Goal: Information Seeking & Learning: Check status

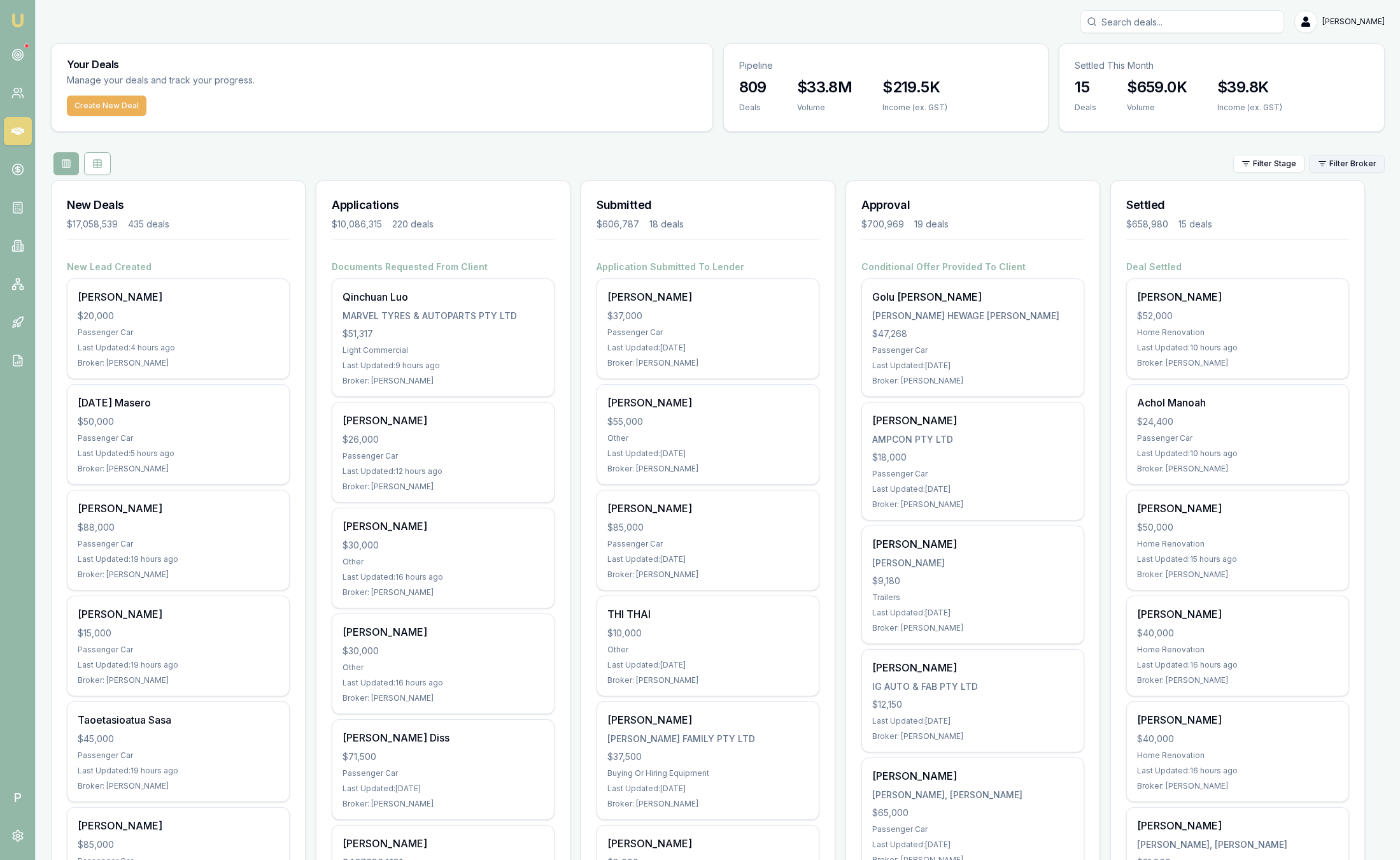
click at [1341, 162] on html "Emu Broker P Sam Crouch Toggle Menu Your Deals Manage your deals and track your…" at bounding box center [700, 430] width 1400 height 860
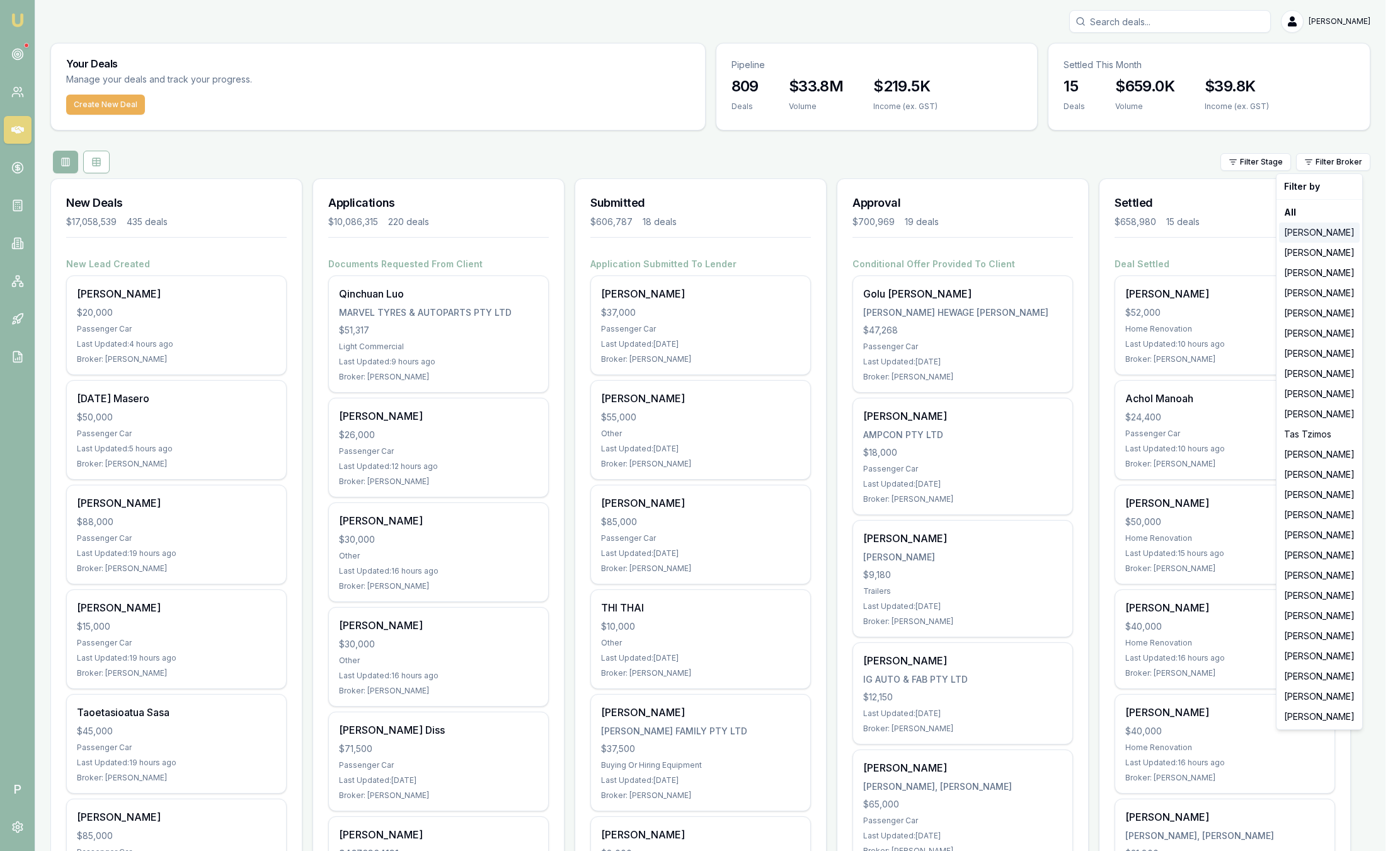
click at [1323, 235] on div "[PERSON_NAME]" at bounding box center [1319, 233] width 81 height 20
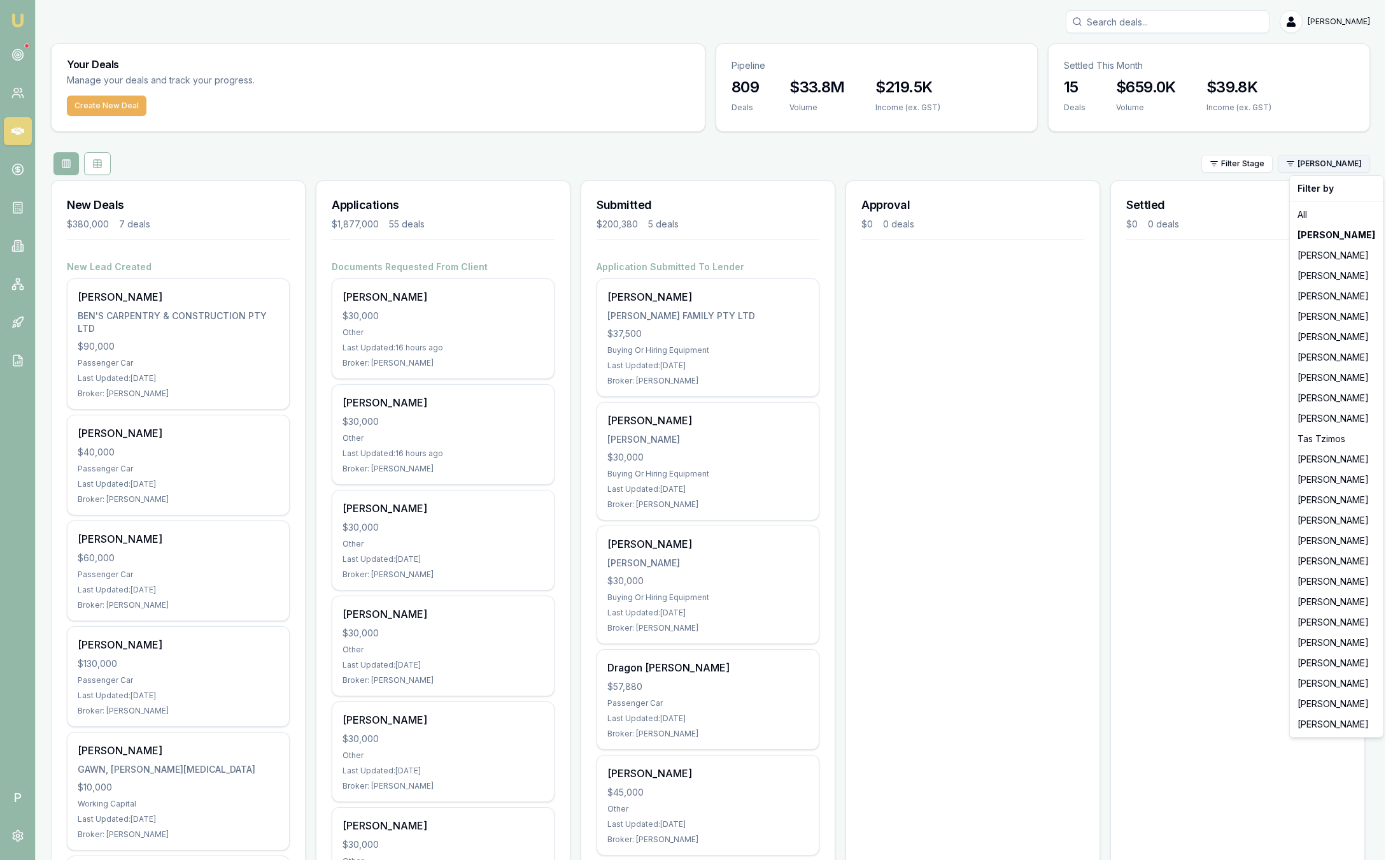
click at [1346, 167] on html "Emu Broker P Sam Crouch Toggle Menu Your Deals Manage your deals and track your…" at bounding box center [700, 430] width 1400 height 860
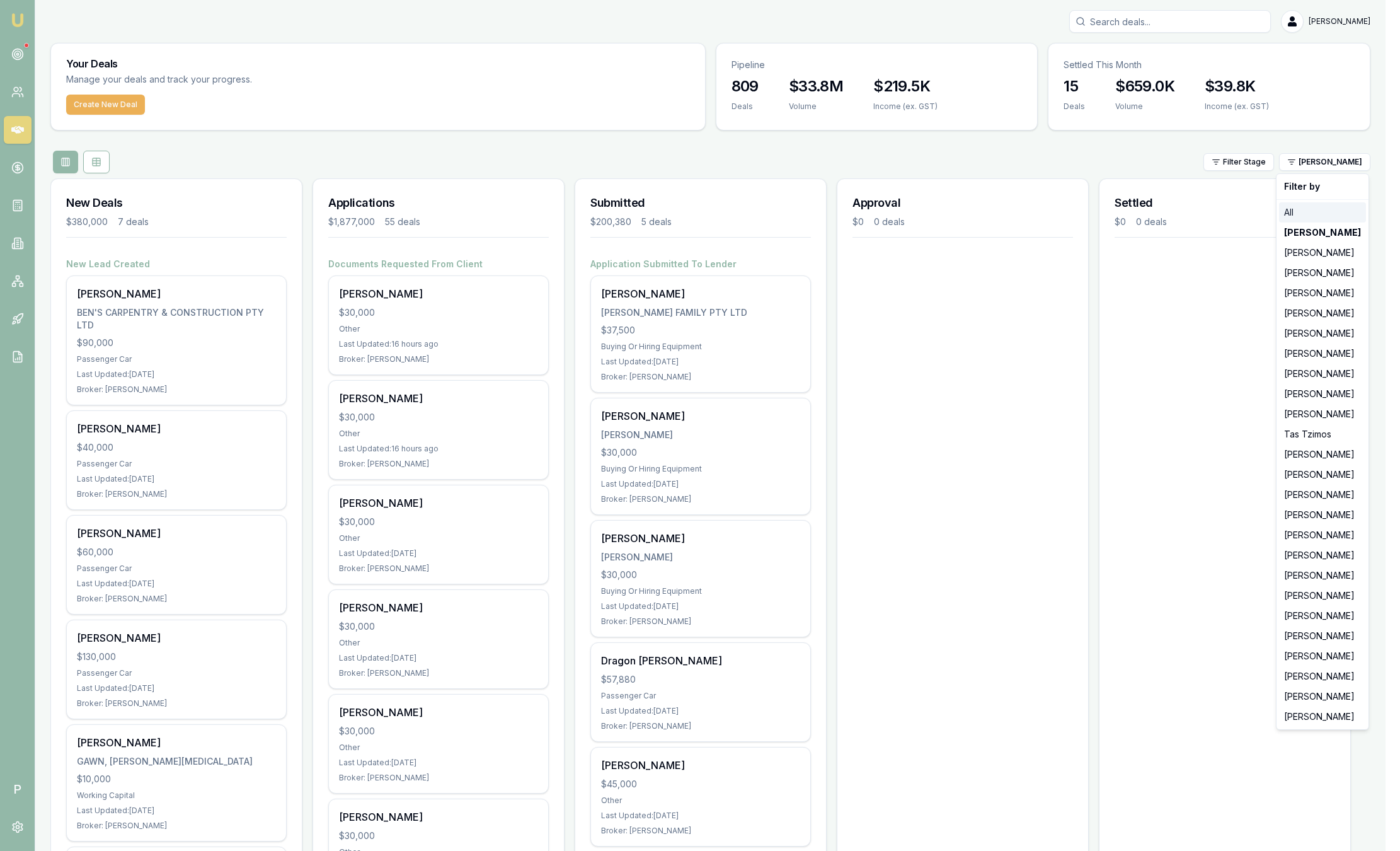
click at [1308, 208] on div "All" at bounding box center [1322, 213] width 87 height 20
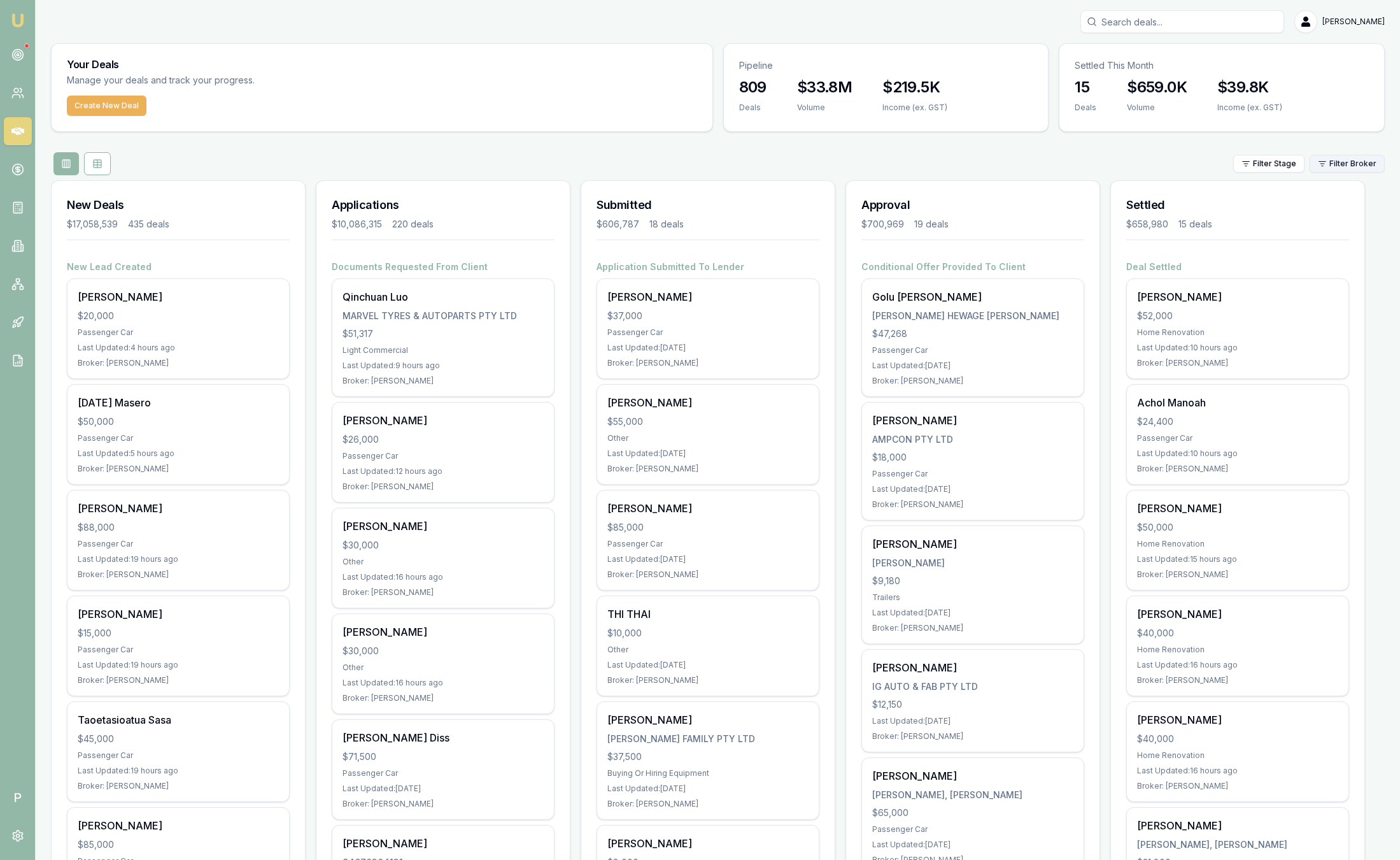
click at [1364, 162] on html "Emu Broker P Sam Crouch Toggle Menu Your Deals Manage your deals and track your…" at bounding box center [700, 430] width 1400 height 860
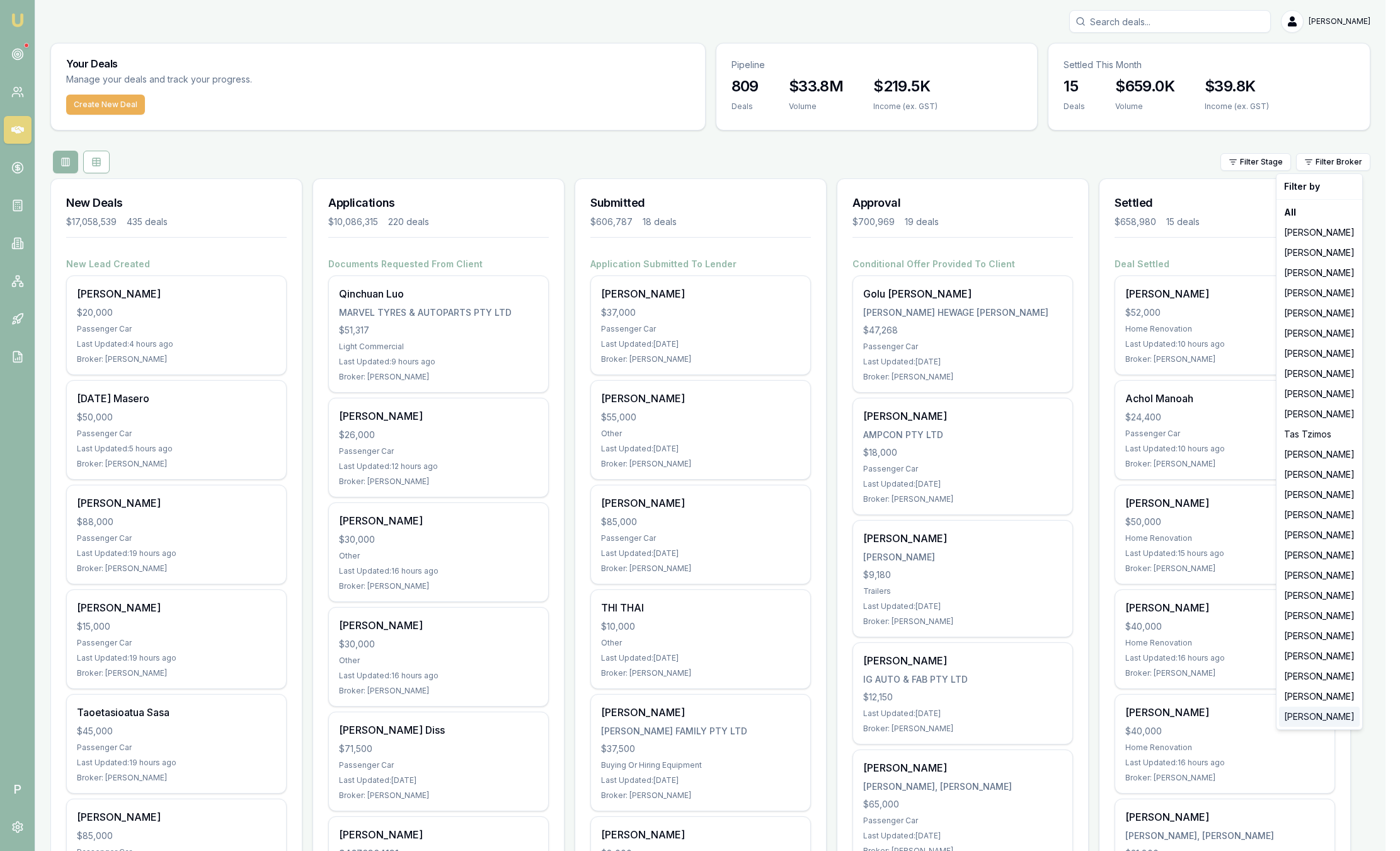
click at [1299, 721] on div "[PERSON_NAME]" at bounding box center [1319, 717] width 81 height 20
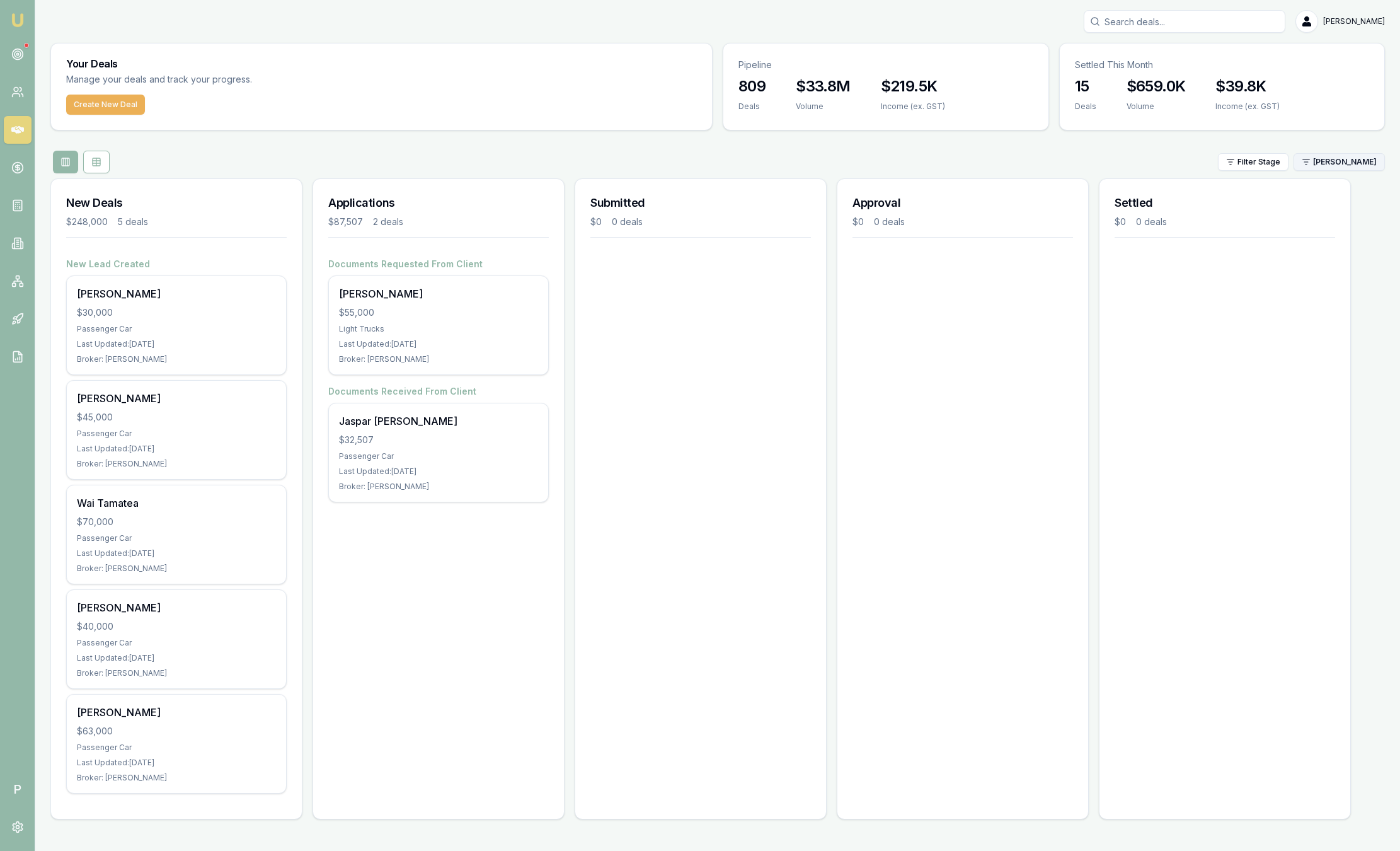
click at [1357, 165] on html "Emu Broker P Sam Crouch Toggle Menu Your Deals Manage your deals and track your…" at bounding box center [700, 425] width 1400 height 851
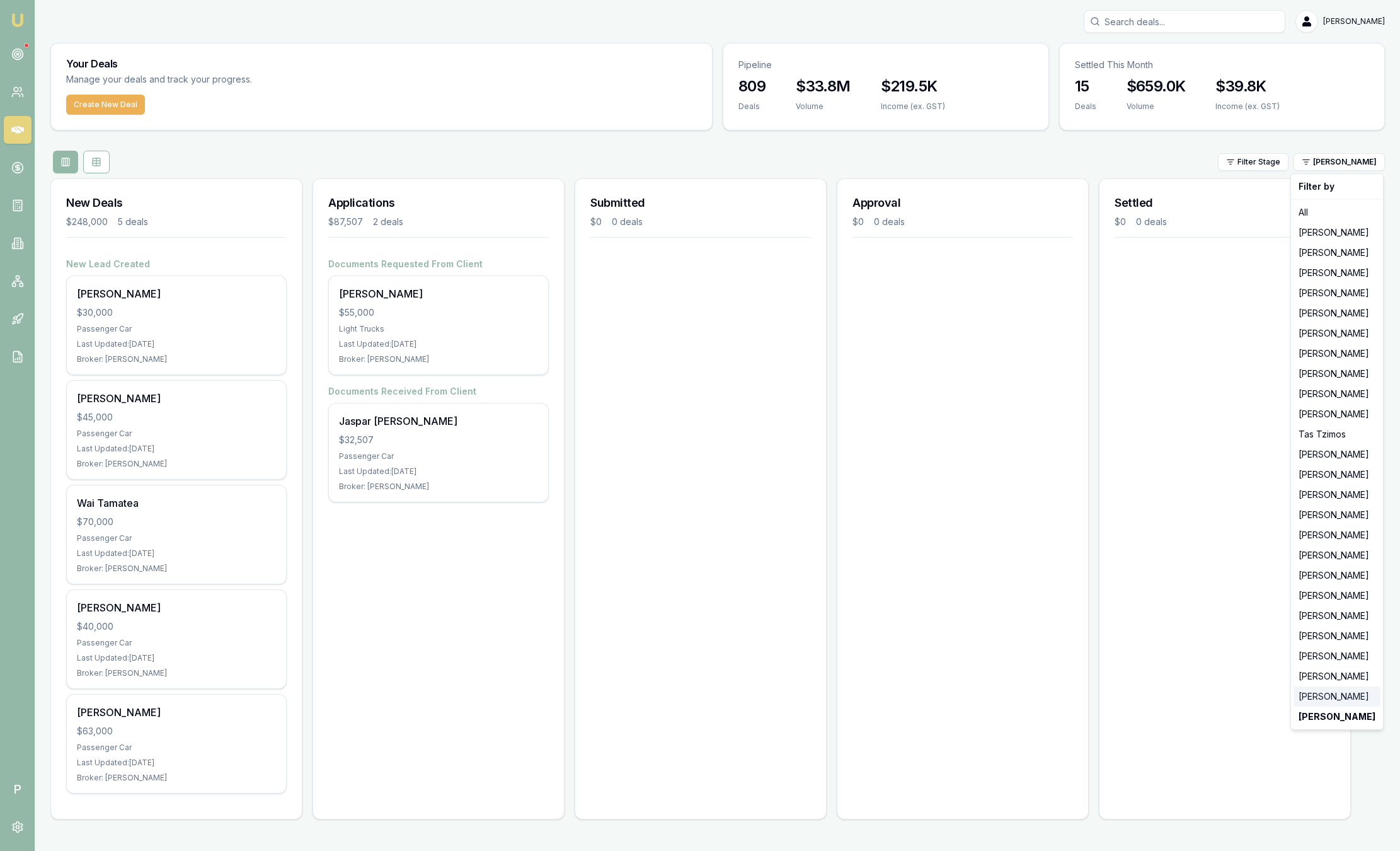
click at [1351, 695] on div "[PERSON_NAME]" at bounding box center [1337, 696] width 87 height 20
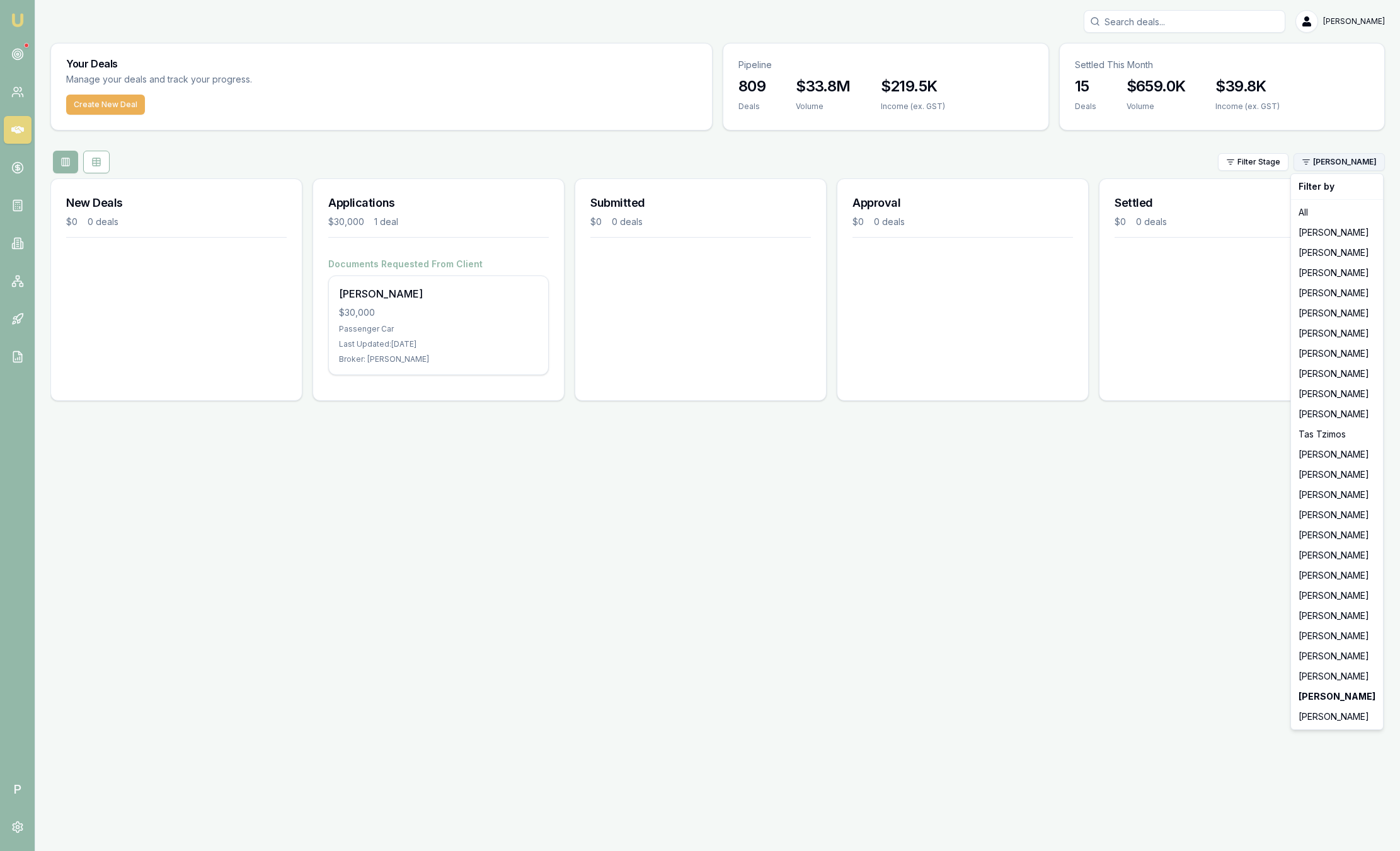
click at [1326, 162] on html "Emu Broker P Sam Crouch Toggle Menu Your Deals Manage your deals and track your…" at bounding box center [700, 425] width 1400 height 851
click at [1329, 675] on div "[PERSON_NAME]" at bounding box center [1337, 676] width 87 height 20
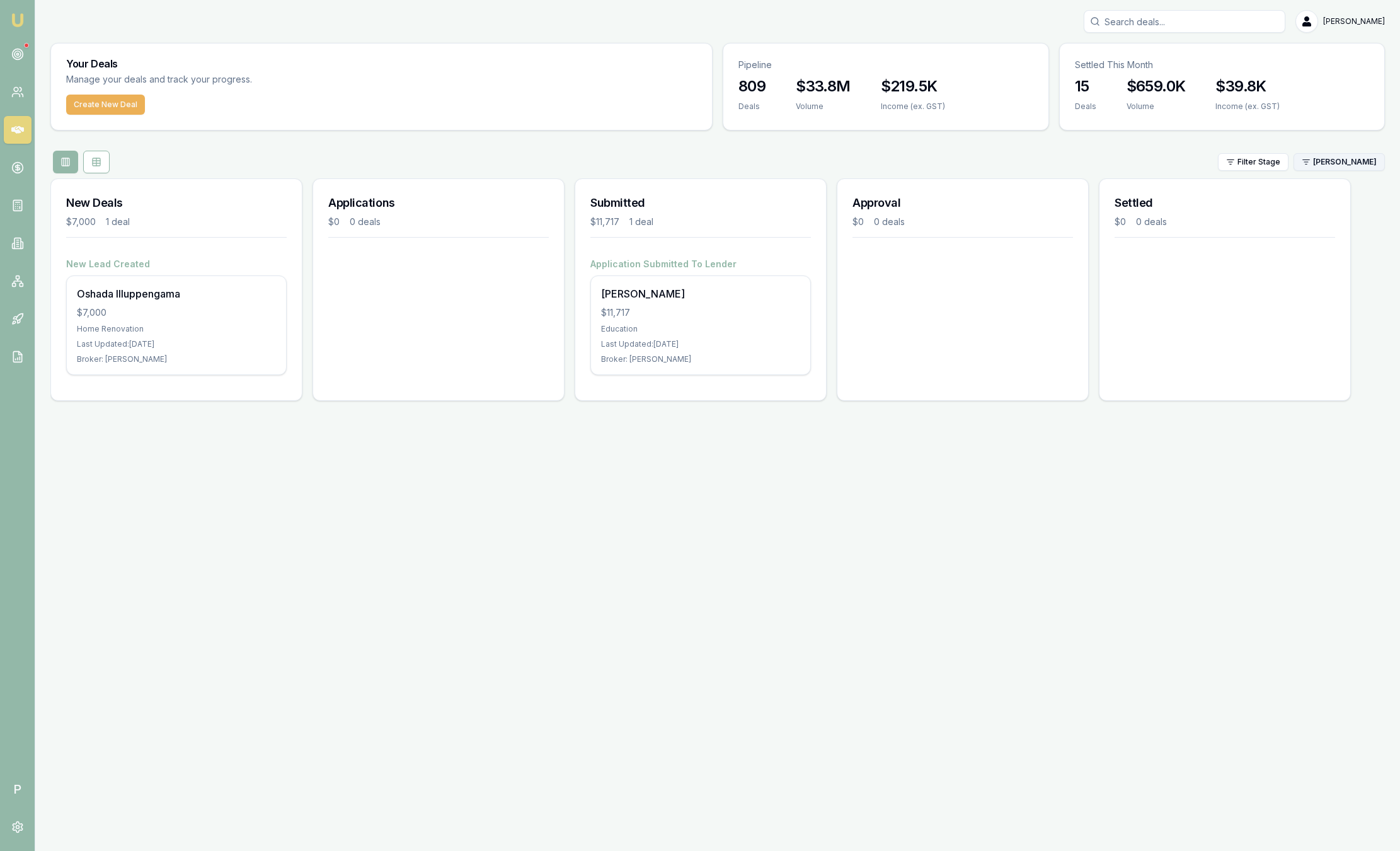
click at [1321, 162] on html "Emu Broker P Sam Crouch Toggle Menu Your Deals Manage your deals and track your…" at bounding box center [700, 425] width 1400 height 851
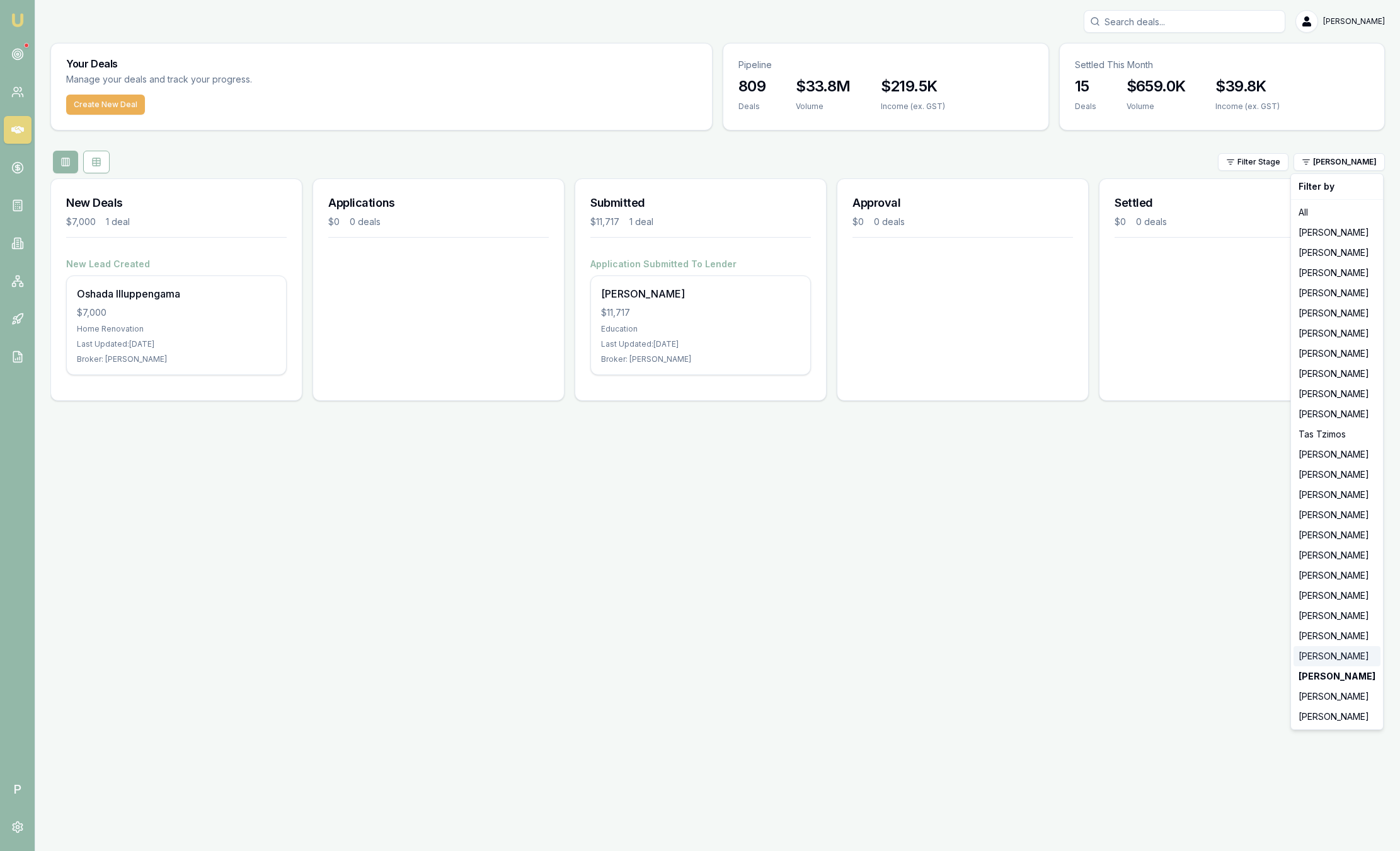
click at [1307, 660] on div "[PERSON_NAME]" at bounding box center [1337, 656] width 87 height 20
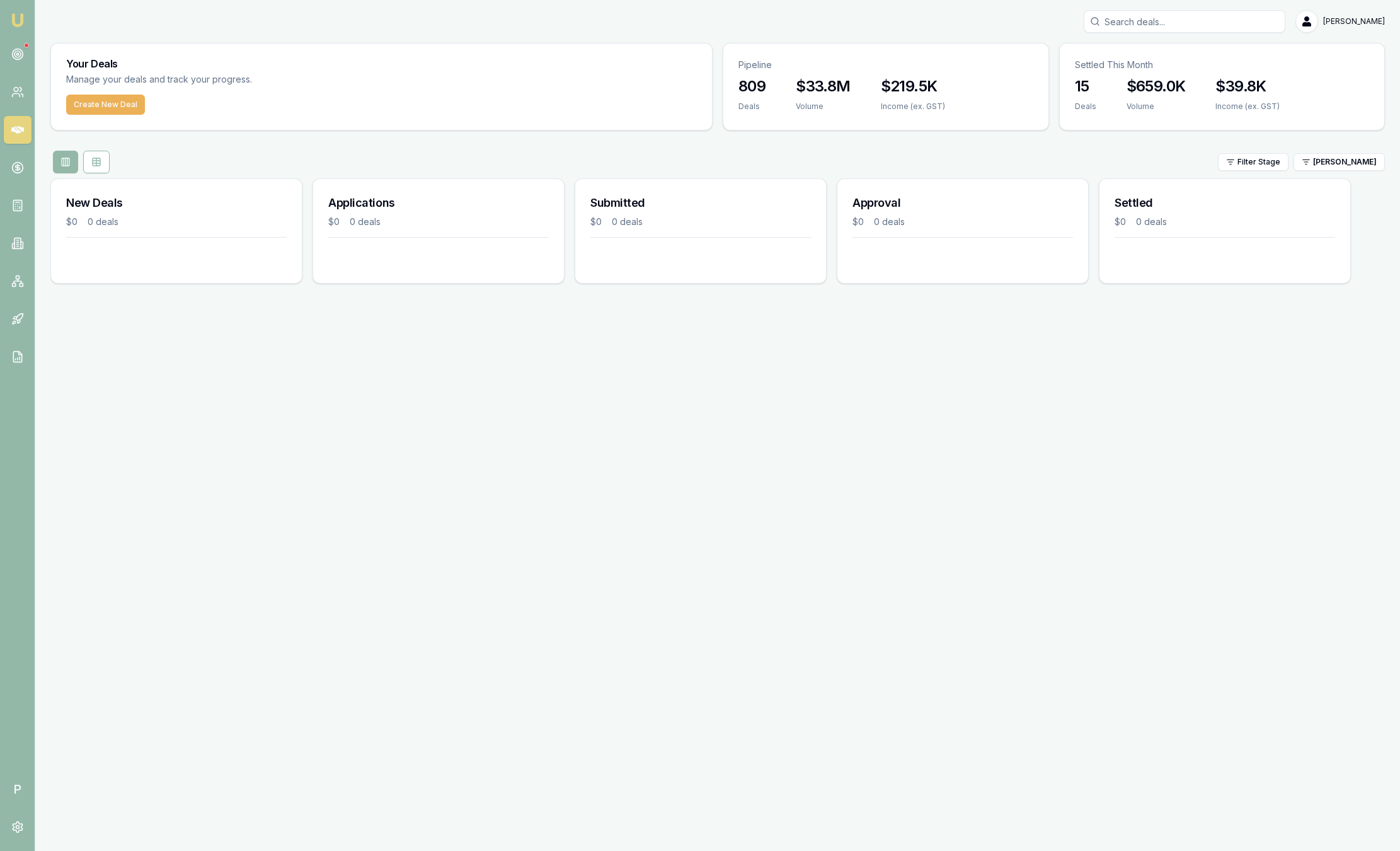
click at [1328, 165] on html "Emu Broker P Sam Crouch Toggle Menu Your Deals Manage your deals and track your…" at bounding box center [700, 425] width 1400 height 851
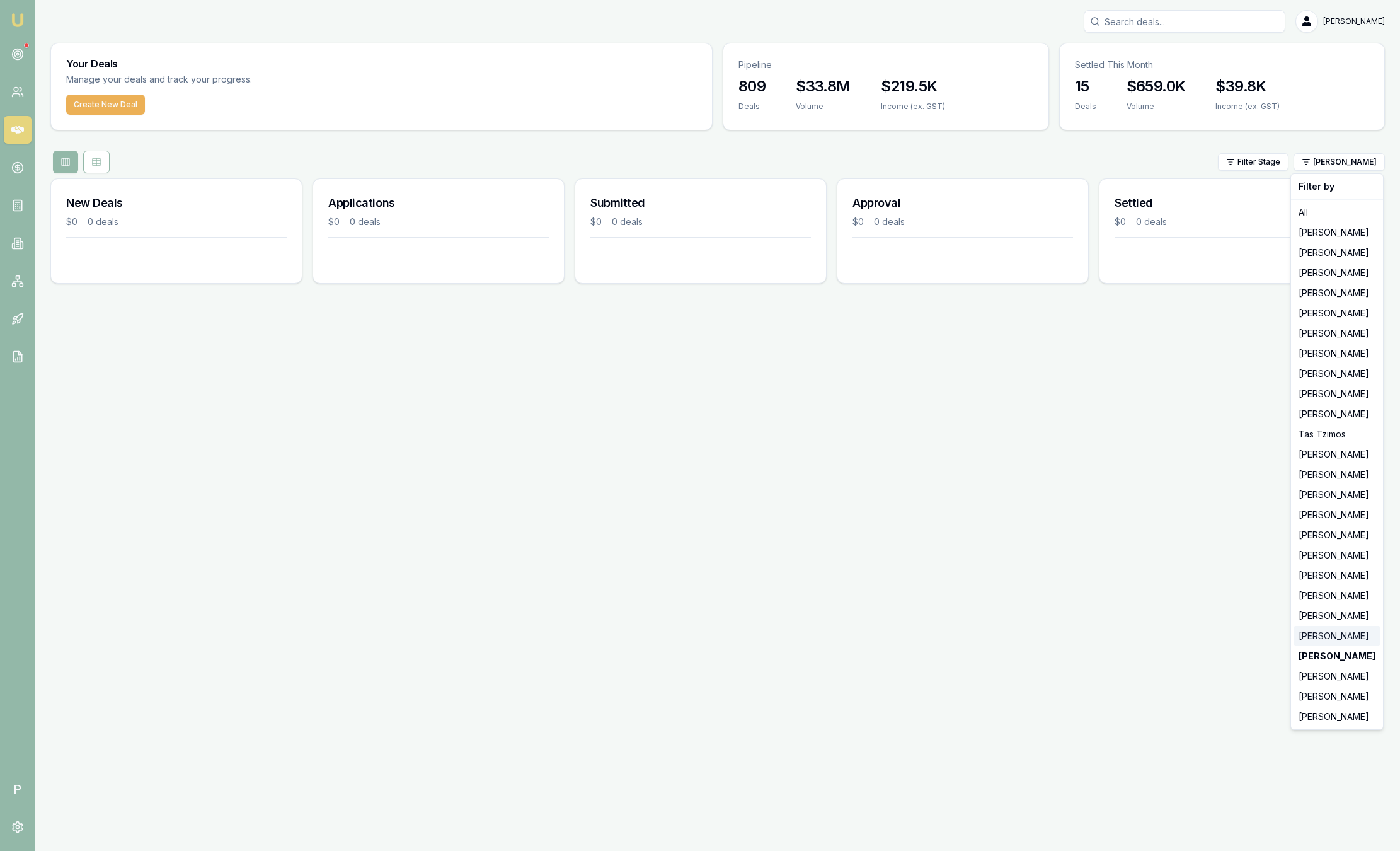
click at [1325, 640] on div "[PERSON_NAME]" at bounding box center [1337, 636] width 87 height 20
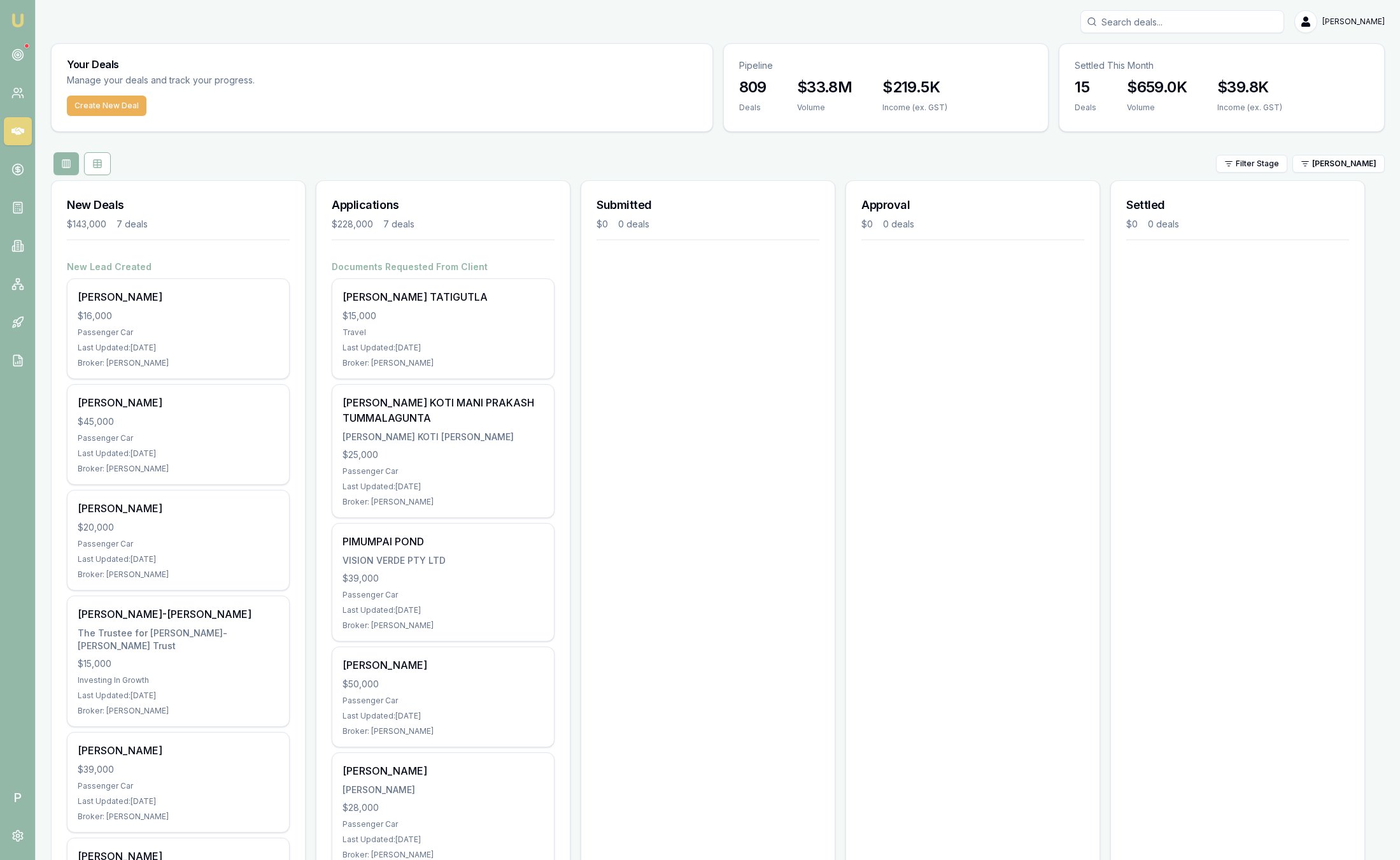
click at [1315, 167] on div "Filter Stage Krish Babu" at bounding box center [1300, 163] width 169 height 17
click at [1324, 175] on div "Your Deals Manage your deals and track your progress. Create New Deal Pipeline …" at bounding box center [717, 590] width 1333 height 1093
click at [1333, 169] on html "Emu Broker P Sam Crouch Toggle Menu Your Deals Manage your deals and track your…" at bounding box center [700, 430] width 1400 height 860
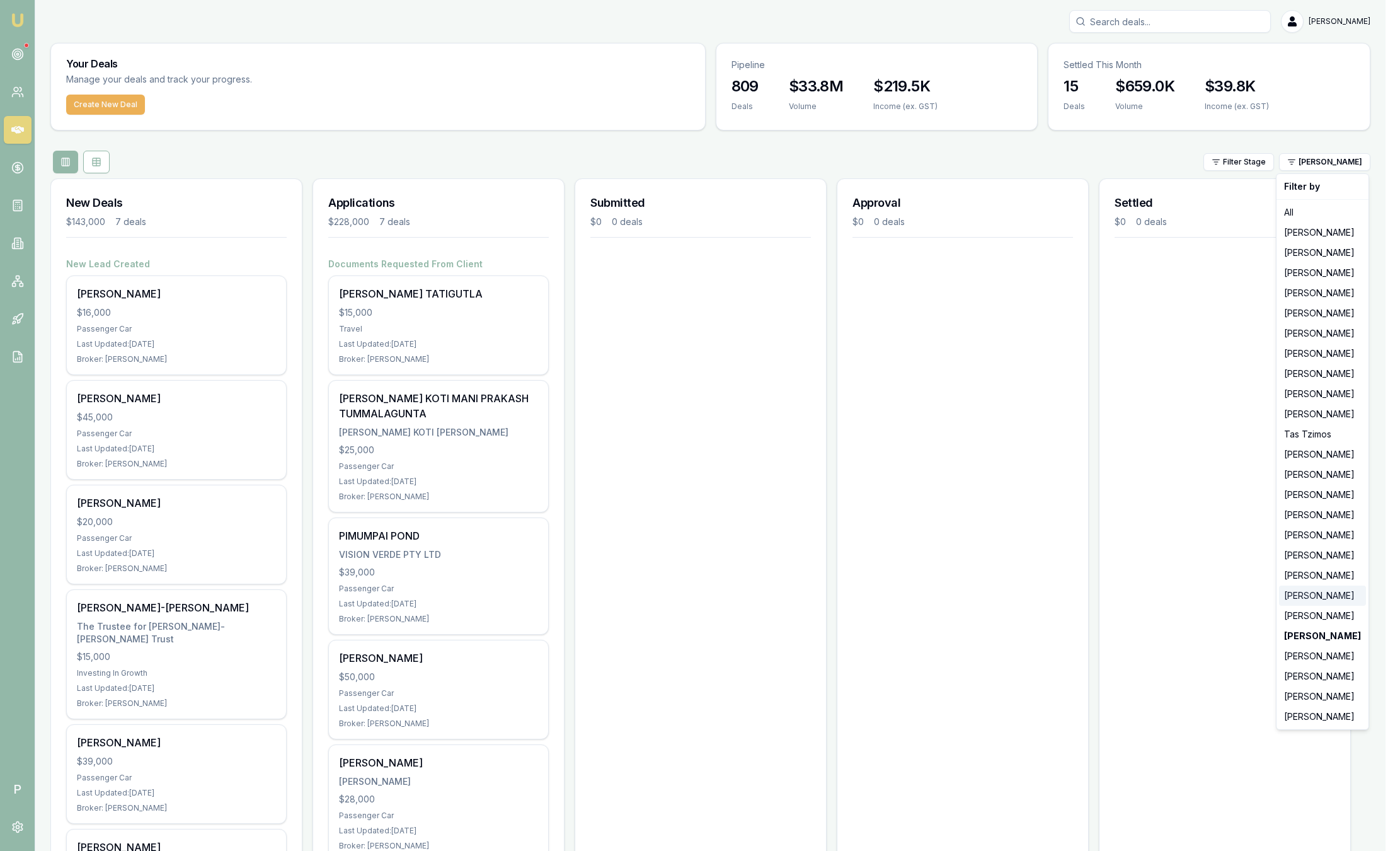
click at [1307, 596] on div "[PERSON_NAME]" at bounding box center [1322, 595] width 87 height 20
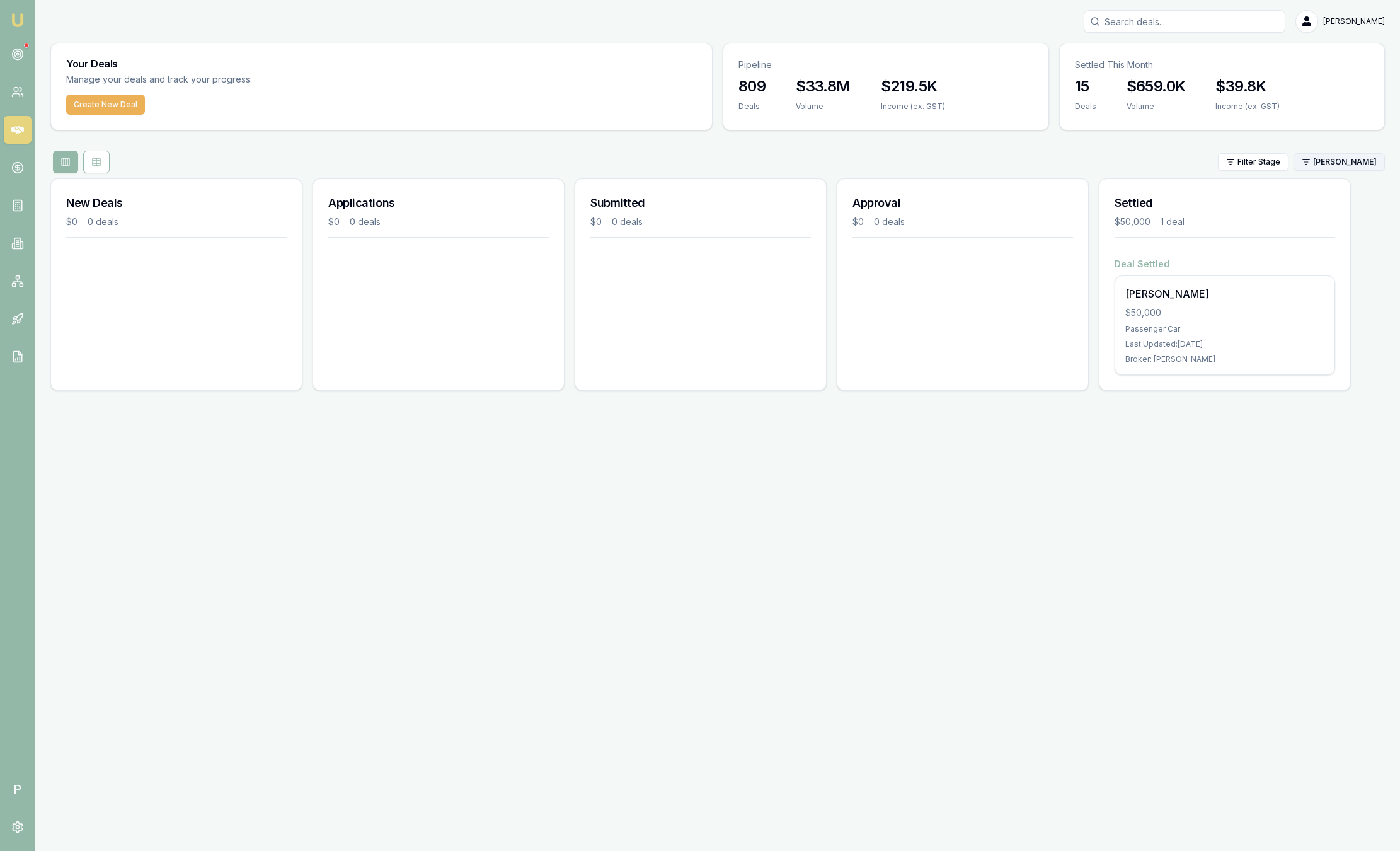
click at [1358, 160] on html "Emu Broker P Sam Crouch Toggle Menu Your Deals Manage your deals and track your…" at bounding box center [700, 425] width 1400 height 851
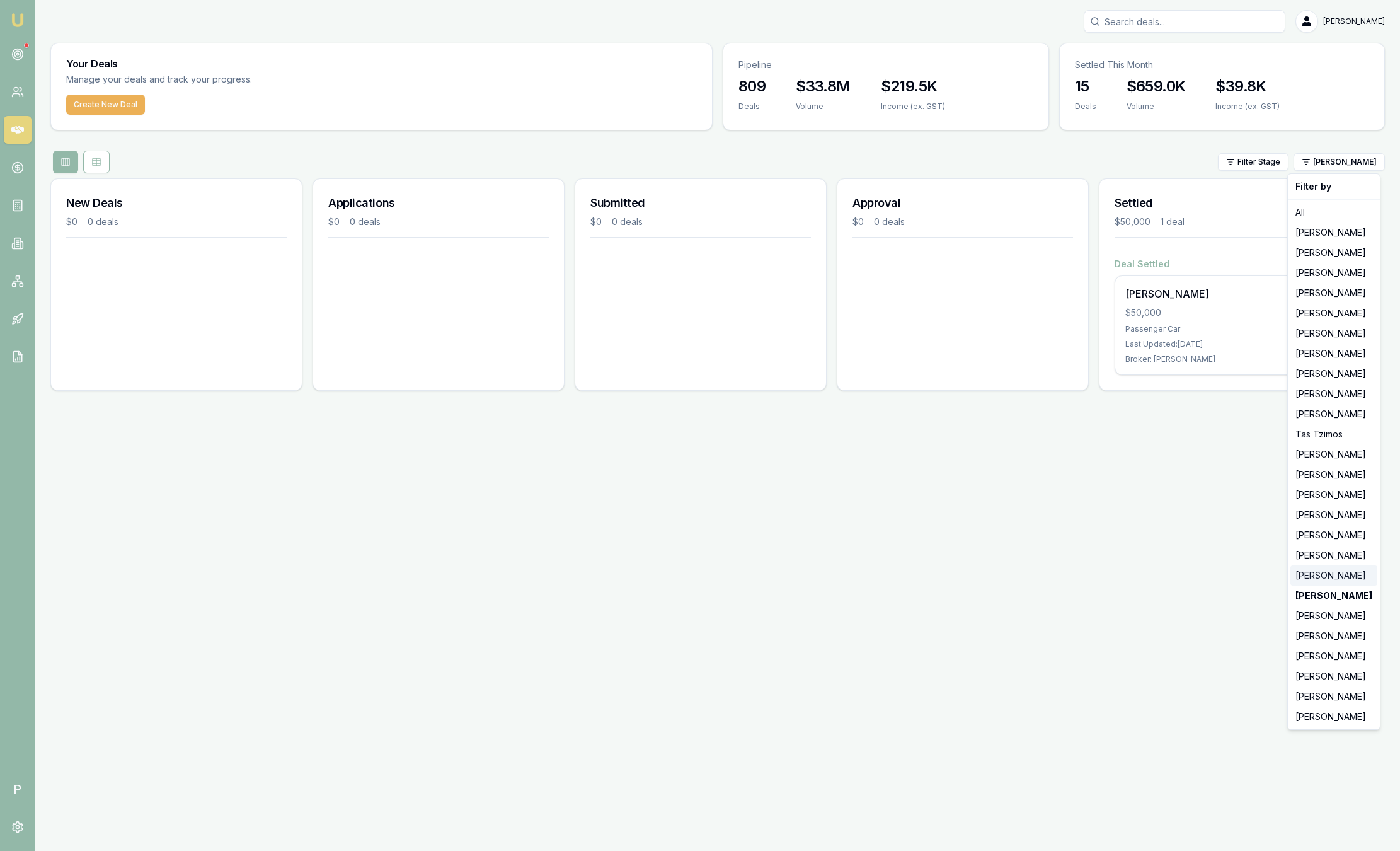
click at [1323, 569] on div "[PERSON_NAME]" at bounding box center [1334, 576] width 87 height 20
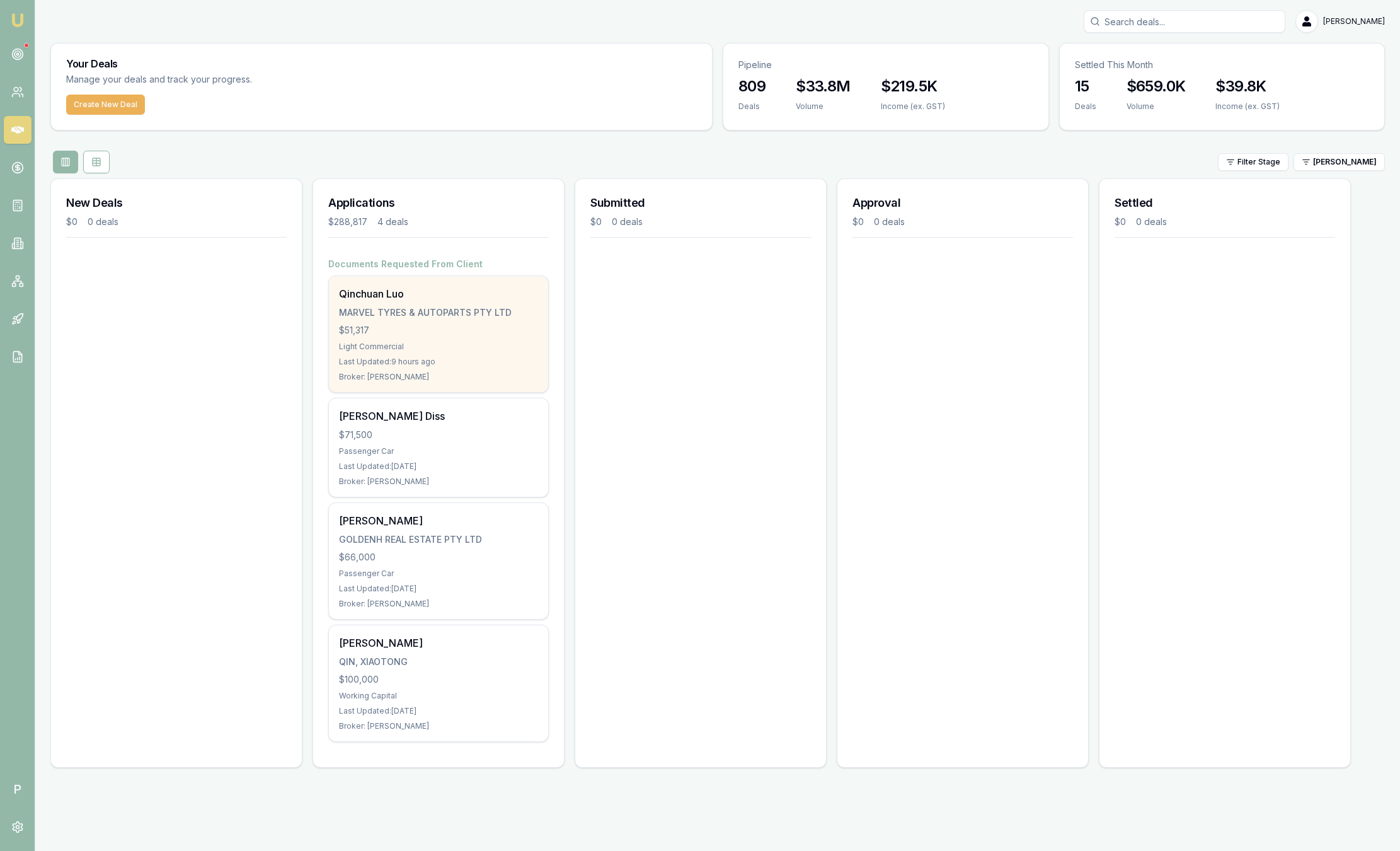
click at [487, 332] on div "$51,317" at bounding box center [438, 330] width 199 height 13
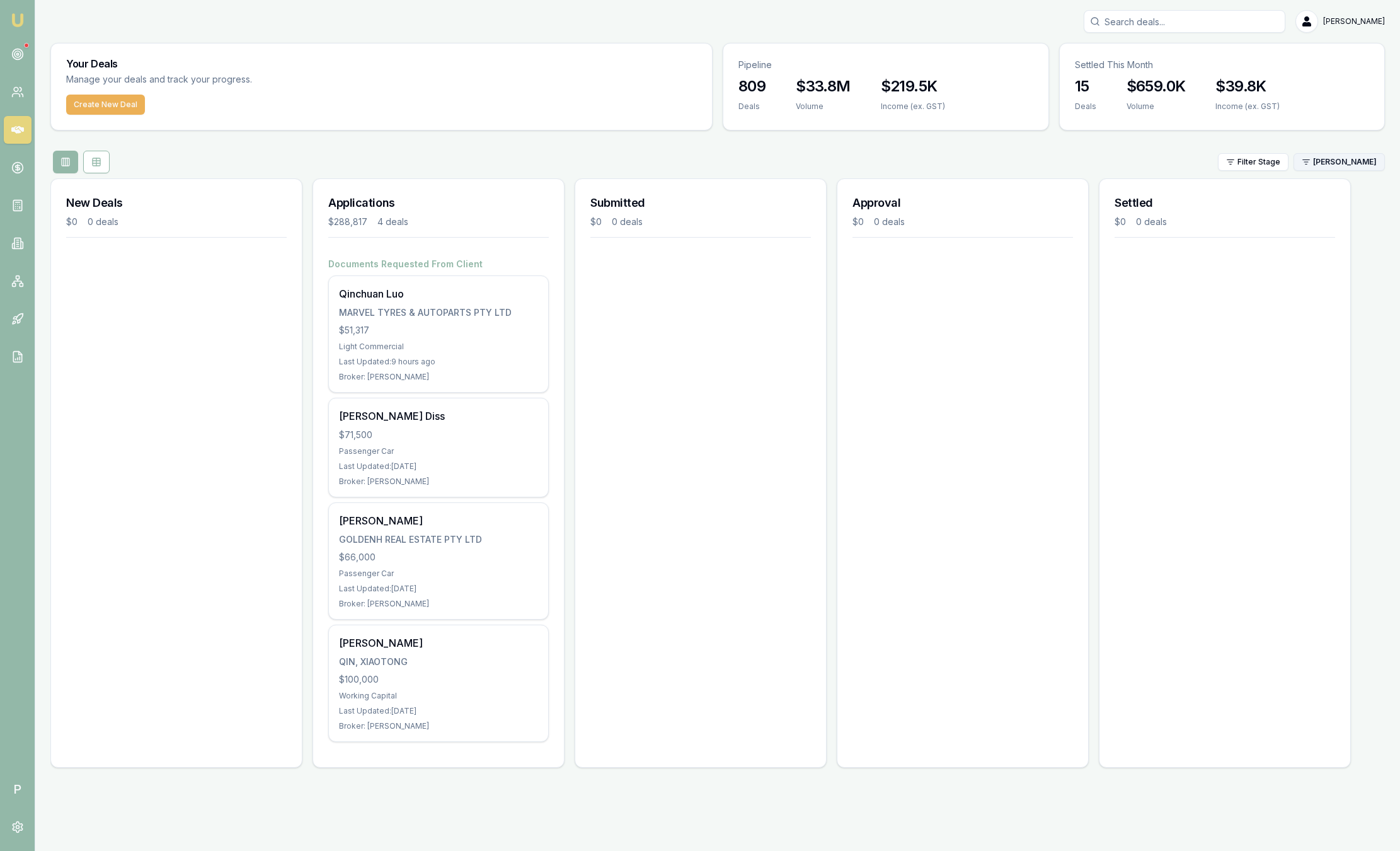
click at [1362, 159] on html "Emu Broker P Sam Crouch Toggle Menu Your Deals Manage your deals and track your…" at bounding box center [700, 425] width 1400 height 851
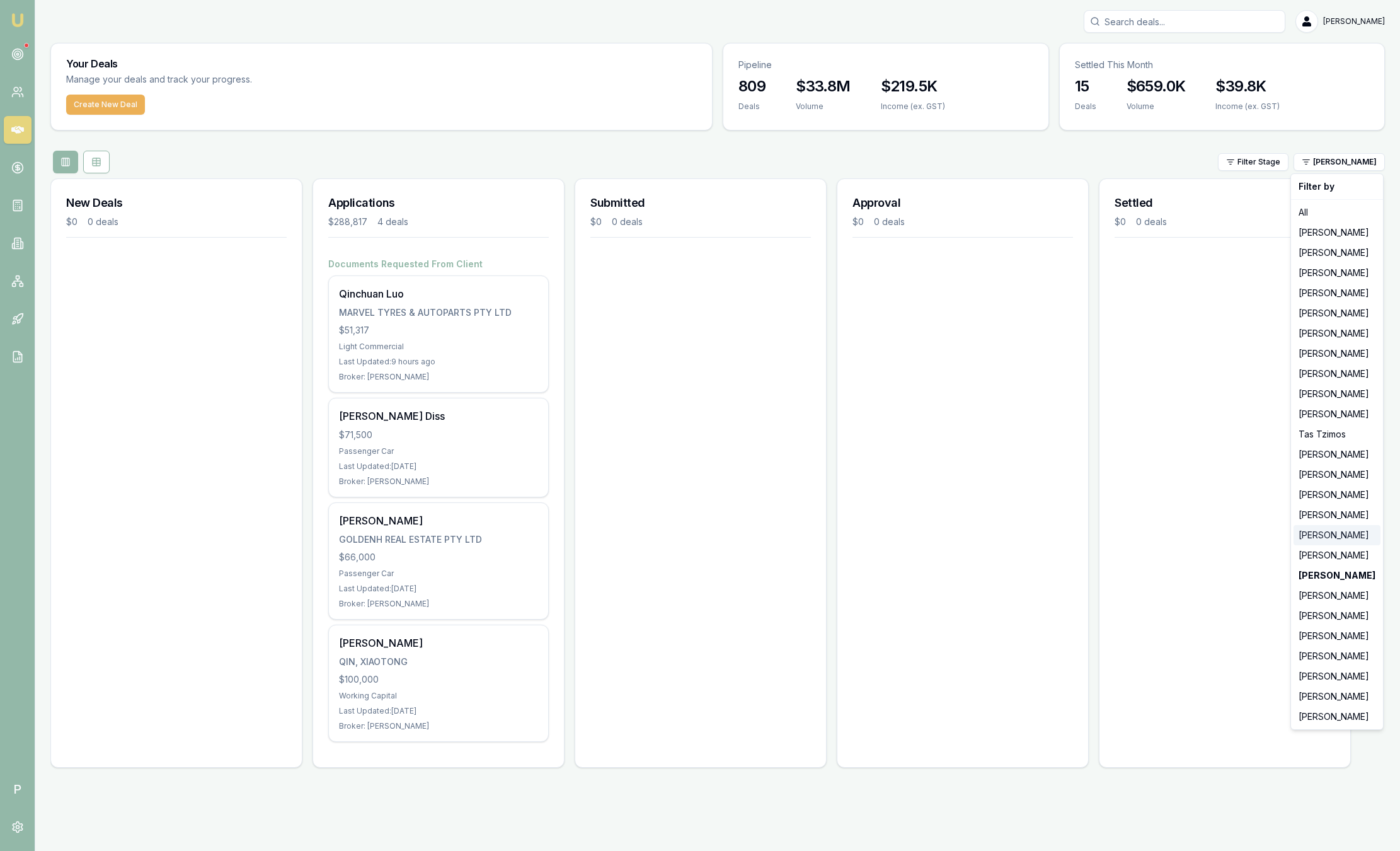
click at [1320, 537] on div "[PERSON_NAME]" at bounding box center [1337, 535] width 87 height 20
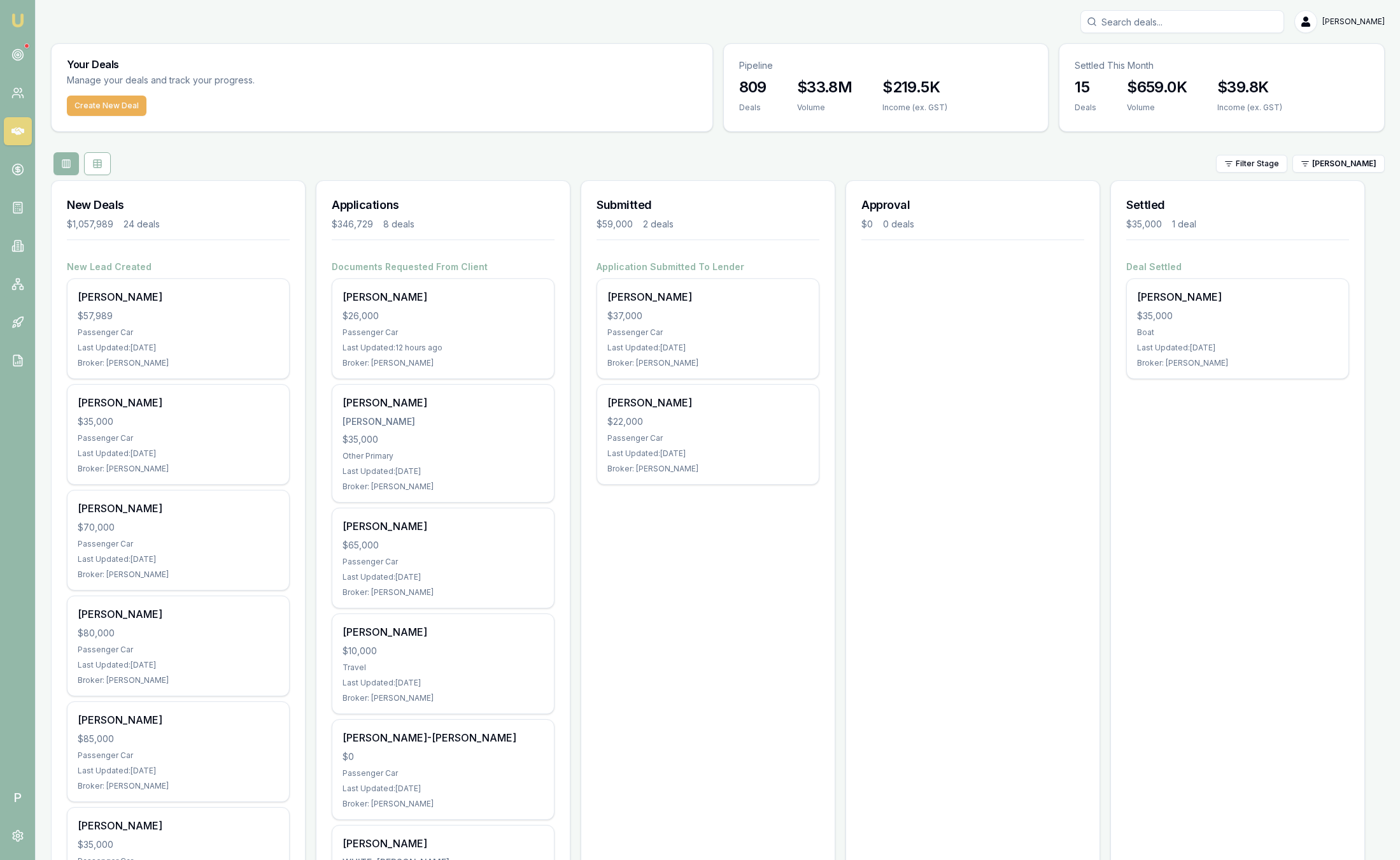
click at [1329, 174] on div "Filter Stage Rachael Connors" at bounding box center [717, 163] width 1333 height 23
click at [1328, 166] on html "Emu Broker P Sam Crouch Toggle Menu Your Deals Manage your deals and track your…" at bounding box center [700, 430] width 1400 height 860
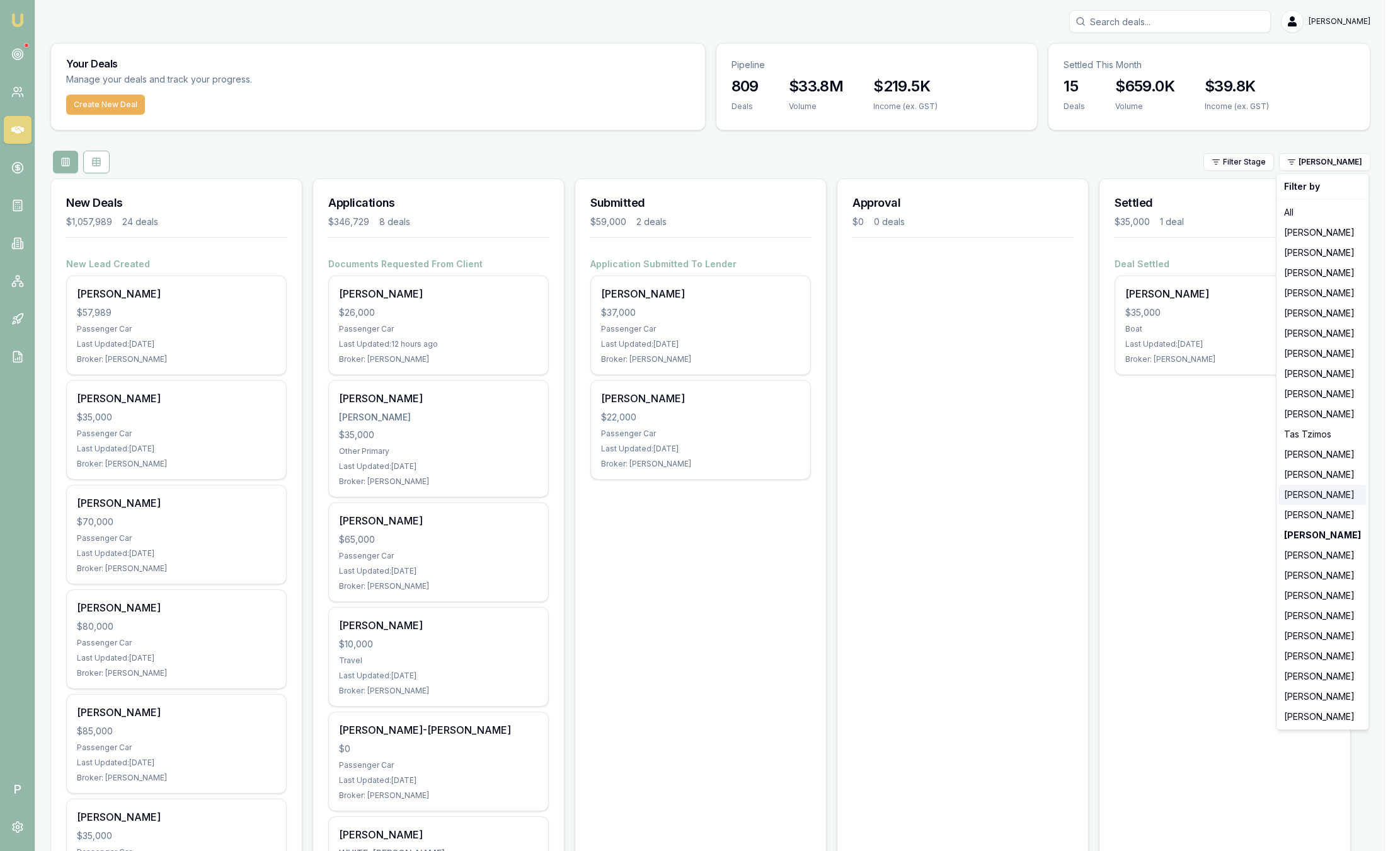
click at [1320, 489] on div "[PERSON_NAME]" at bounding box center [1322, 495] width 87 height 20
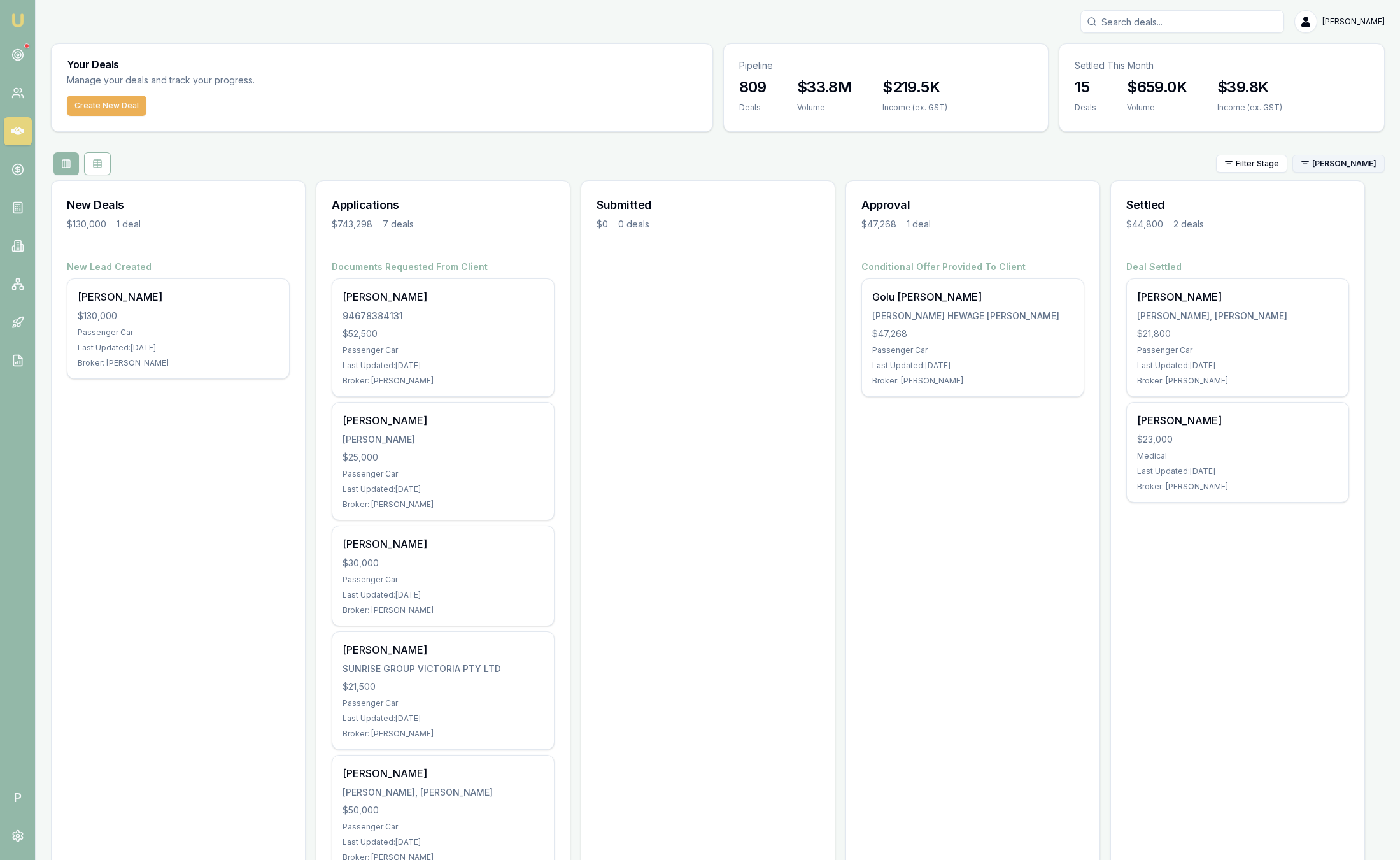
click at [1344, 164] on html "Emu Broker P Sam Crouch Toggle Menu Your Deals Manage your deals and track your…" at bounding box center [700, 430] width 1400 height 860
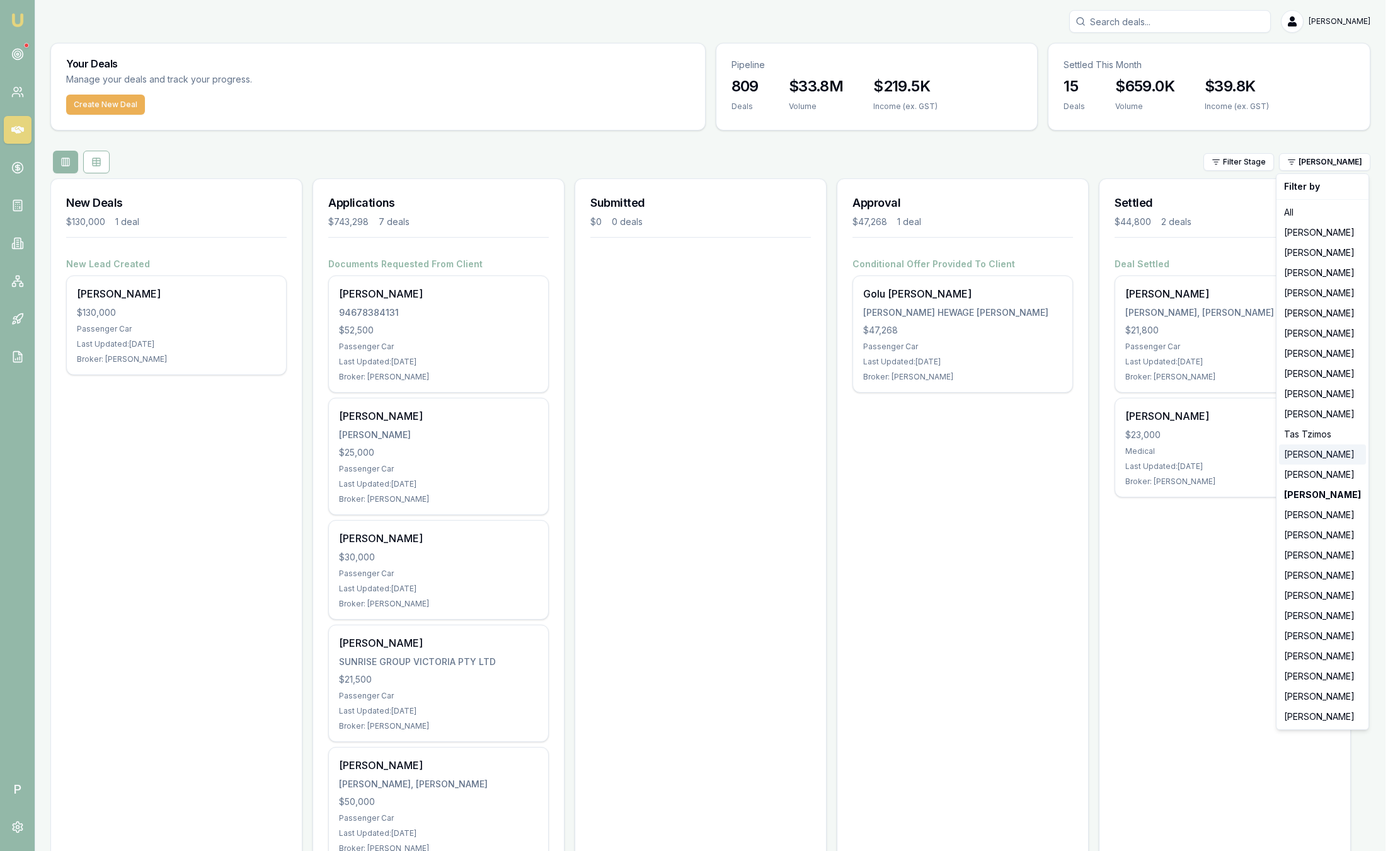
click at [1298, 451] on div "[PERSON_NAME]" at bounding box center [1322, 454] width 87 height 20
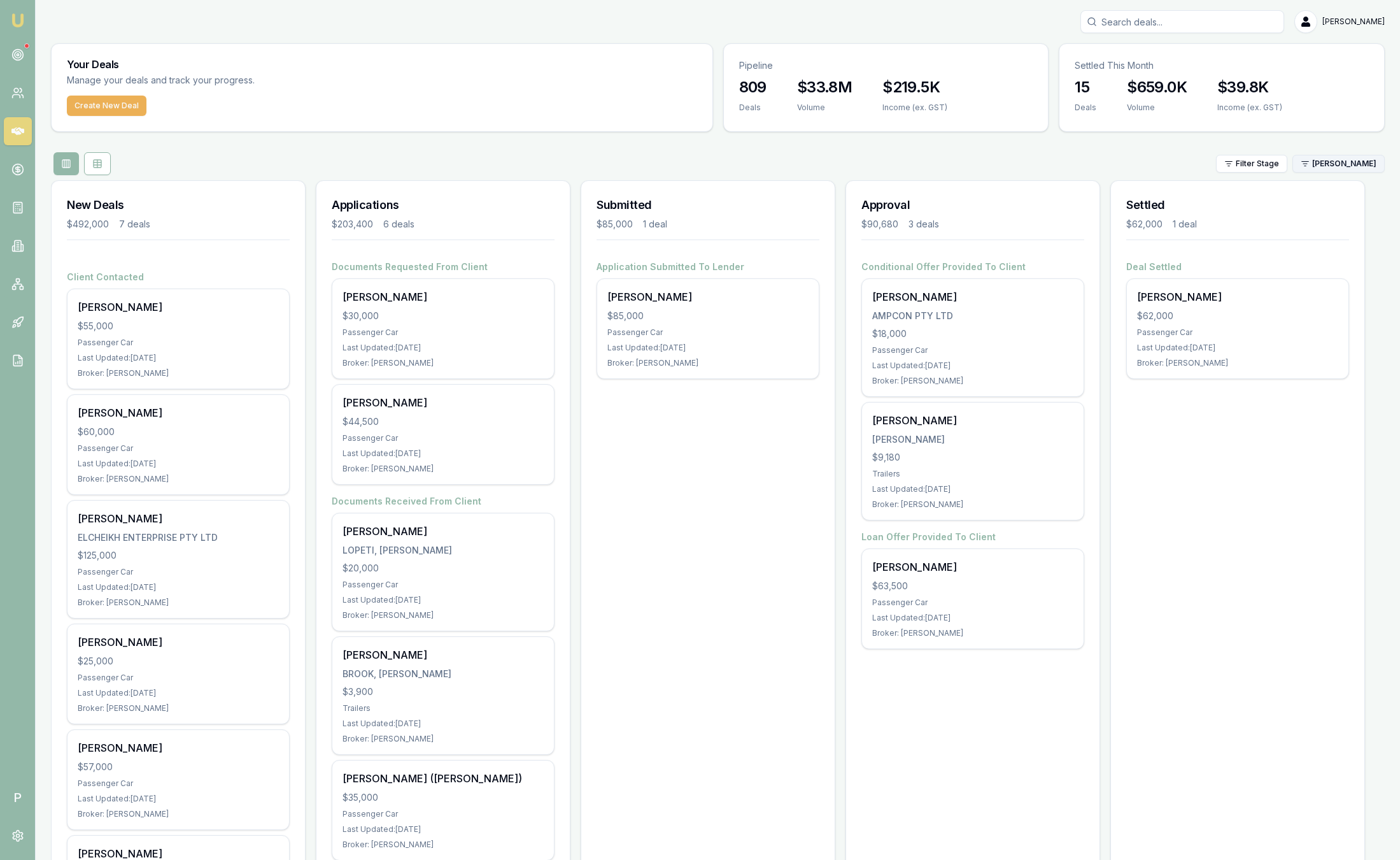
click at [1365, 164] on html "Emu Broker P Sam Crouch Toggle Menu Your Deals Manage your deals and track your…" at bounding box center [700, 430] width 1400 height 860
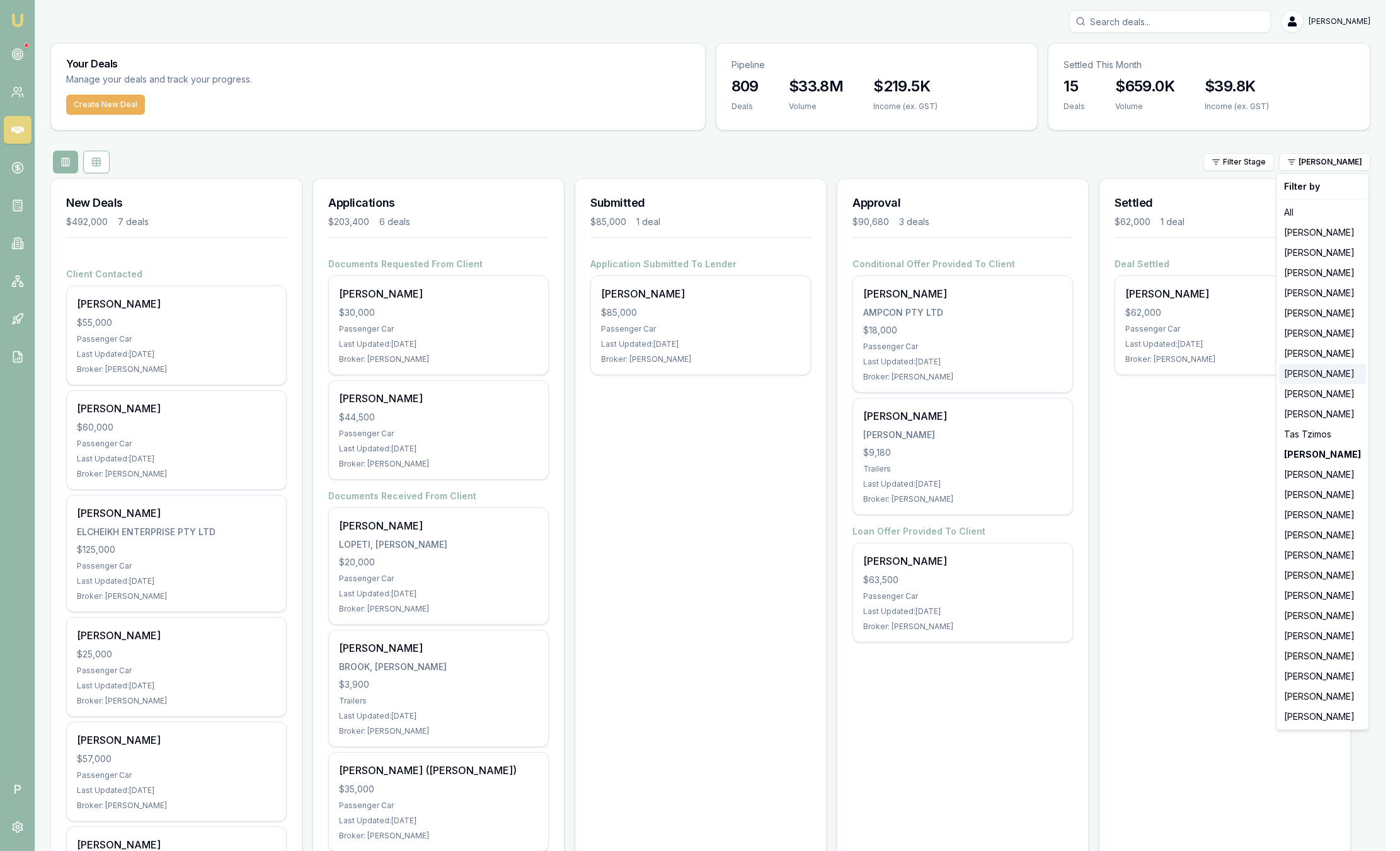
click at [1319, 372] on div "[PERSON_NAME]" at bounding box center [1322, 374] width 87 height 20
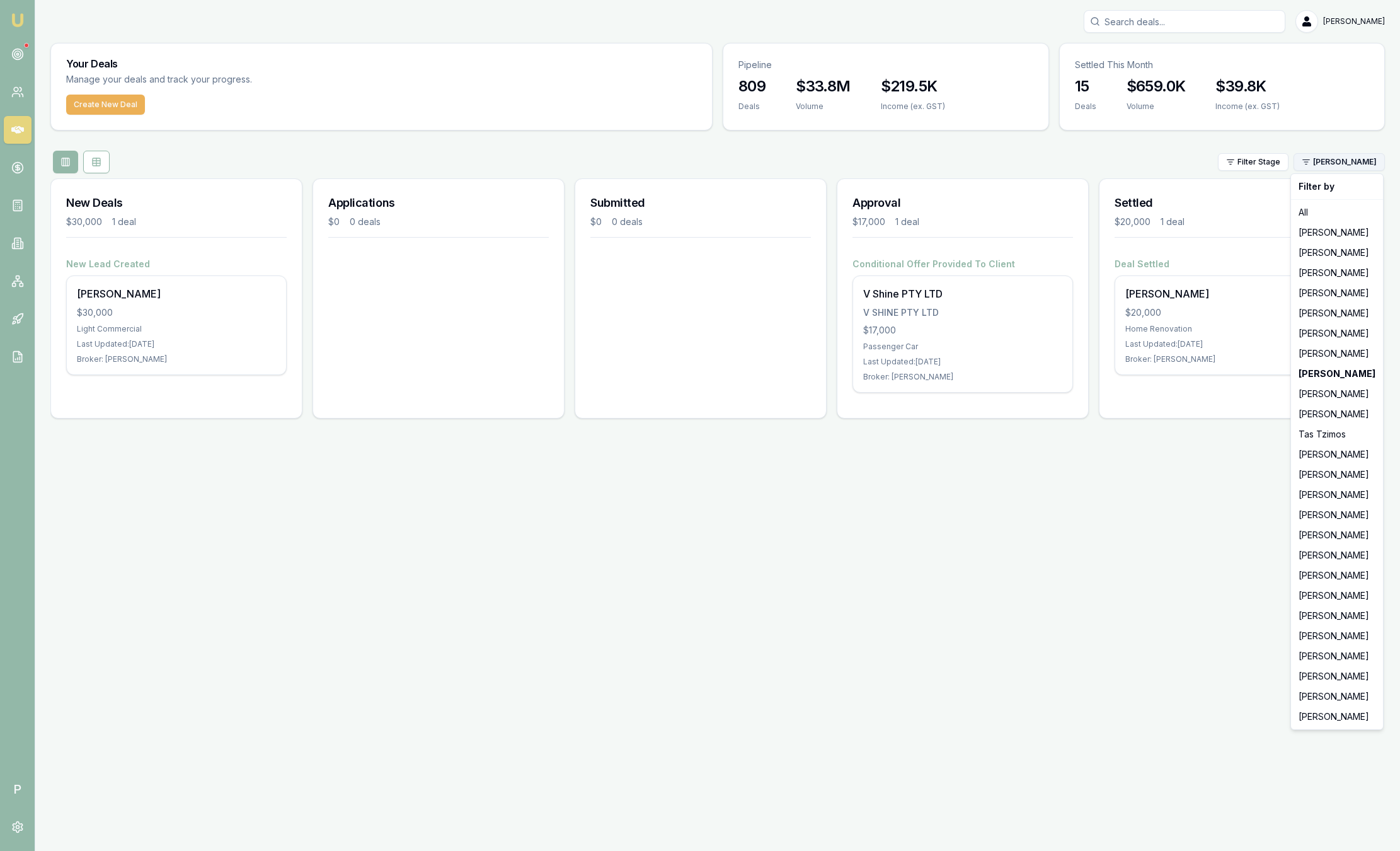
click at [1340, 161] on html "Emu Broker P Sam Crouch Toggle Menu Your Deals Manage your deals and track your…" at bounding box center [700, 425] width 1400 height 851
click at [1343, 352] on div "[PERSON_NAME]" at bounding box center [1337, 354] width 87 height 20
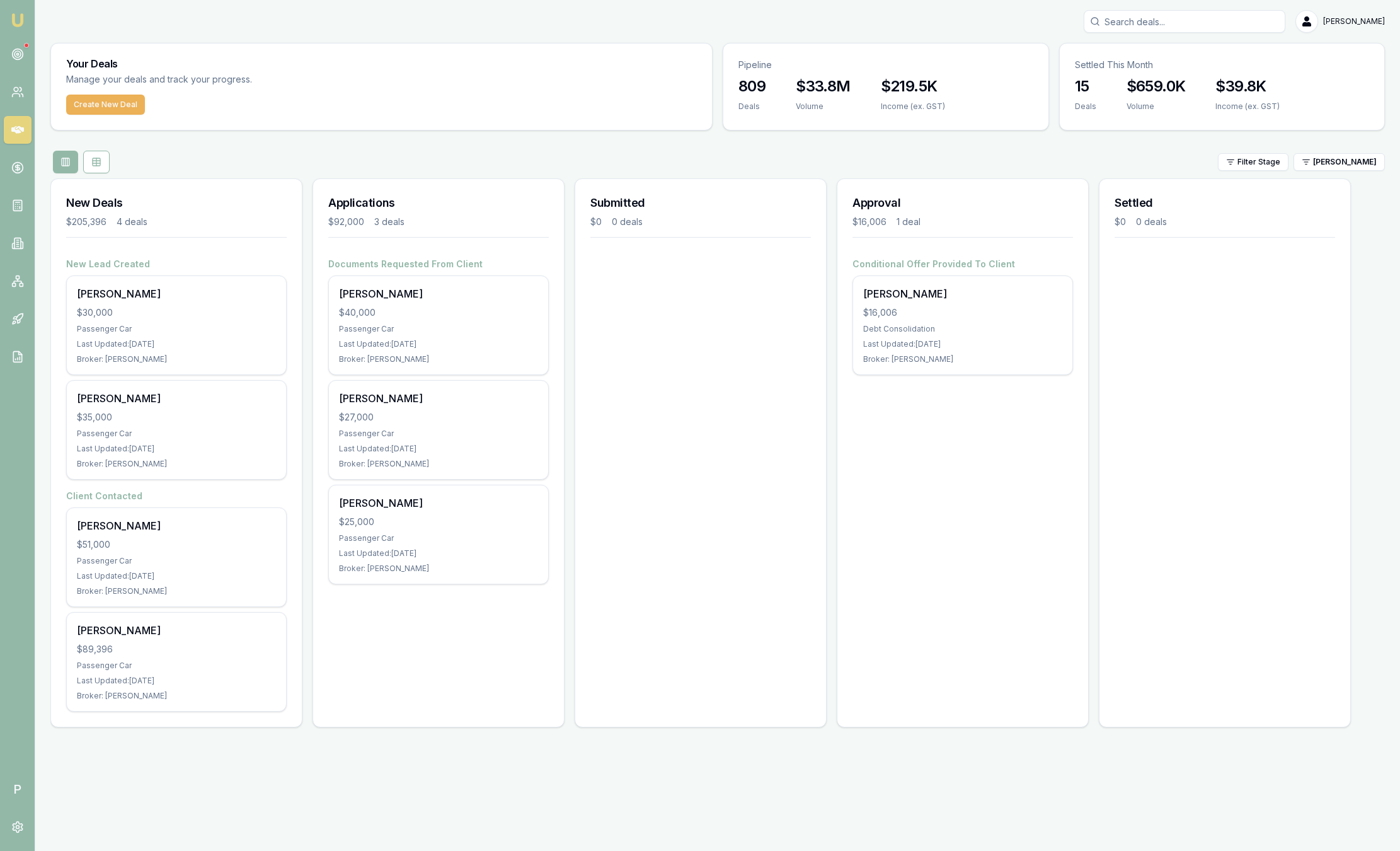
click at [1333, 171] on div "Filter Stage Baron Ketterman" at bounding box center [718, 162] width 1335 height 23
click at [1325, 166] on html "Emu Broker P Sam Crouch Toggle Menu Your Deals Manage your deals and track your…" at bounding box center [700, 425] width 1400 height 851
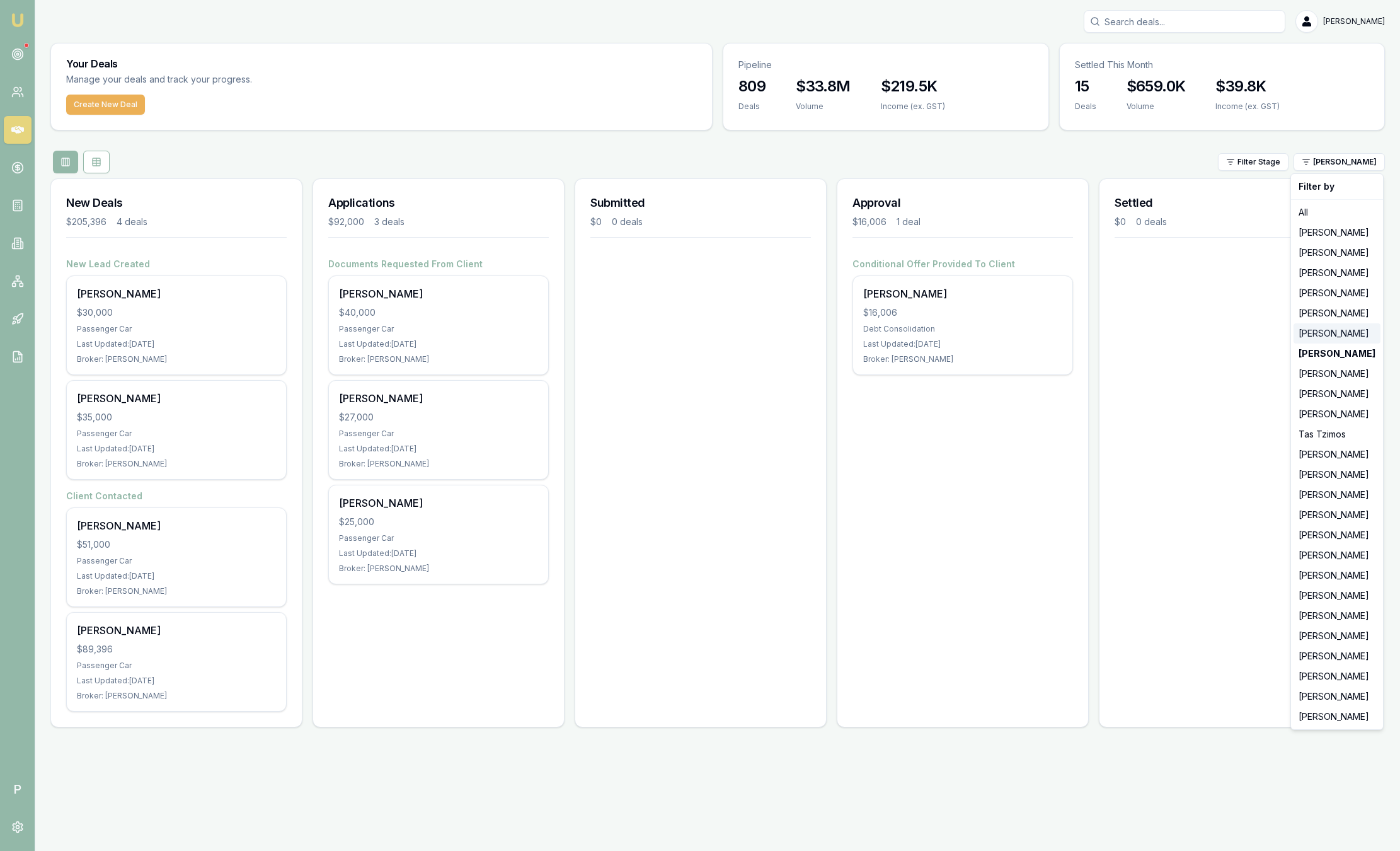
click at [1344, 333] on div "[PERSON_NAME]" at bounding box center [1337, 333] width 87 height 20
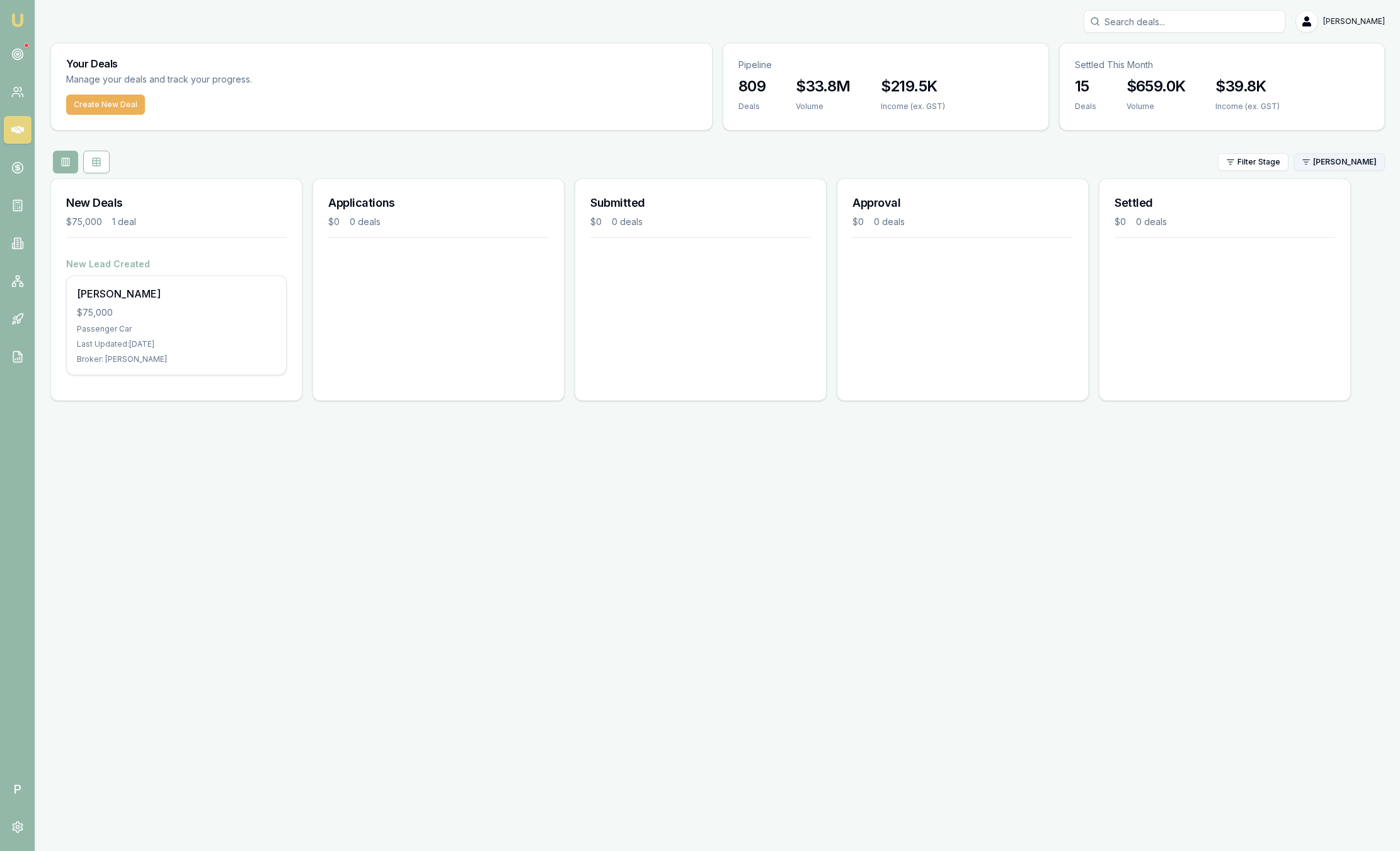
click at [1336, 159] on html "Emu Broker P Sam Crouch Toggle Menu Your Deals Manage your deals and track your…" at bounding box center [700, 425] width 1400 height 851
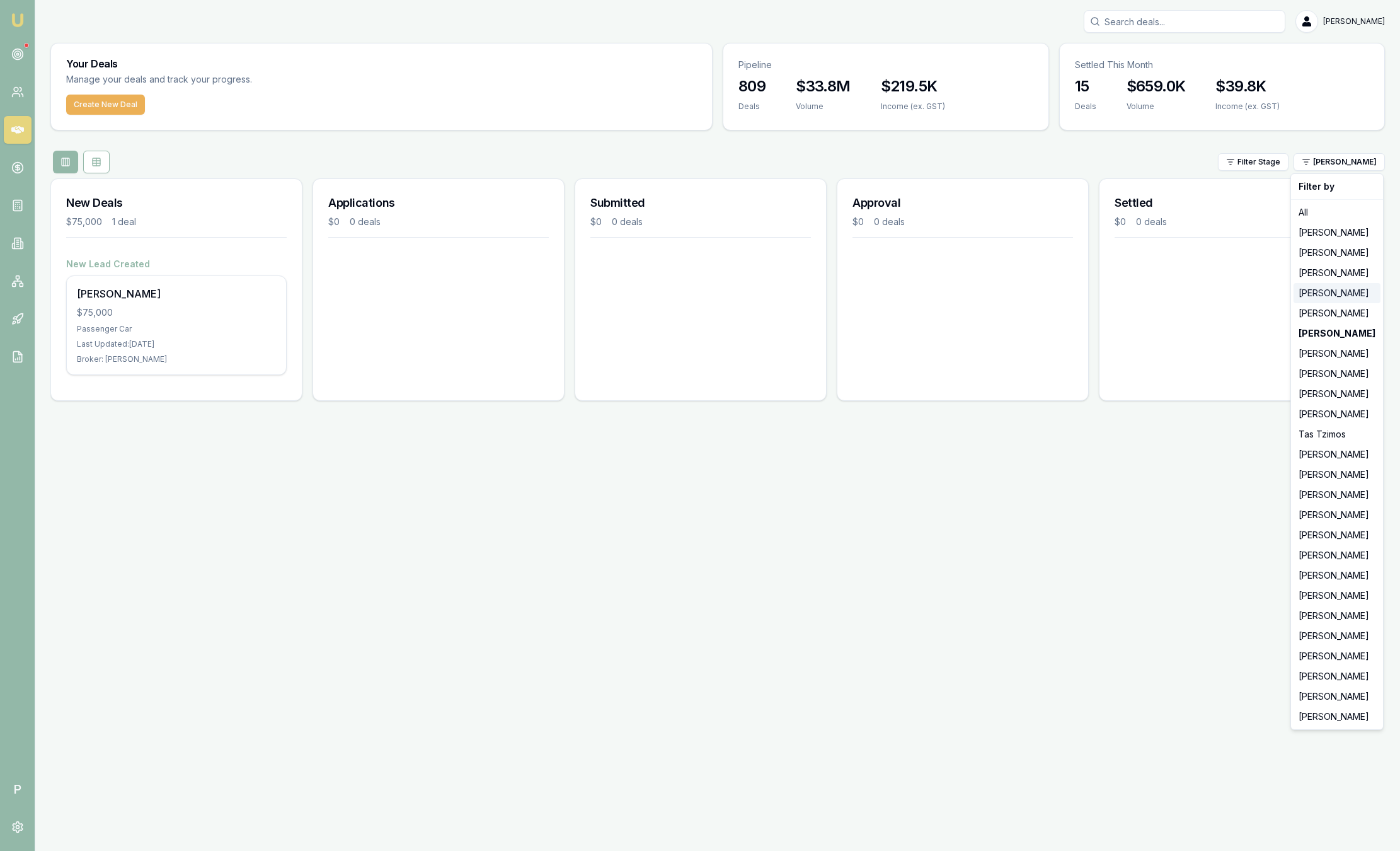
click at [1304, 297] on div "[PERSON_NAME]" at bounding box center [1337, 293] width 87 height 20
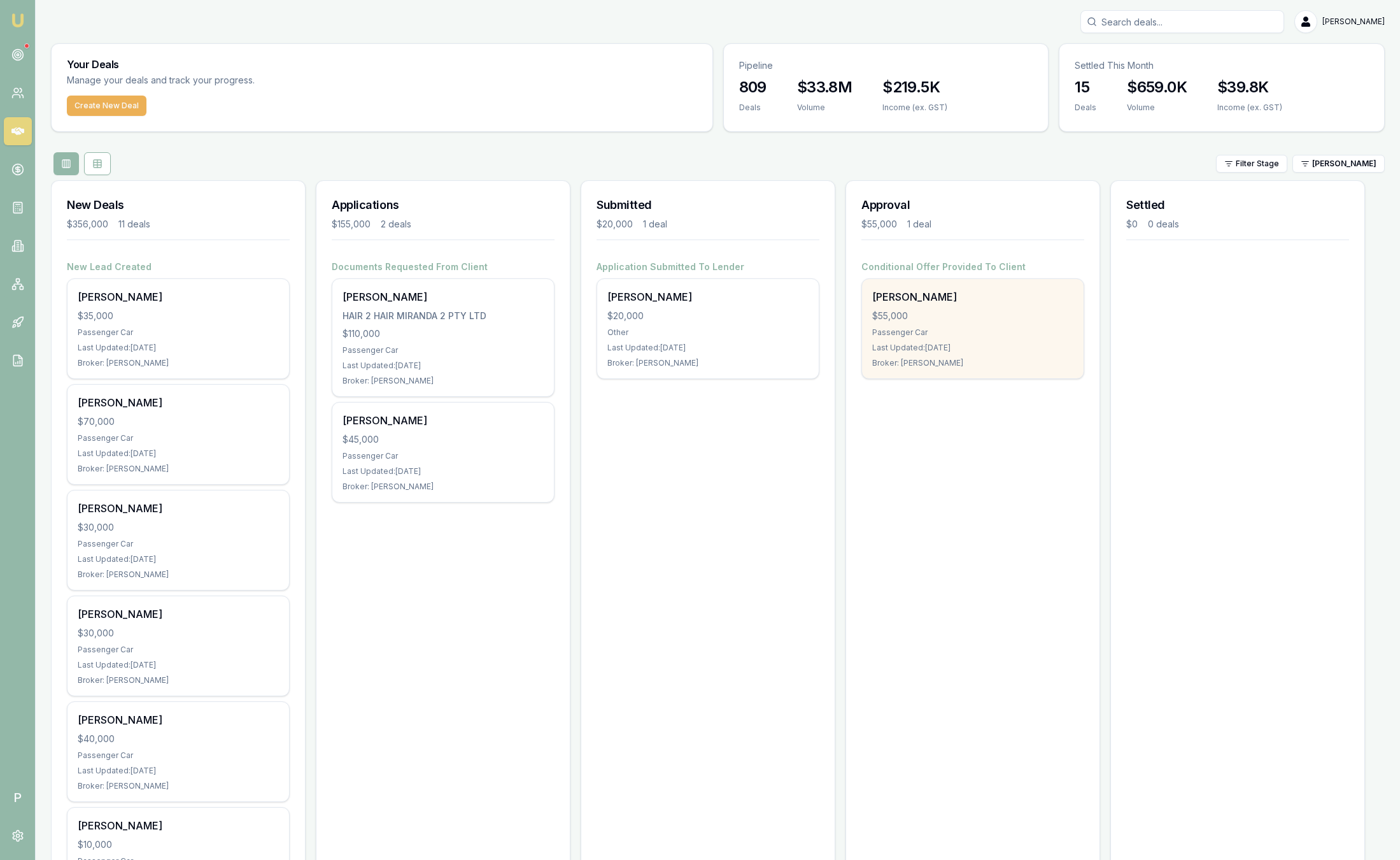
click at [955, 298] on div "[PERSON_NAME]" at bounding box center [973, 296] width 201 height 15
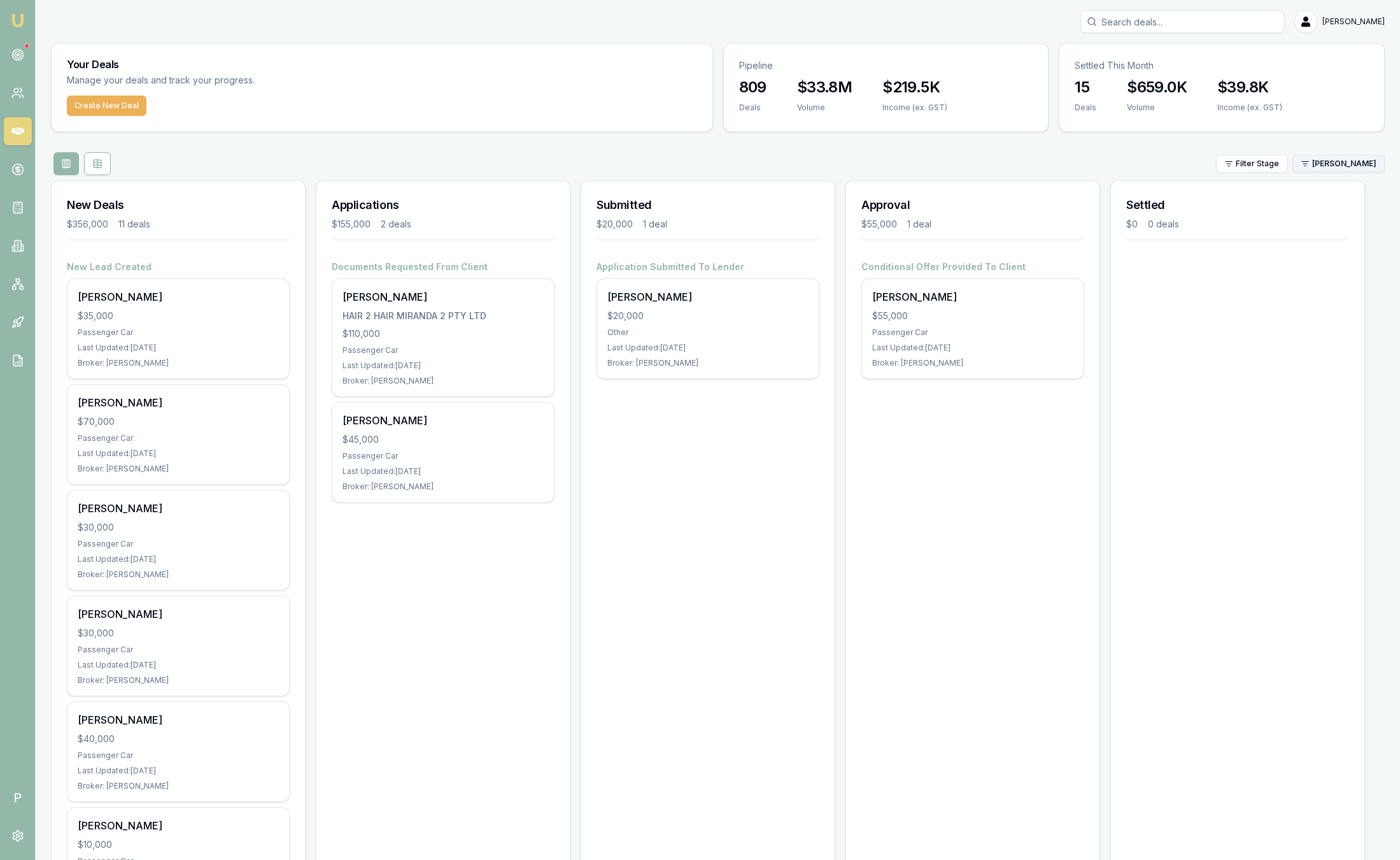
click at [1336, 164] on html "Emu Broker P Sam Crouch Toggle Menu Your Deals Manage your deals and track your…" at bounding box center [700, 430] width 1400 height 860
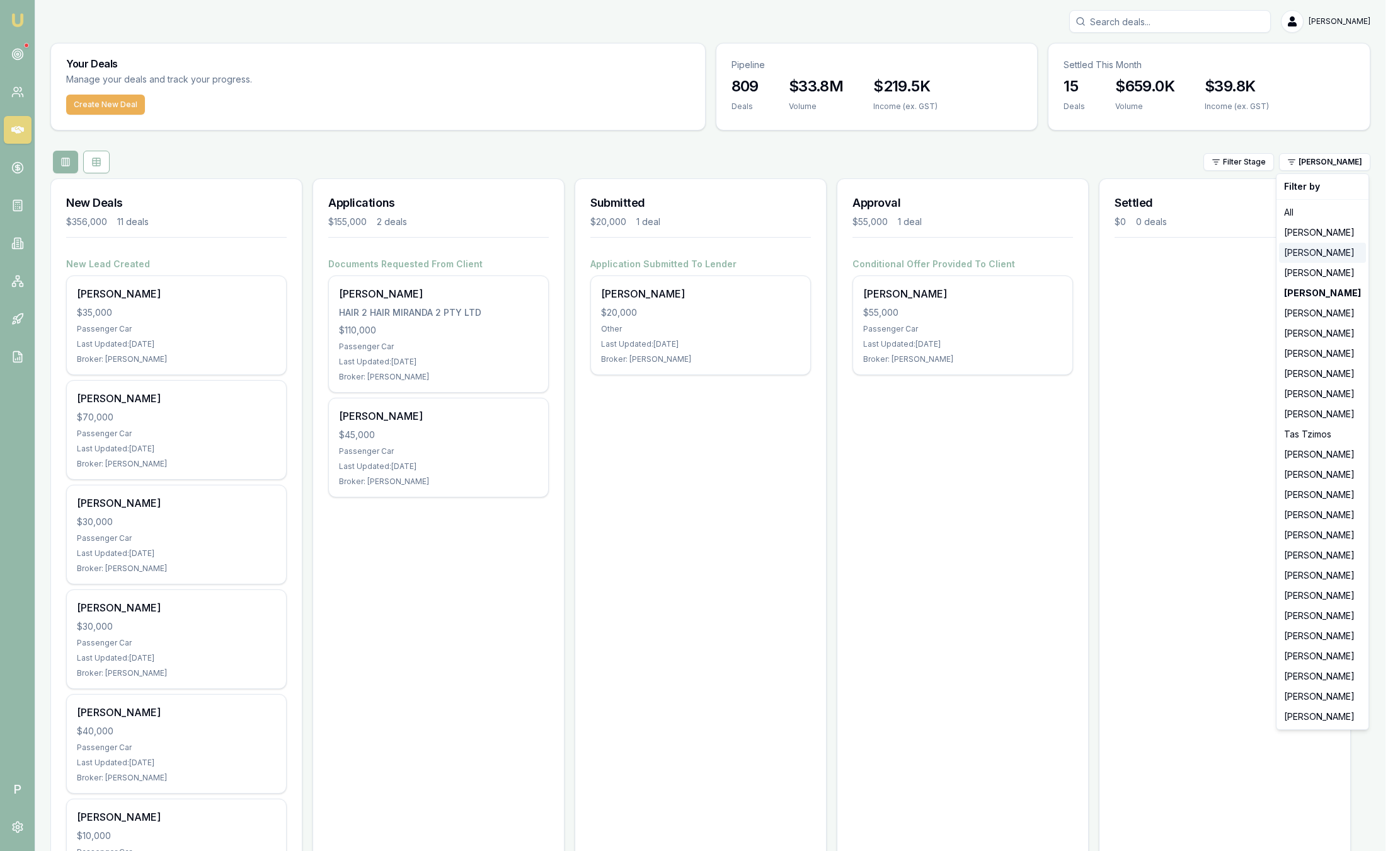
click at [1297, 257] on div "[PERSON_NAME]" at bounding box center [1322, 253] width 87 height 20
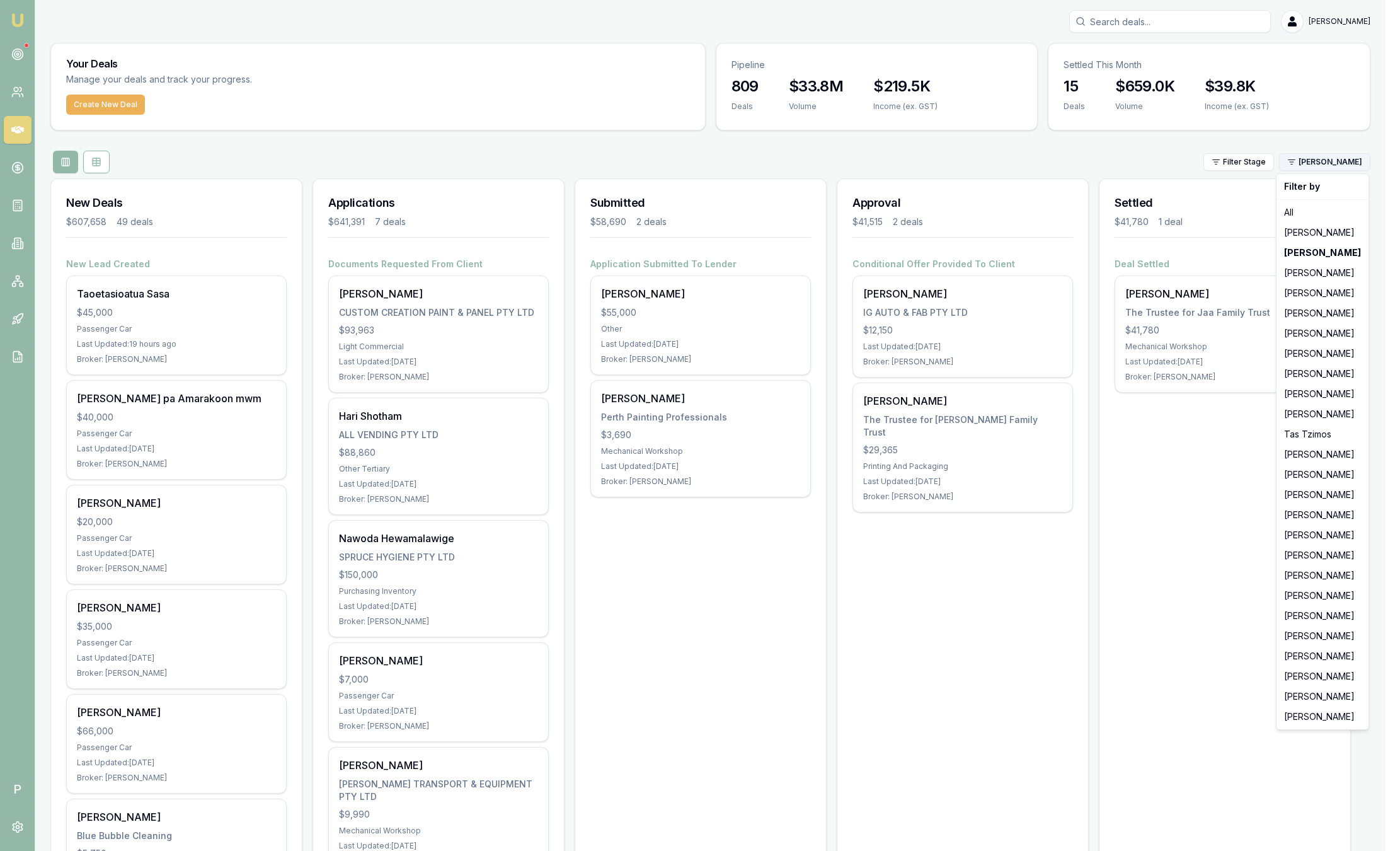
click at [1327, 168] on html "Emu Broker P Sam Crouch Toggle Menu Your Deals Manage your deals and track your…" at bounding box center [700, 425] width 1400 height 851
click at [1318, 233] on div "[PERSON_NAME]" at bounding box center [1322, 233] width 87 height 20
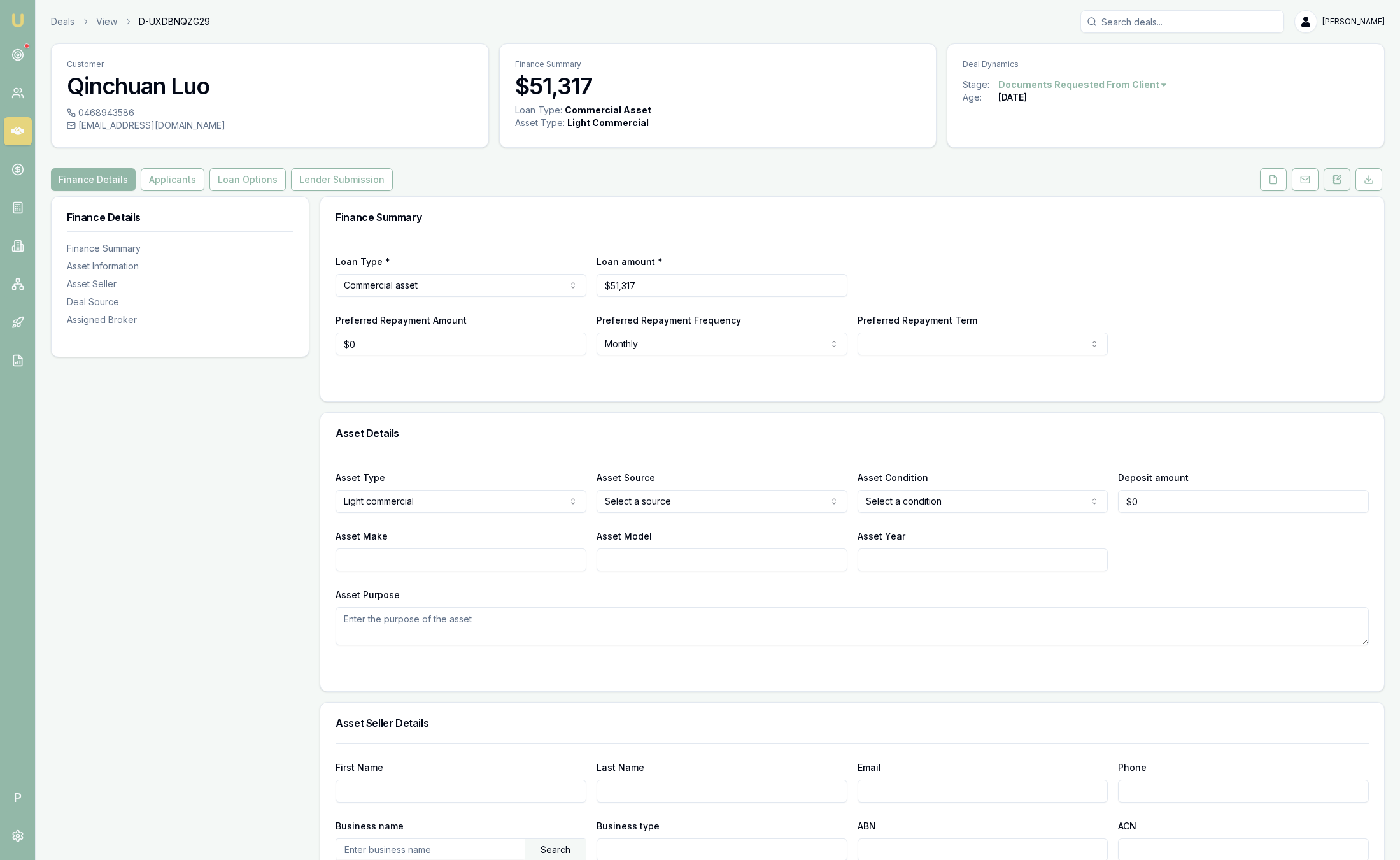
click at [1332, 180] on icon at bounding box center [1337, 179] width 10 height 10
click at [1345, 176] on button at bounding box center [1337, 179] width 27 height 23
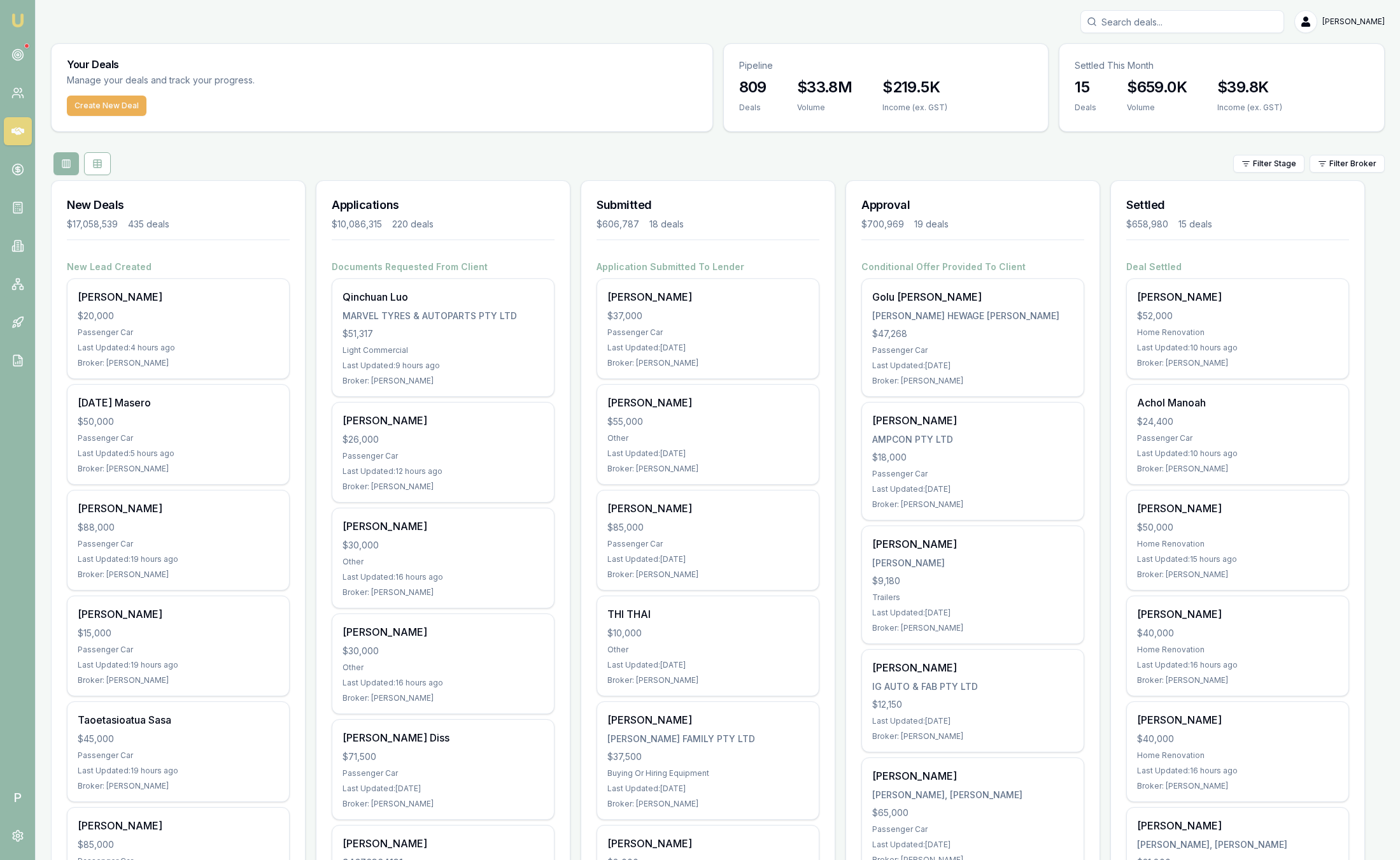
click at [406, 155] on div "Filter Stage Filter Broker" at bounding box center [717, 163] width 1333 height 23
click at [19, 60] on icon at bounding box center [17, 55] width 13 height 13
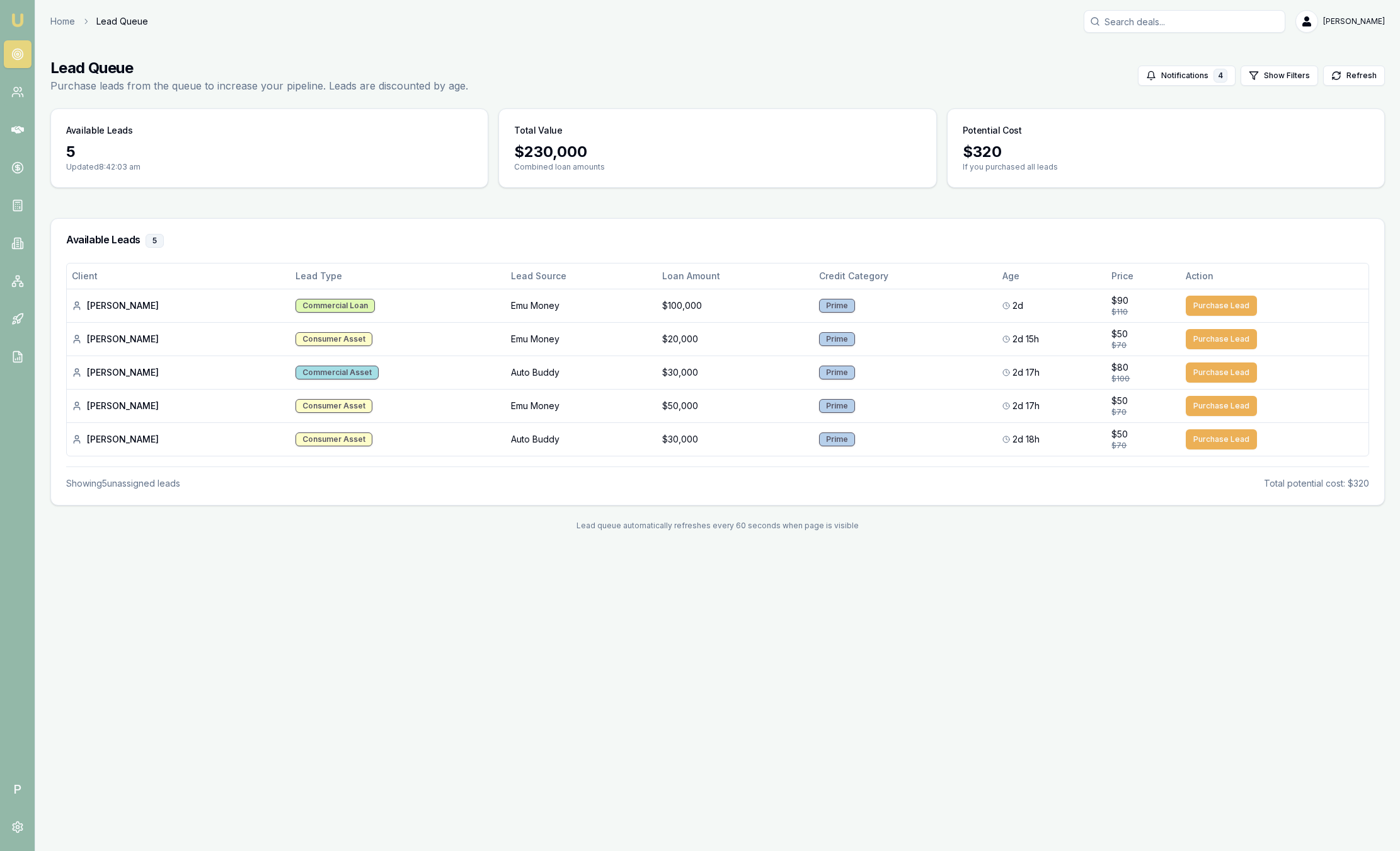
click at [24, 27] on link "Emu Broker" at bounding box center [18, 20] width 20 height 20
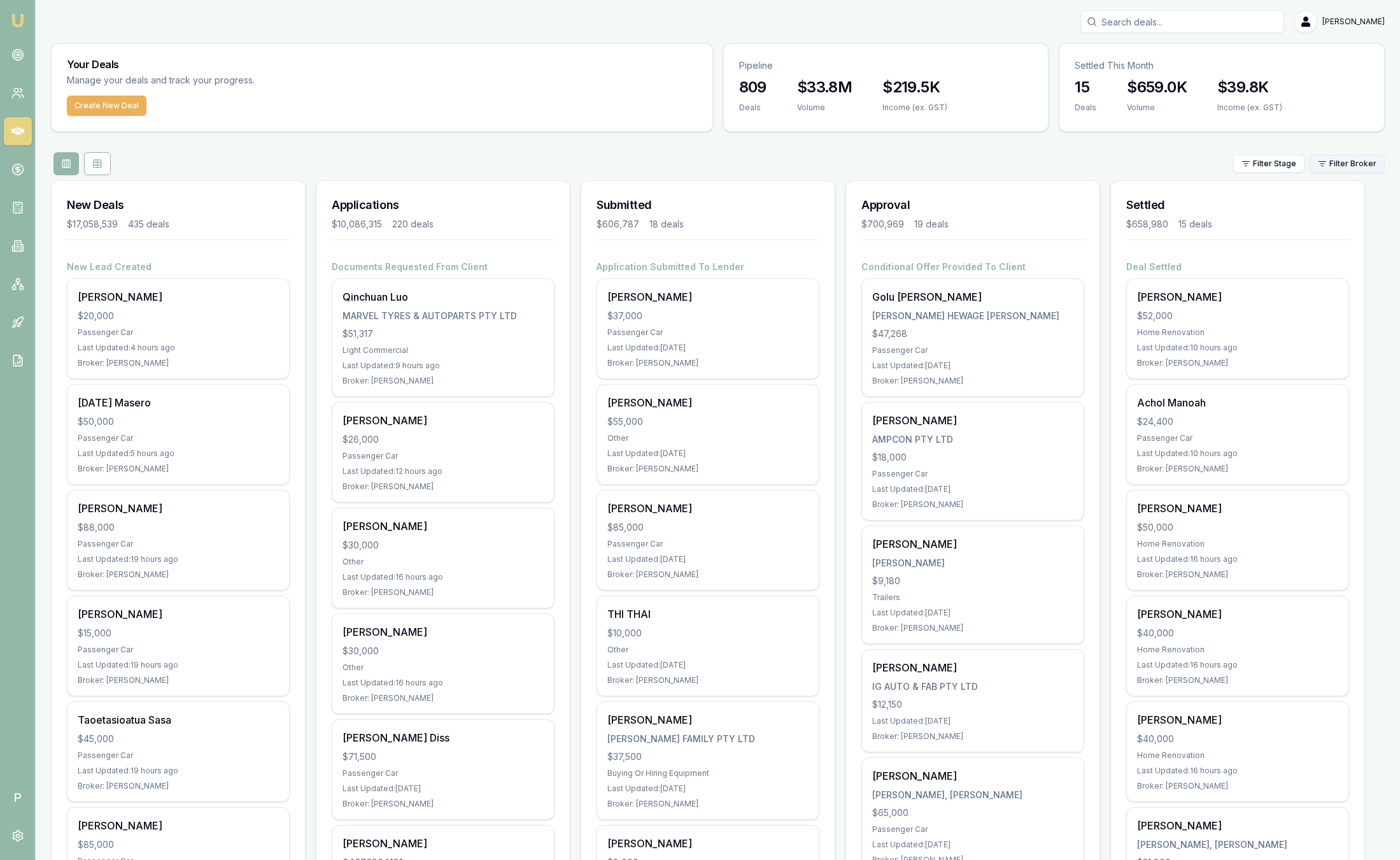
click at [1354, 167] on html "Emu Broker P Sam Crouch Toggle Menu Your Deals Manage your deals and track your…" at bounding box center [700, 430] width 1400 height 860
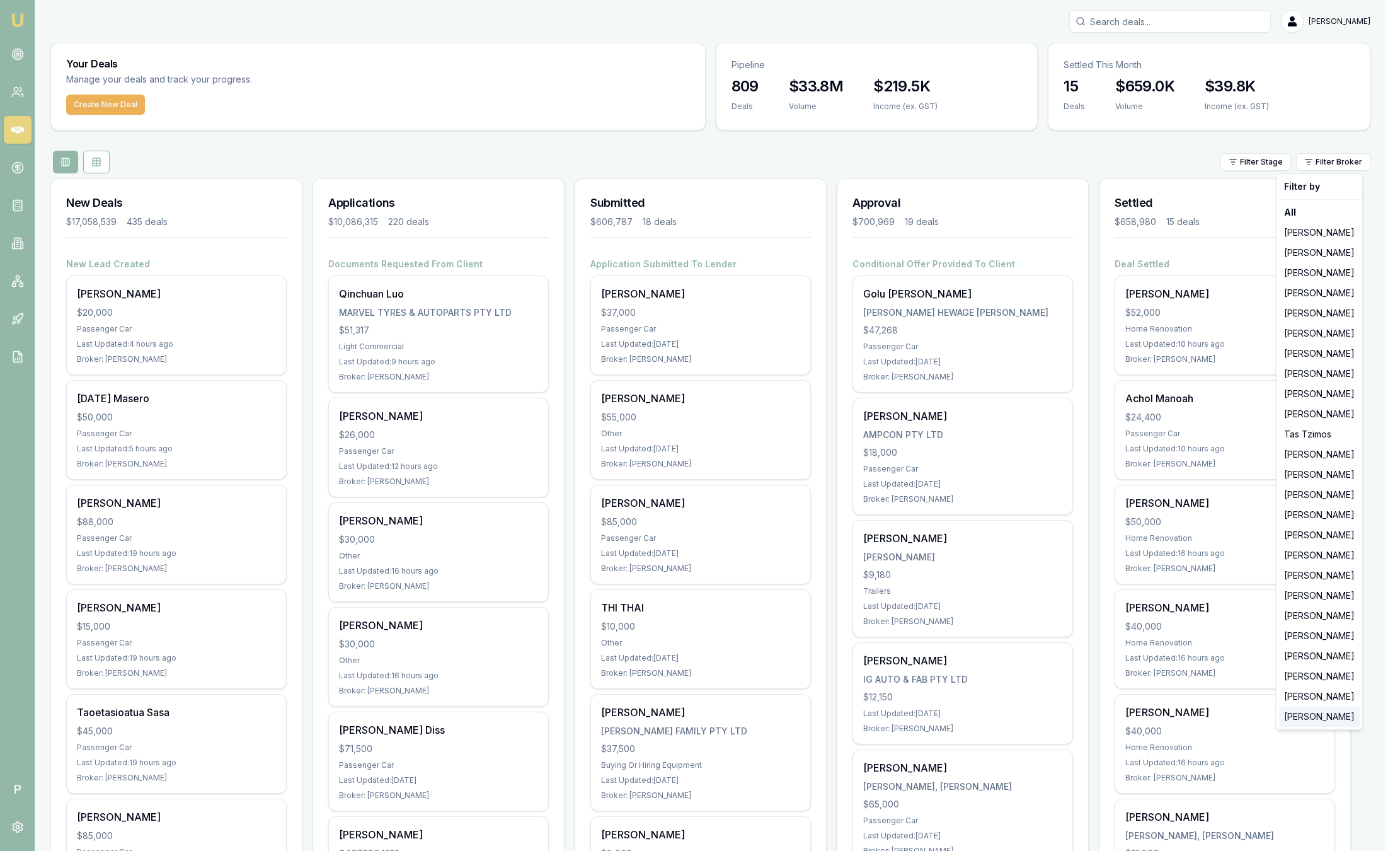
click at [1311, 711] on div "[PERSON_NAME]" at bounding box center [1319, 717] width 81 height 20
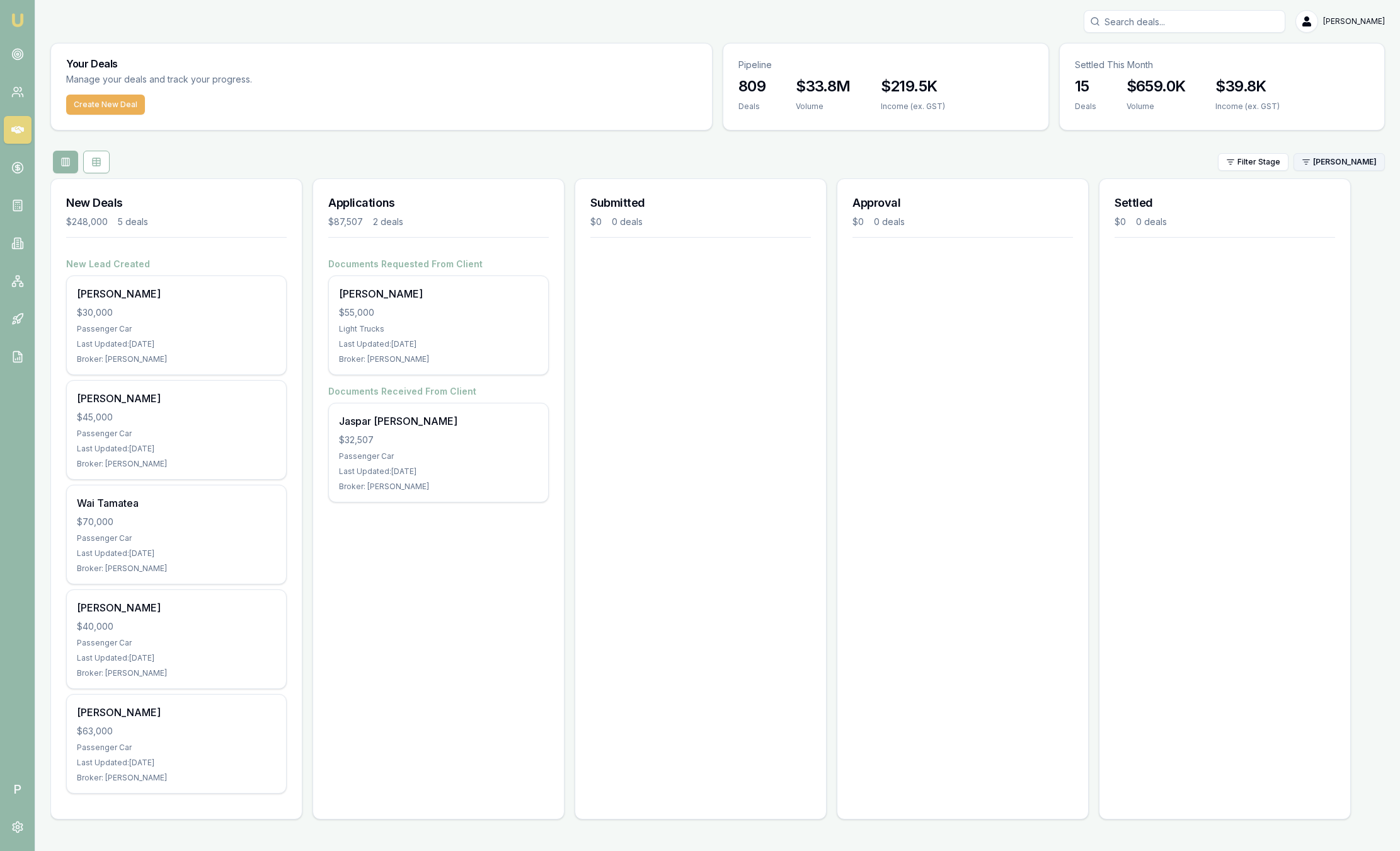
click at [1358, 152] on html "Emu Broker P Sam Crouch Toggle Menu Your Deals Manage your deals and track your…" at bounding box center [700, 425] width 1400 height 851
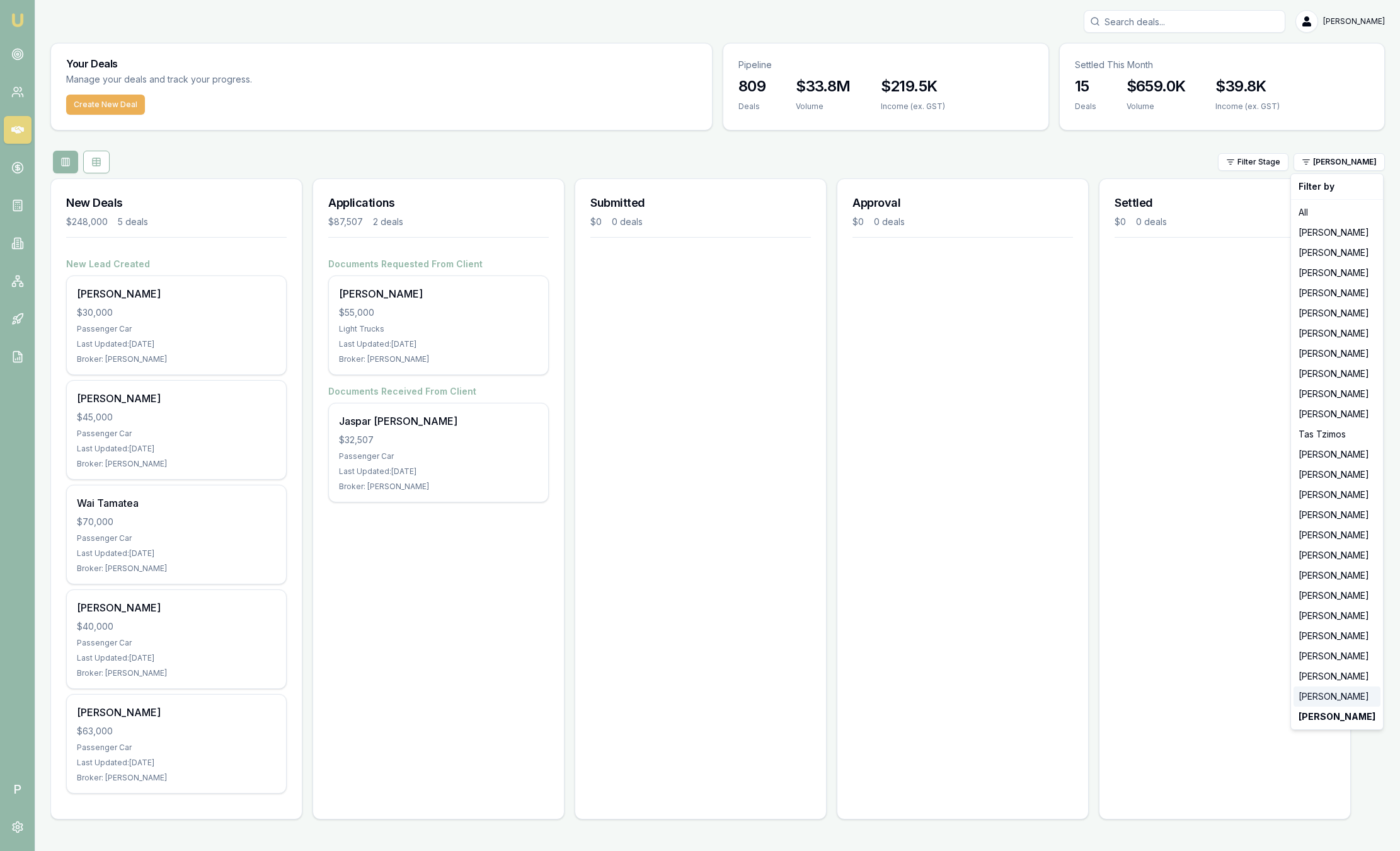
click at [1353, 701] on div "[PERSON_NAME]" at bounding box center [1337, 696] width 87 height 20
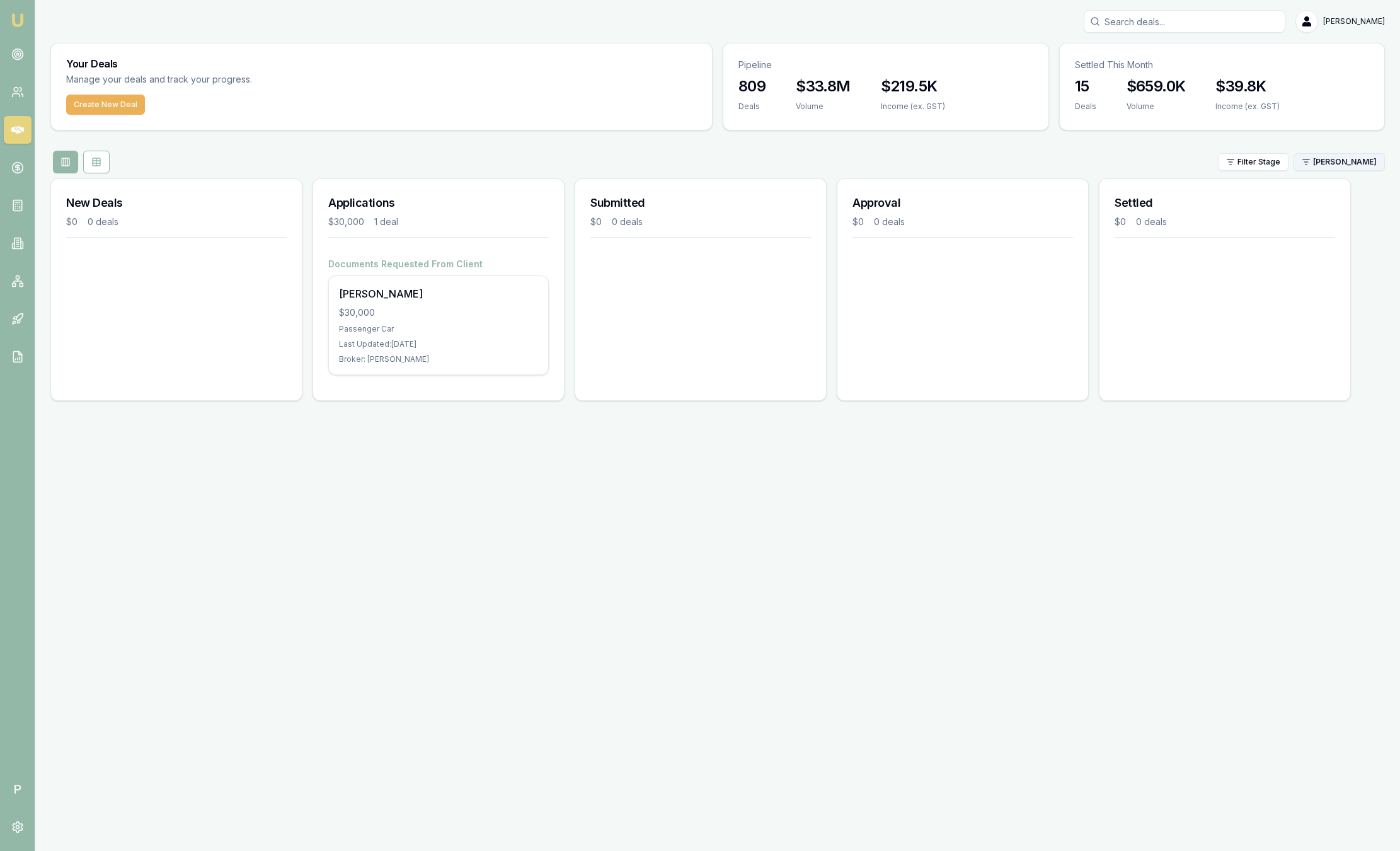
click at [1322, 164] on html "Emu Broker P Sam Crouch Toggle Menu Your Deals Manage your deals and track your…" at bounding box center [700, 425] width 1400 height 851
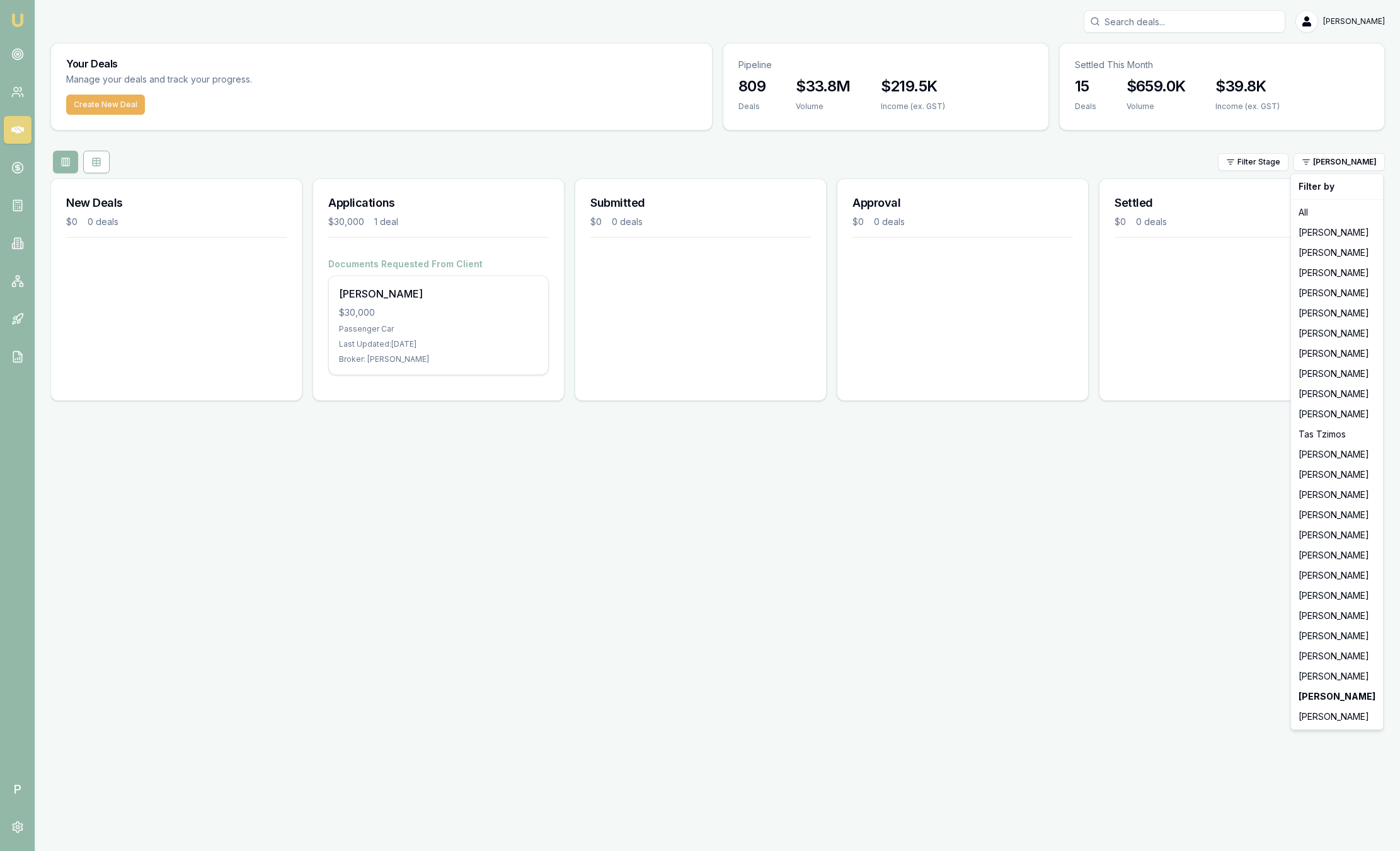
click at [1195, 540] on html "Emu Broker P Sam Crouch Toggle Menu Your Deals Manage your deals and track your…" at bounding box center [700, 425] width 1400 height 851
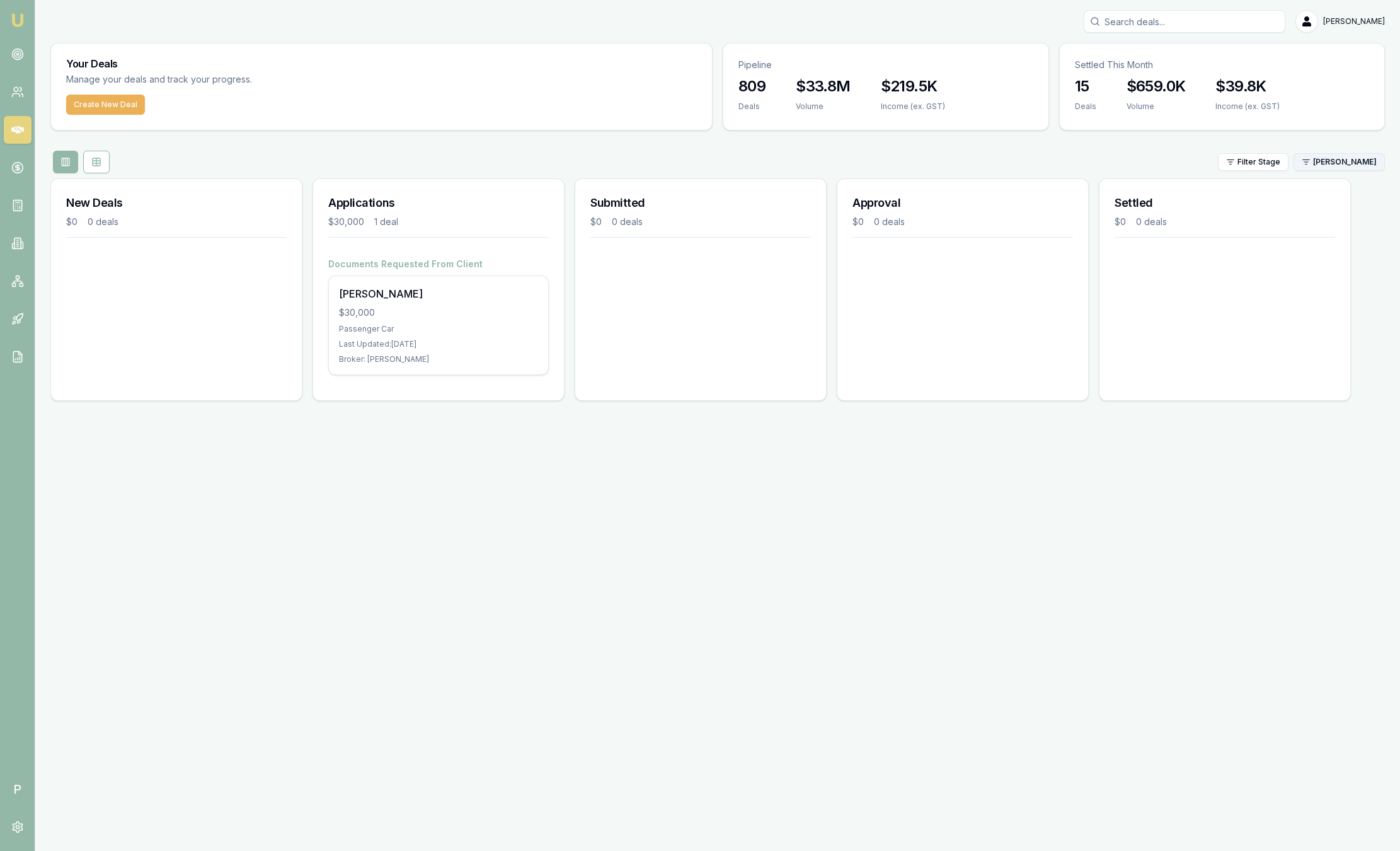
click at [1328, 170] on html "Emu Broker P Sam Crouch Toggle Menu Your Deals Manage your deals and track your…" at bounding box center [700, 425] width 1400 height 851
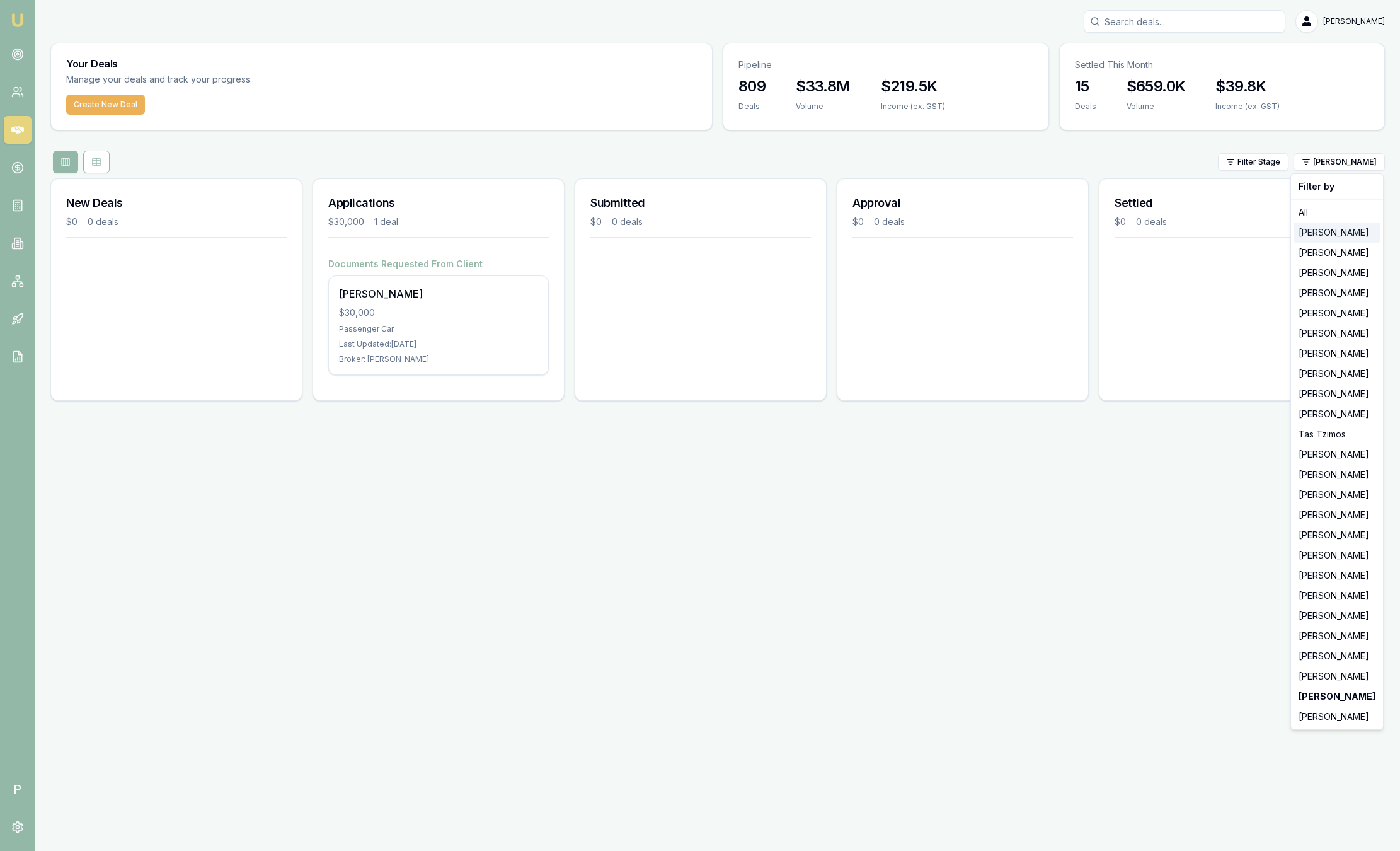
click at [1305, 236] on div "[PERSON_NAME]" at bounding box center [1337, 233] width 87 height 20
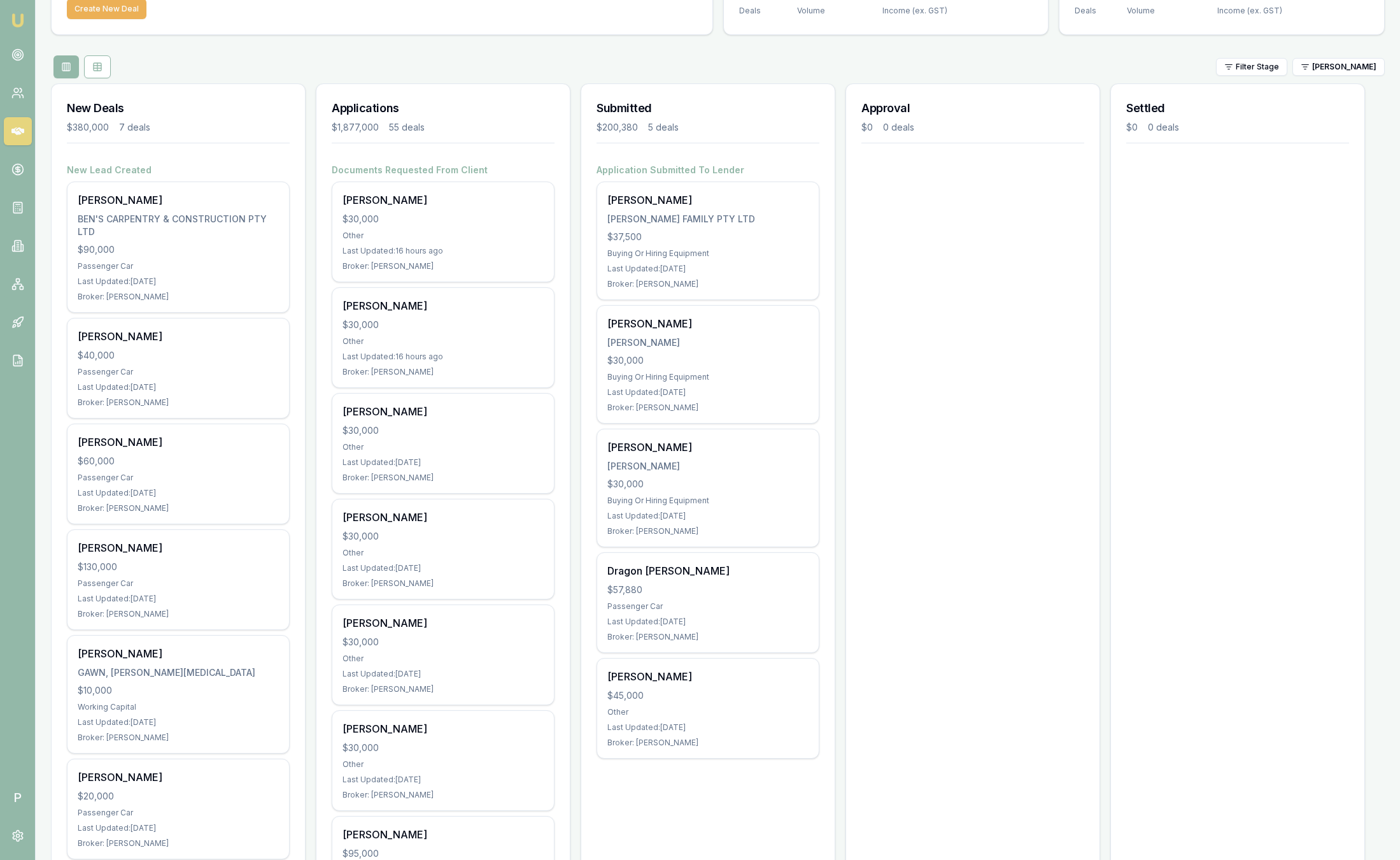
scroll to position [96, 0]
click at [1340, 71] on html "Emu Broker P Sam Crouch Toggle Menu Your Deals Manage your deals and track your…" at bounding box center [700, 334] width 1400 height 860
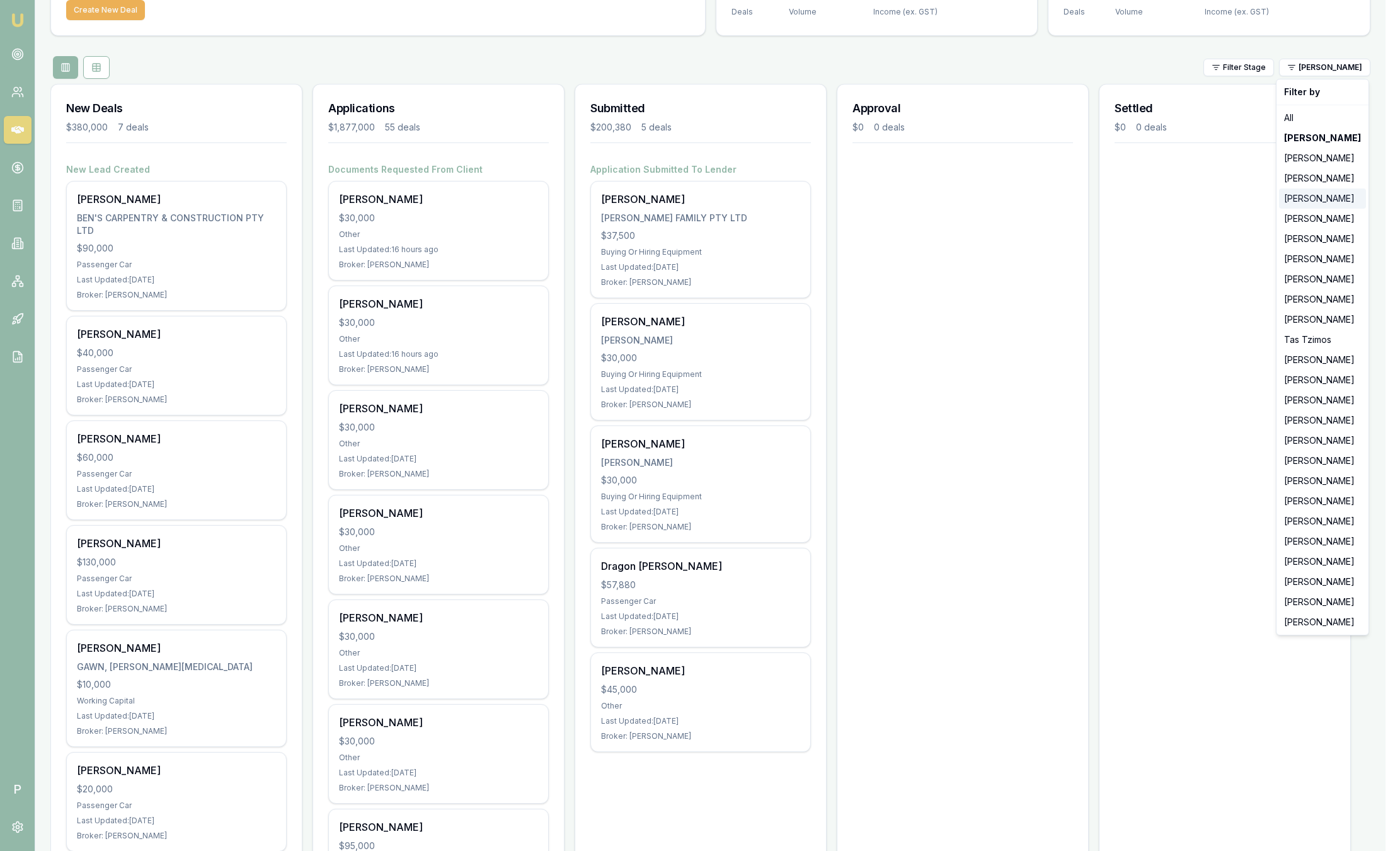
click at [1307, 202] on div "[PERSON_NAME]" at bounding box center [1322, 198] width 87 height 20
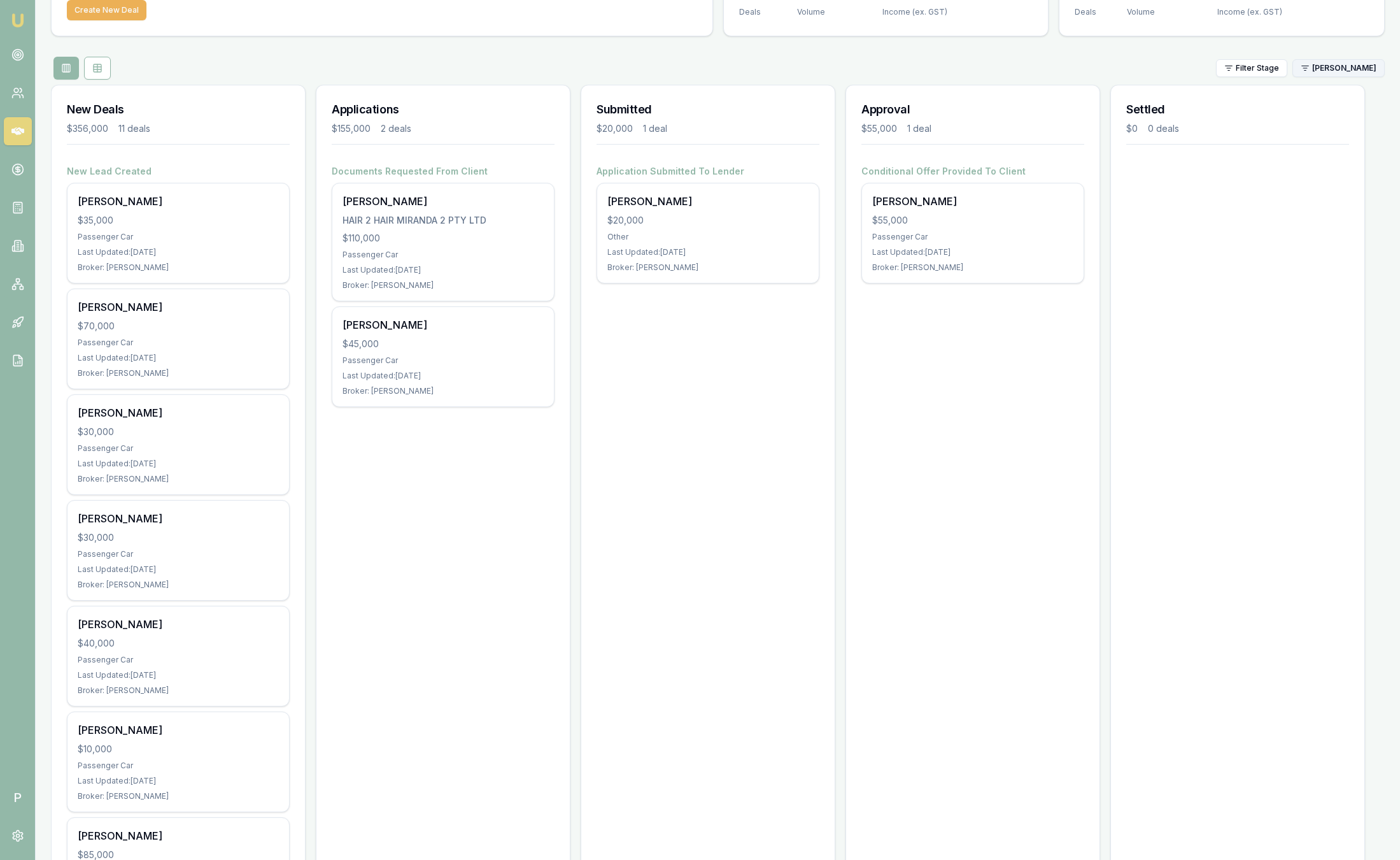
click at [1356, 68] on html "Emu Broker P Sam Crouch Toggle Menu Your Deals Manage your deals and track your…" at bounding box center [700, 334] width 1400 height 860
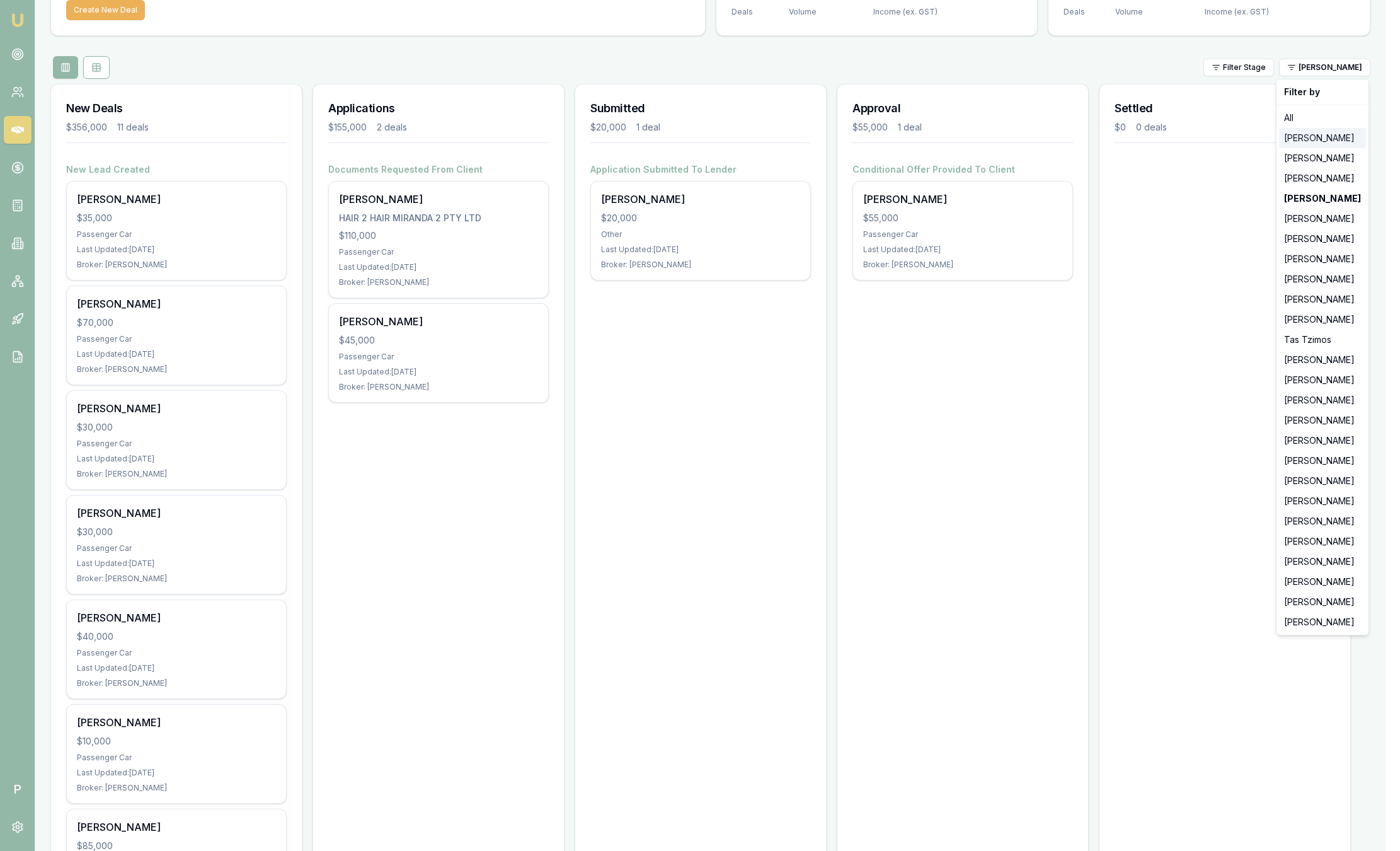
click at [1316, 140] on div "[PERSON_NAME]" at bounding box center [1322, 138] width 87 height 20
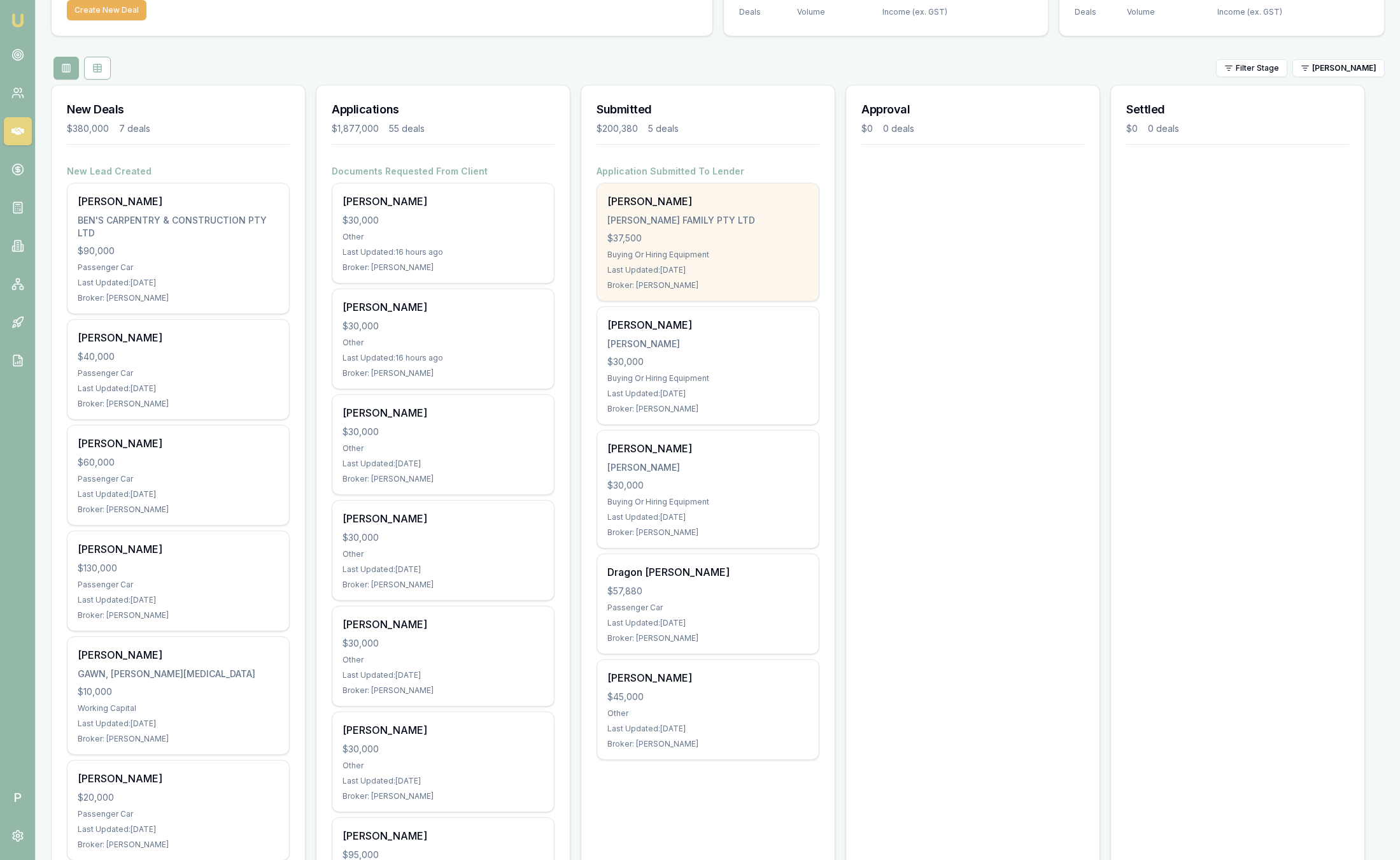
click at [696, 234] on div "$37,500" at bounding box center [708, 238] width 201 height 13
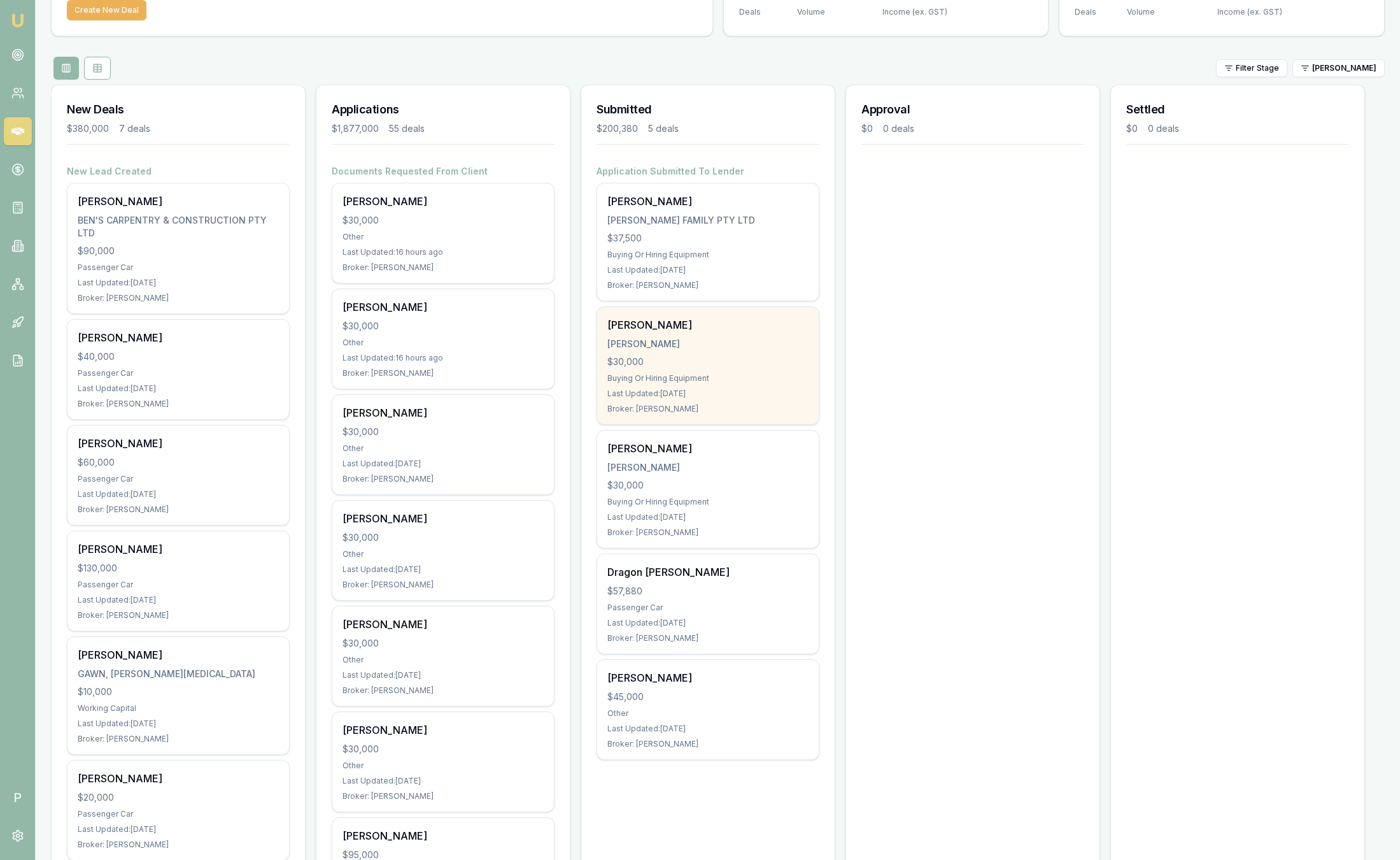
click at [694, 365] on div "$30,000" at bounding box center [708, 361] width 201 height 13
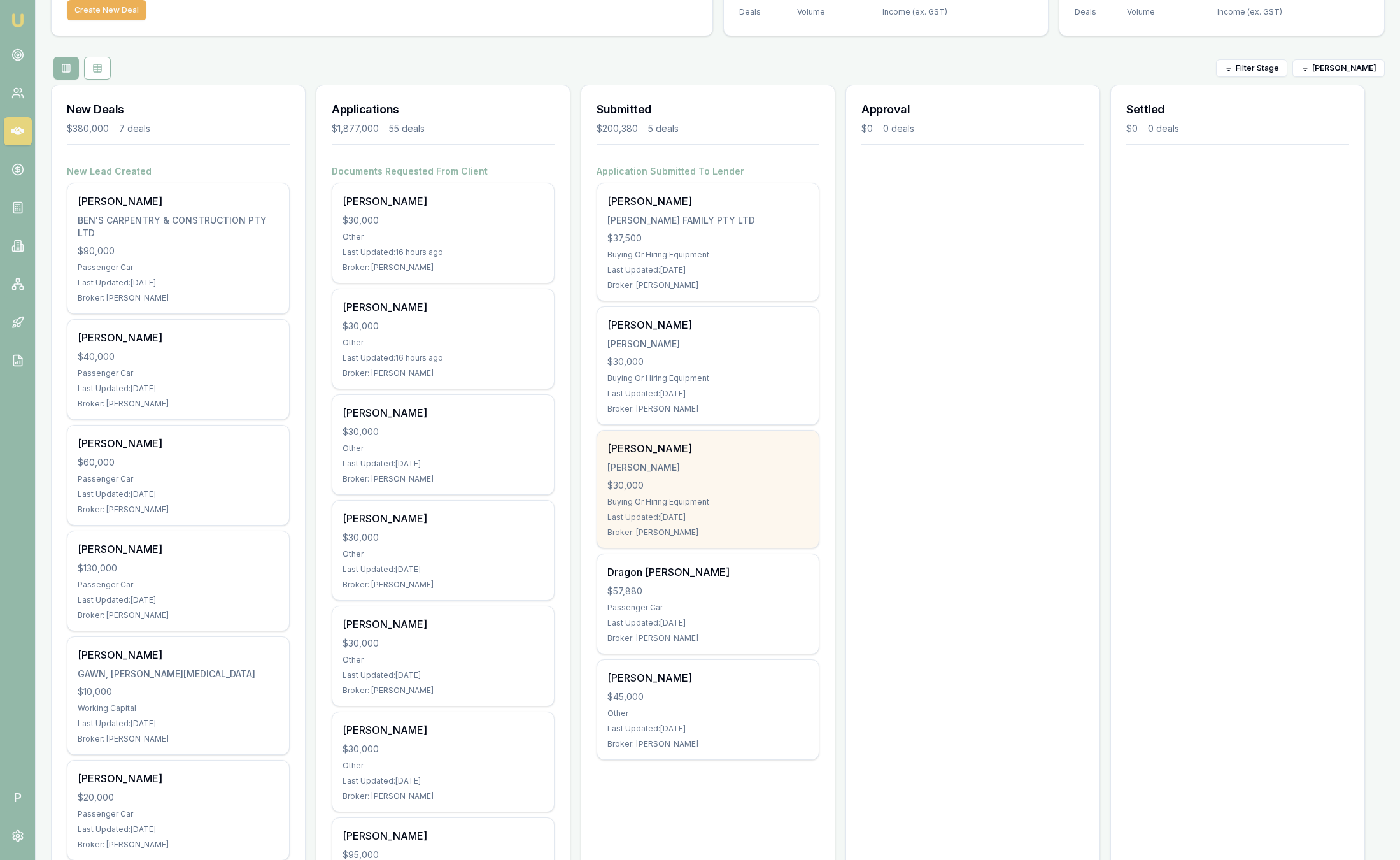
click at [652, 489] on div "$30,000" at bounding box center [708, 485] width 201 height 13
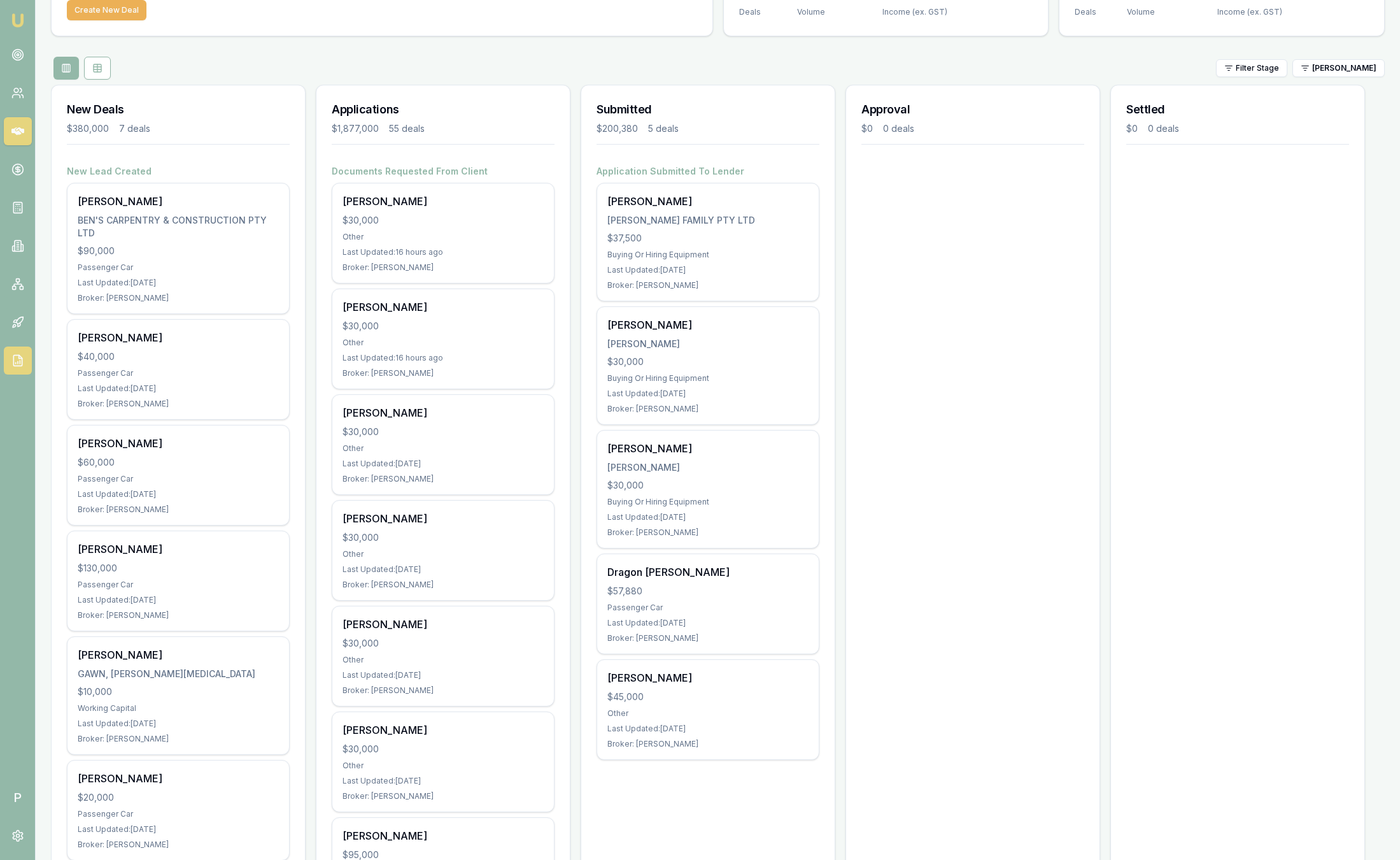
click at [23, 351] on link at bounding box center [17, 360] width 28 height 28
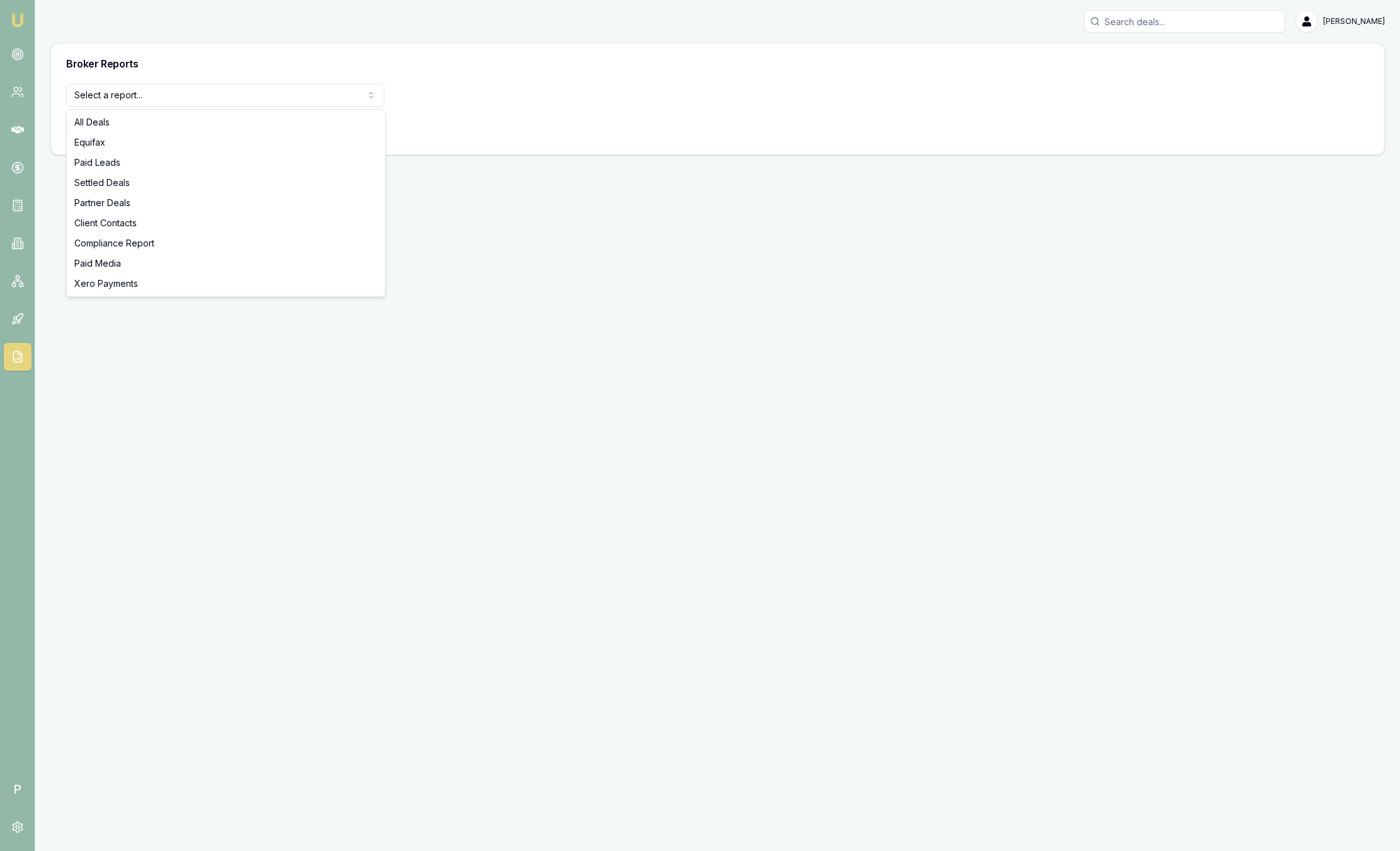
click at [211, 89] on html "Emu Broker P Sam Crouch Toggle Menu Broker Reports Select a report... All Deals…" at bounding box center [700, 425] width 1400 height 851
select select "compliance"
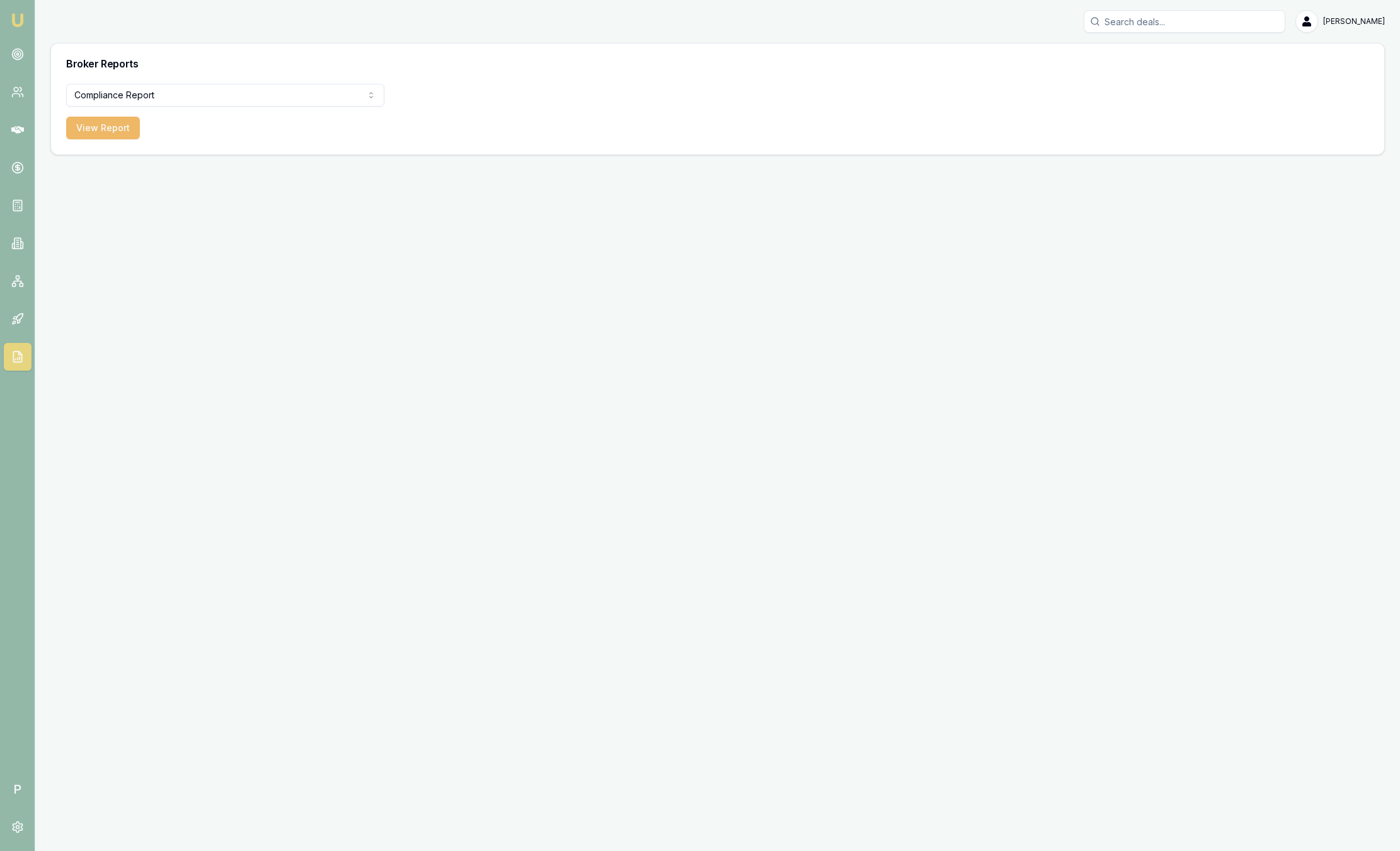
click at [96, 132] on button "View Report" at bounding box center [103, 128] width 74 height 23
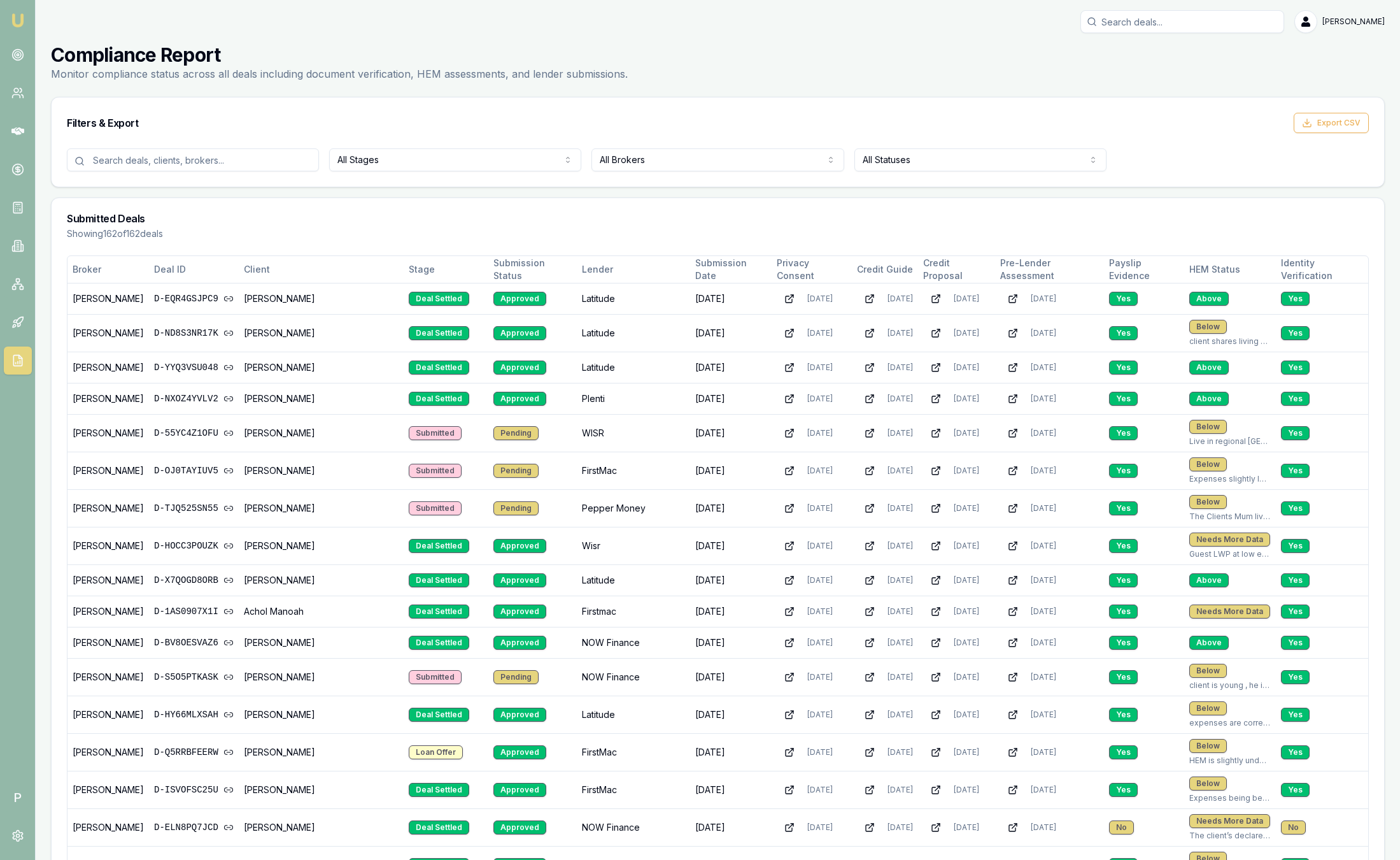
click at [756, 162] on html "Emu Broker P Sam Crouch Toggle Menu Compliance Report Monitor compliance status…" at bounding box center [700, 430] width 1400 height 860
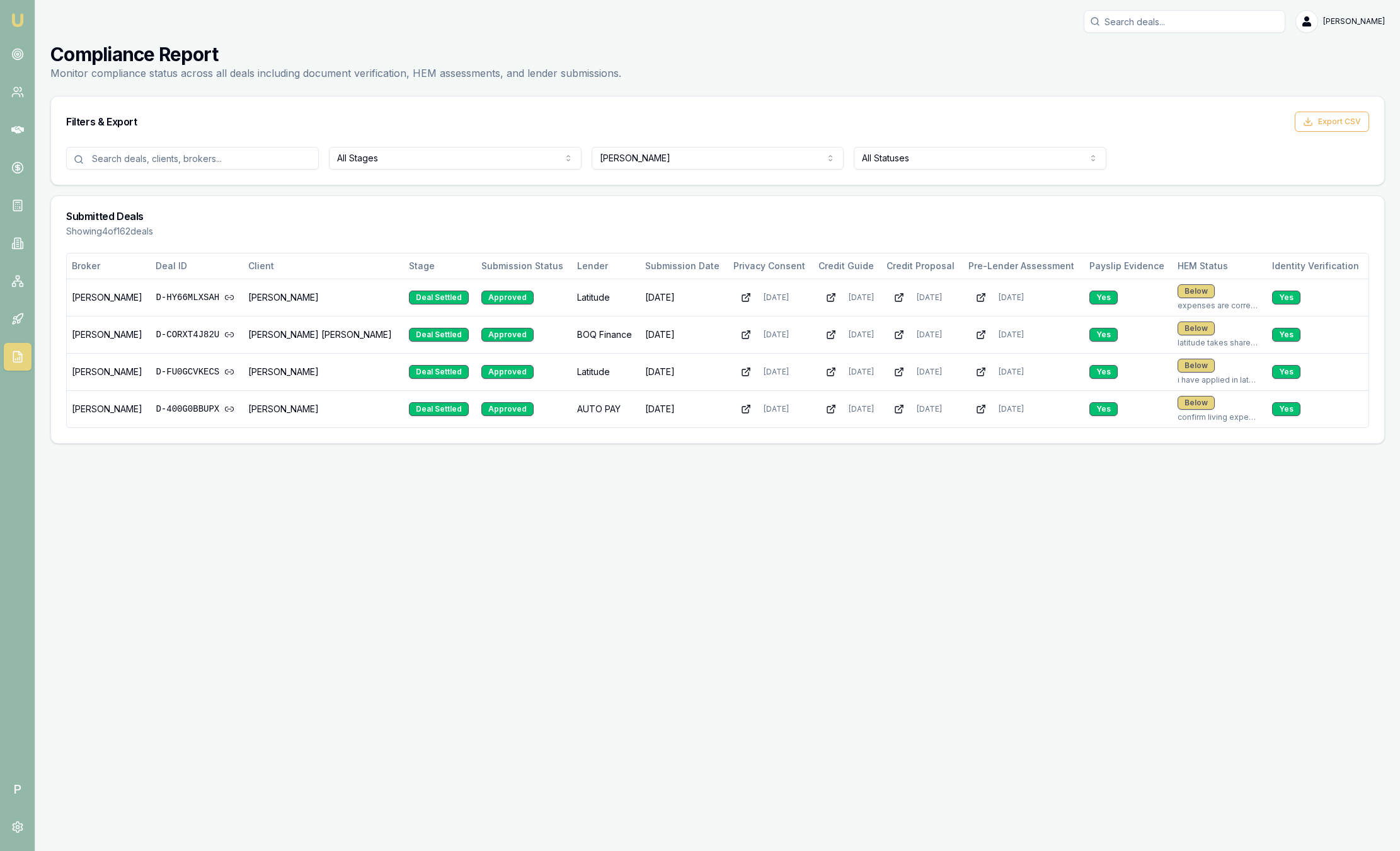
click at [704, 162] on html "Emu Broker P Sam Crouch Toggle Menu Compliance Report Monitor compliance status…" at bounding box center [700, 425] width 1400 height 851
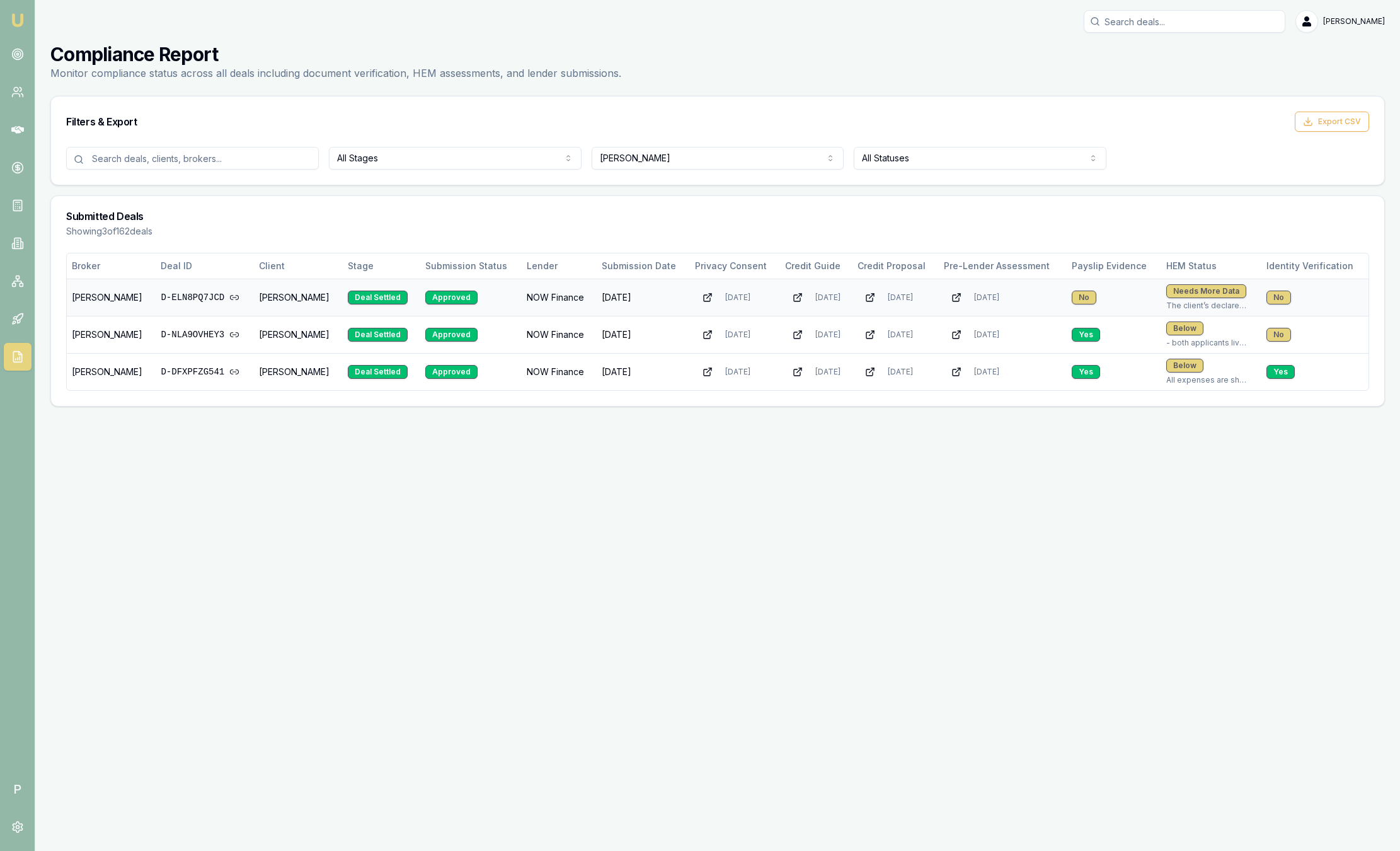
drag, startPoint x: 348, startPoint y: 304, endPoint x: 242, endPoint y: 294, distance: 106.5
click at [254, 294] on td "[PERSON_NAME]" at bounding box center [298, 296] width 89 height 37
drag, startPoint x: 242, startPoint y: 294, endPoint x: 327, endPoint y: 297, distance: 85.1
copy td "[PERSON_NAME]"
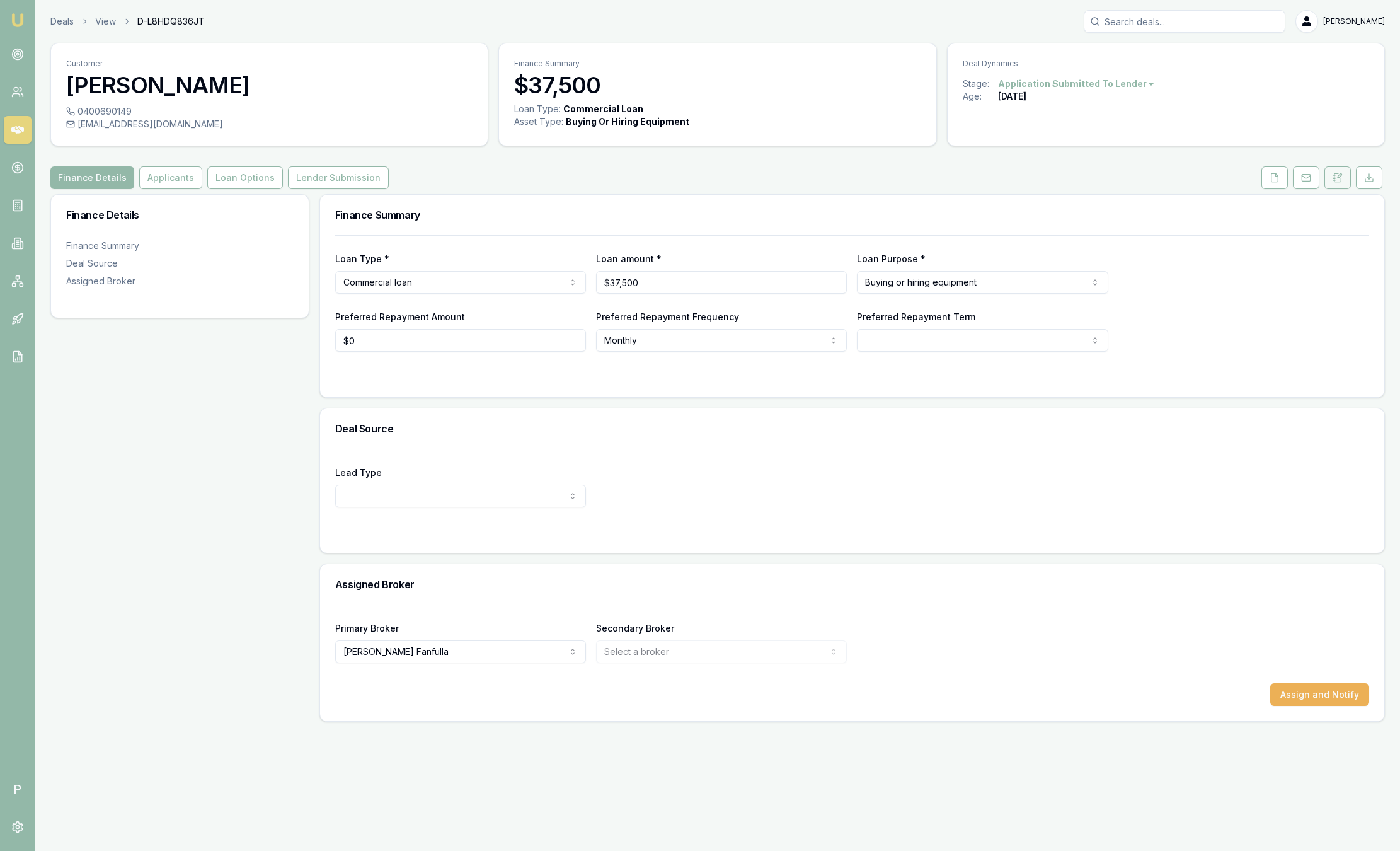
click at [1340, 175] on icon at bounding box center [1340, 176] width 4 height 4
click at [1338, 179] on icon at bounding box center [1337, 177] width 10 height 10
click at [1323, 181] on link at bounding box center [1338, 177] width 31 height 23
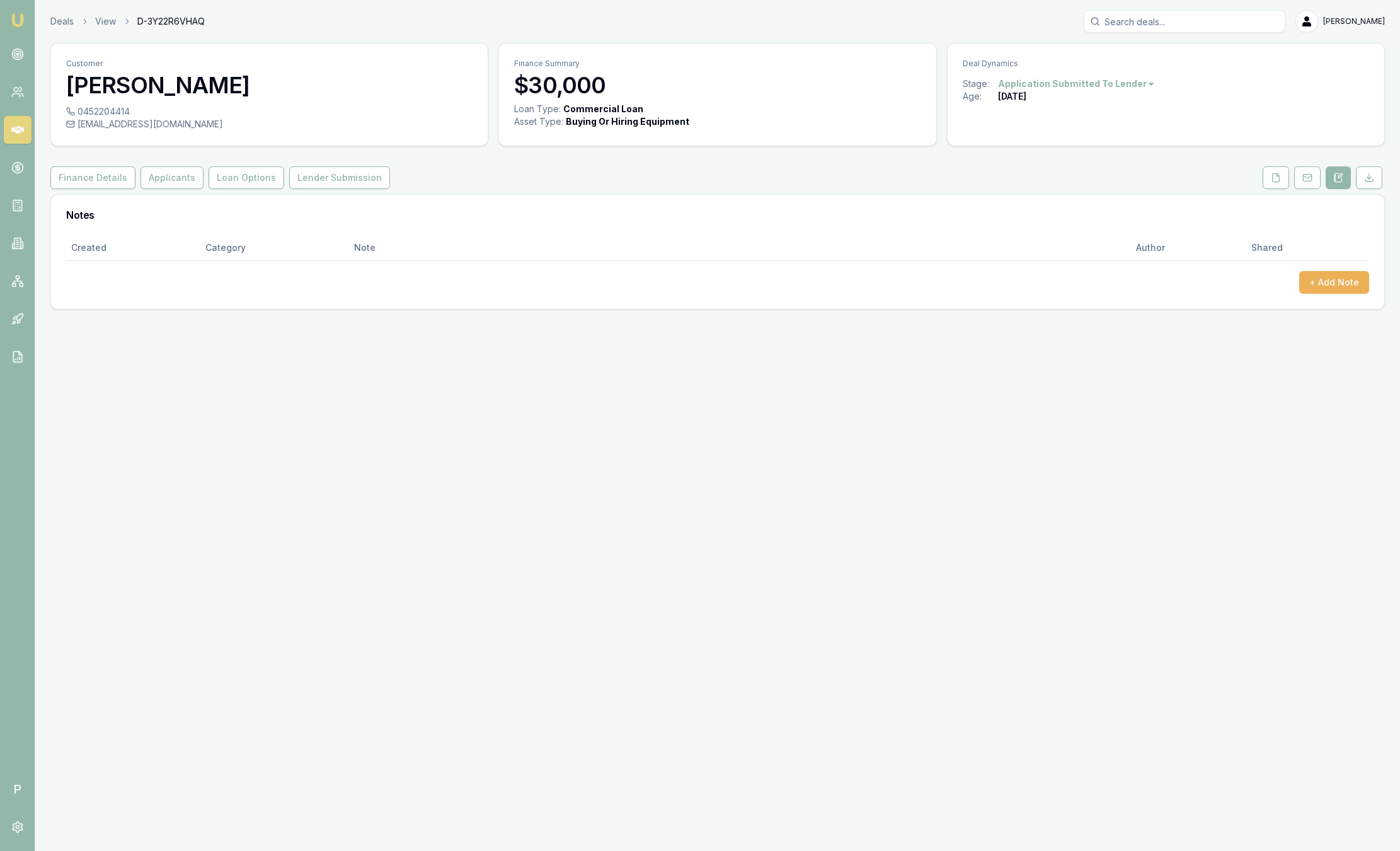
click at [1323, 181] on link at bounding box center [1338, 177] width 31 height 23
click at [18, 14] on img at bounding box center [17, 20] width 15 height 15
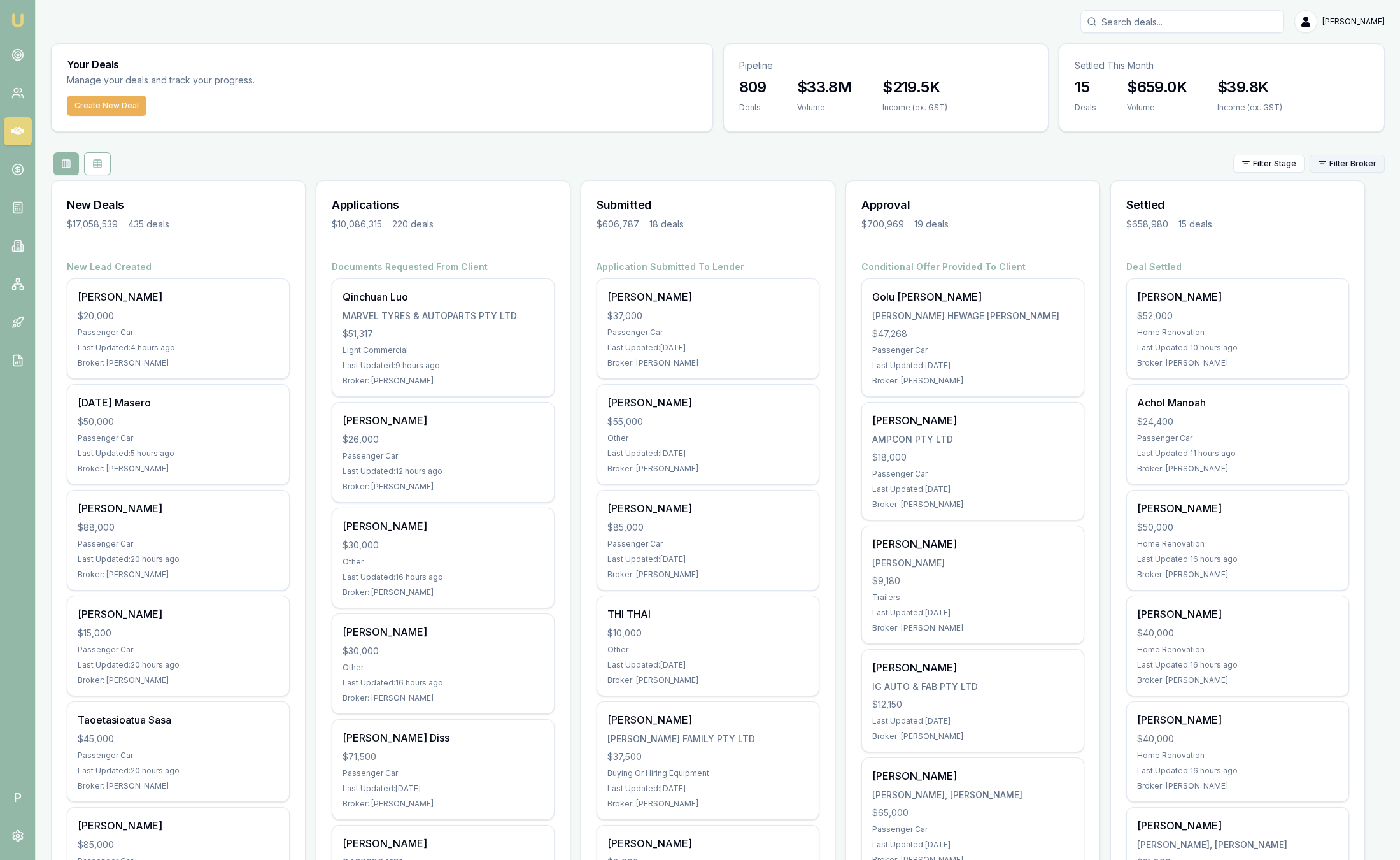
click at [1363, 163] on html "Emu Broker P [PERSON_NAME] Toggle Menu Your Deals Manage your deals and track y…" at bounding box center [700, 430] width 1400 height 860
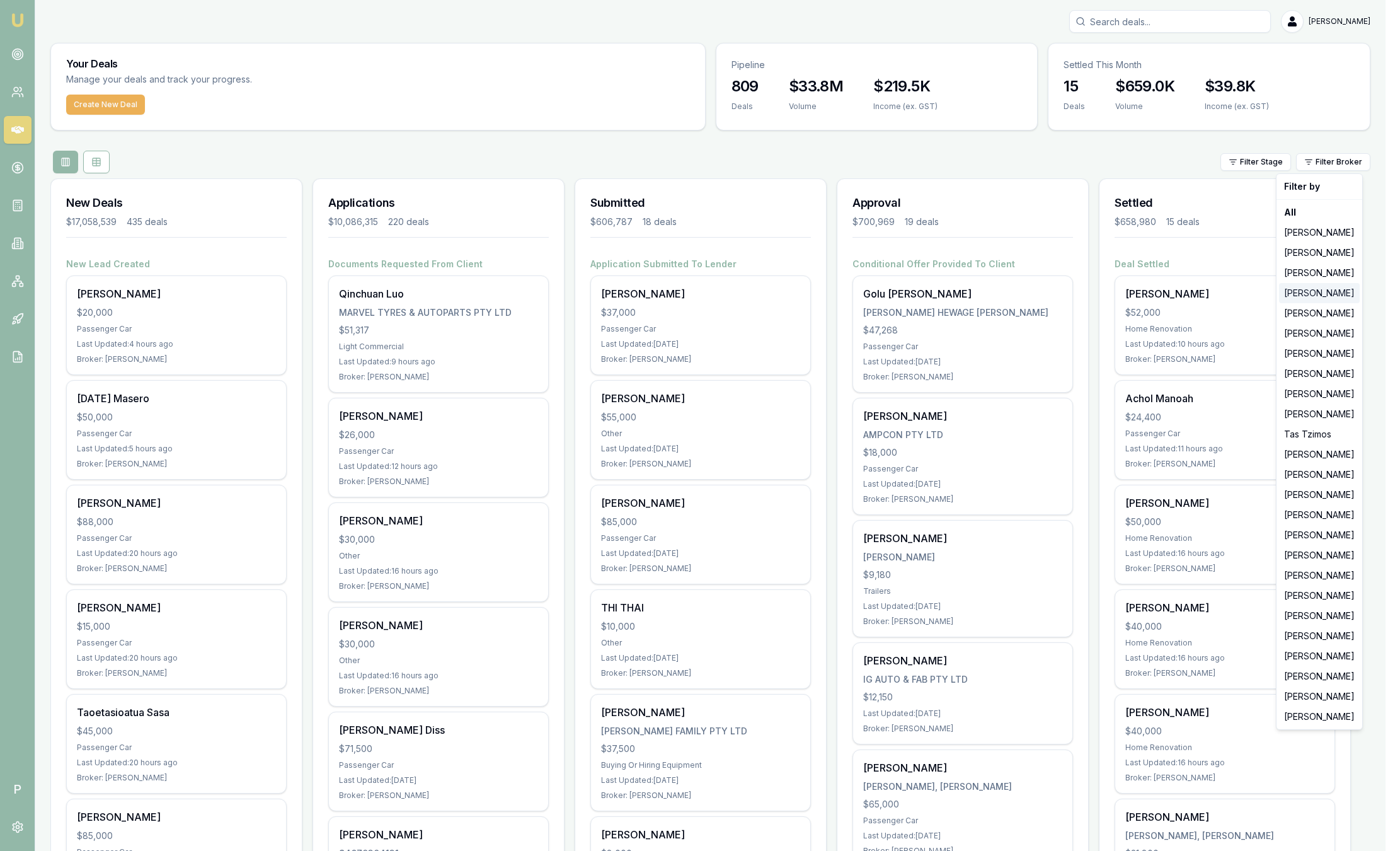
click at [1320, 288] on div "[PERSON_NAME]" at bounding box center [1319, 293] width 81 height 20
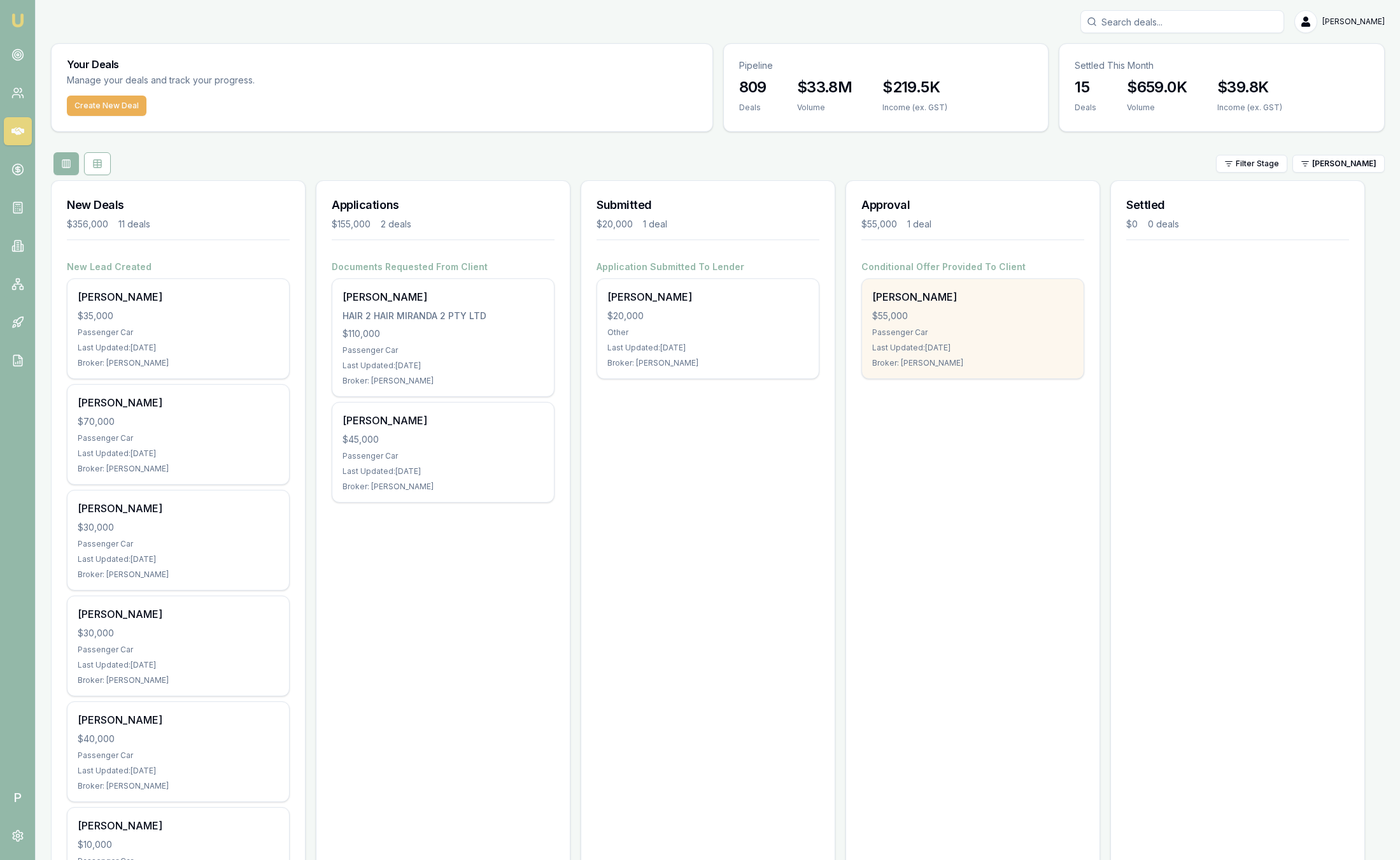
click at [895, 361] on div "Broker: Evette Abdo" at bounding box center [973, 363] width 201 height 10
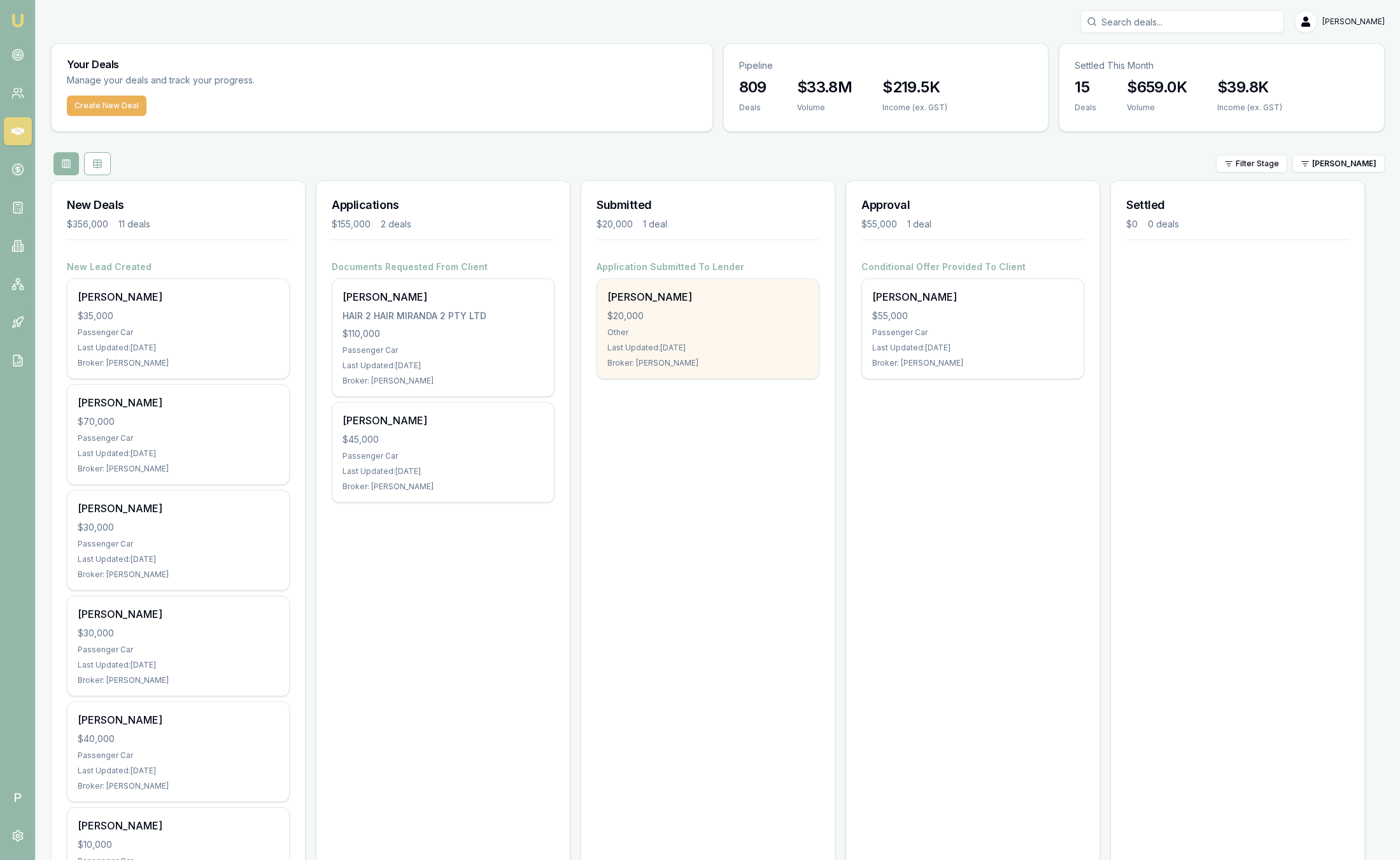
click at [681, 323] on div "Tyler Chambers $20,000 Other Last Updated: 4 days ago Broker: Evette Abdo" at bounding box center [708, 328] width 222 height 99
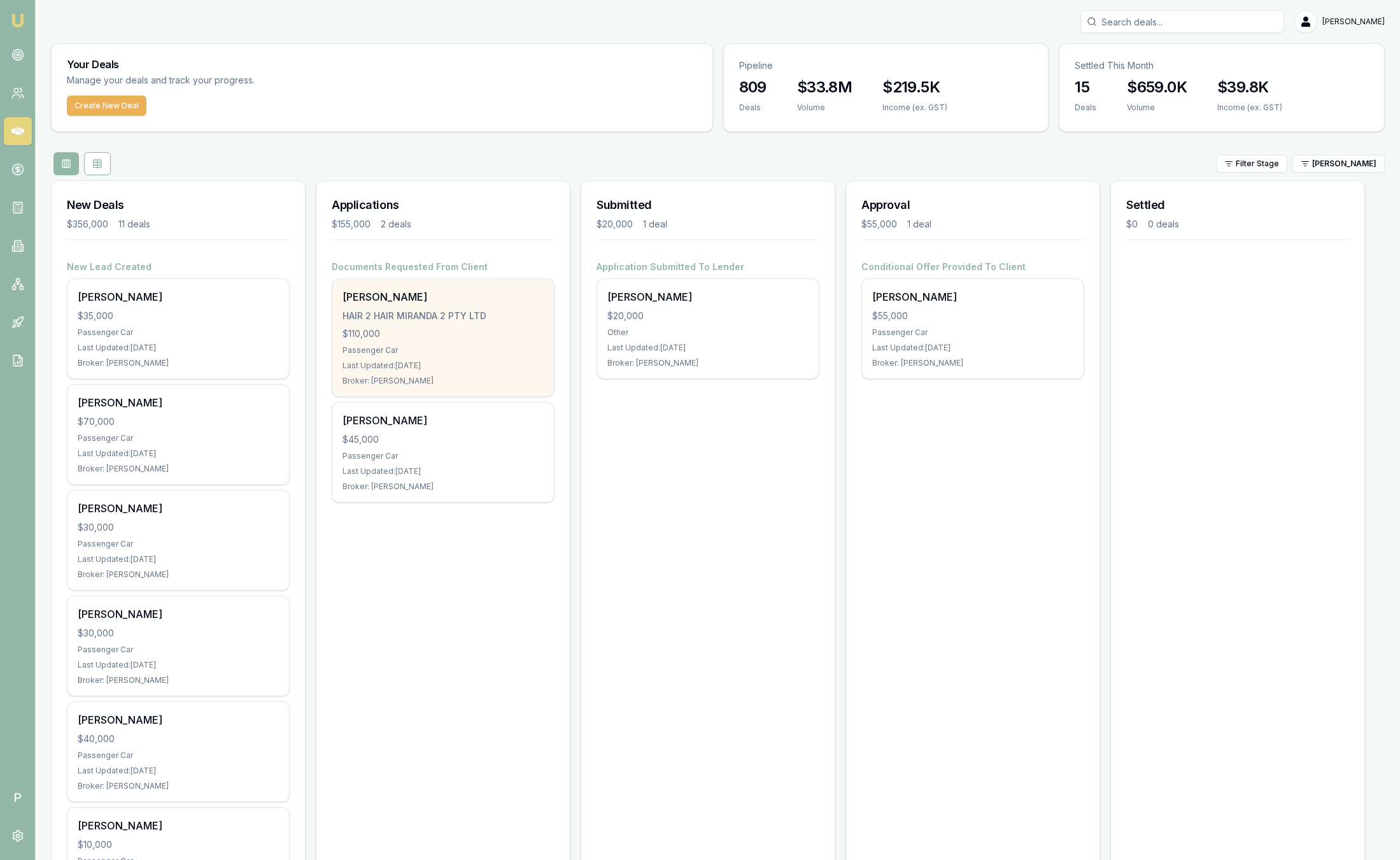
click at [491, 315] on div "HAIR 2 HAIR MIRANDA 2 PTY LTD" at bounding box center [443, 316] width 201 height 13
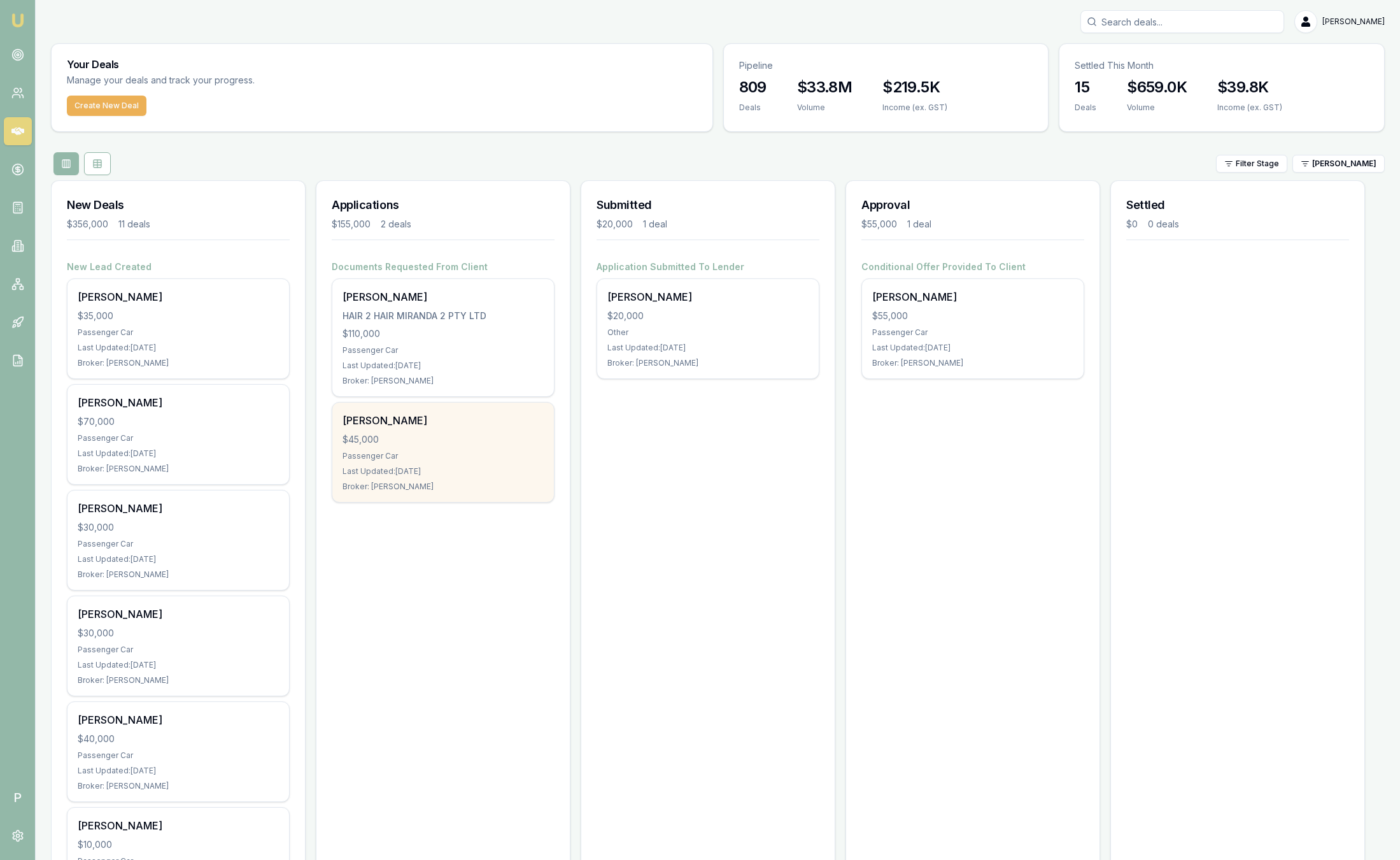
click at [402, 456] on div "Passenger Car" at bounding box center [443, 456] width 201 height 10
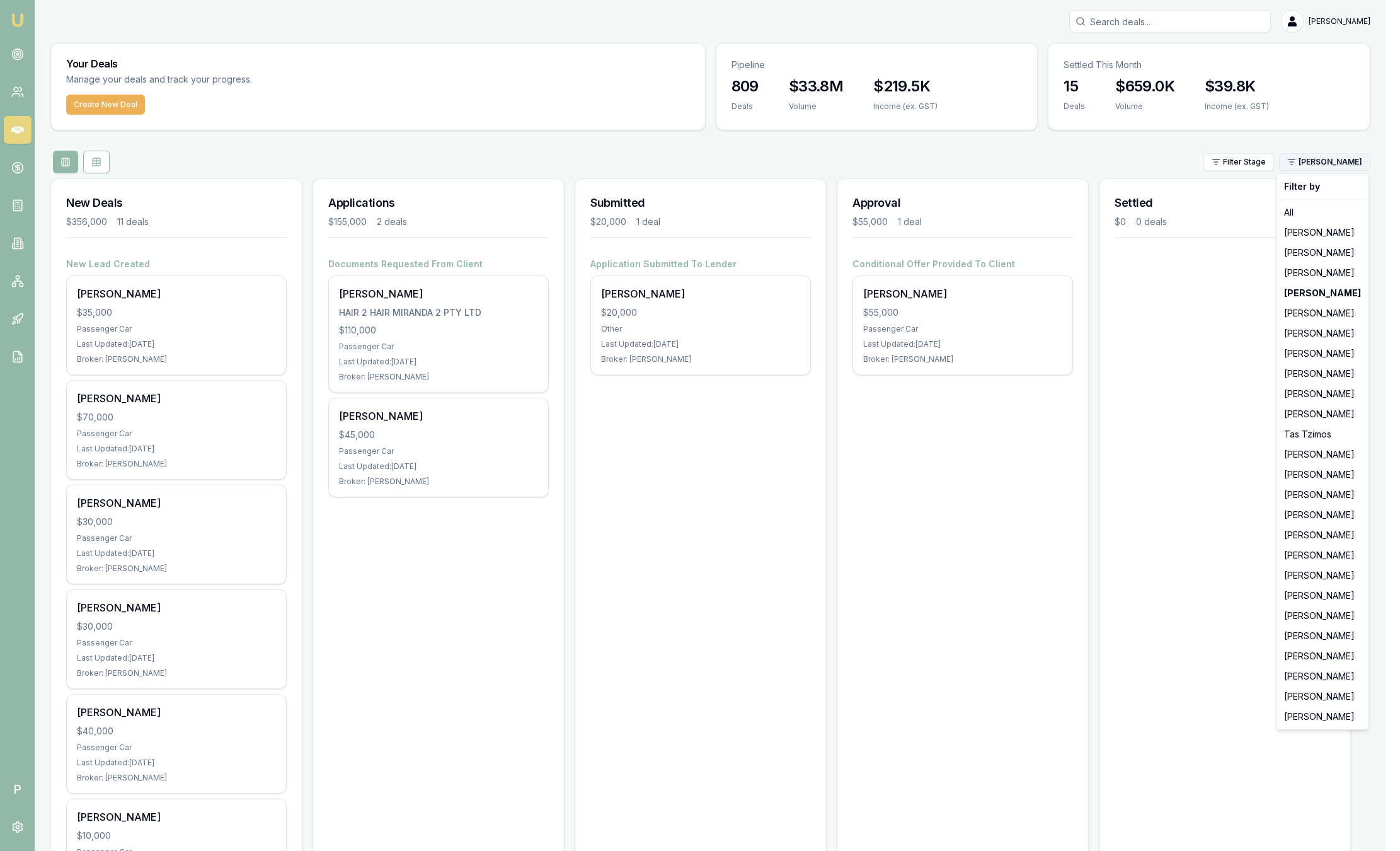
click at [1357, 159] on html "Emu Broker P Sam Crouch Toggle Menu Your Deals Manage your deals and track your…" at bounding box center [700, 425] width 1400 height 851
click at [1300, 350] on div "[PERSON_NAME]" at bounding box center [1322, 354] width 87 height 20
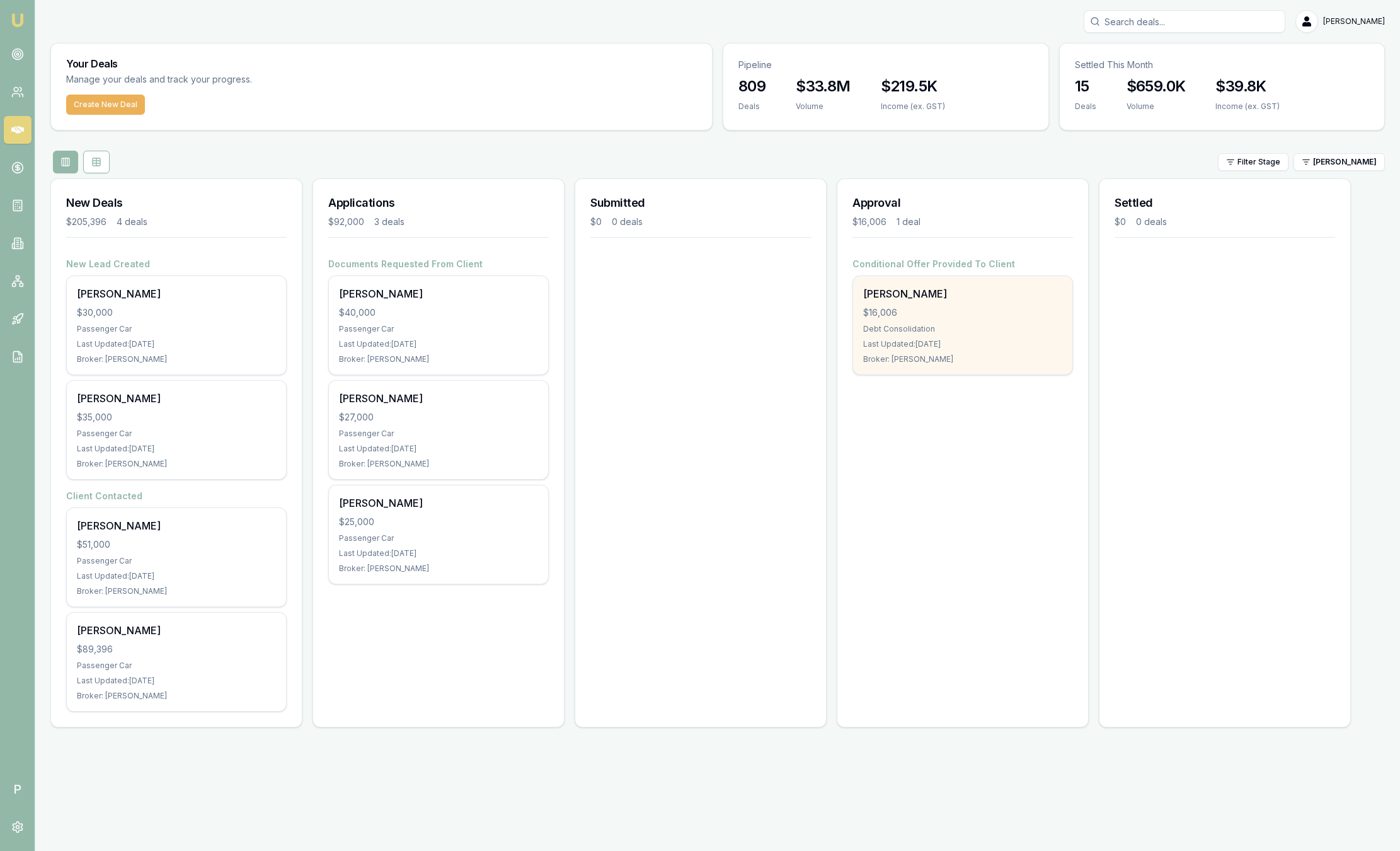
click at [879, 351] on div "Andrew Cowan $16,006 Debt Consolidation Last Updated: 16 days ago Broker: Baron…" at bounding box center [963, 325] width 220 height 98
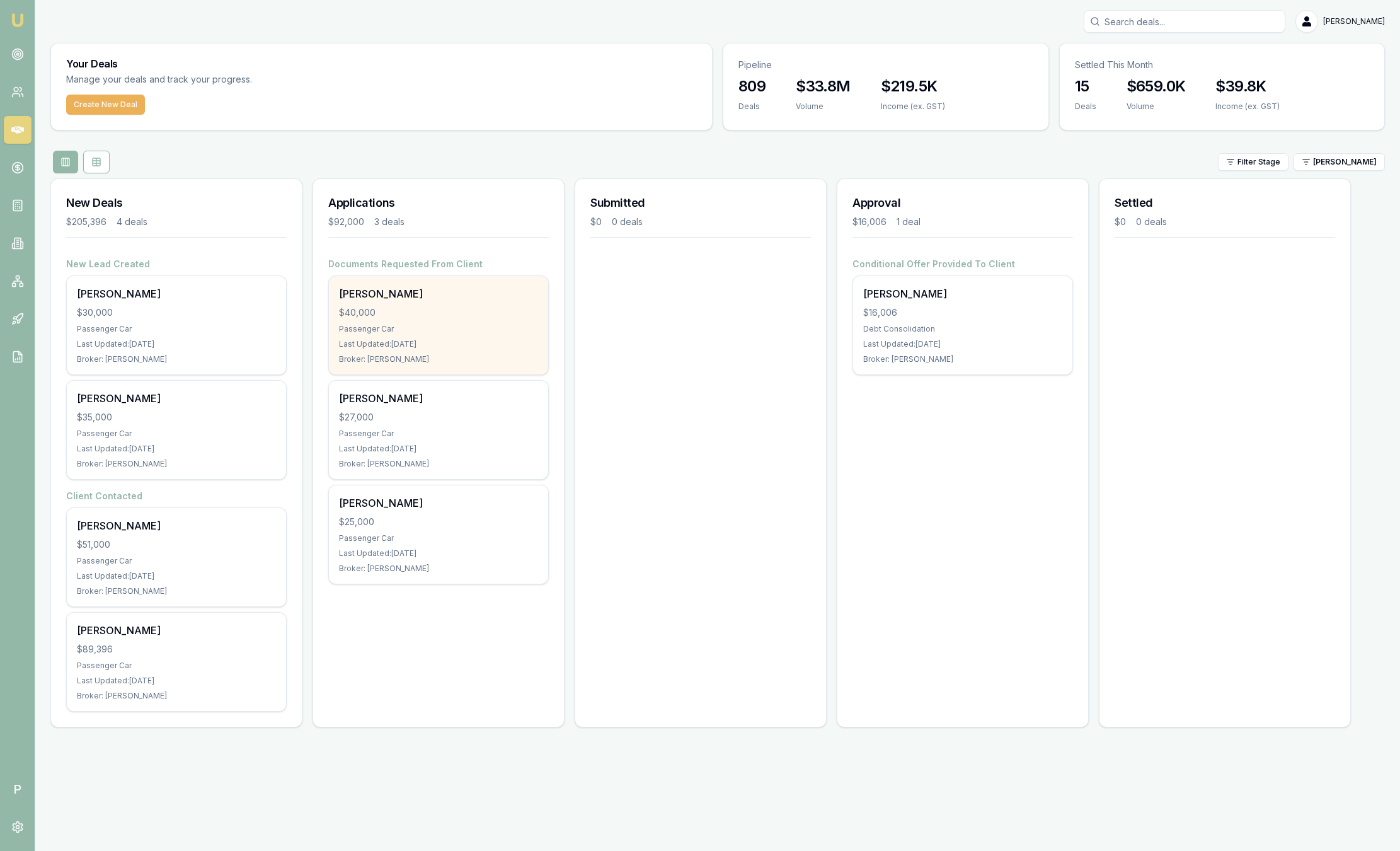
click at [486, 289] on div "Brendan Vaughan" at bounding box center [438, 293] width 199 height 15
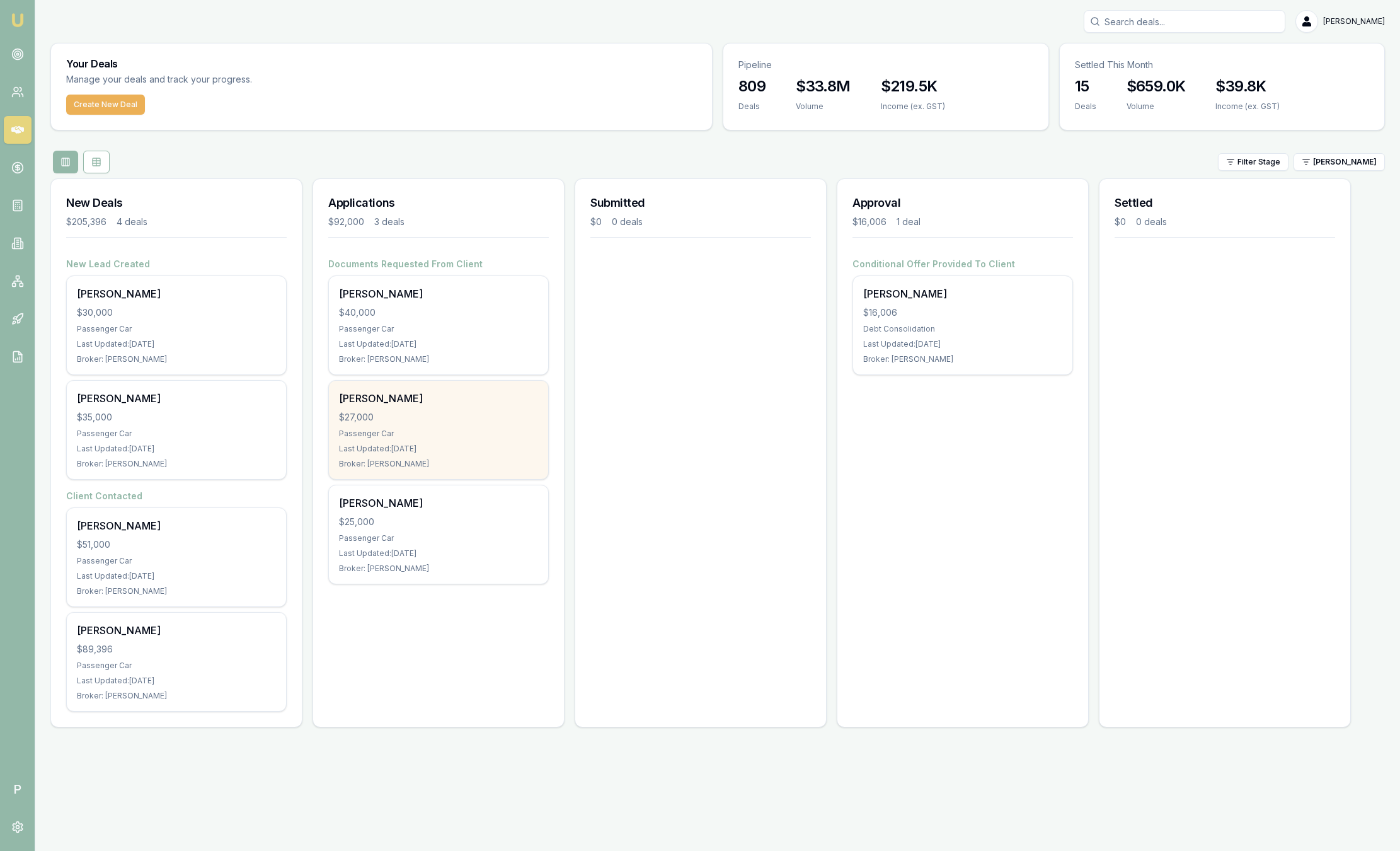
click at [441, 424] on div "Jacklyn Connor $27,000 Passenger Car Last Updated: 5 days ago Broker: Baron Ket…" at bounding box center [438, 429] width 220 height 98
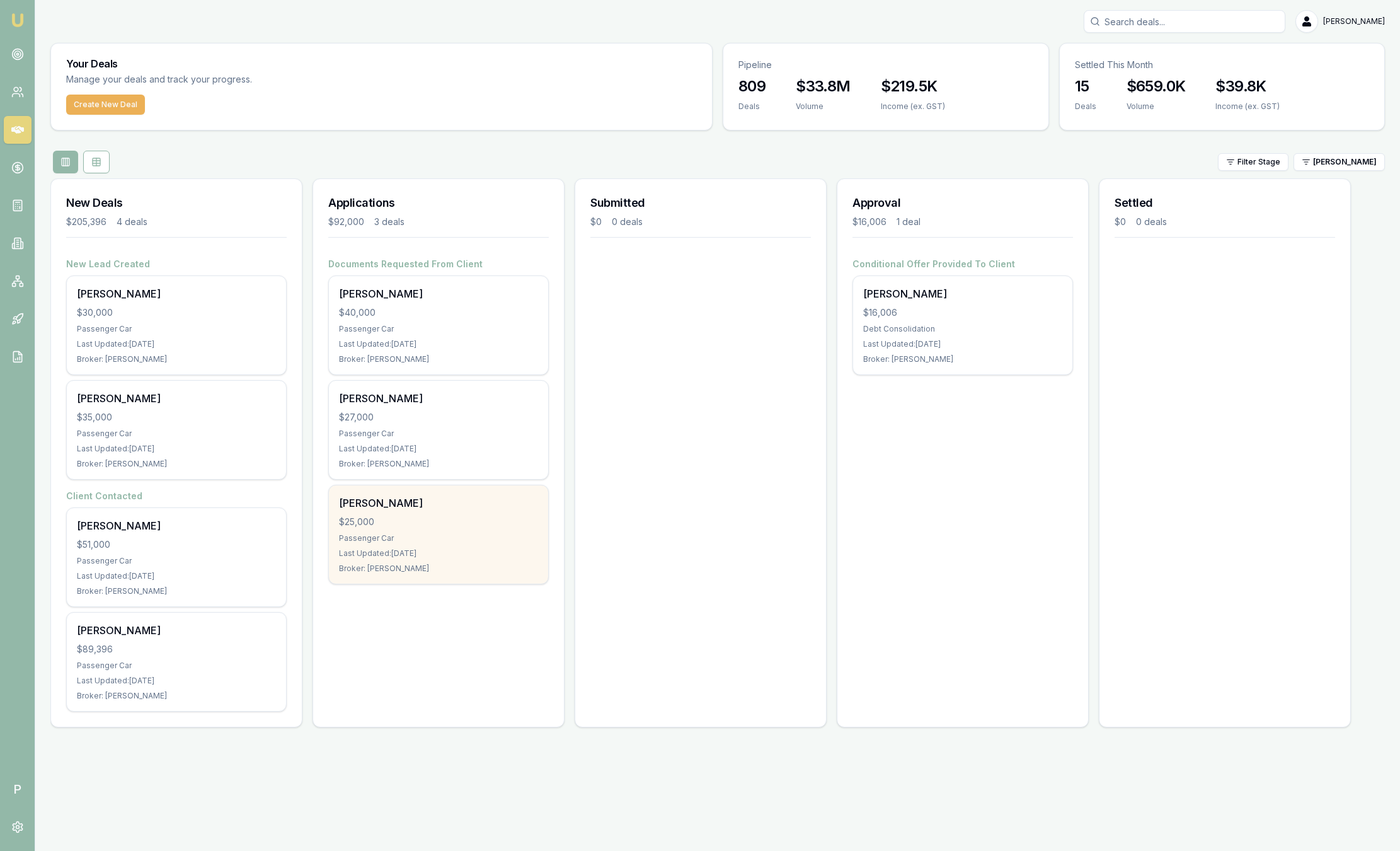
click at [377, 518] on div "$25,000" at bounding box center [438, 522] width 199 height 13
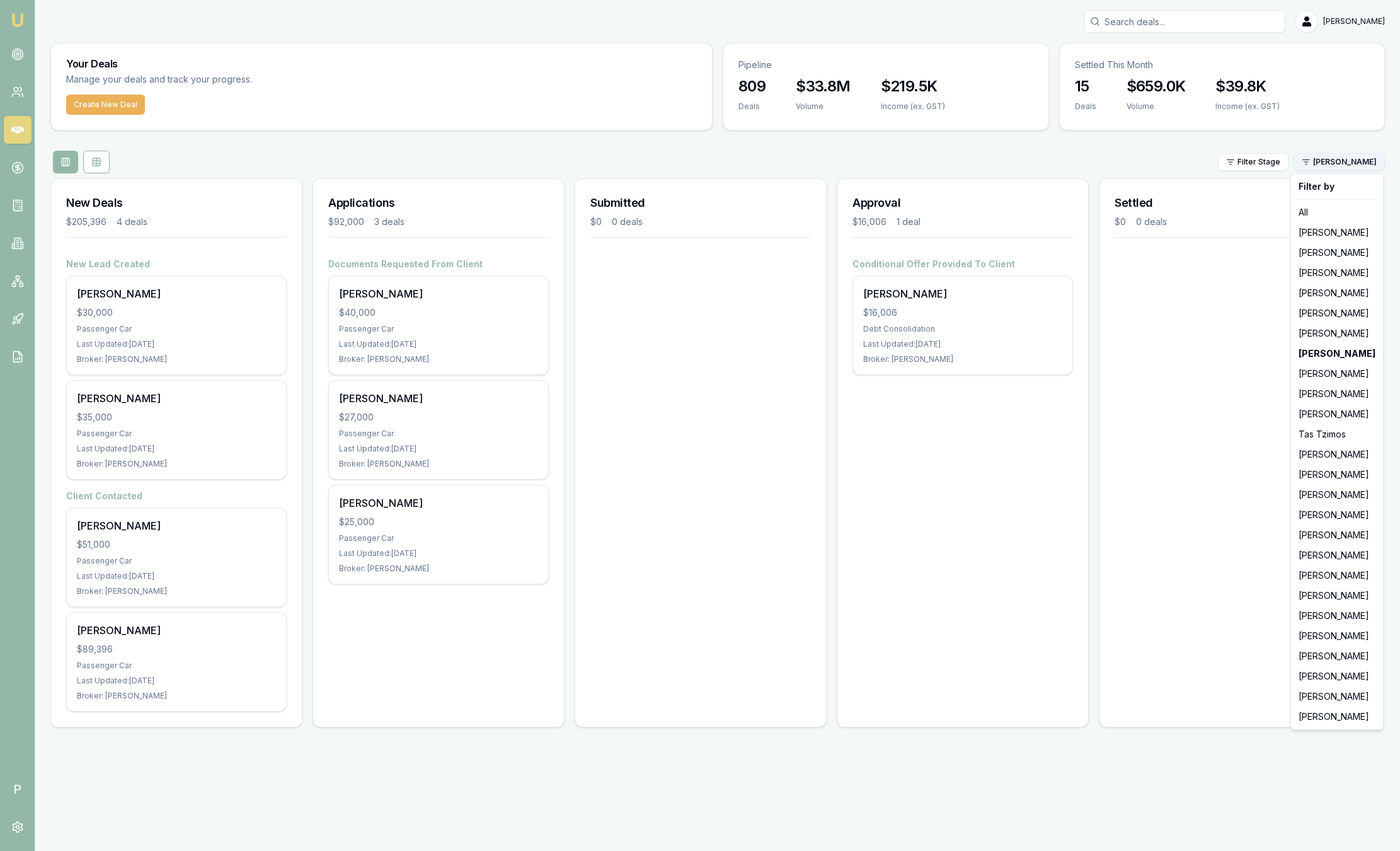
click at [1345, 165] on html "Emu Broker P Sam Crouch Toggle Menu Your Deals Manage your deals and track your…" at bounding box center [700, 425] width 1400 height 851
click at [1340, 369] on div "[PERSON_NAME]" at bounding box center [1337, 374] width 87 height 20
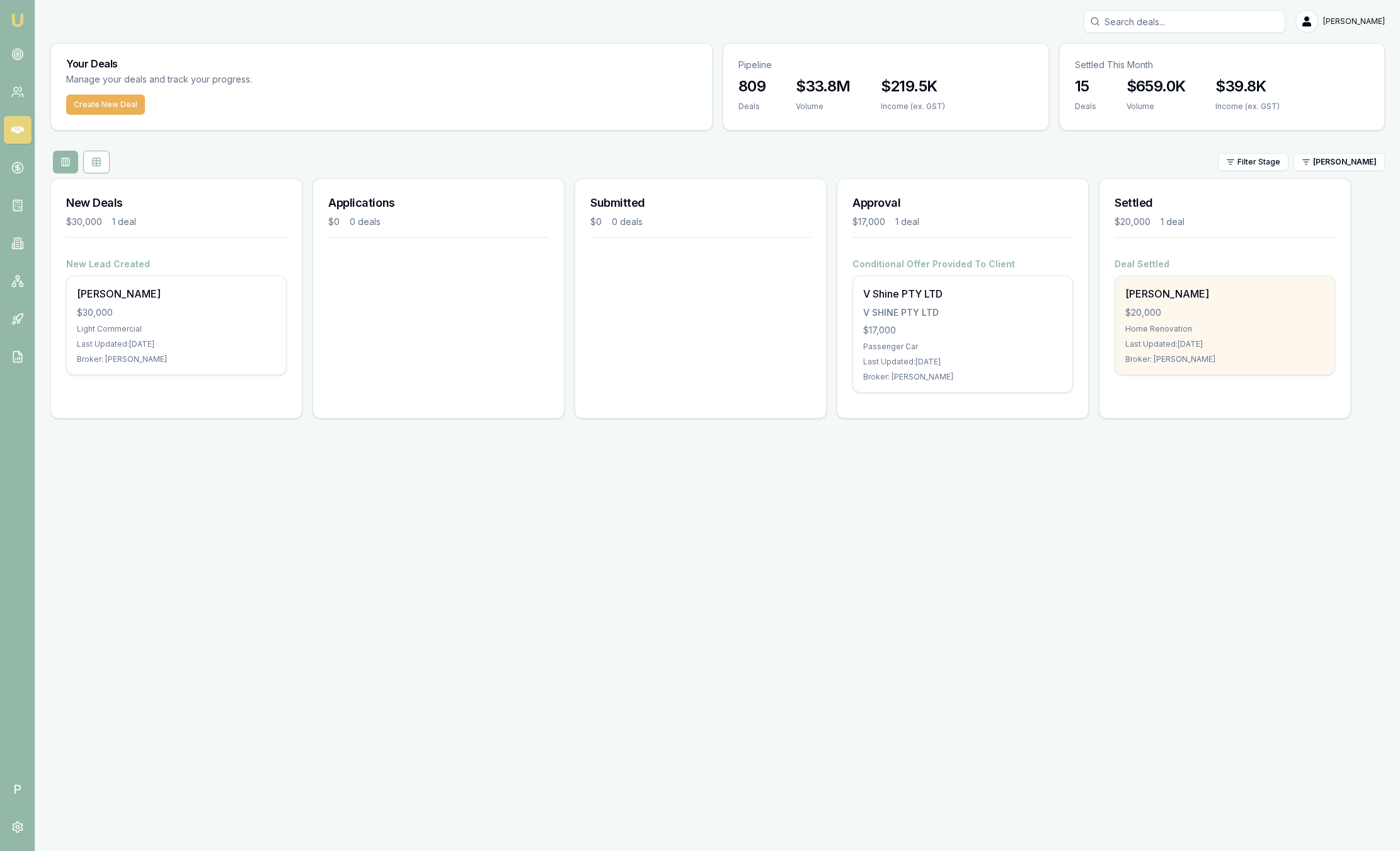
click at [1271, 318] on div "$20,000" at bounding box center [1225, 313] width 199 height 13
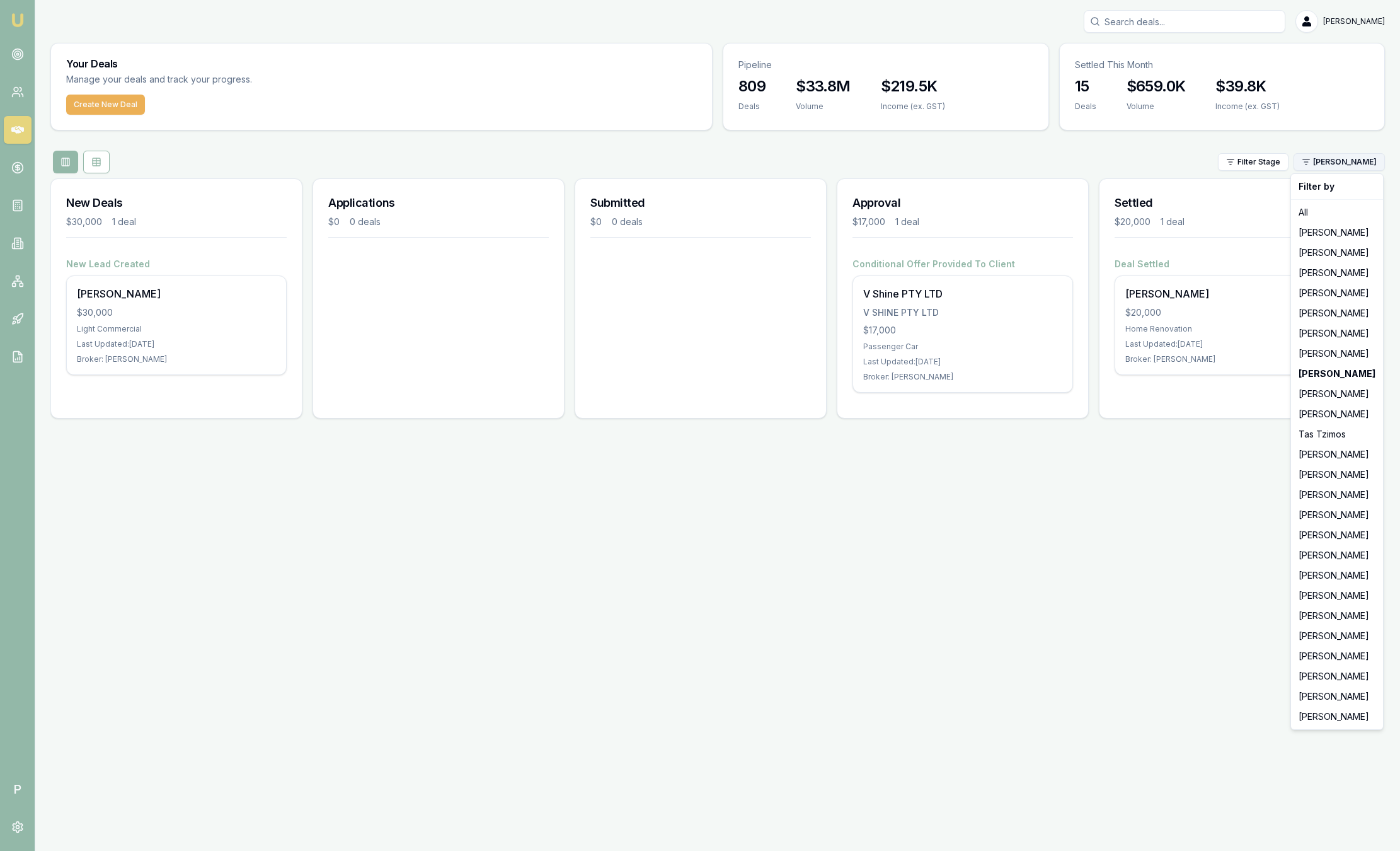
click at [1370, 160] on html "Emu Broker P Sam Crouch Toggle Menu Your Deals Manage your deals and track your…" at bounding box center [700, 425] width 1400 height 851
click at [1324, 456] on div "[PERSON_NAME]" at bounding box center [1337, 454] width 87 height 20
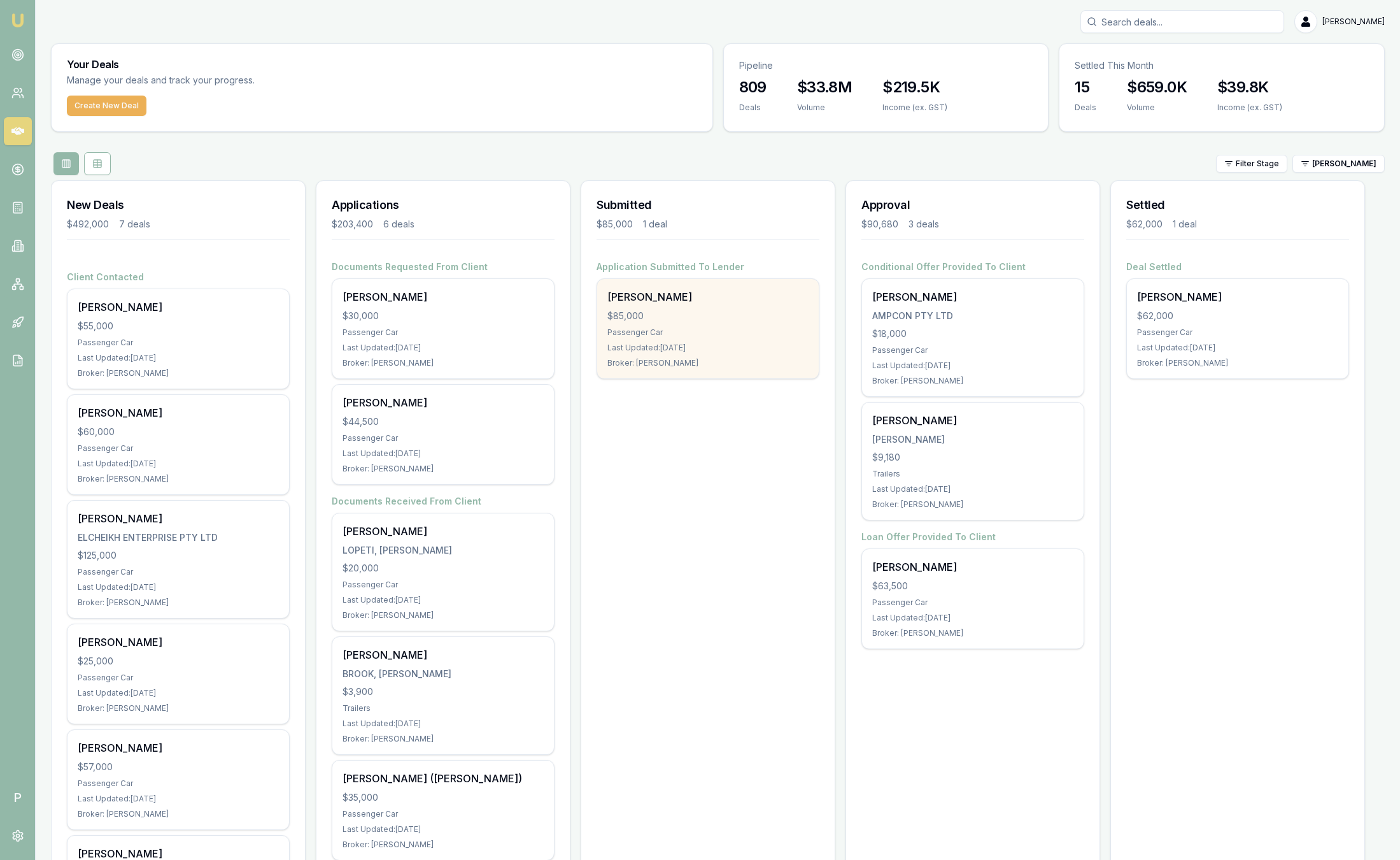
click at [690, 326] on div "Michael Webb $85,000 Passenger Car Last Updated: 2 days ago Broker: Robyn Adams" at bounding box center [708, 328] width 222 height 99
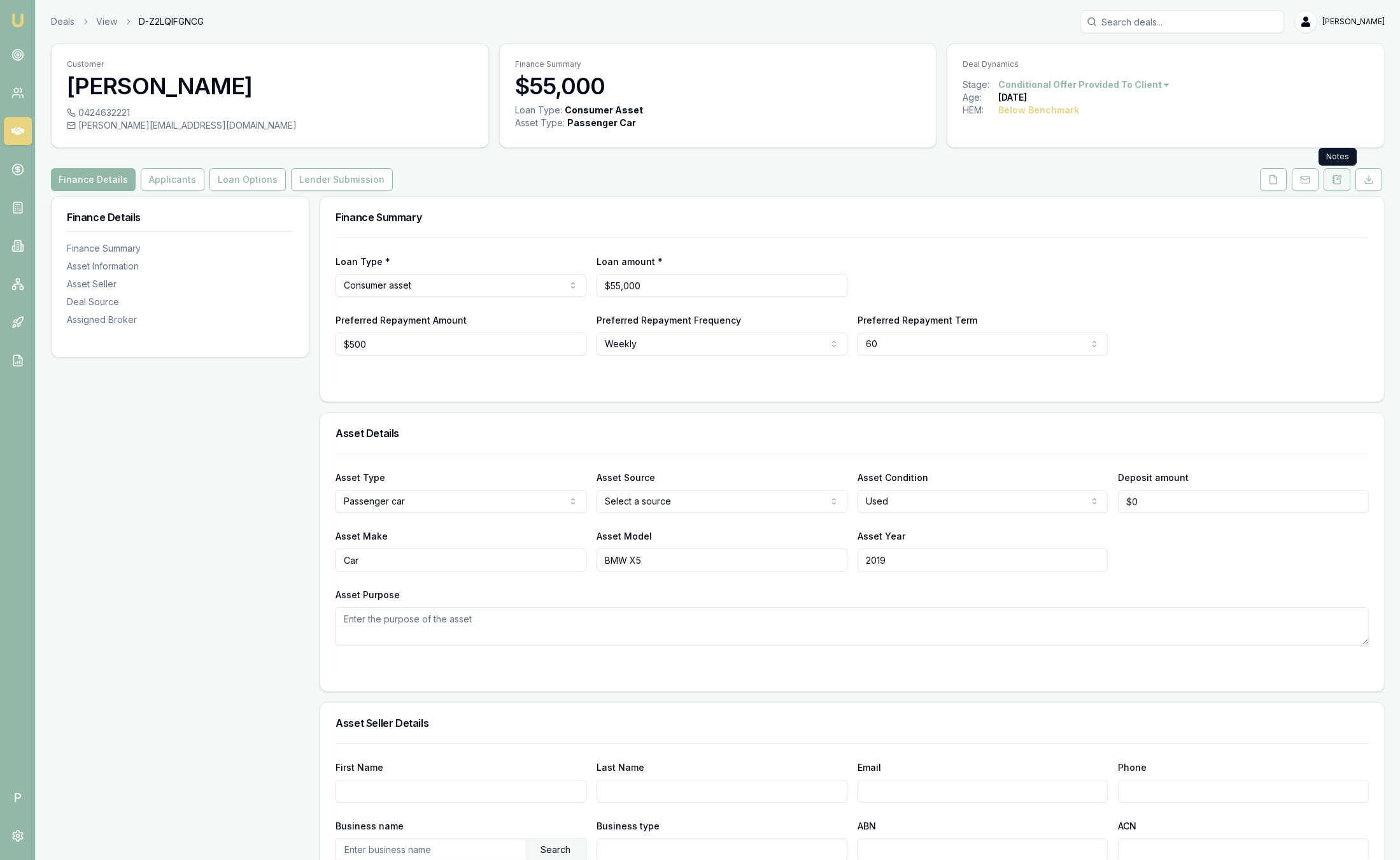
click at [1341, 183] on icon at bounding box center [1337, 179] width 10 height 10
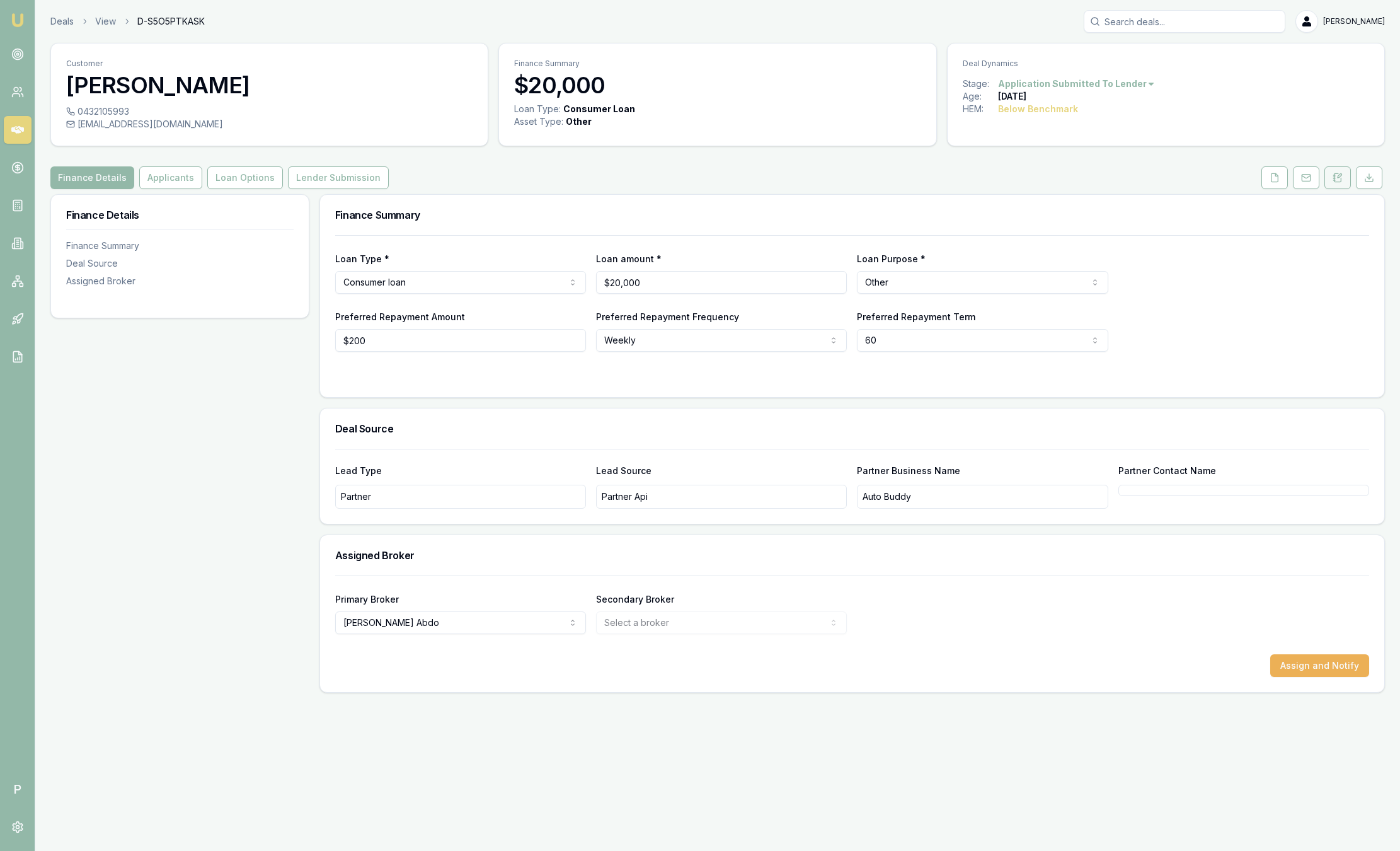
click at [1336, 181] on icon at bounding box center [1337, 177] width 10 height 10
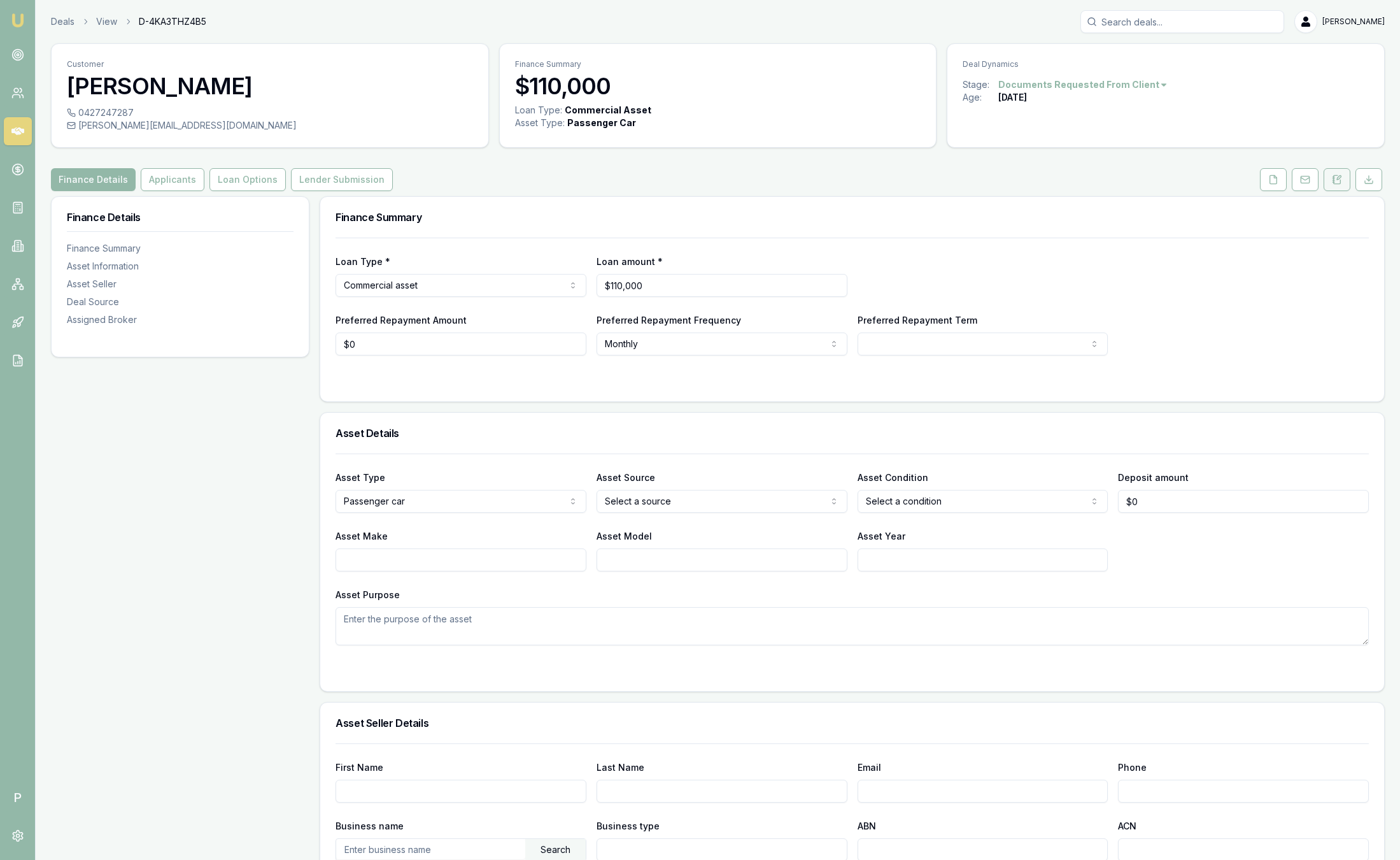
click at [1339, 183] on icon at bounding box center [1337, 179] width 7 height 8
click at [1330, 186] on button at bounding box center [1337, 179] width 27 height 23
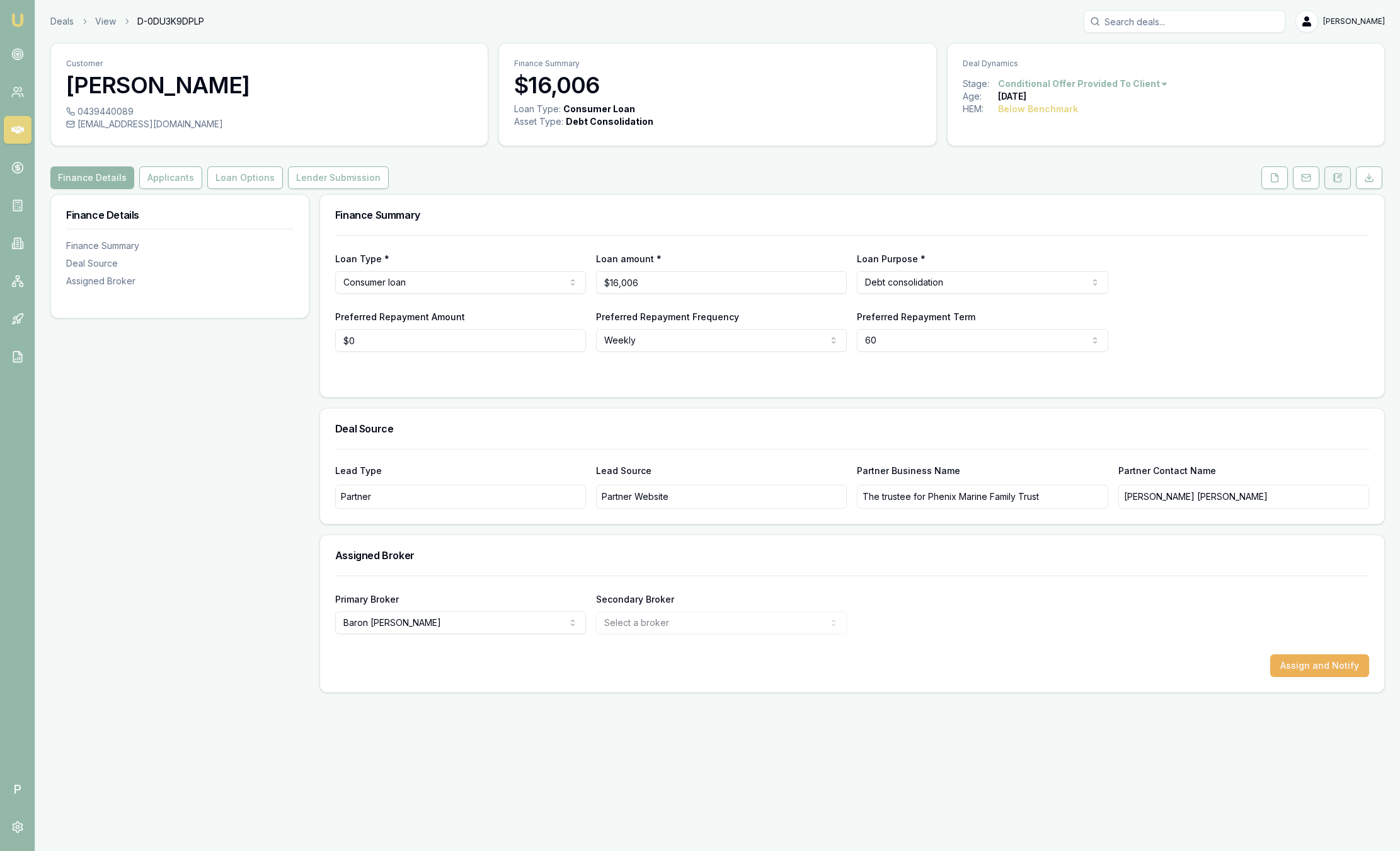
click at [1335, 184] on button at bounding box center [1338, 177] width 27 height 23
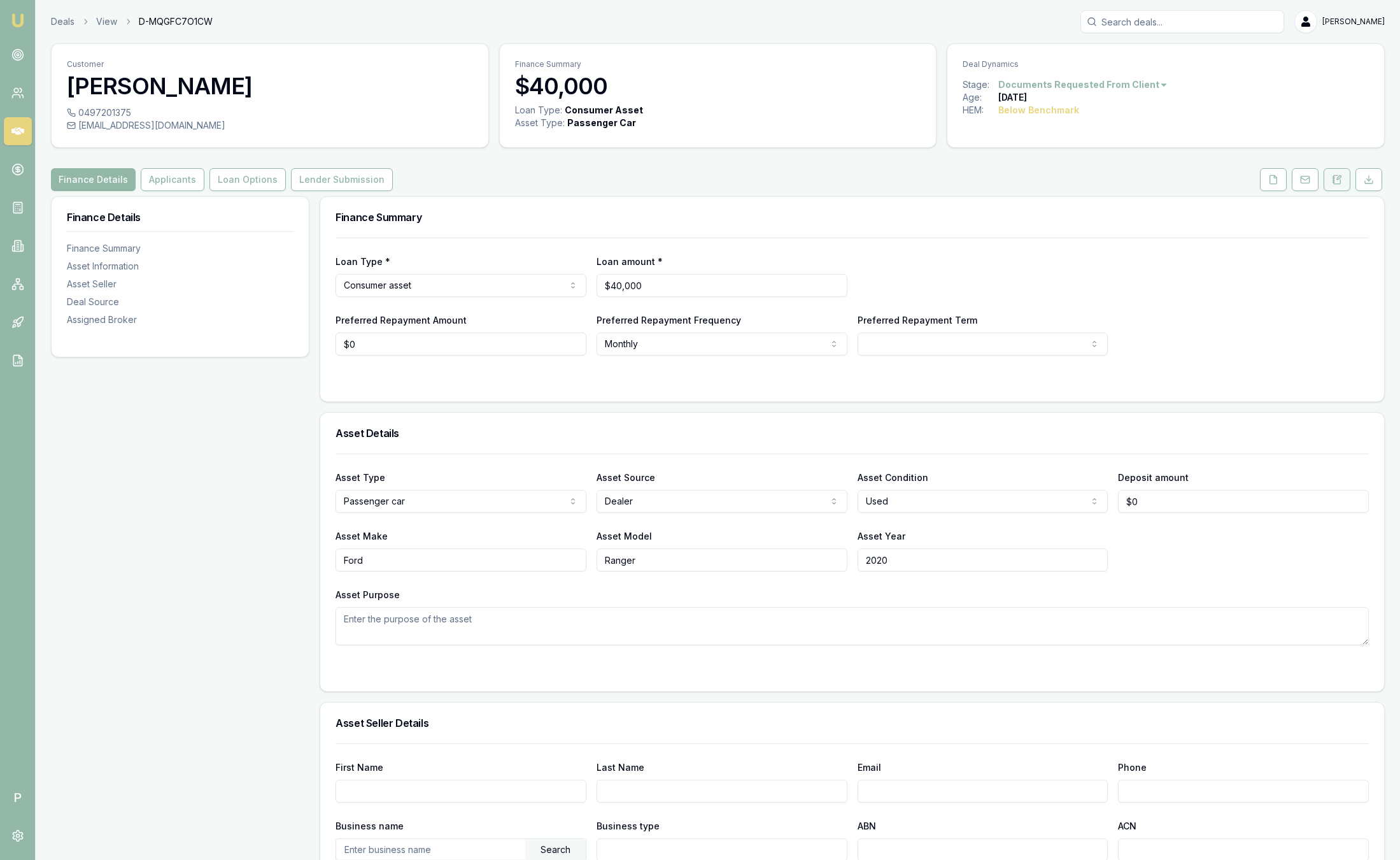
click at [1332, 180] on icon at bounding box center [1337, 179] width 10 height 10
click at [1337, 176] on icon at bounding box center [1337, 179] width 7 height 8
click at [1341, 183] on icon at bounding box center [1337, 179] width 10 height 10
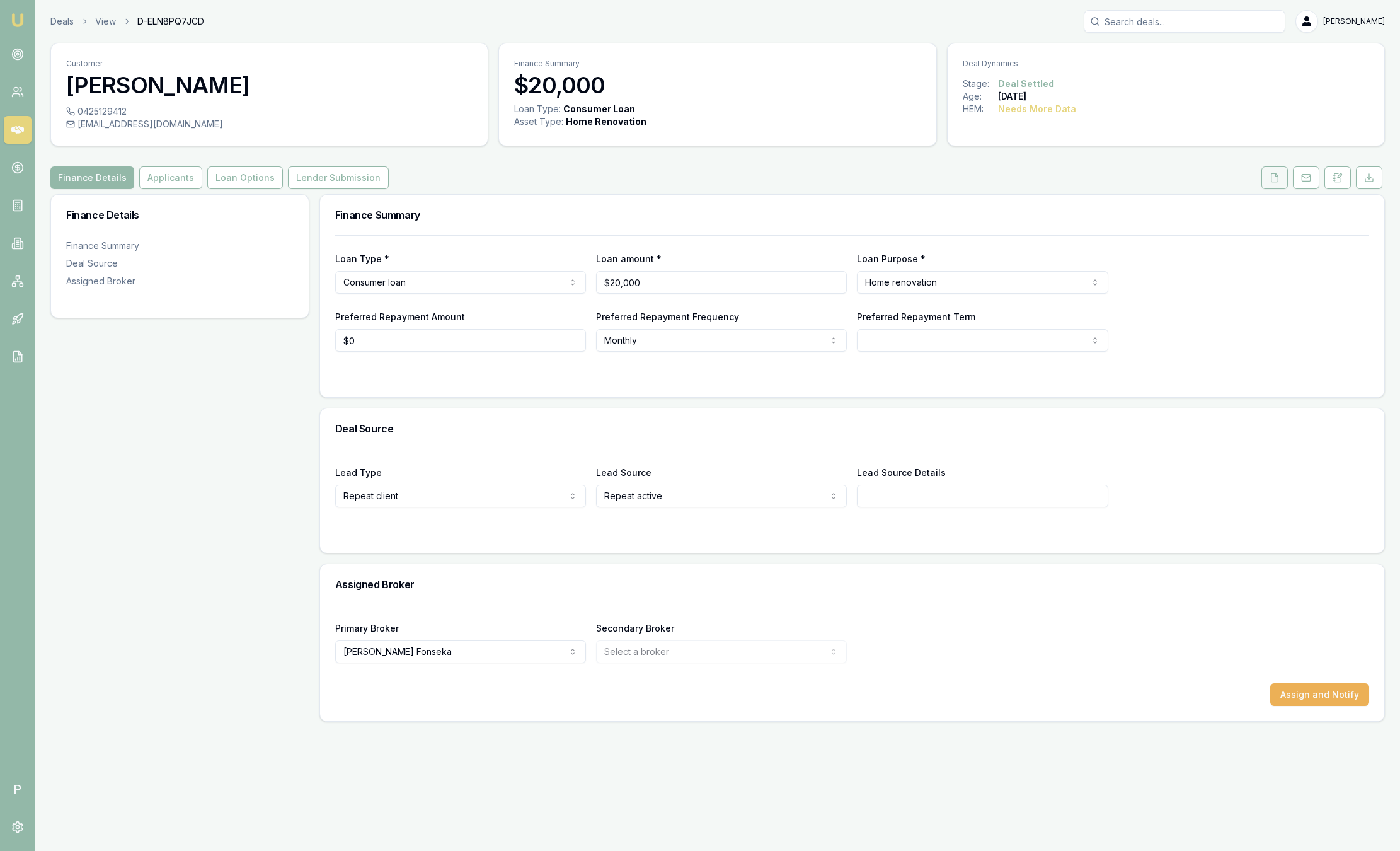
click at [1279, 172] on button at bounding box center [1275, 177] width 27 height 23
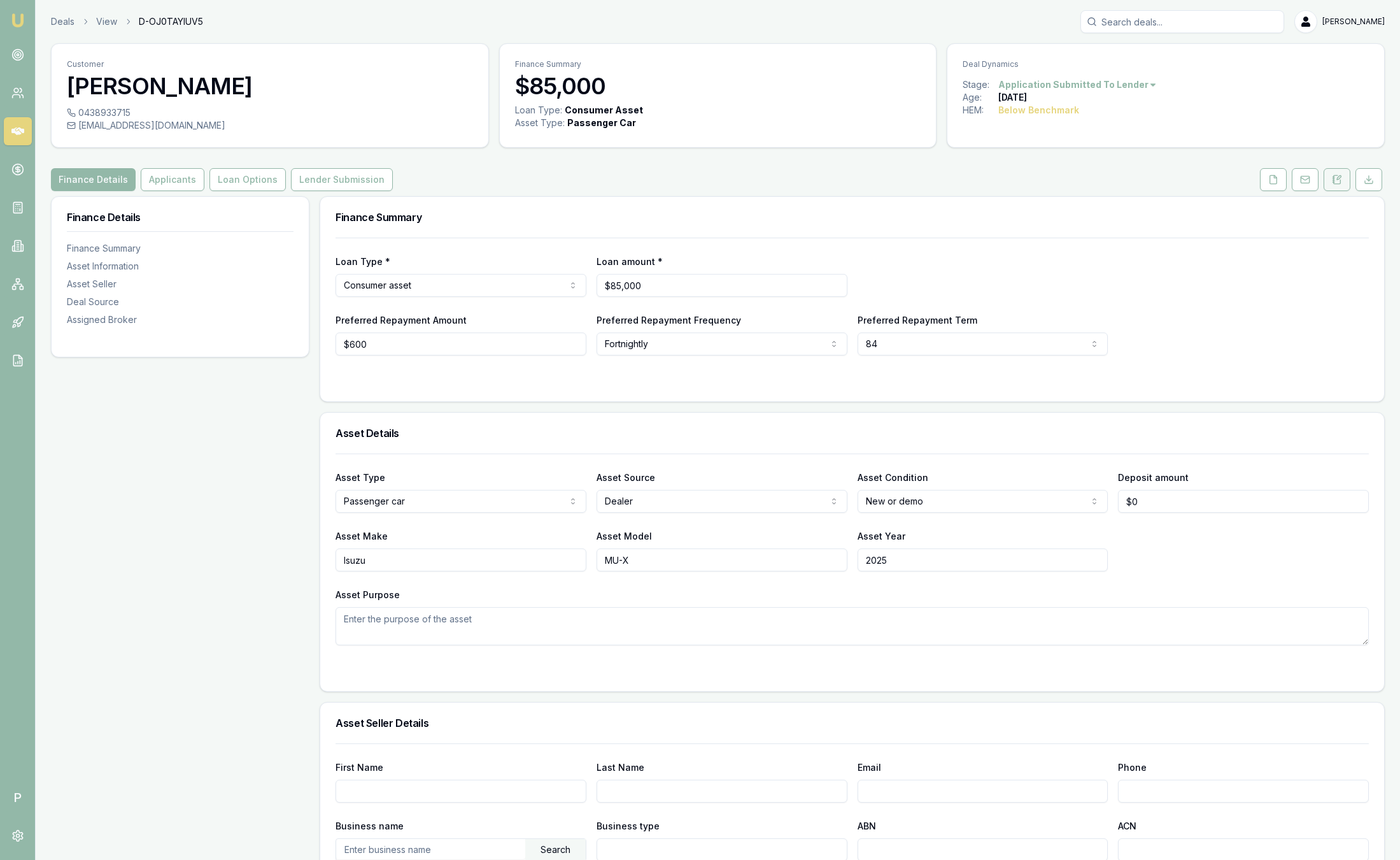
click at [1341, 180] on icon at bounding box center [1337, 179] width 10 height 10
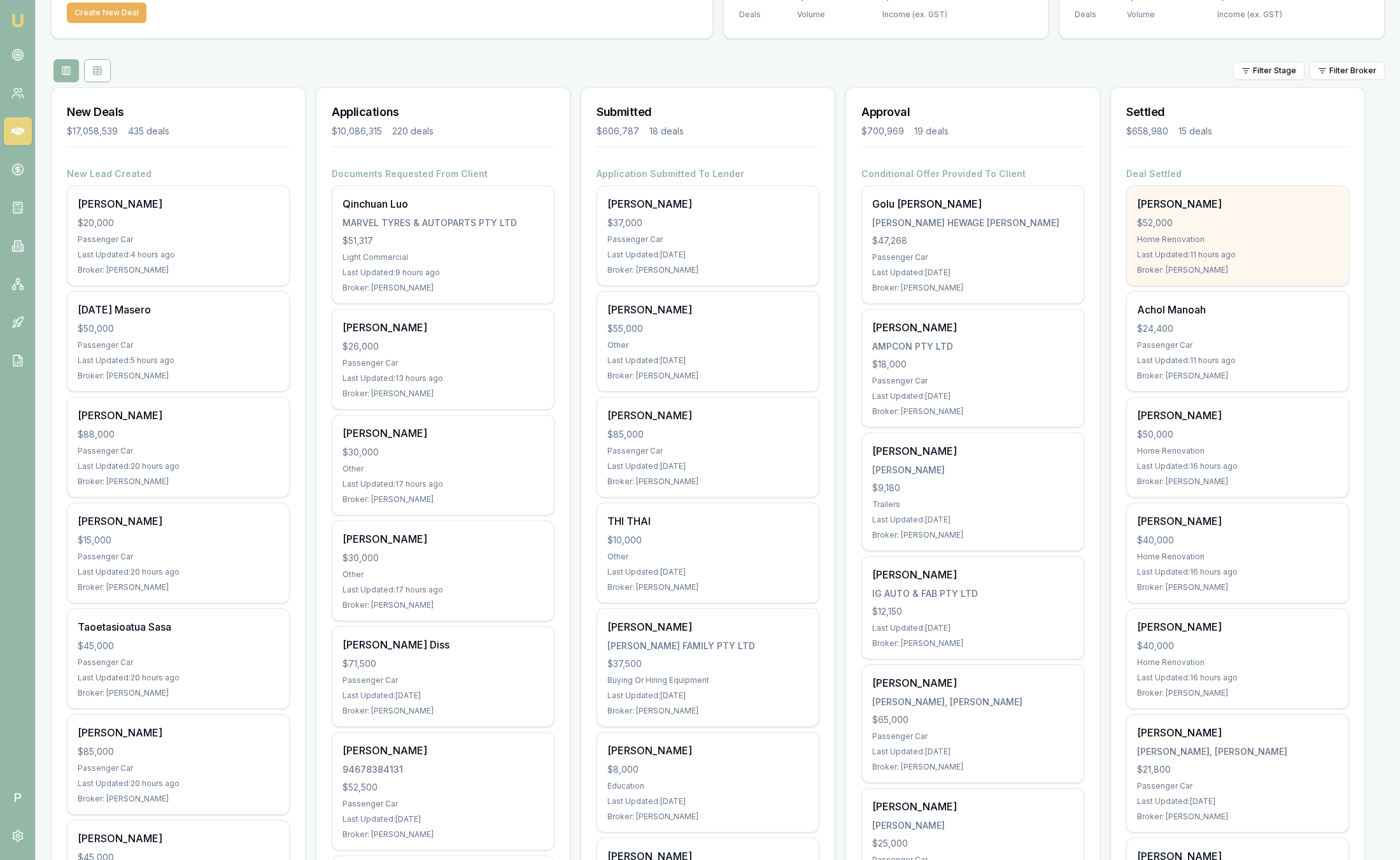
scroll to position [96, 0]
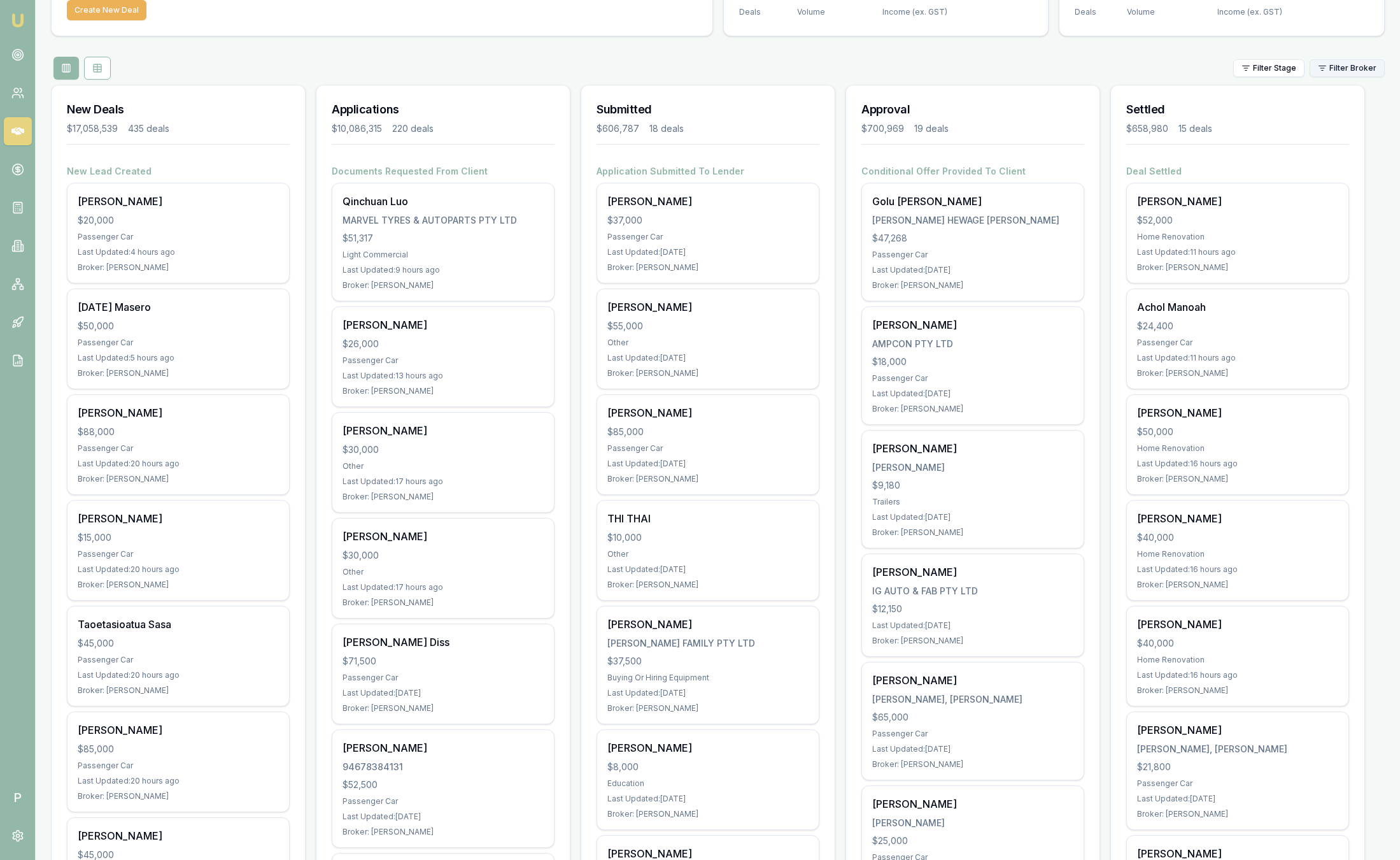
click at [1343, 63] on html "Emu Broker P Sam Crouch Toggle Menu Your Deals Manage your deals and track your…" at bounding box center [700, 334] width 1400 height 860
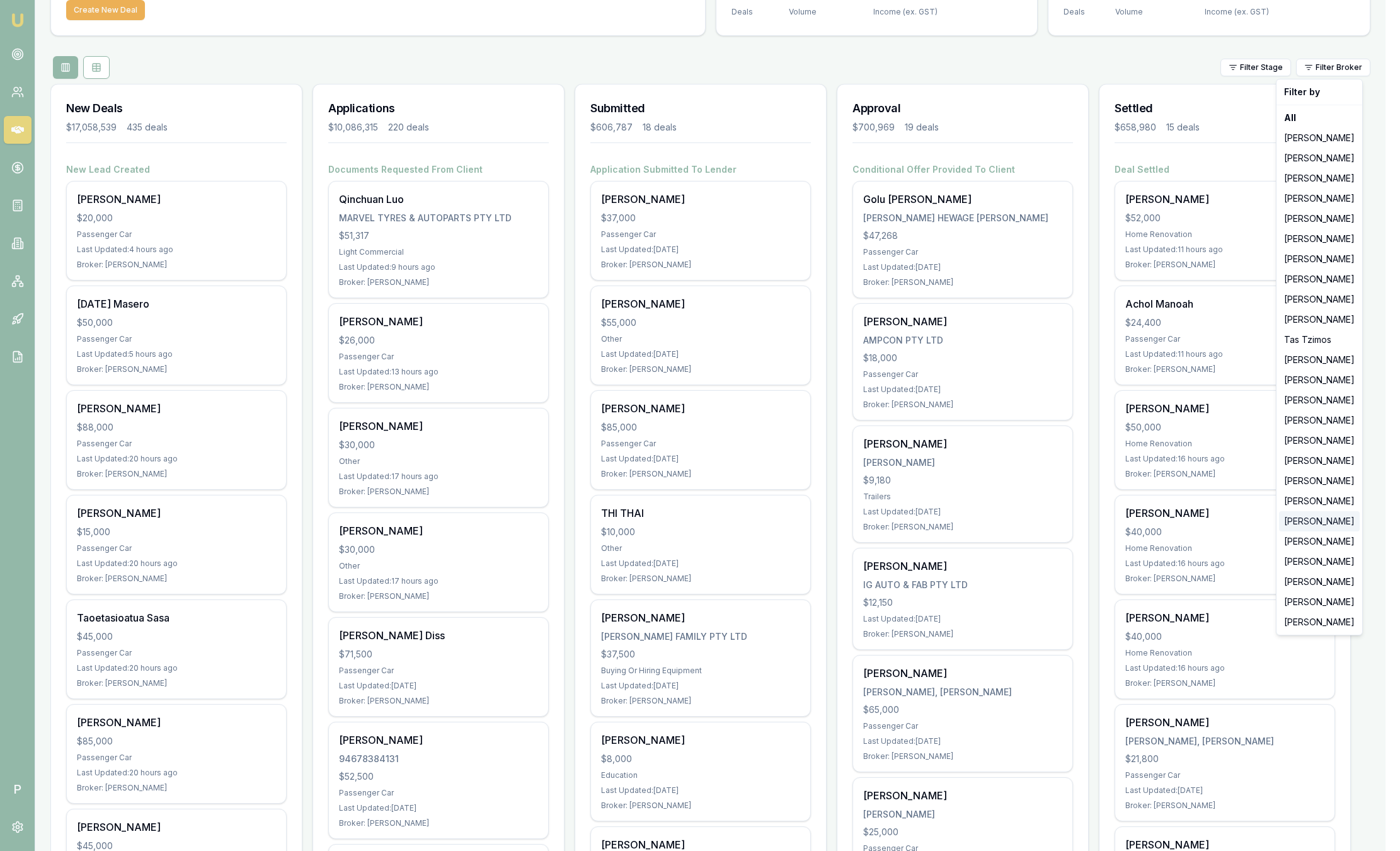
click at [1320, 527] on div "[PERSON_NAME]" at bounding box center [1319, 522] width 81 height 20
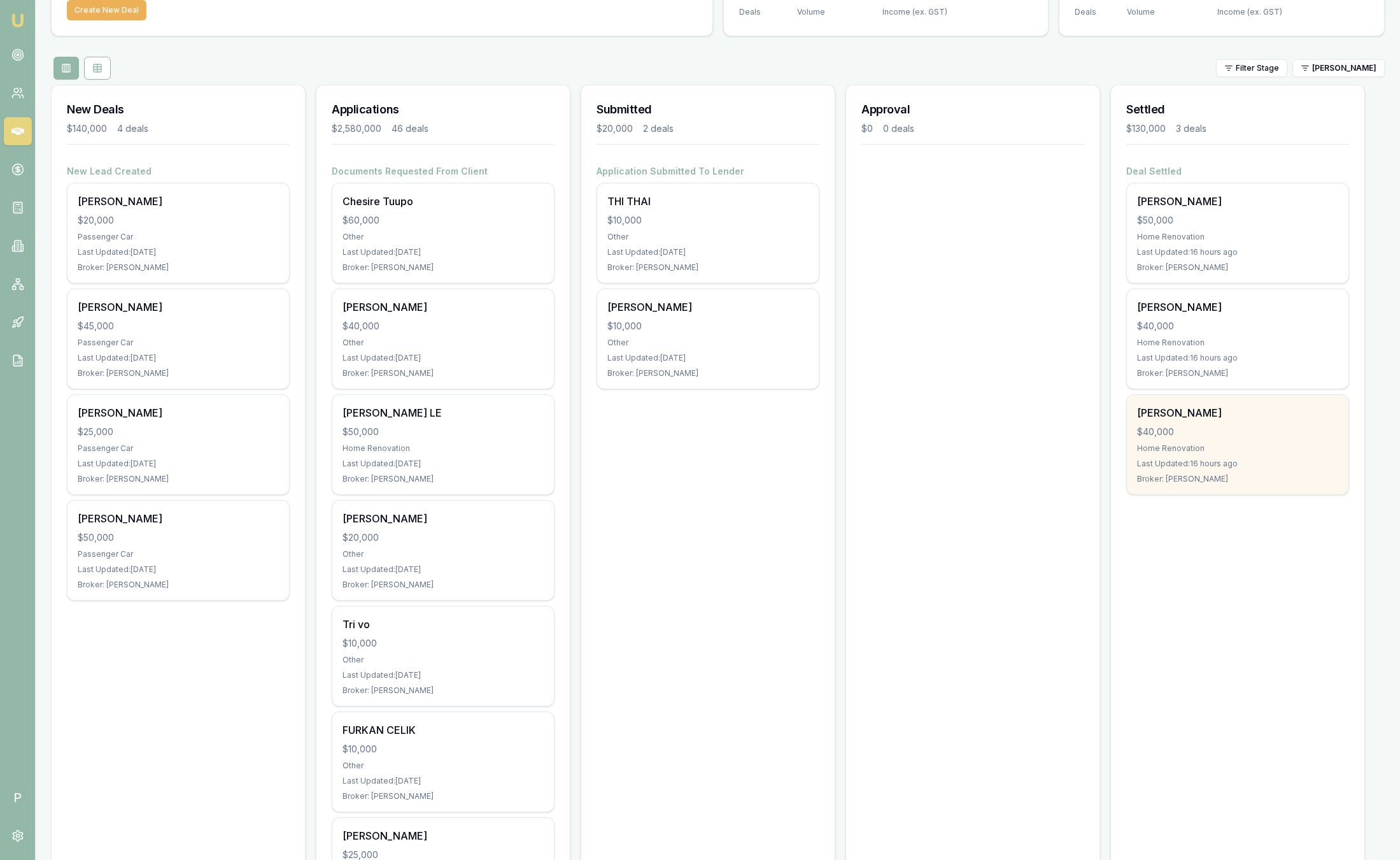
click at [1310, 466] on div "Last Updated: 16 hours ago" at bounding box center [1238, 464] width 201 height 10
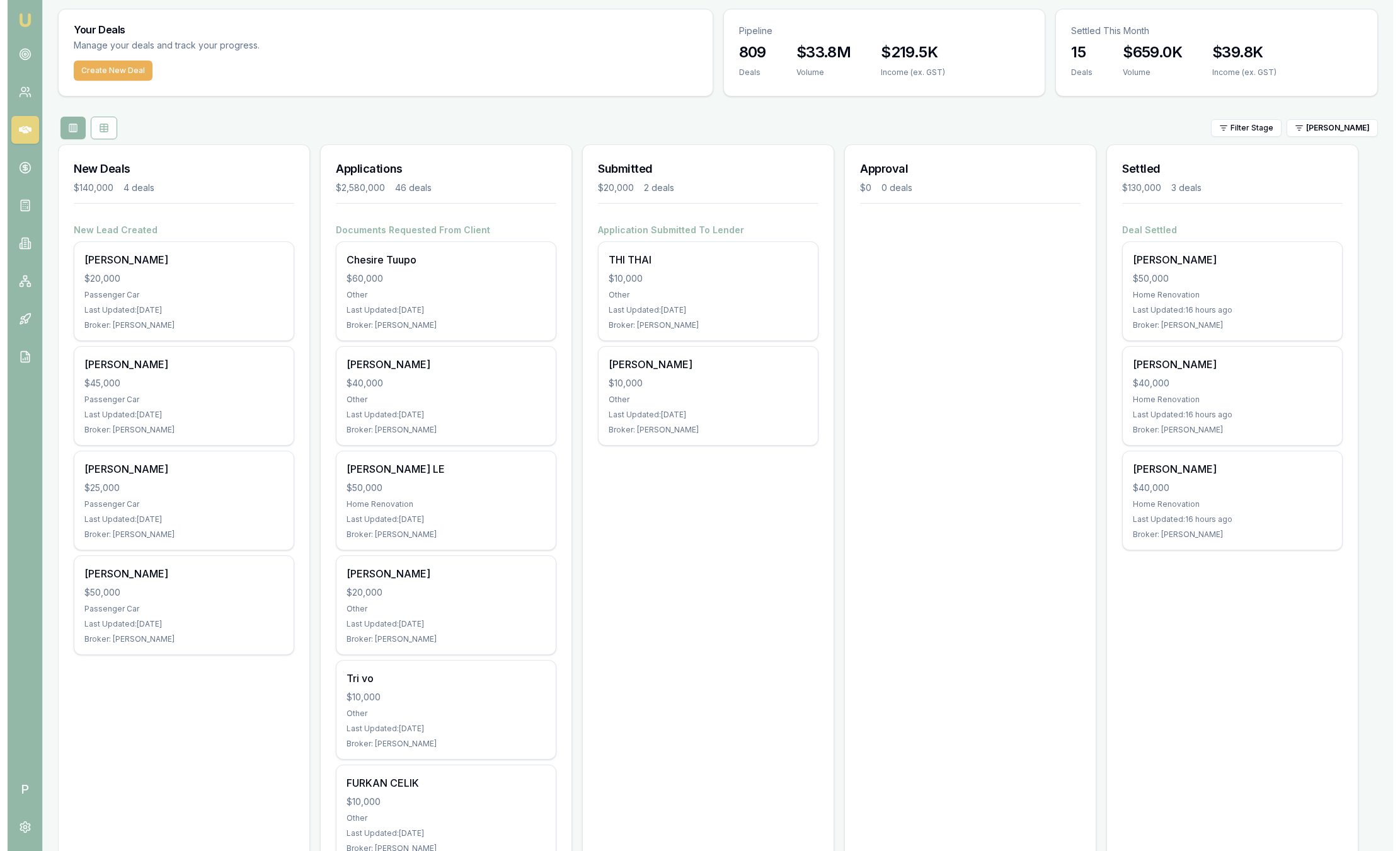
scroll to position [0, 0]
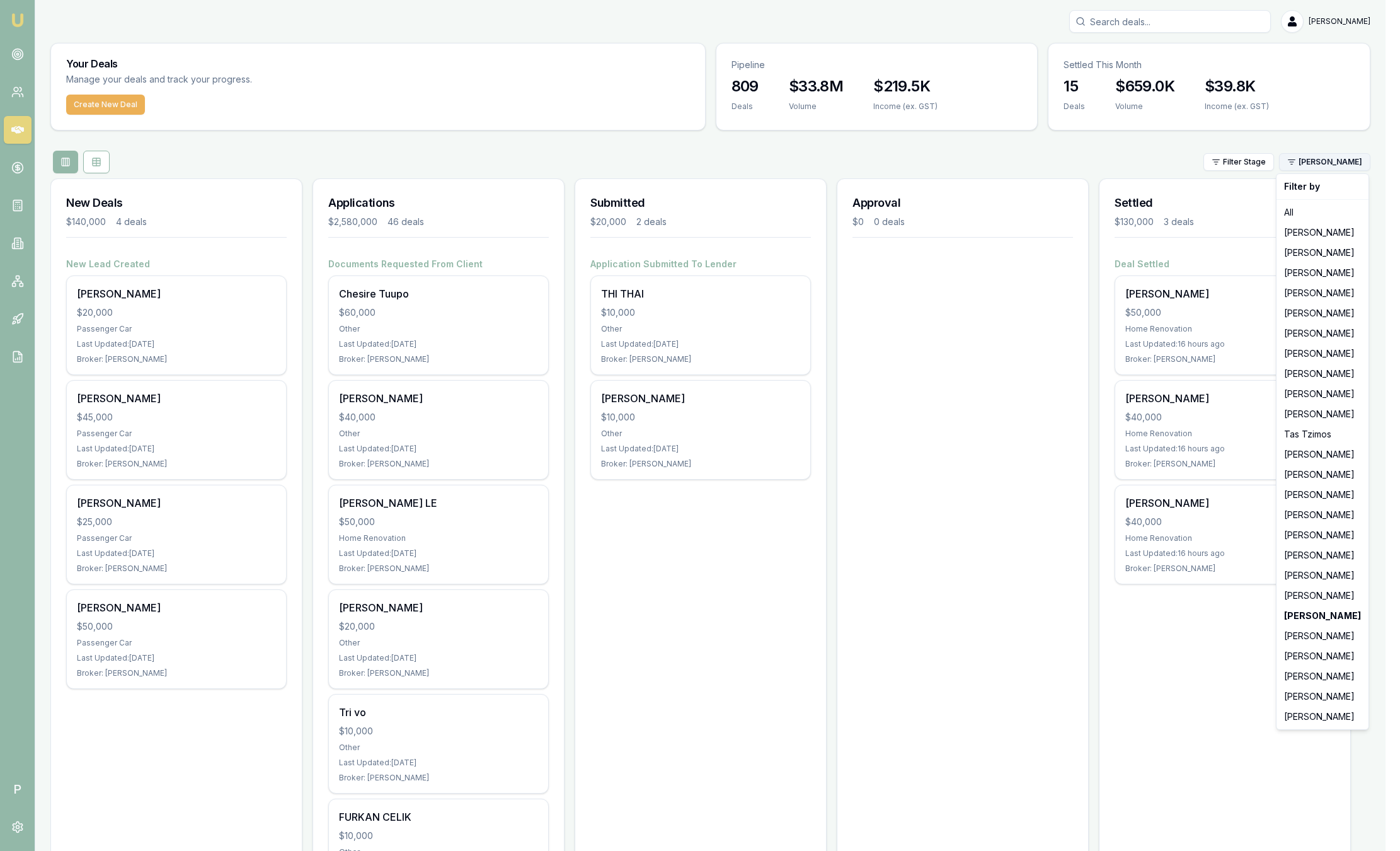
click at [1362, 162] on html "Emu Broker P Sam Crouch Toggle Menu Your Deals Manage your deals and track your…" at bounding box center [700, 425] width 1400 height 851
click at [1296, 675] on div "[PERSON_NAME]" at bounding box center [1322, 676] width 87 height 20
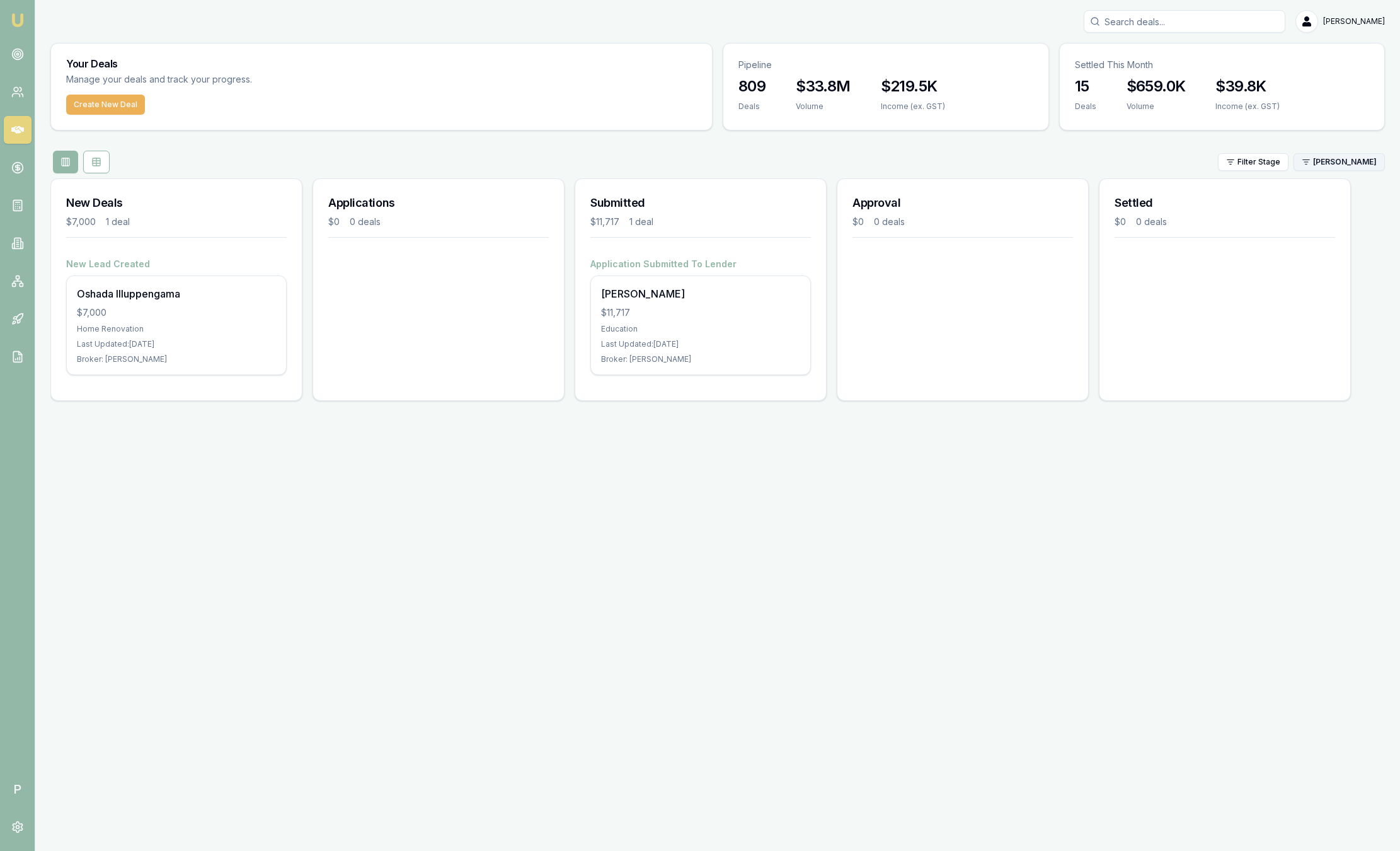
click at [1355, 158] on html "Emu Broker P Sam Crouch Toggle Menu Your Deals Manage your deals and track your…" at bounding box center [700, 425] width 1400 height 851
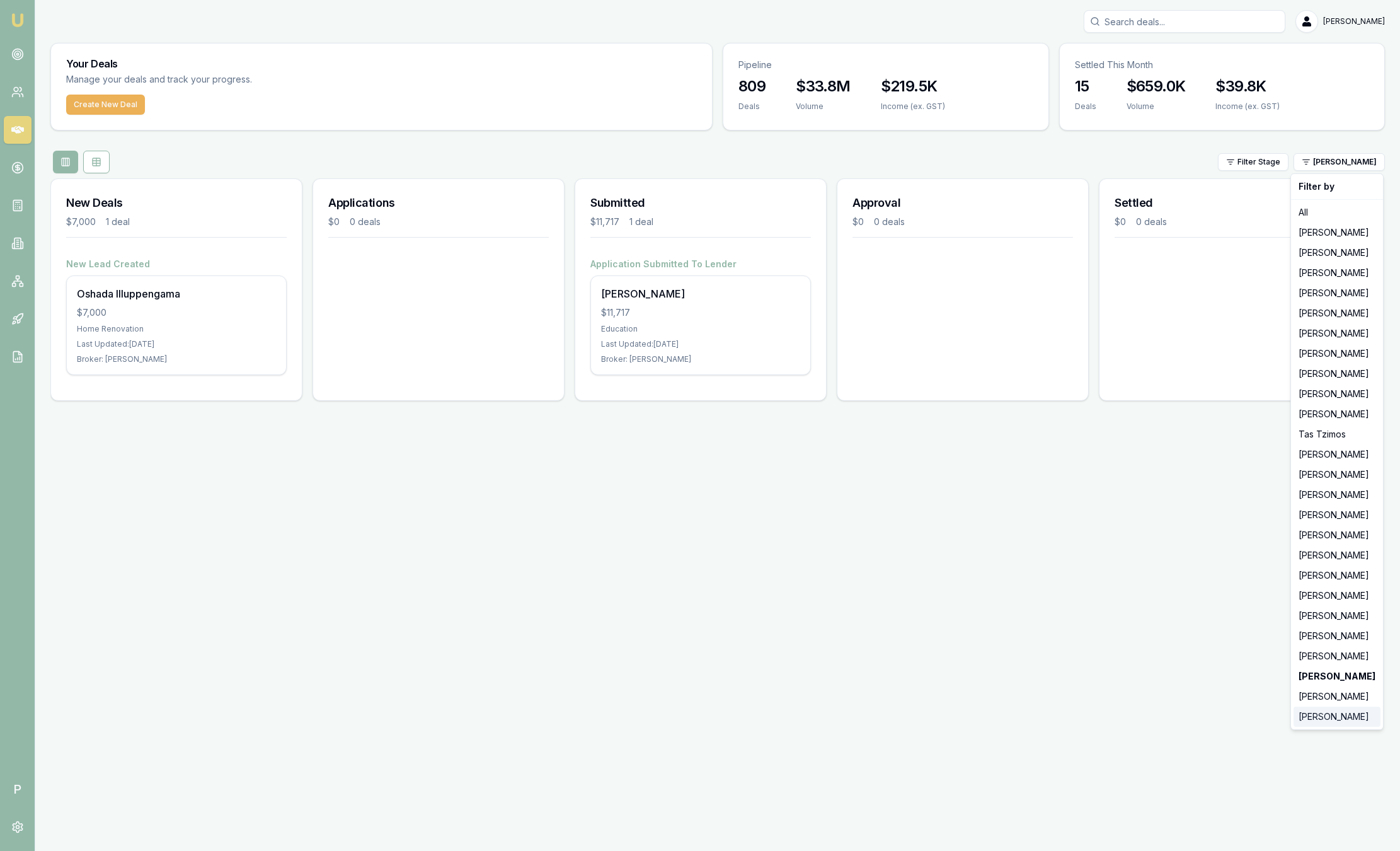
click at [1331, 719] on div "[PERSON_NAME]" at bounding box center [1337, 717] width 87 height 20
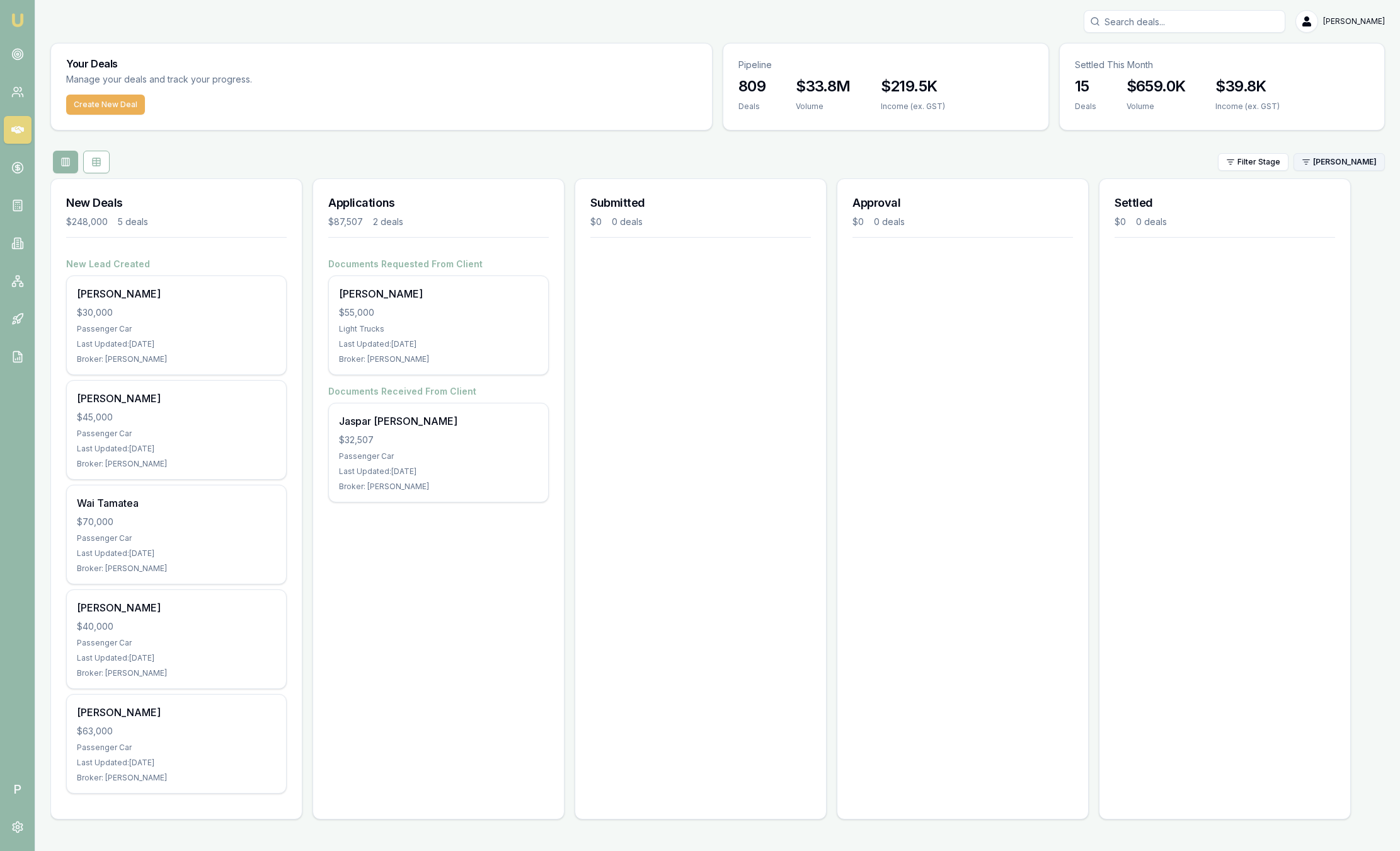
click at [1364, 169] on html "Emu Broker P Sam Crouch Toggle Menu Your Deals Manage your deals and track your…" at bounding box center [700, 425] width 1400 height 851
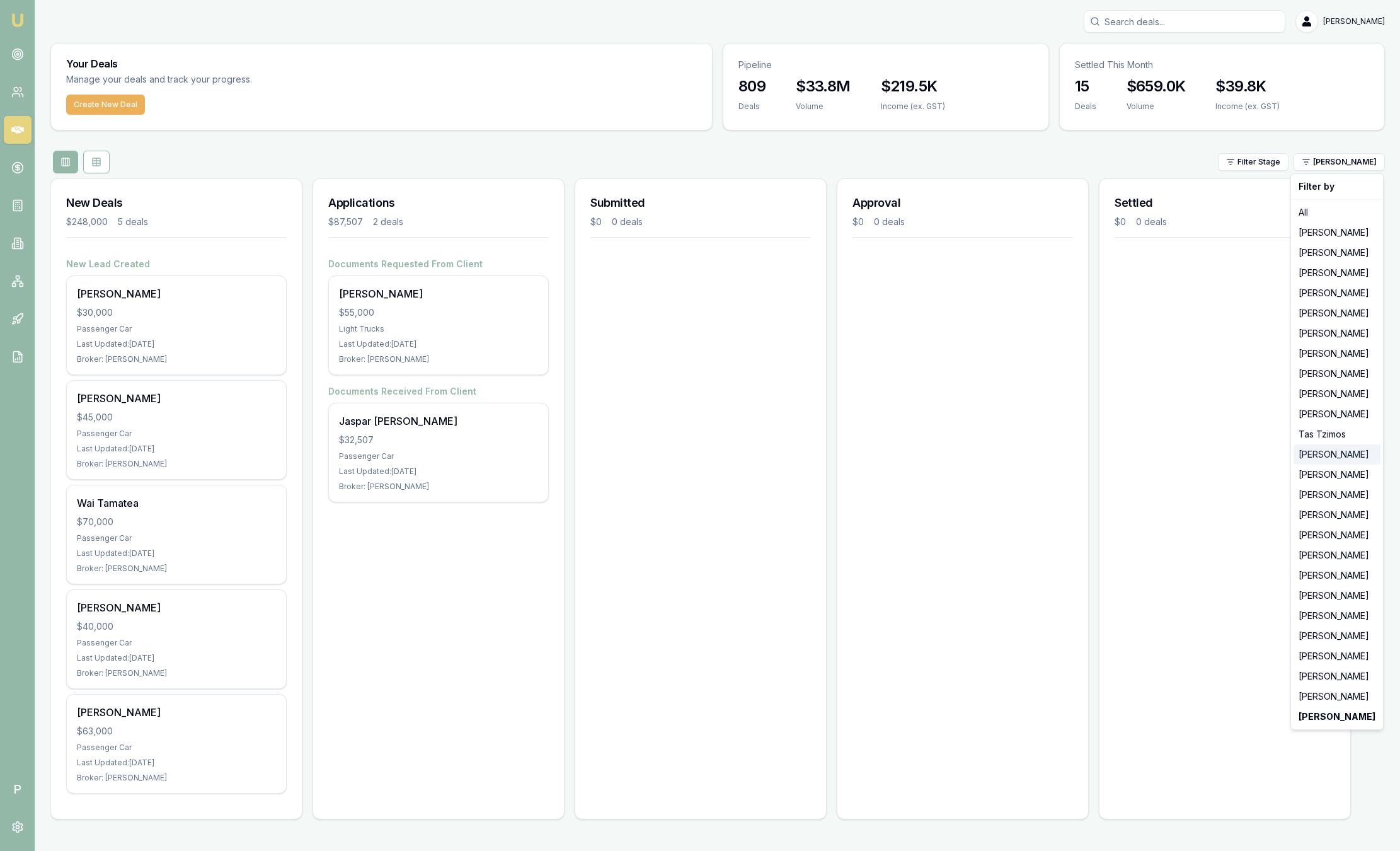
click at [1341, 445] on div "[PERSON_NAME]" at bounding box center [1337, 454] width 87 height 20
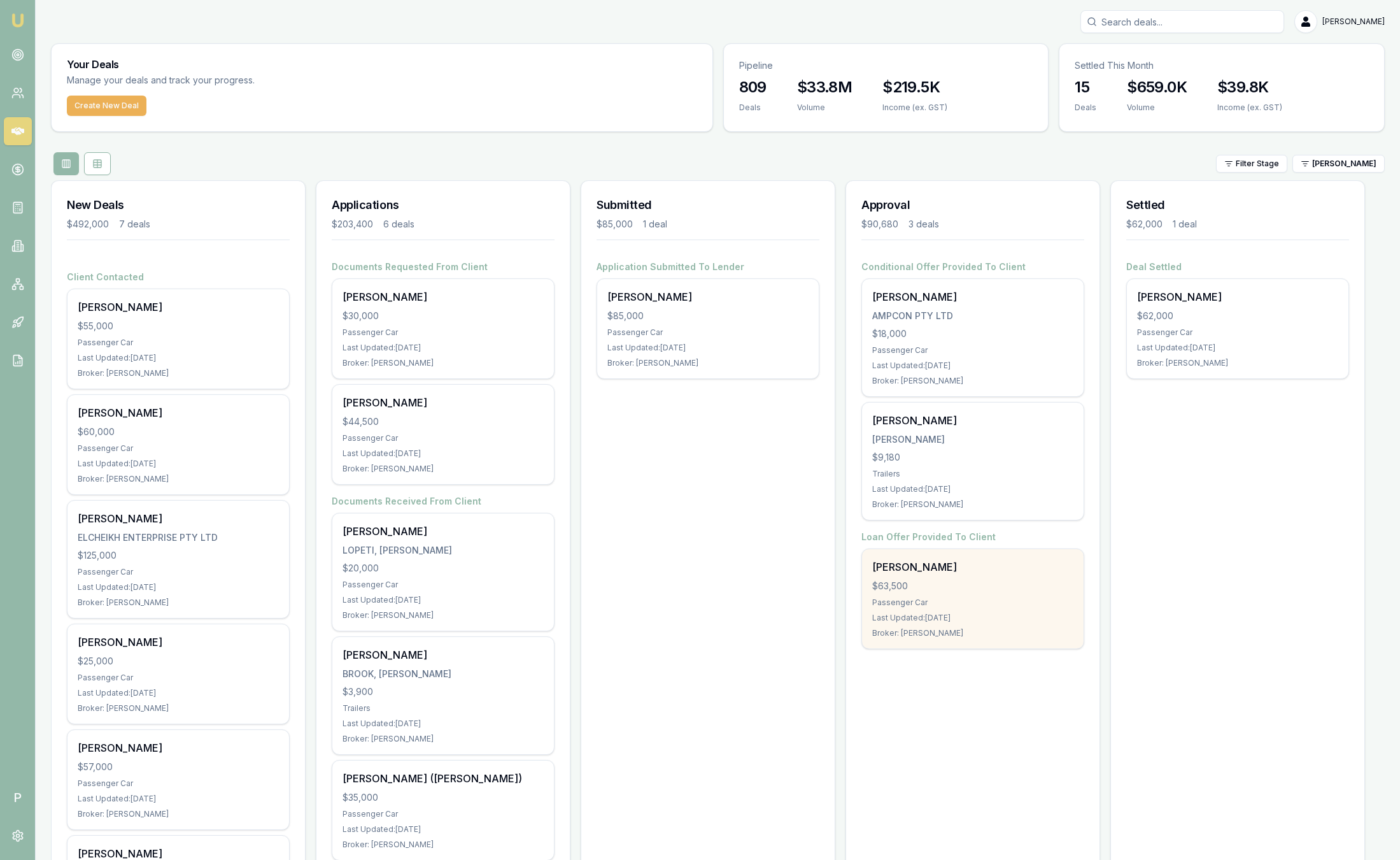
click at [979, 620] on div "Last Updated: 3 days ago" at bounding box center [973, 617] width 201 height 10
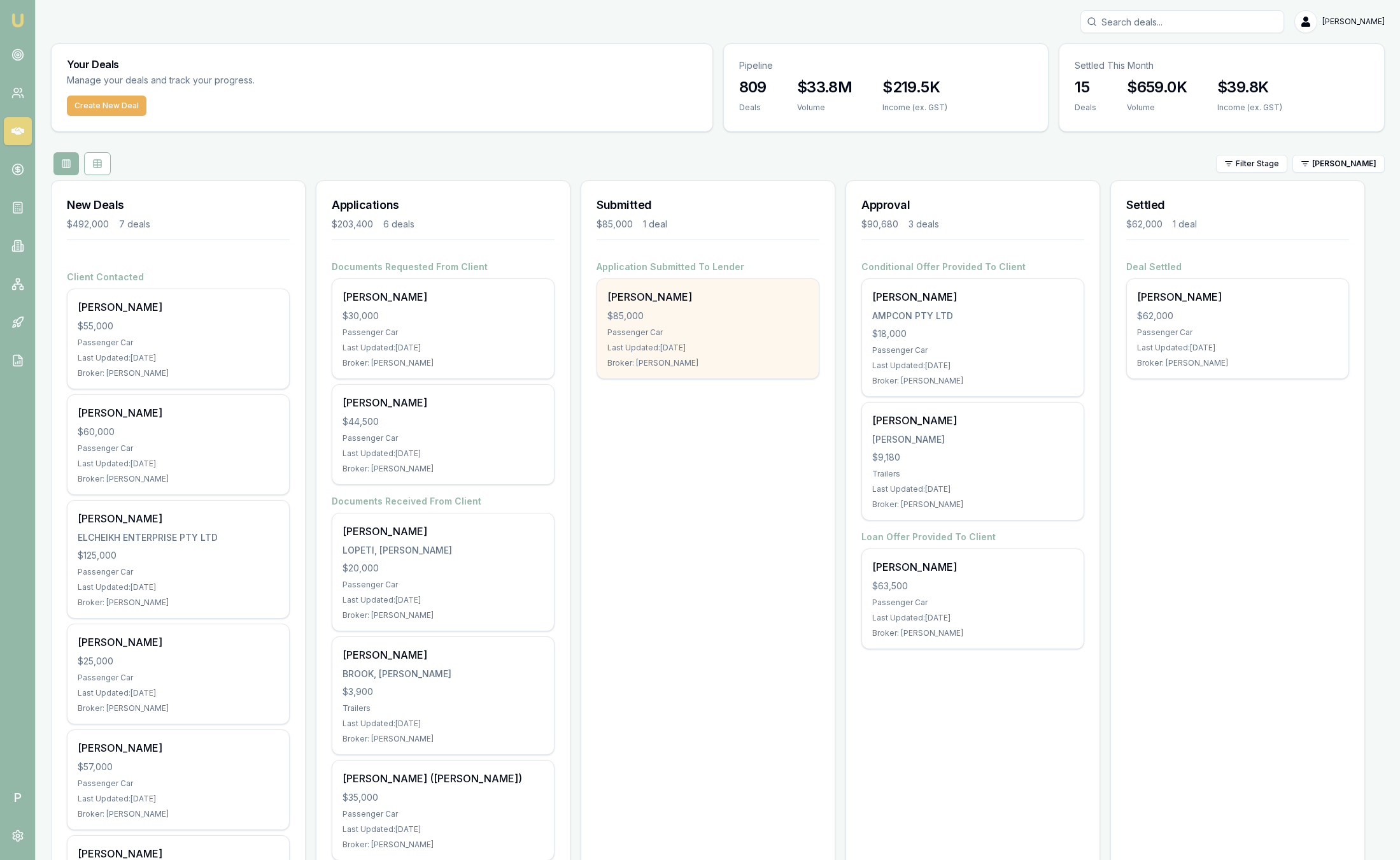
click at [727, 361] on div "Broker: [PERSON_NAME]" at bounding box center [708, 363] width 201 height 10
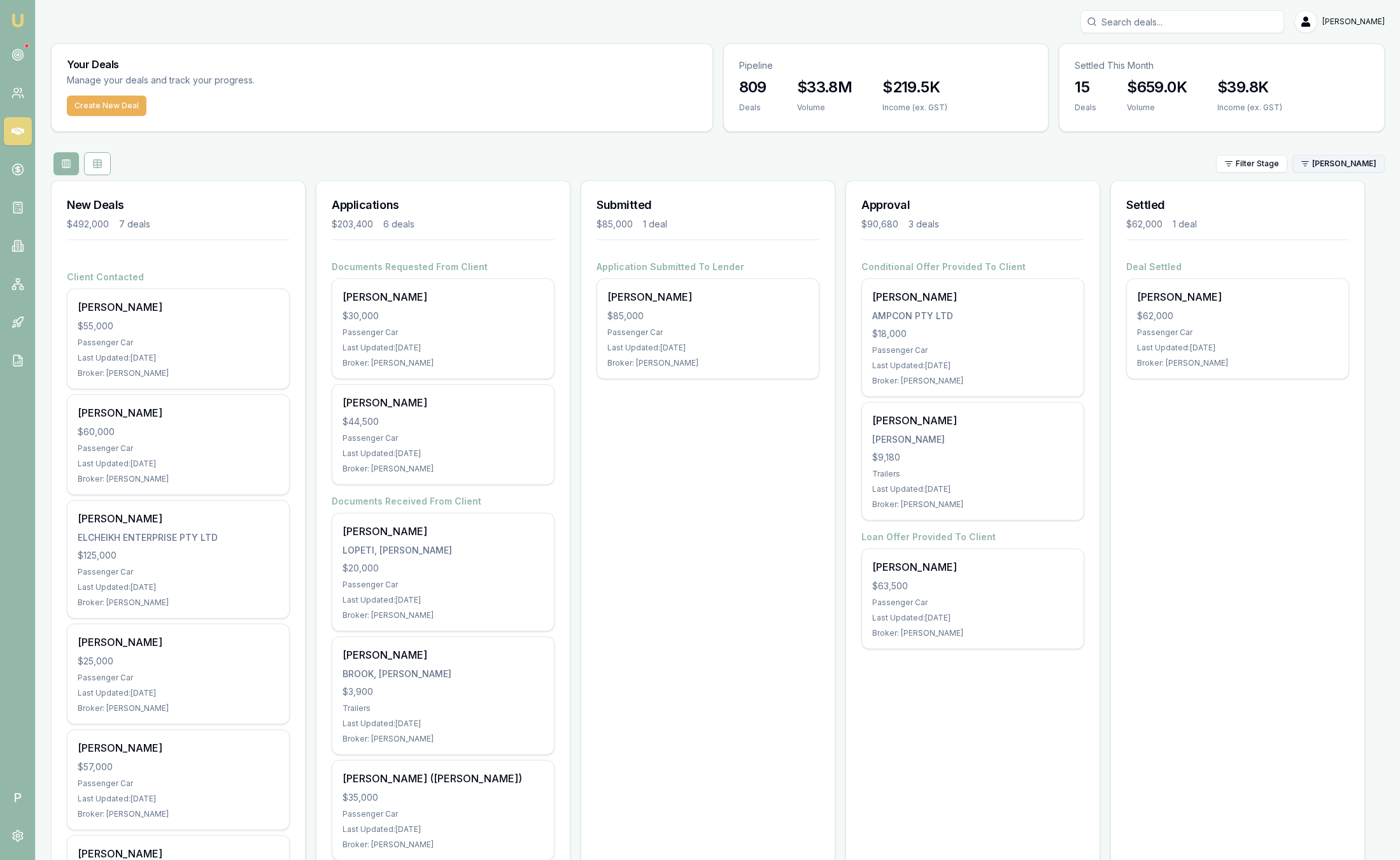
click at [1352, 168] on html "Emu Broker P Sam Crouch Toggle Menu Your Deals Manage your deals and track your…" at bounding box center [700, 430] width 1400 height 860
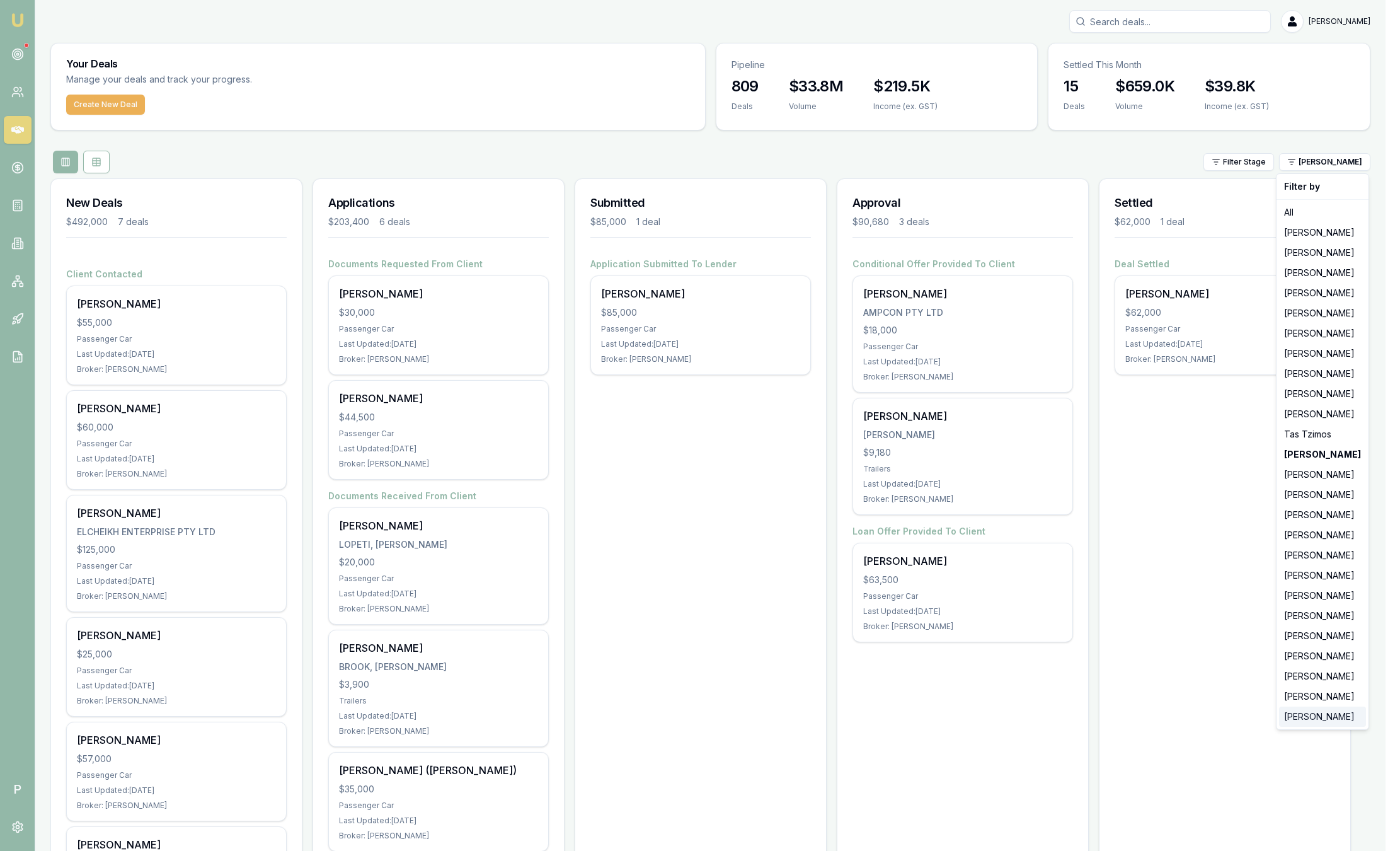
click at [1305, 718] on div "[PERSON_NAME]" at bounding box center [1322, 717] width 87 height 20
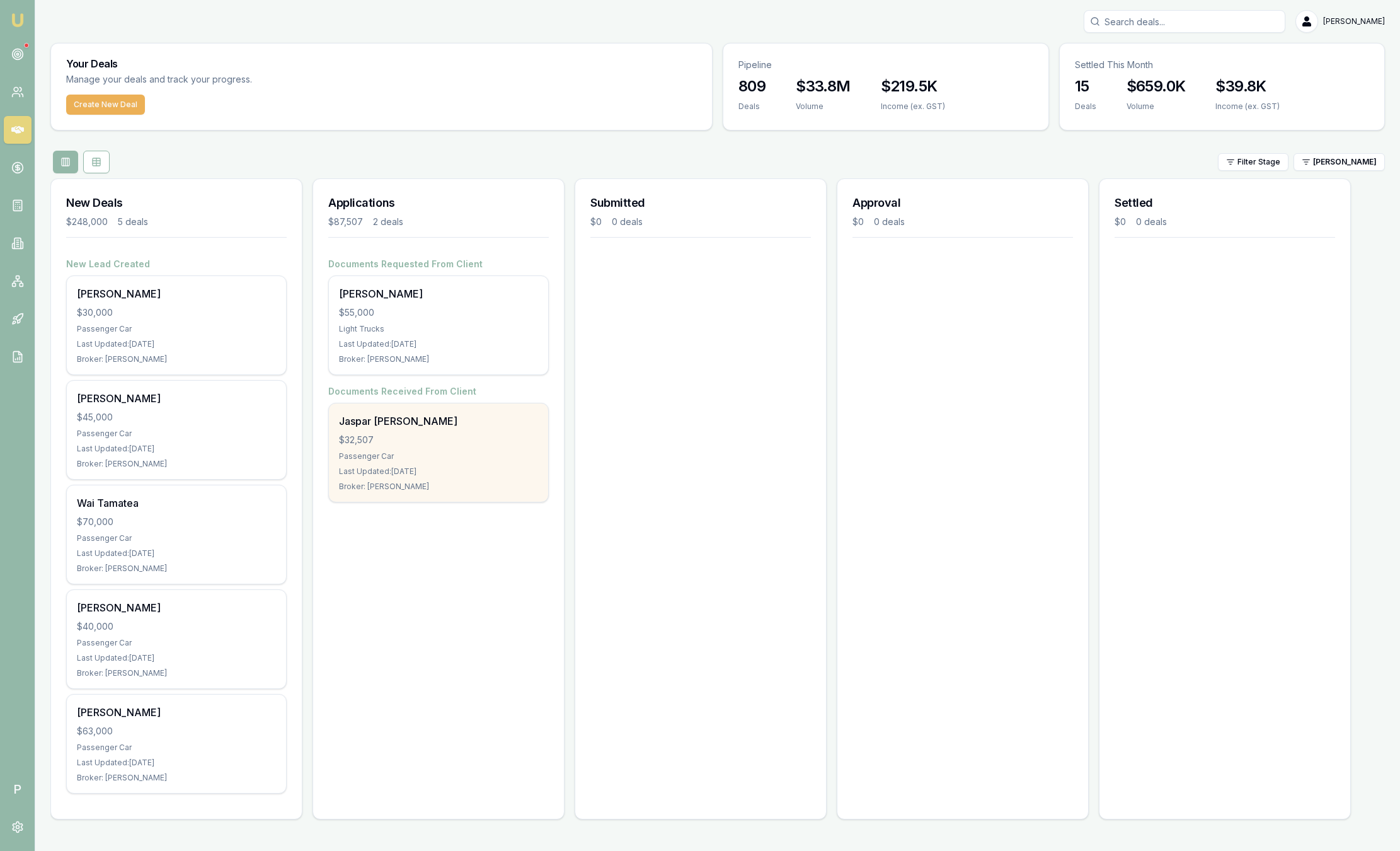
click at [427, 415] on div "Jaspar [PERSON_NAME]" at bounding box center [438, 420] width 199 height 15
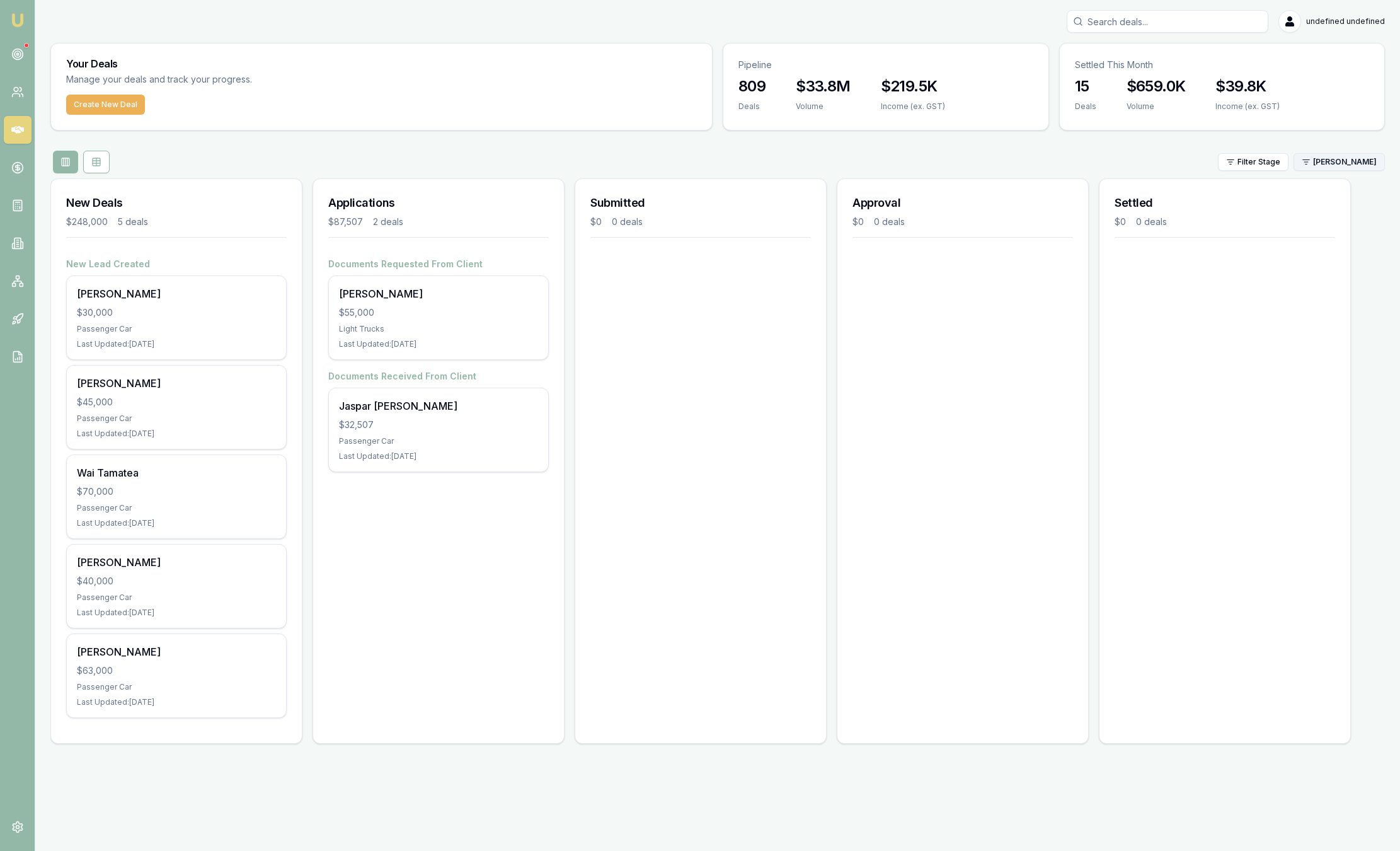
click at [1355, 167] on button "[PERSON_NAME]" at bounding box center [1340, 162] width 92 height 17
click at [1371, 162] on span "[PERSON_NAME]" at bounding box center [1345, 162] width 64 height 10
click at [1355, 158] on span "[PERSON_NAME]" at bounding box center [1345, 162] width 64 height 10
click at [1353, 157] on span "[PERSON_NAME]" at bounding box center [1345, 162] width 64 height 10
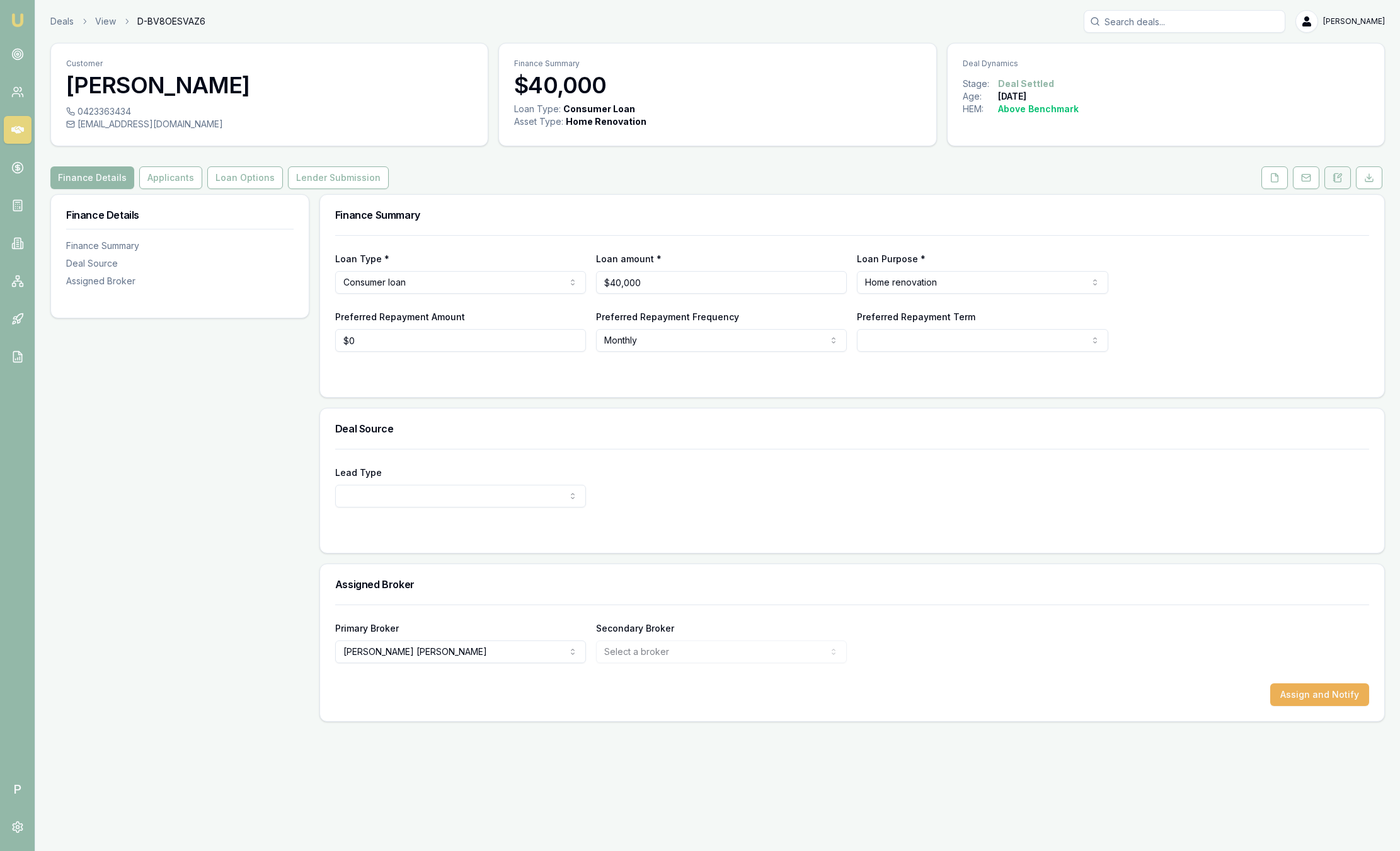
click at [1346, 177] on button at bounding box center [1338, 177] width 27 height 23
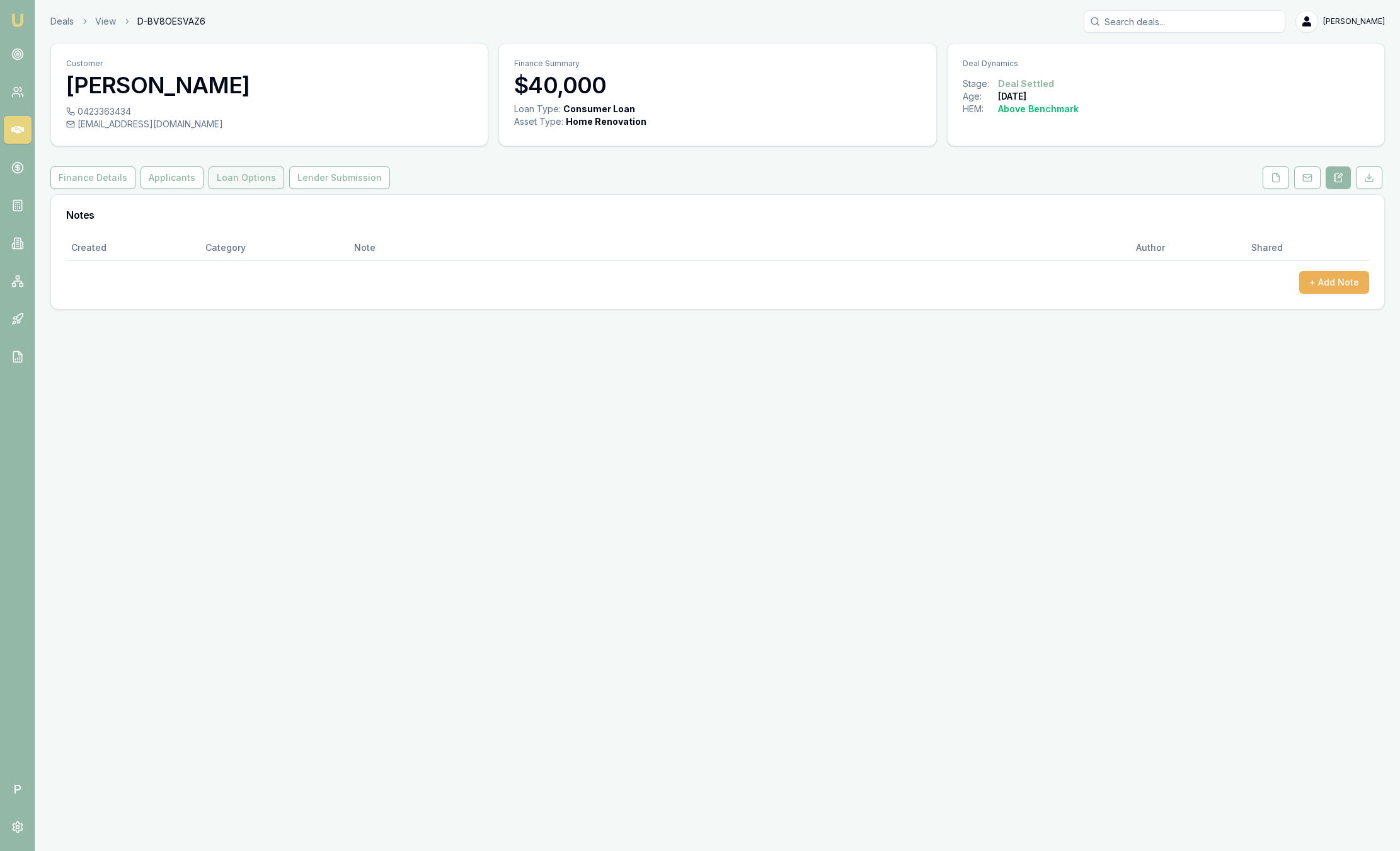
click at [229, 177] on button "Loan Options" at bounding box center [246, 177] width 75 height 23
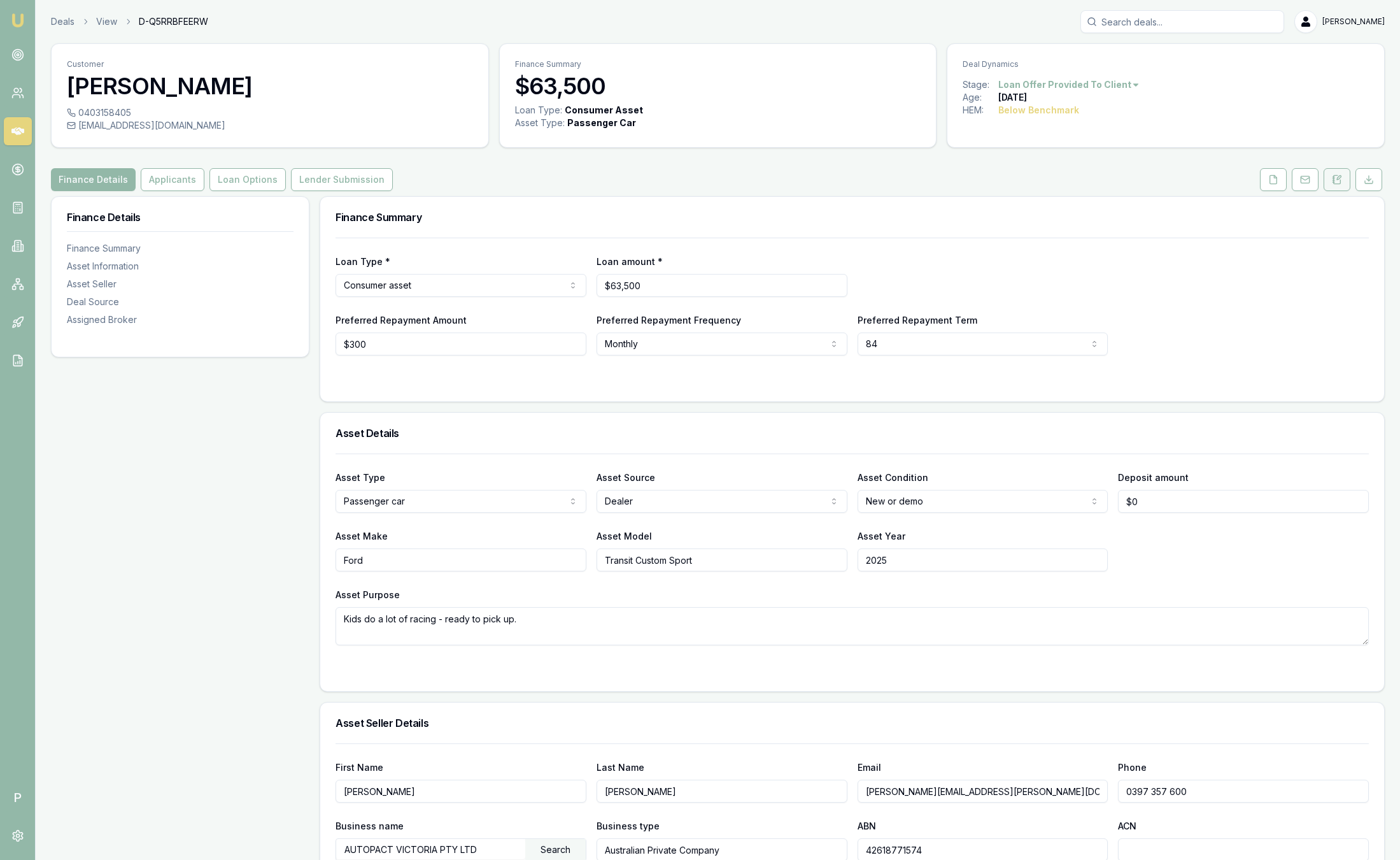
click at [1346, 175] on button at bounding box center [1337, 179] width 27 height 23
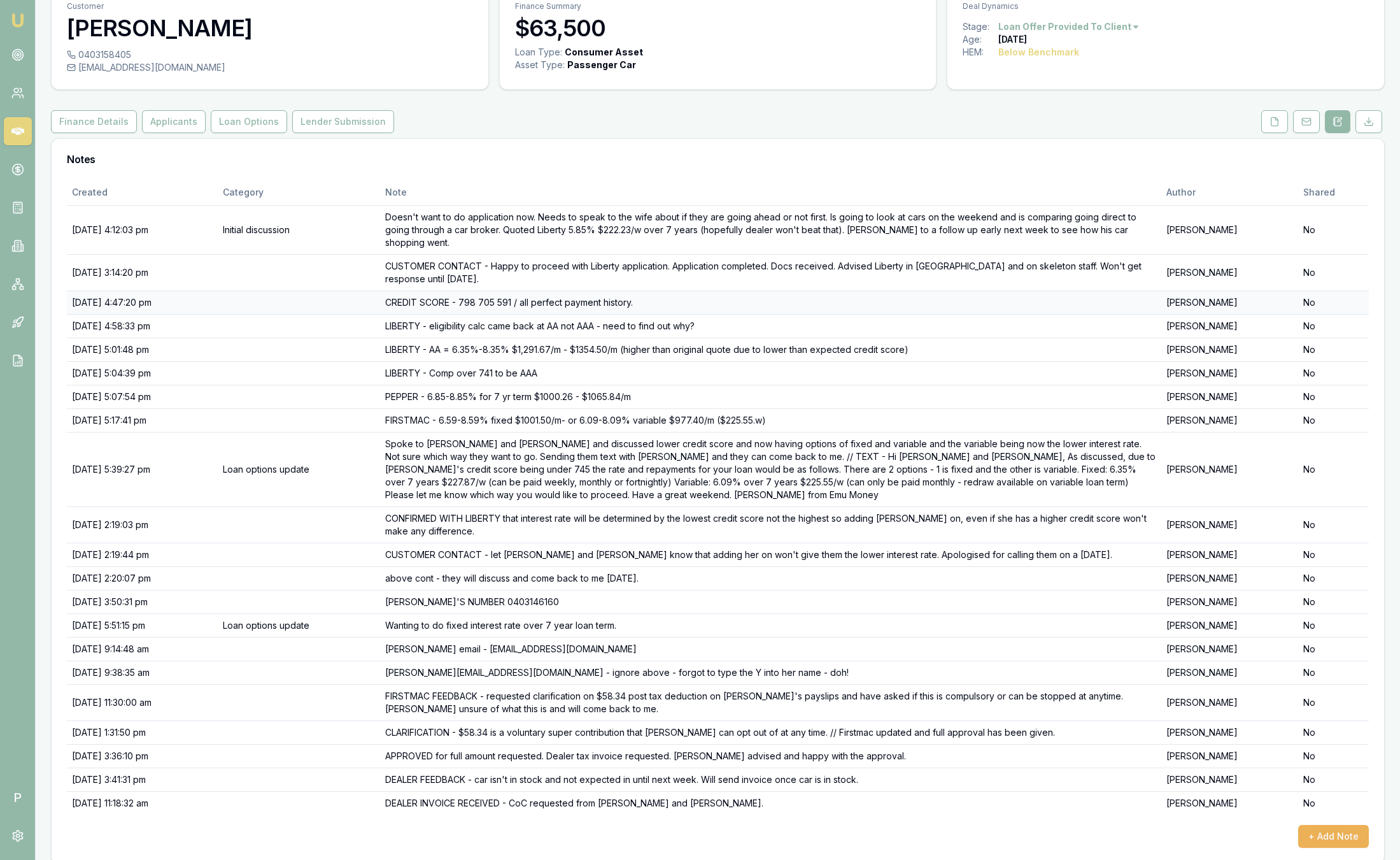
scroll to position [59, 0]
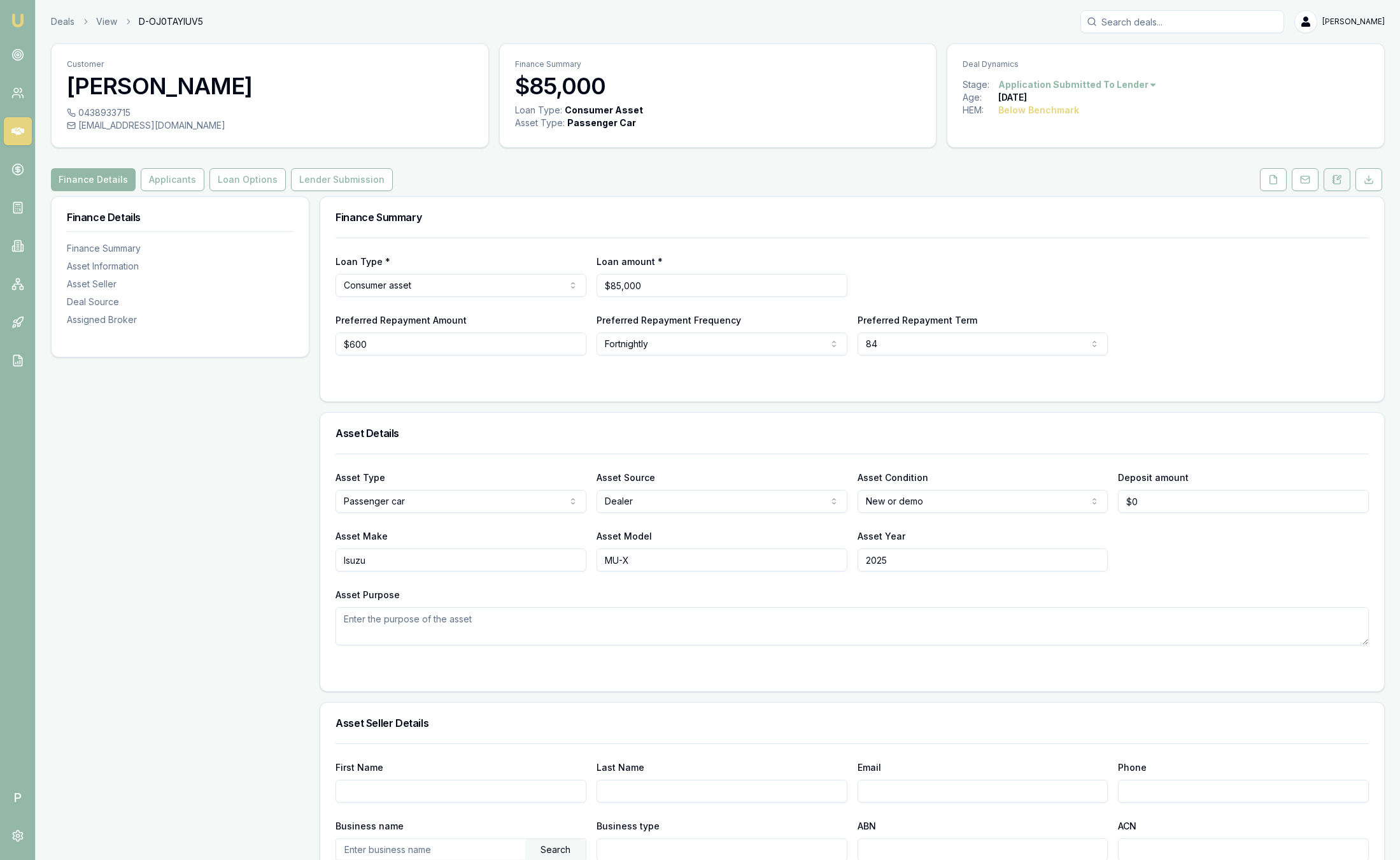
click at [1340, 180] on icon at bounding box center [1337, 179] width 10 height 10
click at [1341, 177] on icon at bounding box center [1338, 178] width 4 height 4
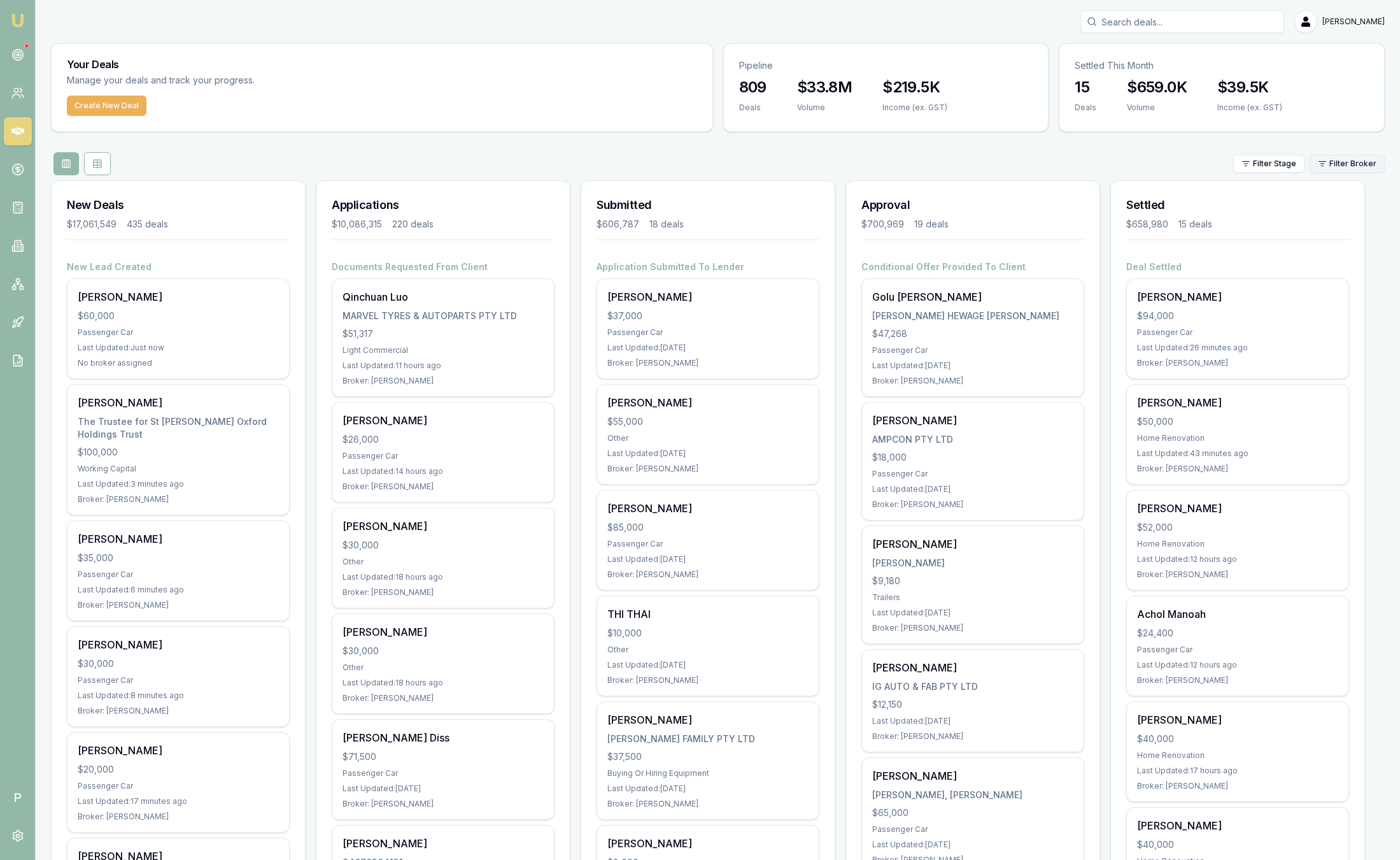
click at [1363, 166] on html "Emu Broker P [PERSON_NAME] Toggle Menu Your Deals Manage your deals and track y…" at bounding box center [700, 430] width 1400 height 860
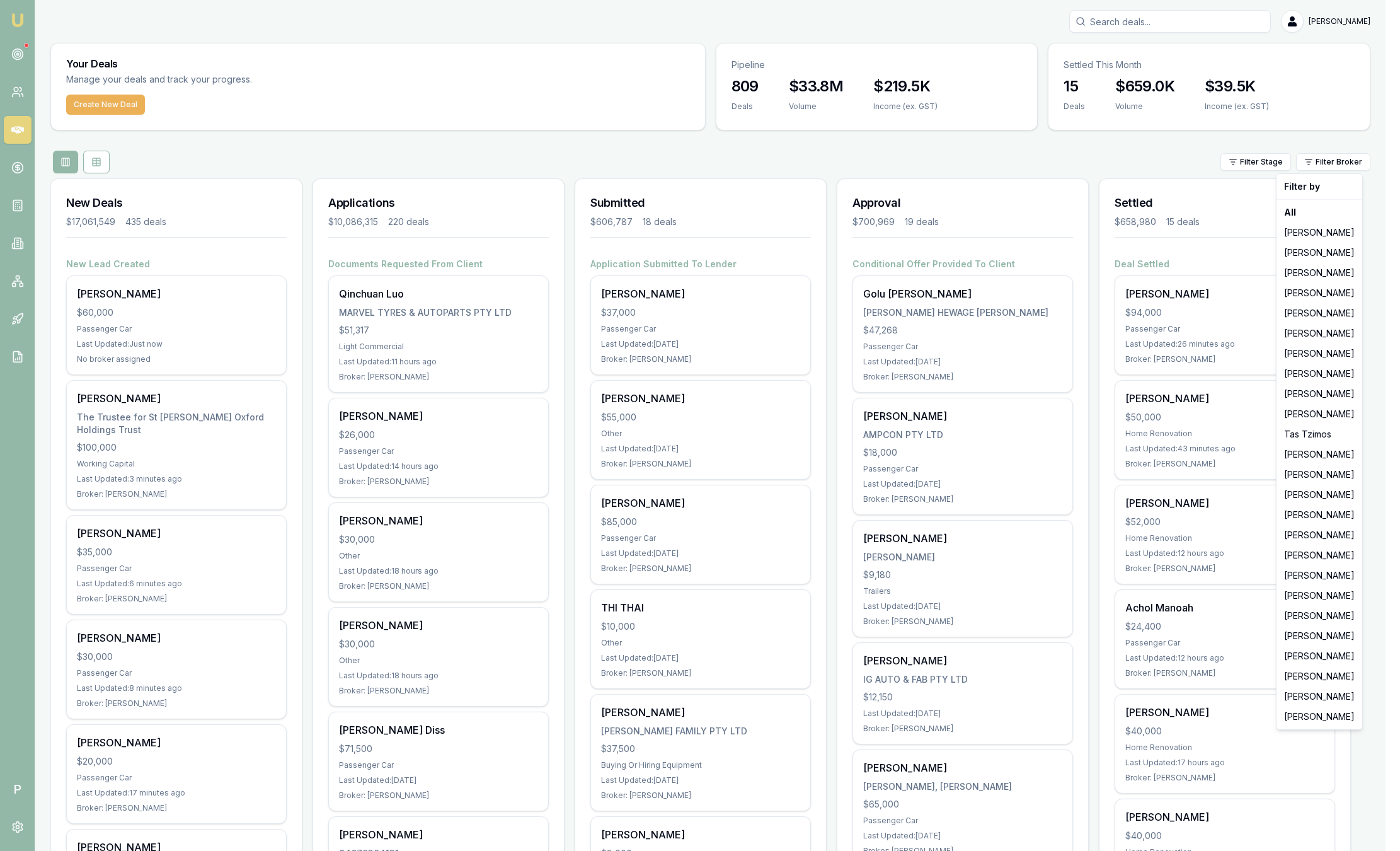
click at [198, 482] on html "Emu Broker P Sam Crouch Toggle Menu Your Deals Manage your deals and track your…" at bounding box center [700, 425] width 1400 height 851
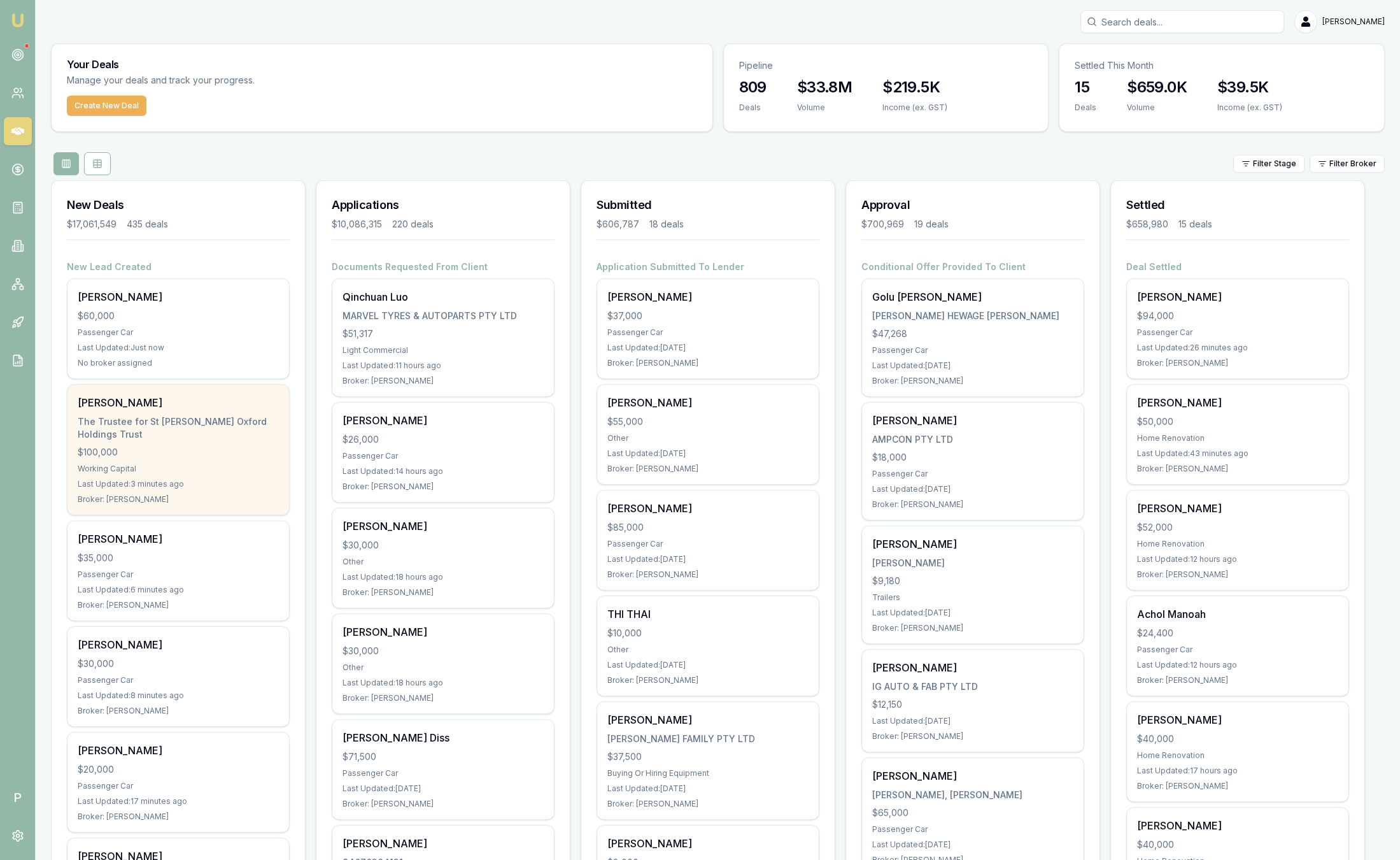
click at [195, 480] on div "Last Updated: 3 minutes ago" at bounding box center [178, 484] width 201 height 10
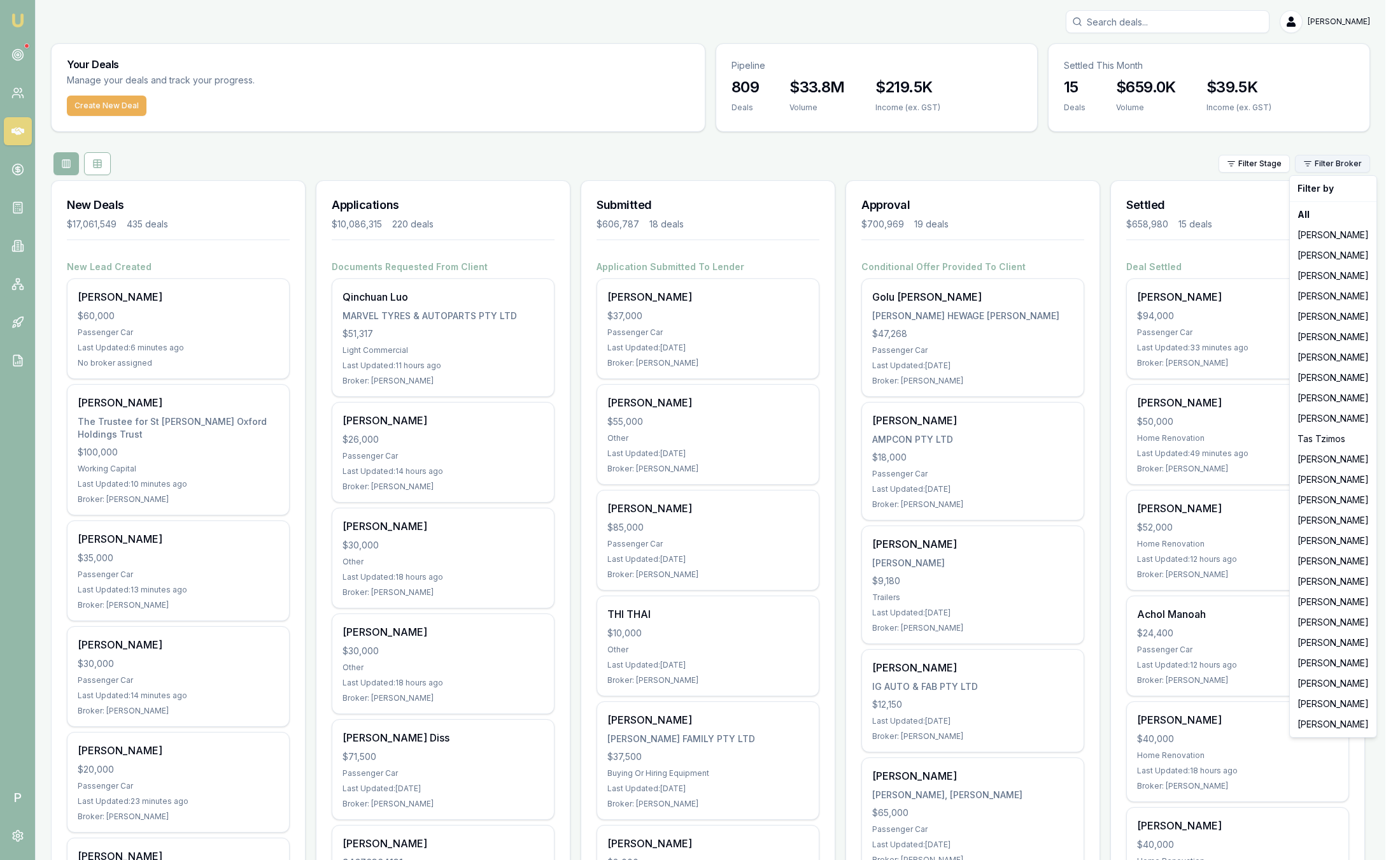
click at [1368, 163] on html "Emu Broker P Sam Crouch Toggle Menu Your Deals Manage your deals and track your…" at bounding box center [700, 430] width 1400 height 860
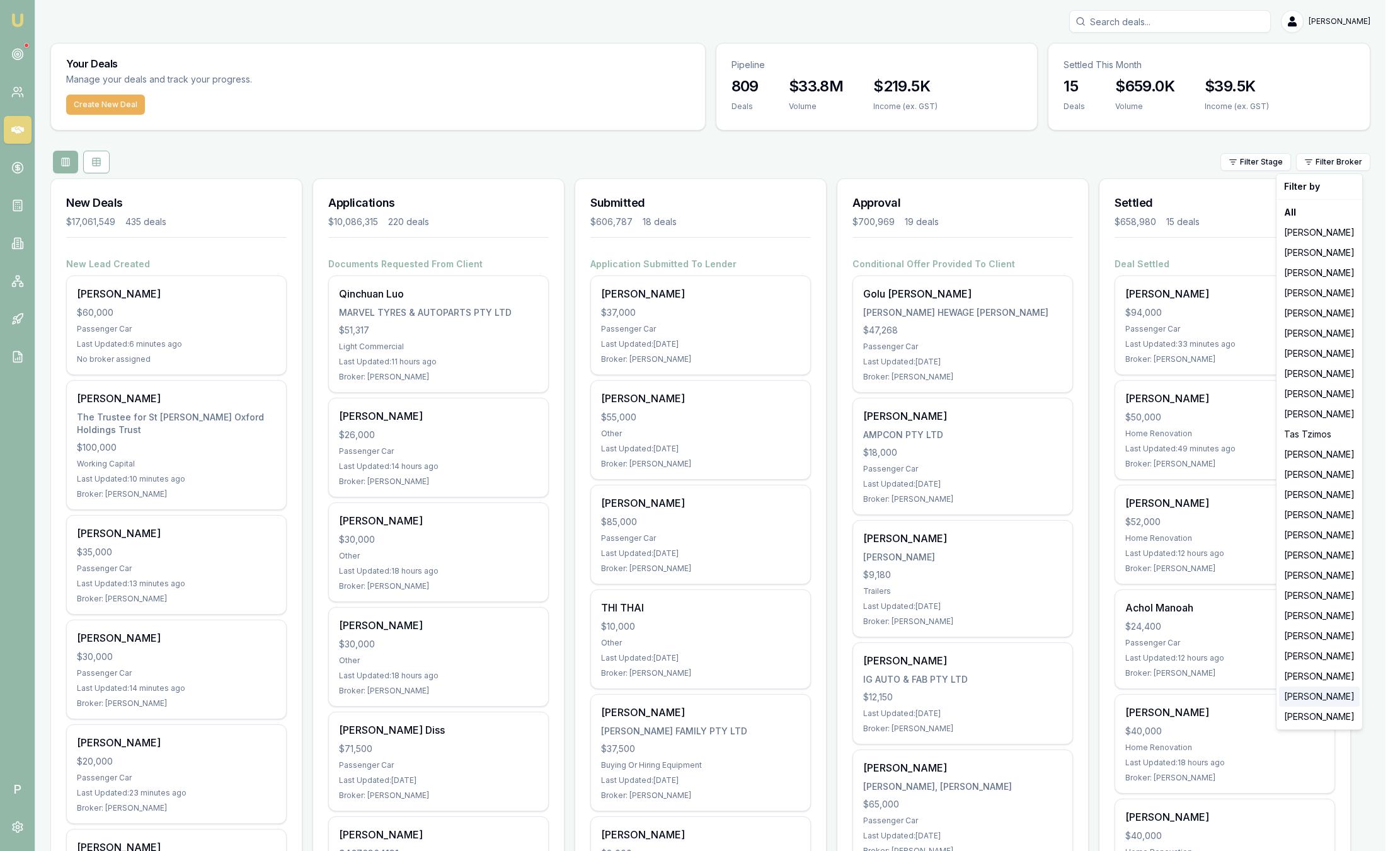
click at [1315, 689] on div "[PERSON_NAME]" at bounding box center [1319, 696] width 81 height 20
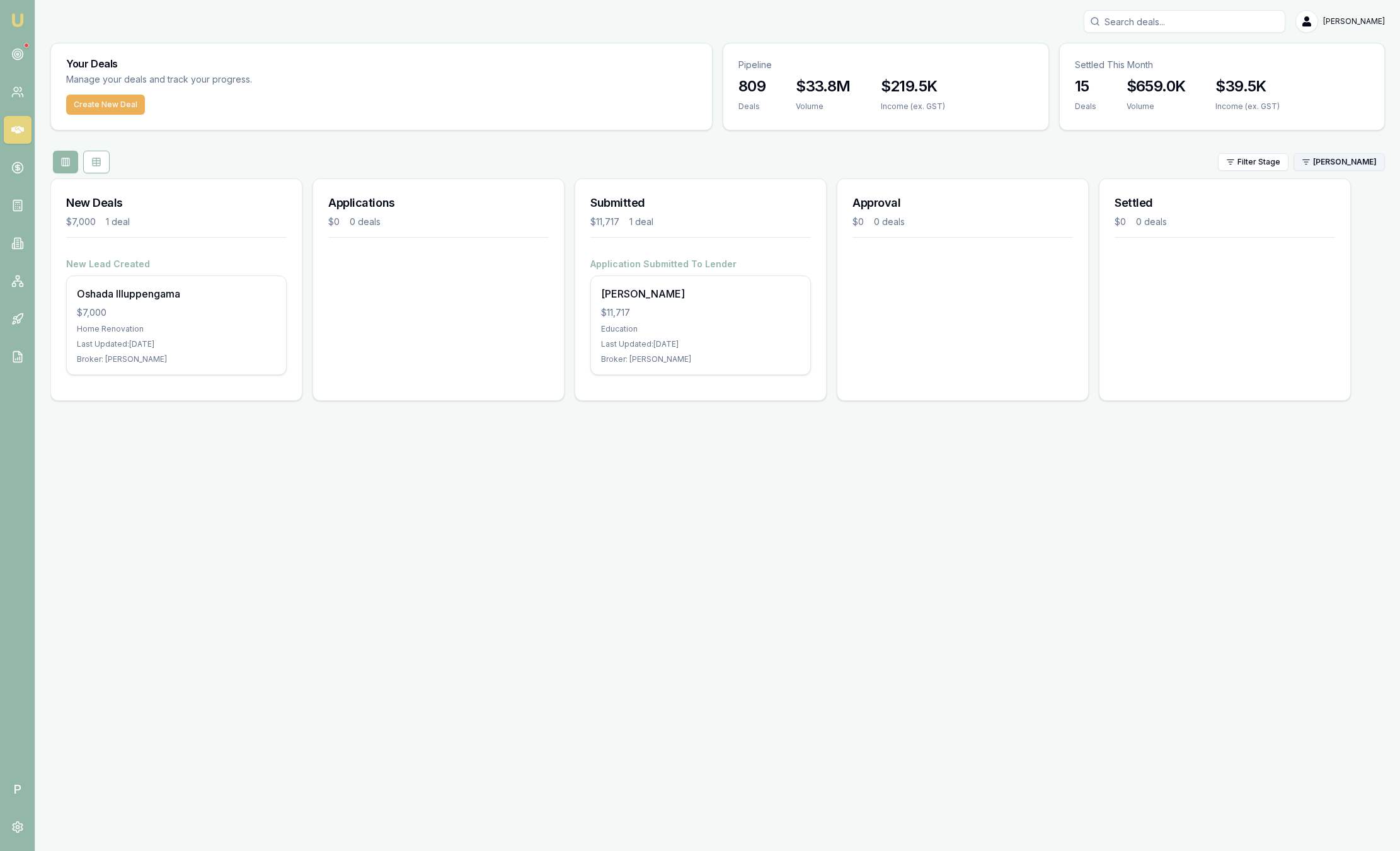
click at [1324, 165] on html "Emu Broker P Sam Crouch Toggle Menu Your Deals Manage your deals and track your…" at bounding box center [700, 425] width 1400 height 851
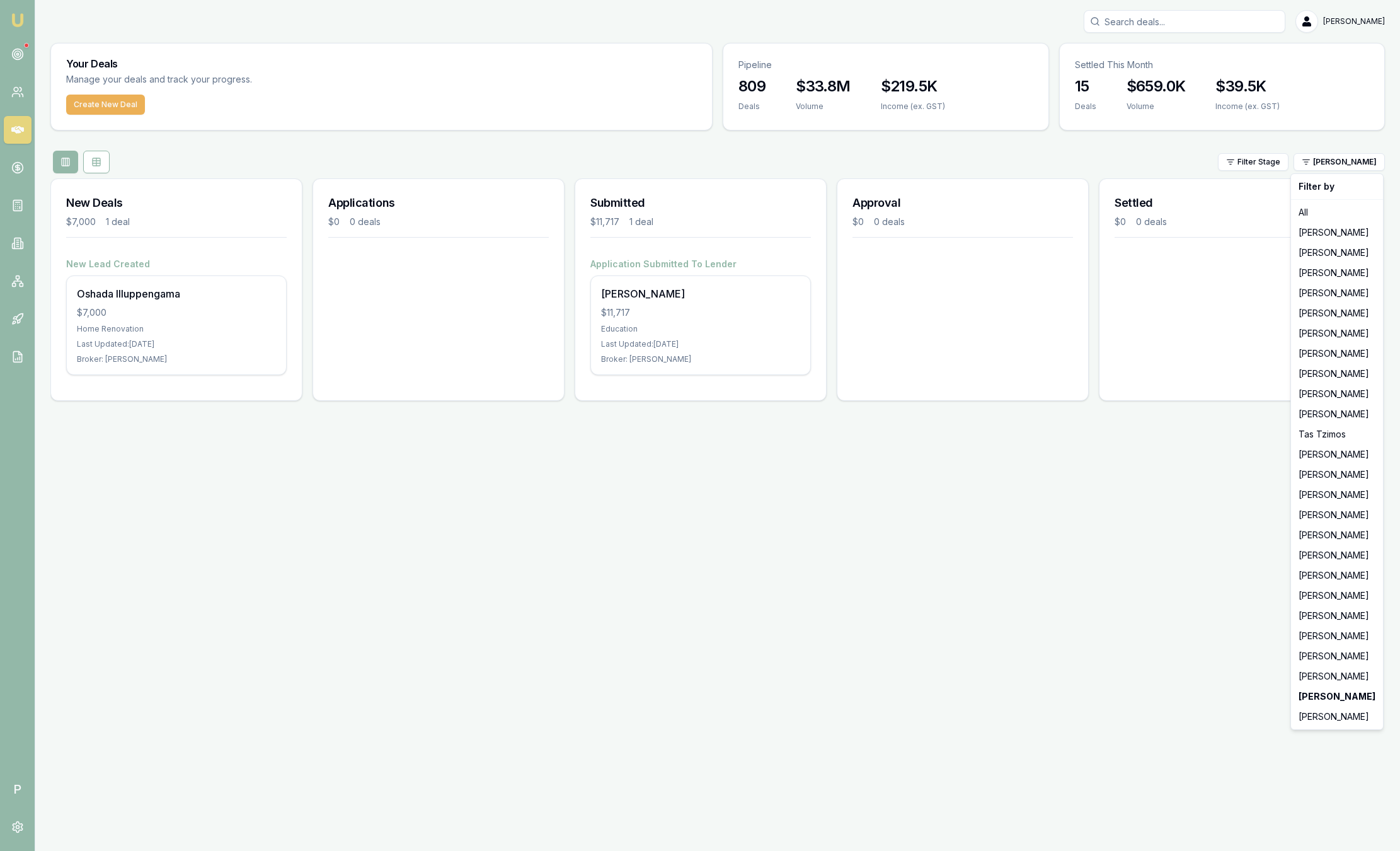
click at [1180, 325] on html "Emu Broker P Sam Crouch Toggle Menu Your Deals Manage your deals and track your…" at bounding box center [700, 425] width 1400 height 851
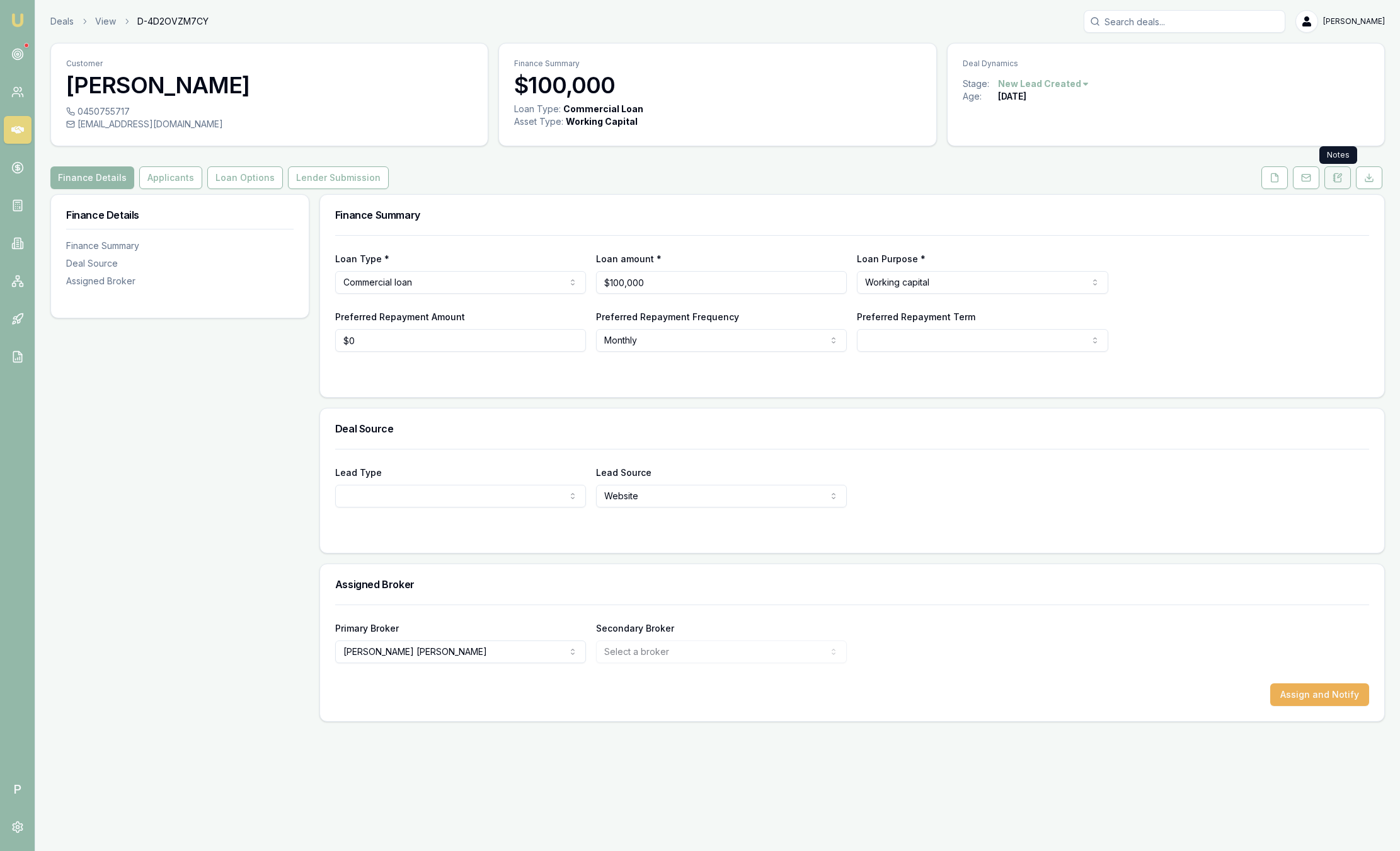
click at [1342, 181] on icon at bounding box center [1337, 177] width 10 height 10
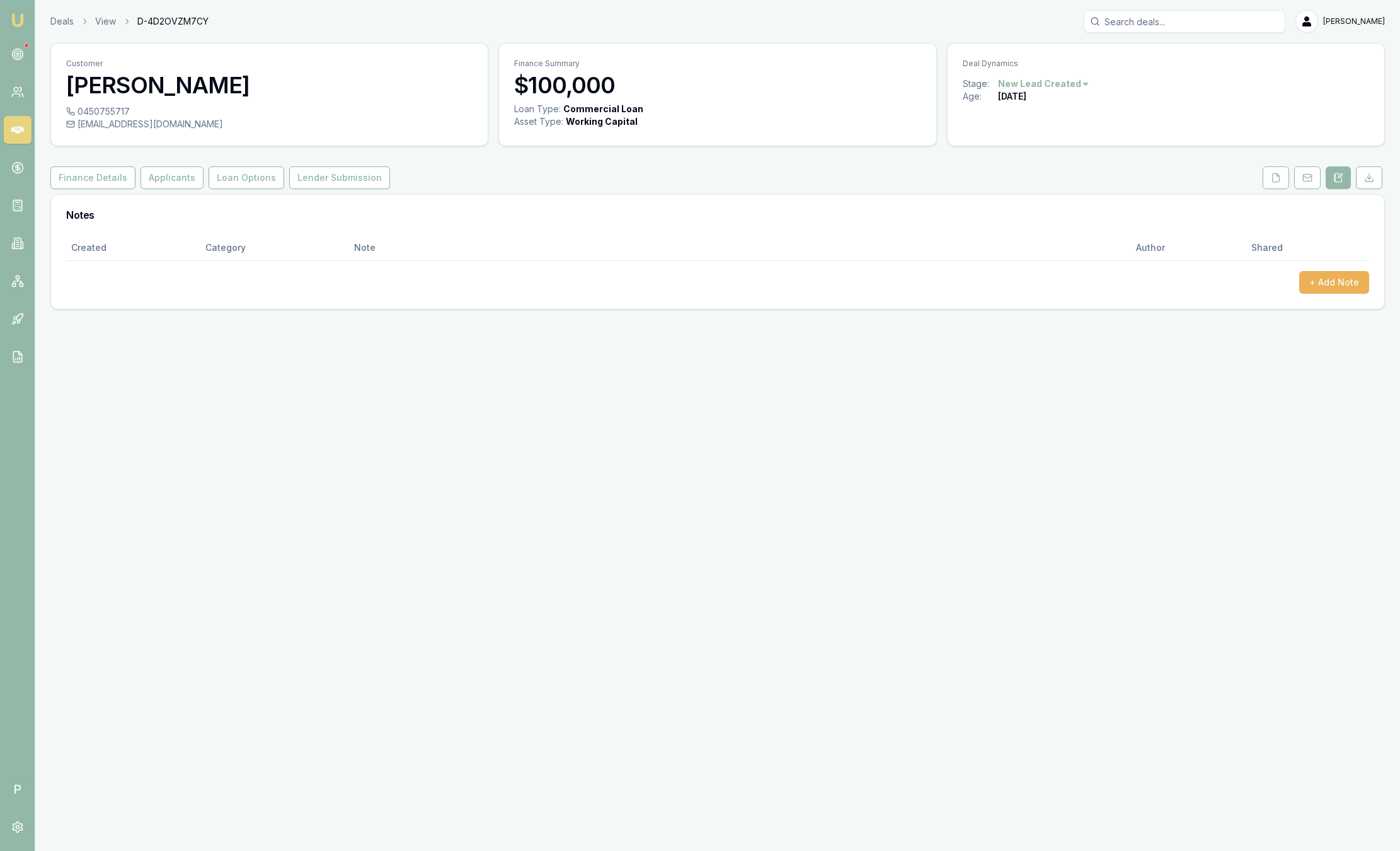
click at [18, 16] on img at bounding box center [17, 20] width 15 height 15
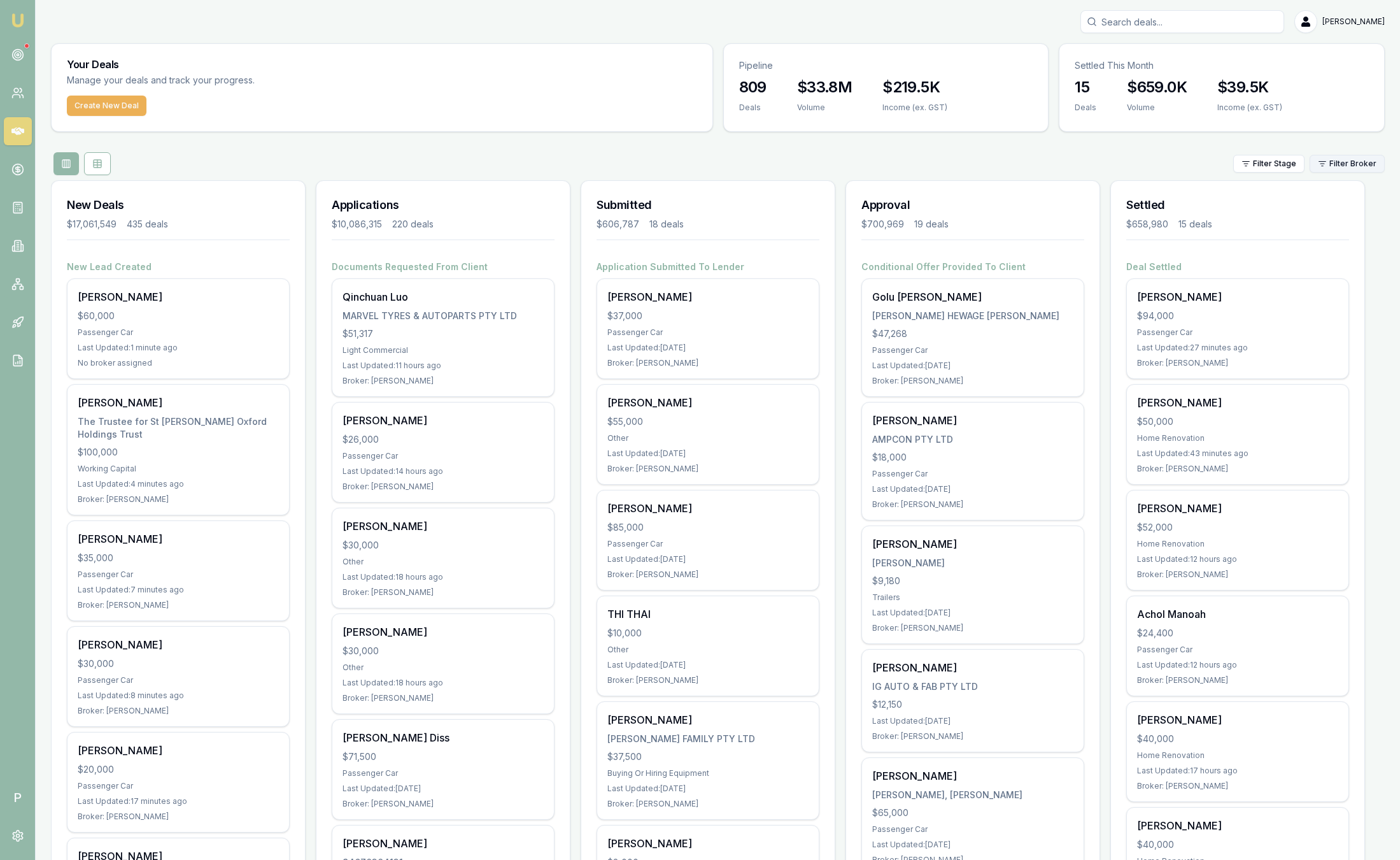
click at [1340, 167] on html "Emu Broker P [PERSON_NAME] Toggle Menu Your Deals Manage your deals and track y…" at bounding box center [700, 430] width 1400 height 860
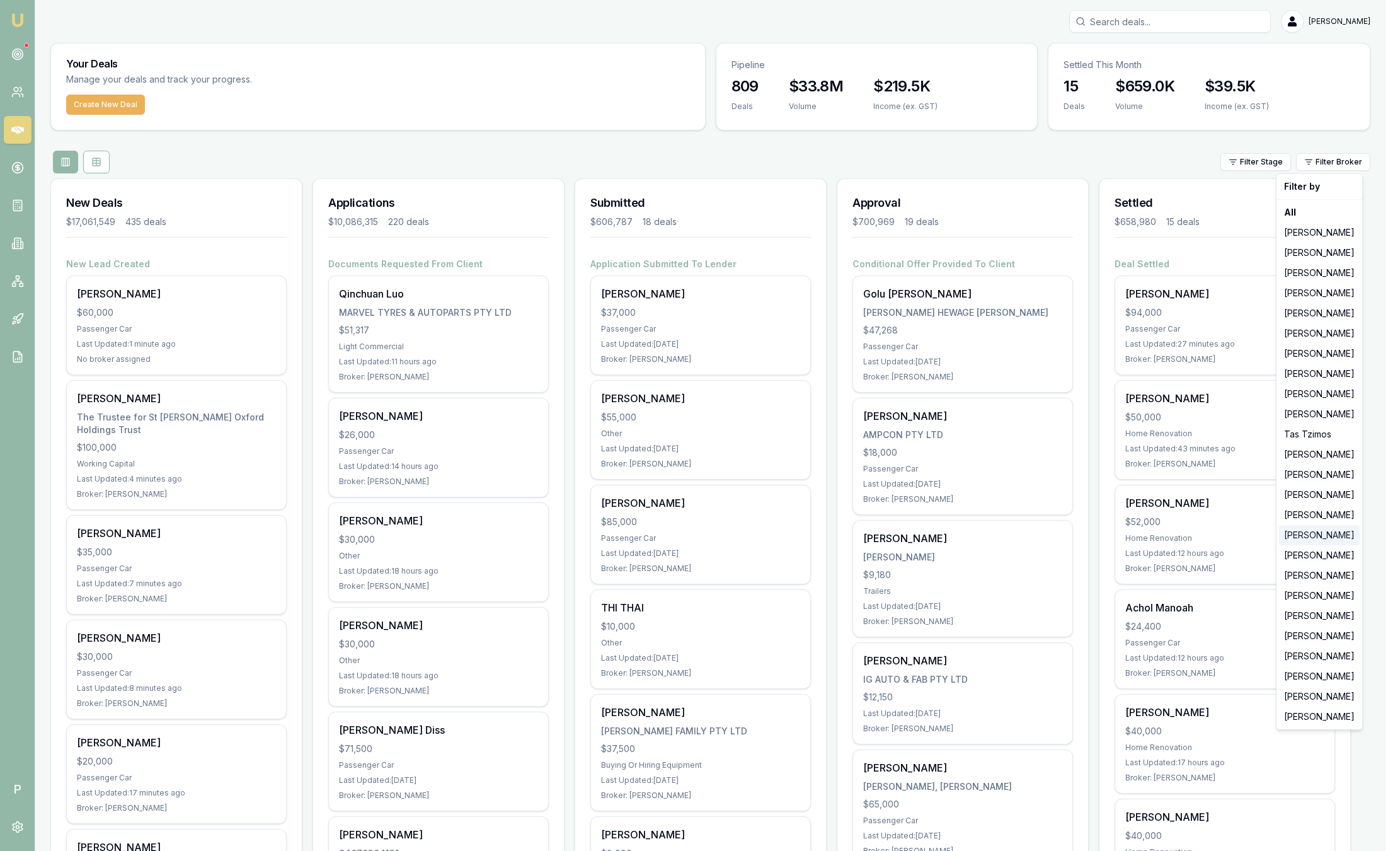
click at [1329, 529] on div "[PERSON_NAME]" at bounding box center [1319, 535] width 81 height 20
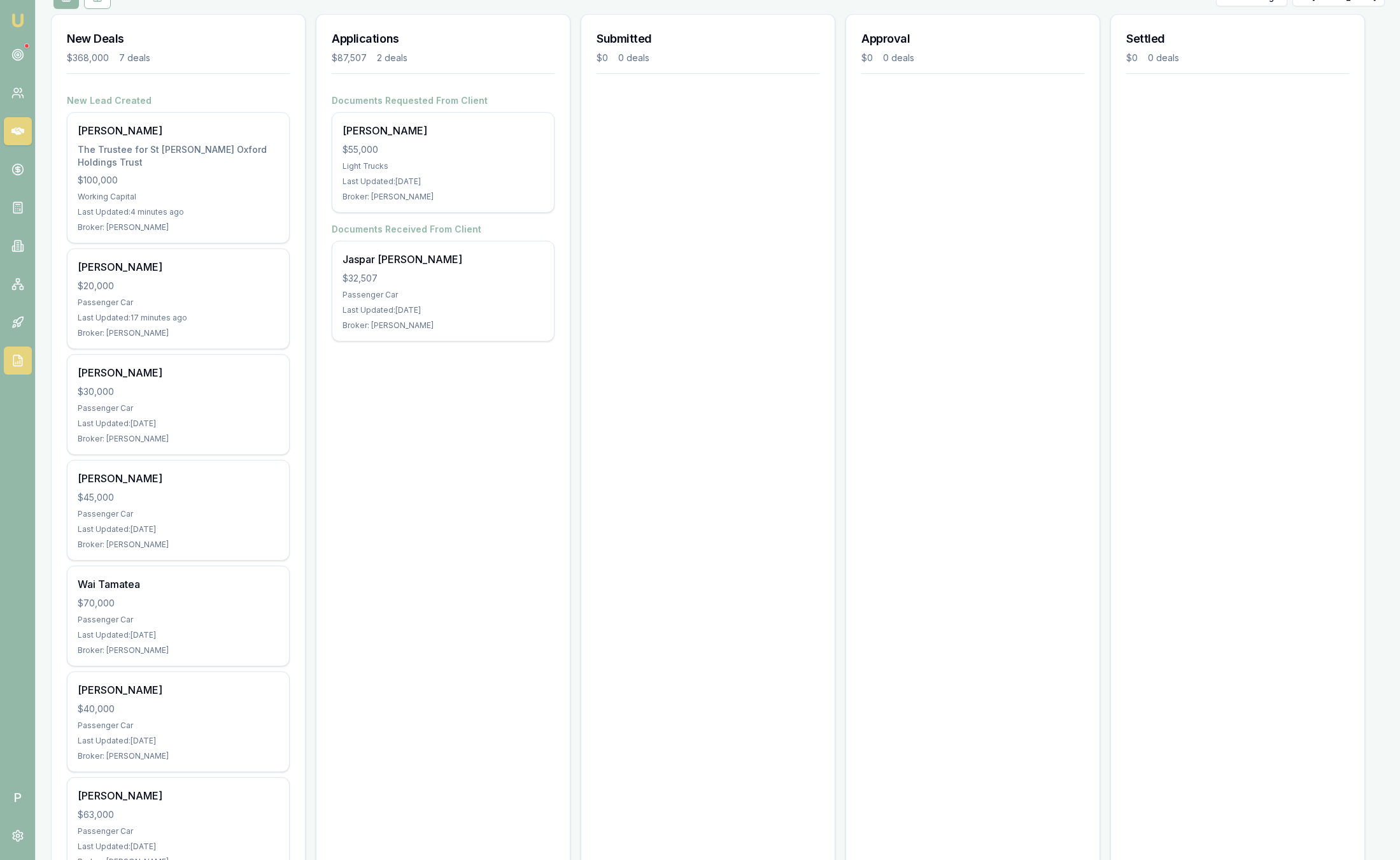
scroll to position [191, 0]
